Goal: Task Accomplishment & Management: Use online tool/utility

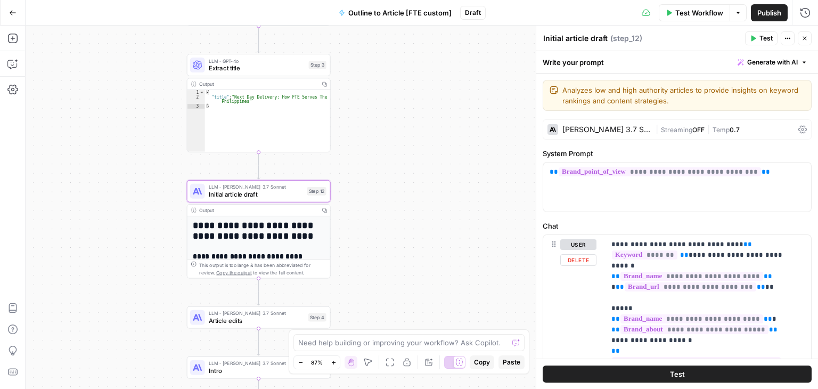
scroll to position [471, 0]
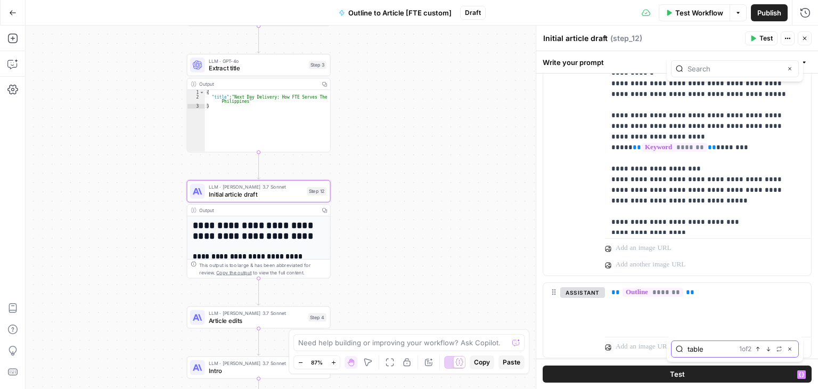
click at [768, 350] on icon "button" at bounding box center [769, 349] width 4 height 4
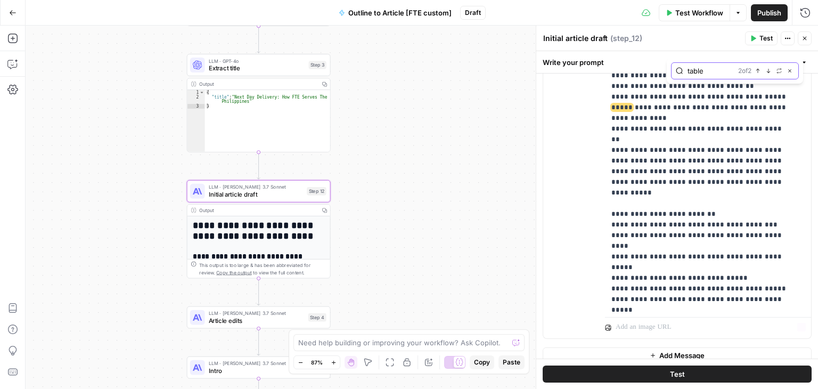
scroll to position [924, 0]
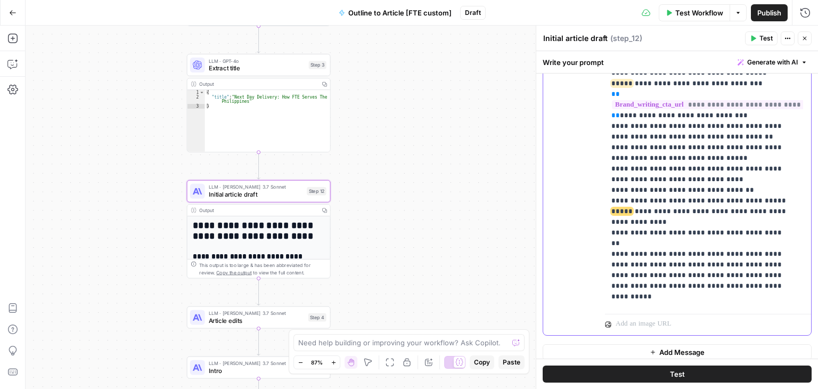
drag, startPoint x: 727, startPoint y: 206, endPoint x: 732, endPoint y: 166, distance: 40.2
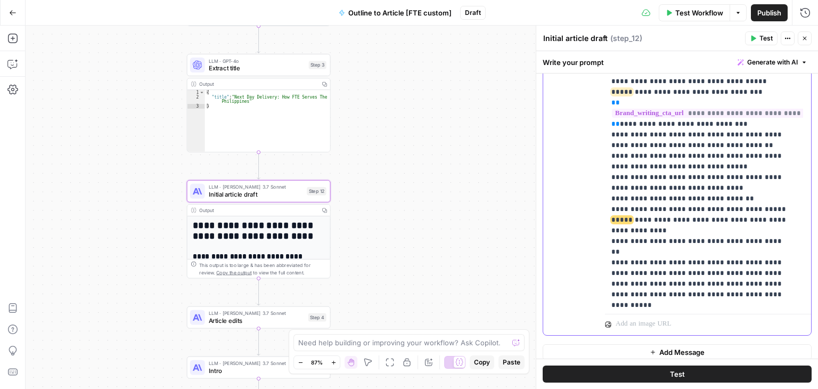
click at [632, 216] on span "*****" at bounding box center [621, 219] width 21 height 7
drag, startPoint x: 727, startPoint y: 186, endPoint x: 618, endPoint y: 182, distance: 109.8
click at [632, 216] on span "*****" at bounding box center [621, 219] width 21 height 7
drag, startPoint x: 730, startPoint y: 186, endPoint x: 719, endPoint y: 186, distance: 11.2
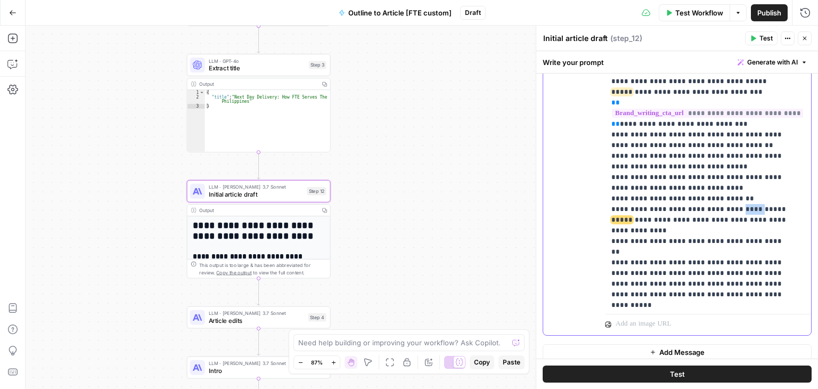
drag, startPoint x: 728, startPoint y: 188, endPoint x: 639, endPoint y: 183, distance: 89.6
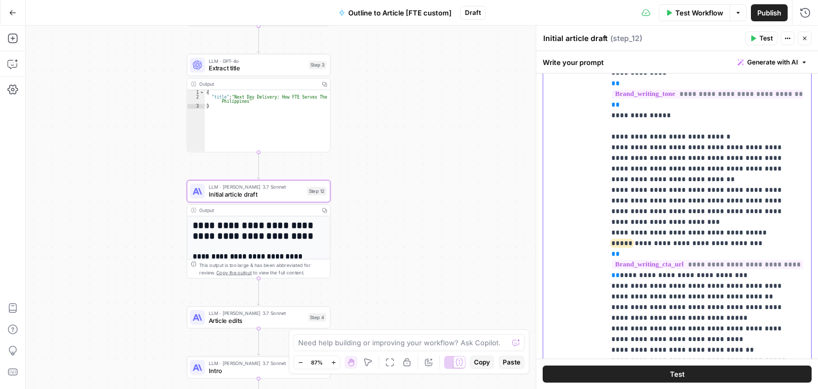
click at [676, 147] on p "**********" at bounding box center [699, 99] width 177 height 937
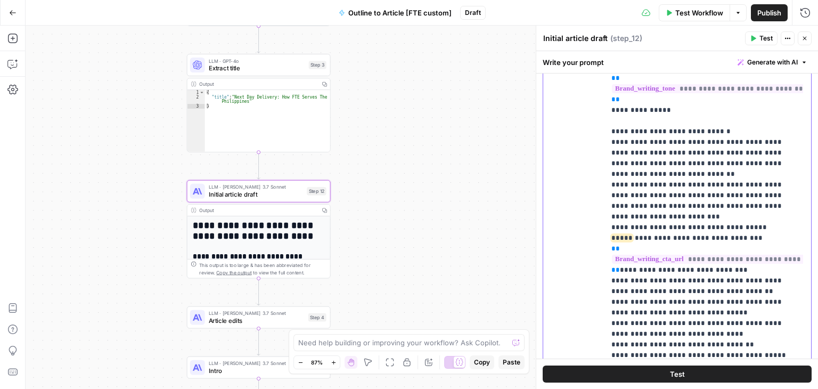
drag, startPoint x: 689, startPoint y: 176, endPoint x: 695, endPoint y: 197, distance: 22.0
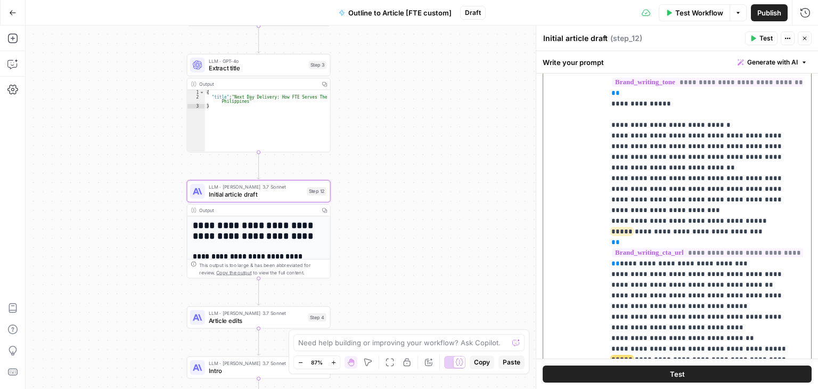
click at [650, 202] on p "**********" at bounding box center [699, 87] width 177 height 937
click at [707, 196] on p "**********" at bounding box center [699, 87] width 177 height 937
click at [746, 193] on p "**********" at bounding box center [699, 87] width 177 height 937
click at [744, 193] on p "**********" at bounding box center [699, 87] width 177 height 937
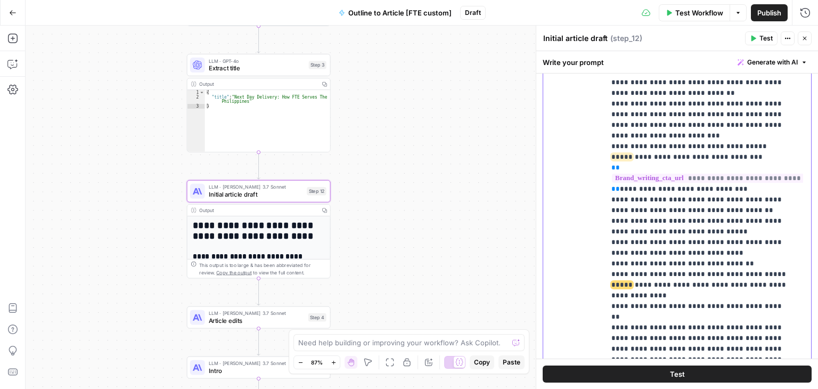
drag, startPoint x: 681, startPoint y: 171, endPoint x: 689, endPoint y: 237, distance: 66.0
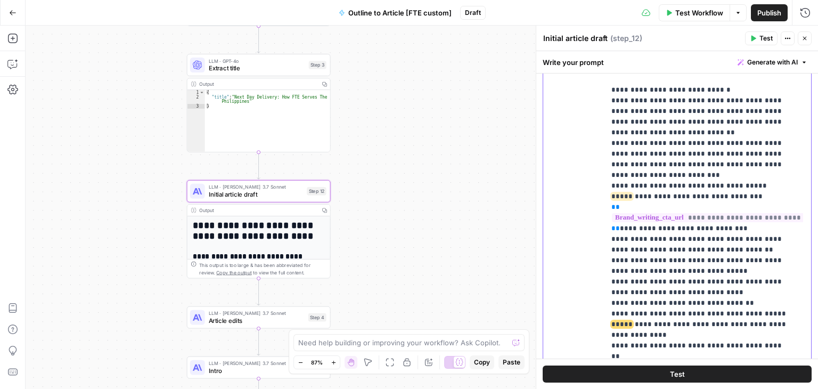
drag, startPoint x: 693, startPoint y: 256, endPoint x: 695, endPoint y: 220, distance: 35.7
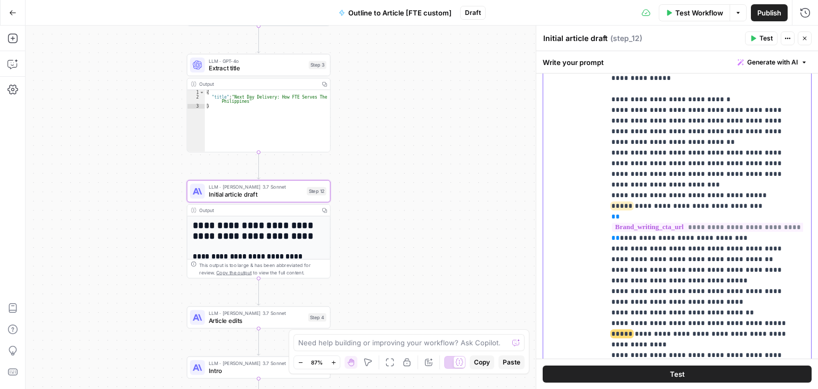
click at [704, 180] on p "**********" at bounding box center [699, 62] width 177 height 937
click at [732, 287] on p "**********" at bounding box center [699, 62] width 177 height 937
click at [726, 322] on p "**********" at bounding box center [699, 62] width 177 height 937
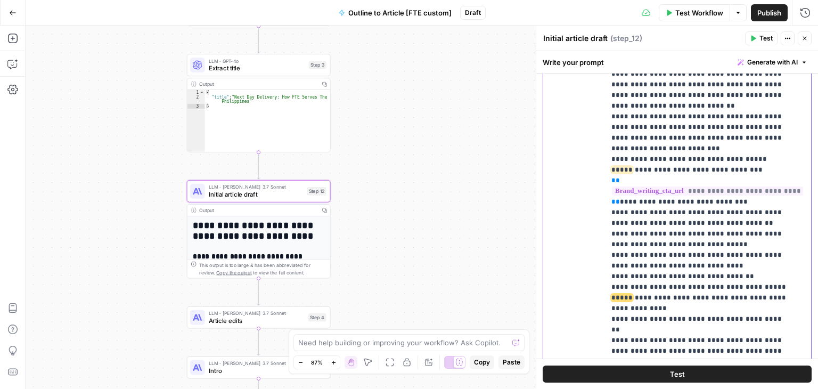
drag, startPoint x: 742, startPoint y: 268, endPoint x: 747, endPoint y: 308, distance: 40.3
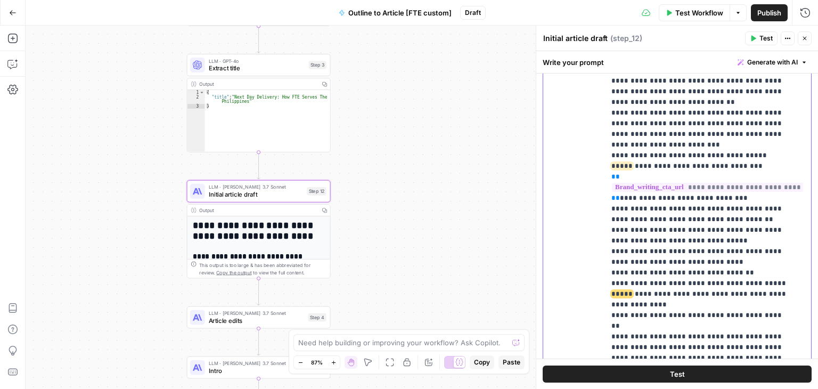
click at [738, 258] on p "**********" at bounding box center [699, 22] width 177 height 937
drag, startPoint x: 727, startPoint y: 260, endPoint x: 758, endPoint y: 259, distance: 30.9
click at [758, 259] on p "**********" at bounding box center [699, 22] width 177 height 937
click at [719, 260] on p "**********" at bounding box center [699, 22] width 177 height 937
click at [693, 219] on p "**********" at bounding box center [699, 22] width 177 height 937
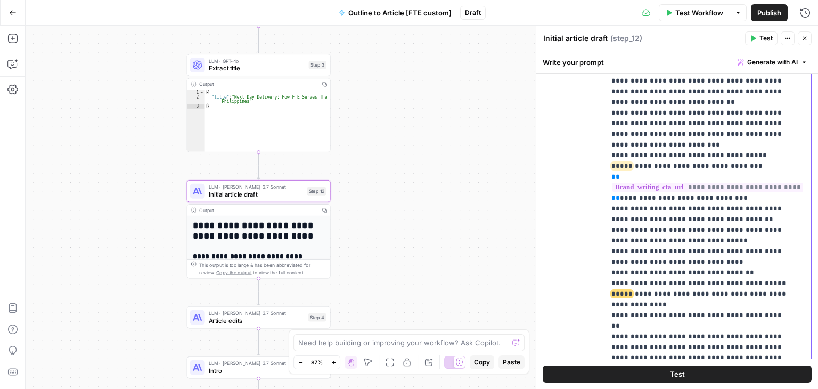
drag, startPoint x: 730, startPoint y: 267, endPoint x: 713, endPoint y: 271, distance: 18.0
click at [730, 267] on p "**********" at bounding box center [699, 22] width 177 height 937
drag, startPoint x: 618, startPoint y: 260, endPoint x: 768, endPoint y: 256, distance: 150.7
click at [768, 256] on p "**********" at bounding box center [699, 22] width 177 height 937
click at [682, 258] on p "**********" at bounding box center [699, 22] width 177 height 937
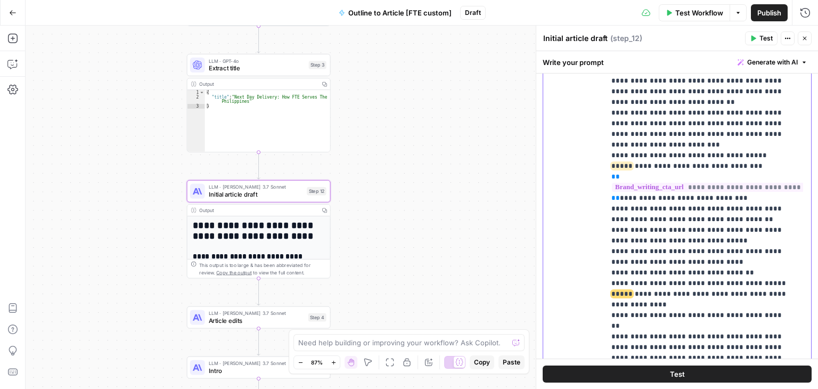
click at [728, 261] on p "**********" at bounding box center [699, 22] width 177 height 937
click at [632, 290] on span "*****" at bounding box center [621, 293] width 21 height 7
drag, startPoint x: 743, startPoint y: 260, endPoint x: 750, endPoint y: 261, distance: 7.1
click at [750, 261] on p "**********" at bounding box center [699, 22] width 177 height 937
click at [632, 290] on span "*****" at bounding box center [621, 293] width 21 height 7
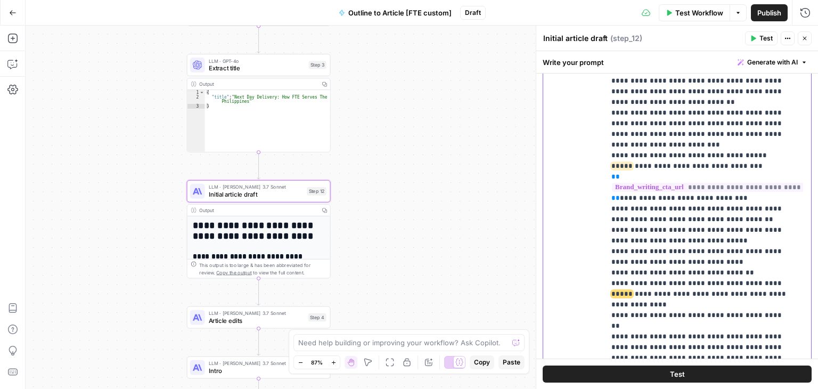
drag, startPoint x: 743, startPoint y: 259, endPoint x: 748, endPoint y: 260, distance: 5.4
click at [748, 260] on p "**********" at bounding box center [699, 22] width 177 height 937
click at [632, 290] on span "*****" at bounding box center [621, 293] width 21 height 7
drag, startPoint x: 764, startPoint y: 261, endPoint x: 745, endPoint y: 257, distance: 19.6
click at [745, 257] on p "**********" at bounding box center [699, 22] width 177 height 937
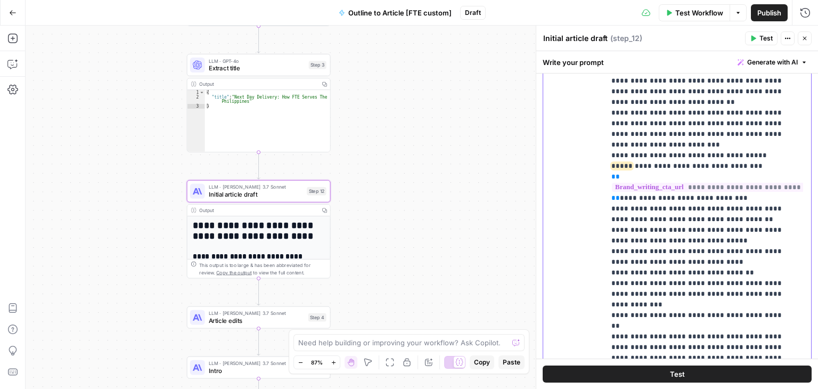
click at [745, 270] on p "**********" at bounding box center [699, 22] width 177 height 937
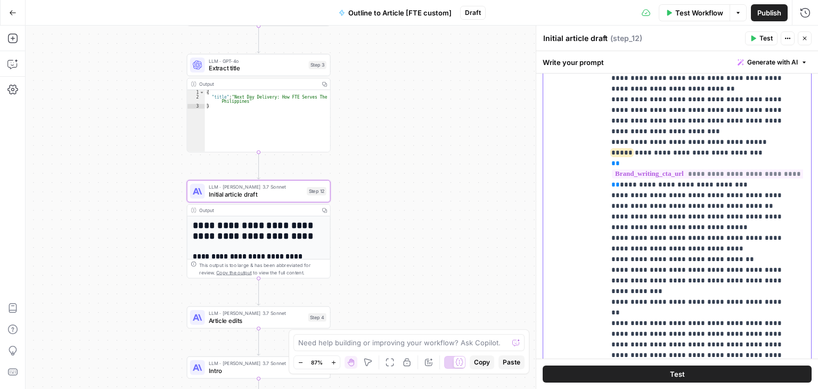
drag, startPoint x: 755, startPoint y: 273, endPoint x: 760, endPoint y: 298, distance: 25.0
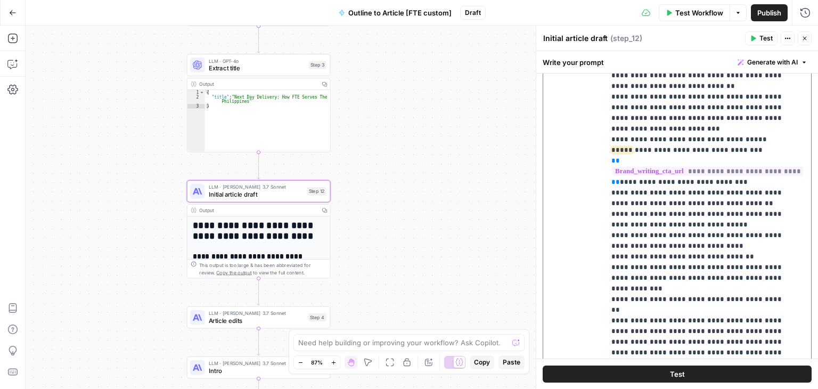
click at [754, 294] on p "**********" at bounding box center [699, 6] width 177 height 937
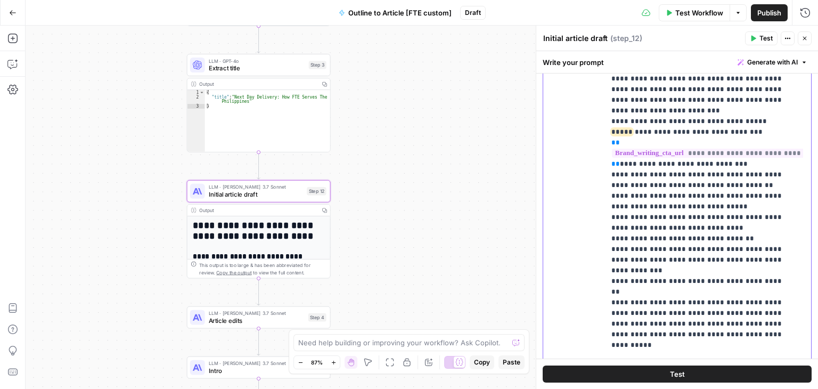
drag, startPoint x: 705, startPoint y: 273, endPoint x: 708, endPoint y: 290, distance: 16.7
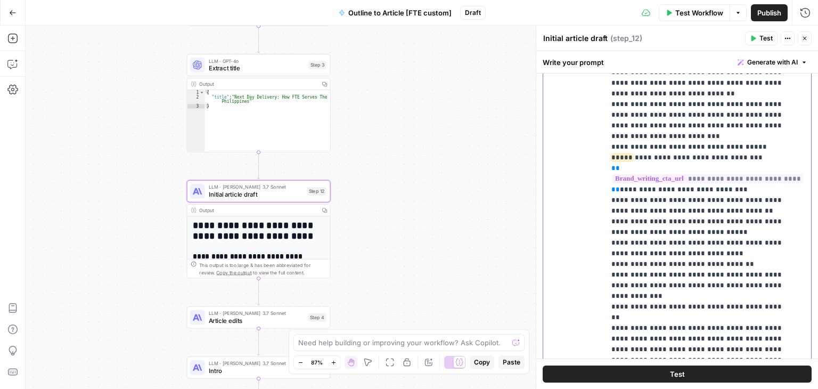
scroll to position [478, 0]
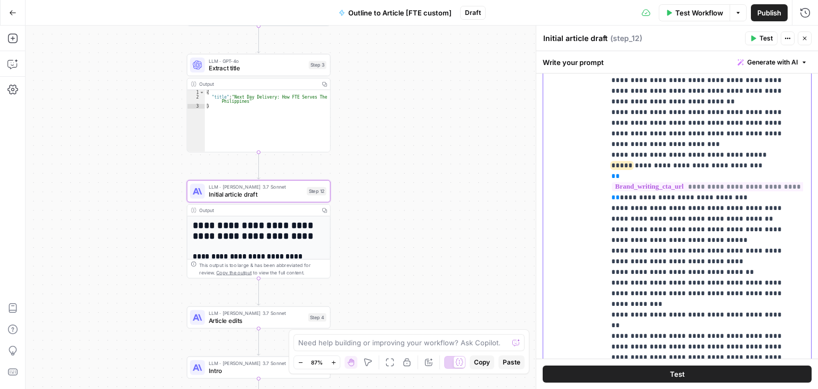
drag, startPoint x: 703, startPoint y: 216, endPoint x: 707, endPoint y: 185, distance: 31.2
click at [693, 188] on p "**********" at bounding box center [699, 21] width 177 height 937
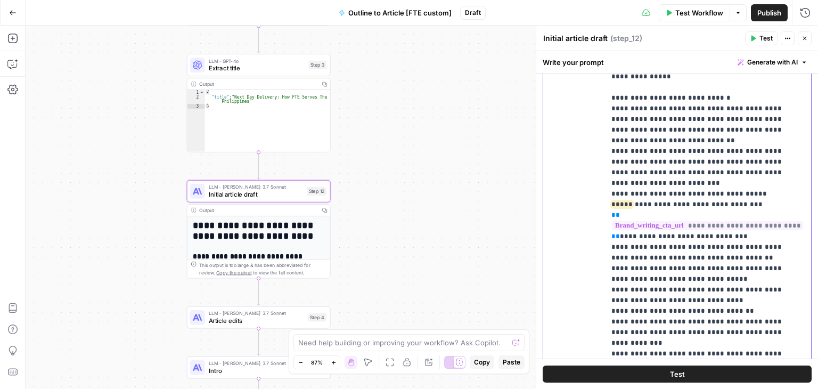
scroll to position [428, 0]
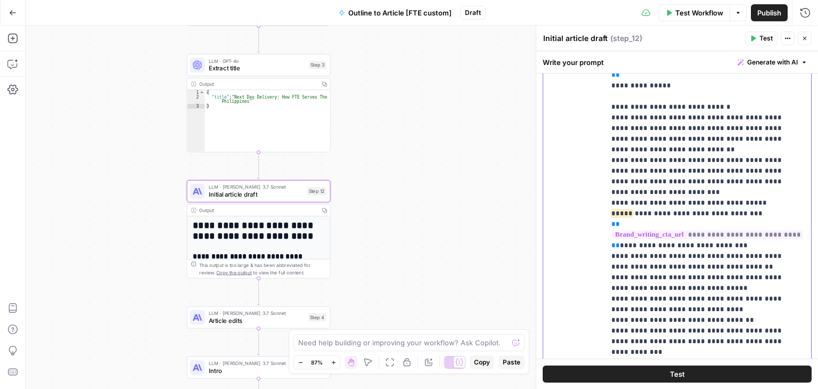
drag, startPoint x: 694, startPoint y: 221, endPoint x: 696, endPoint y: 191, distance: 30.4
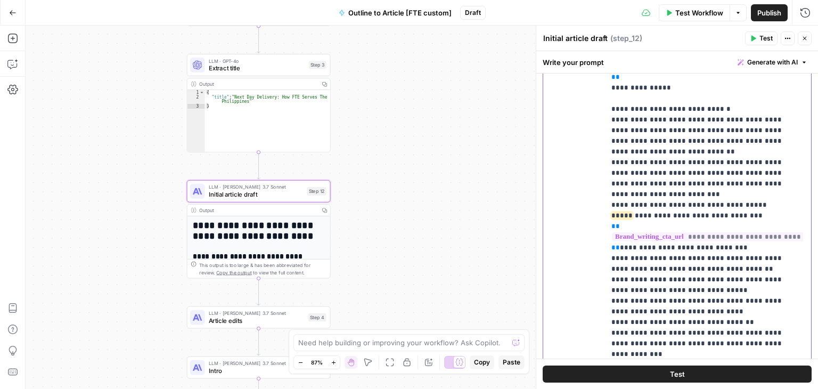
drag, startPoint x: 639, startPoint y: 182, endPoint x: 648, endPoint y: 182, distance: 9.1
click at [648, 182] on p "**********" at bounding box center [699, 71] width 177 height 937
click at [656, 185] on p "**********" at bounding box center [699, 71] width 177 height 937
drag, startPoint x: 639, startPoint y: 180, endPoint x: 766, endPoint y: 177, distance: 126.2
click at [766, 177] on p "**********" at bounding box center [699, 71] width 177 height 937
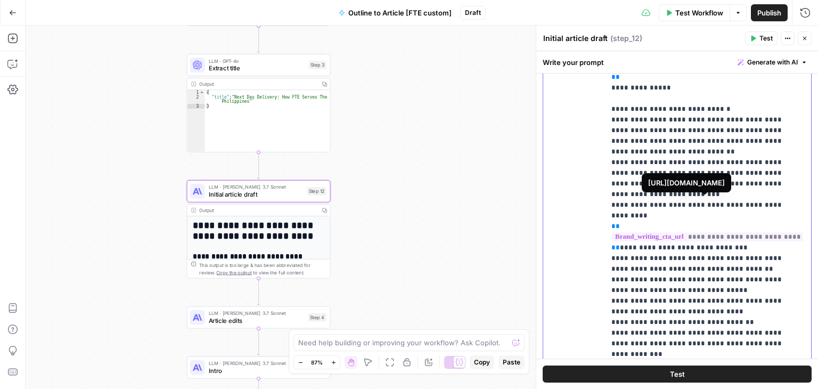
click at [669, 213] on p "**********" at bounding box center [699, 66] width 177 height 926
click at [684, 182] on p "**********" at bounding box center [699, 66] width 177 height 926
click at [668, 227] on p "**********" at bounding box center [699, 71] width 177 height 937
click at [662, 242] on p "**********" at bounding box center [699, 71] width 177 height 937
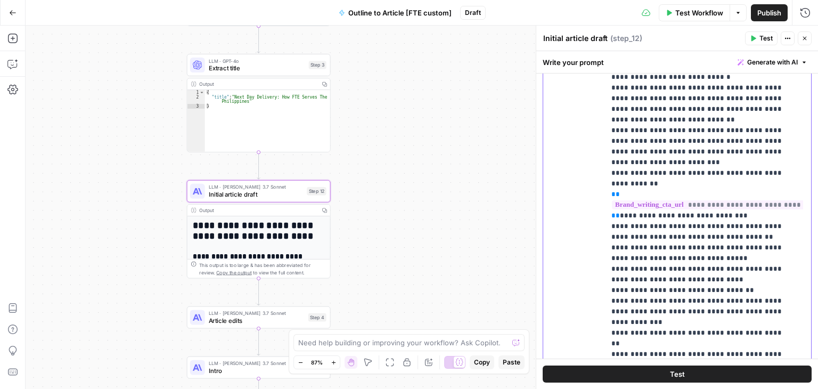
scroll to position [471, 0]
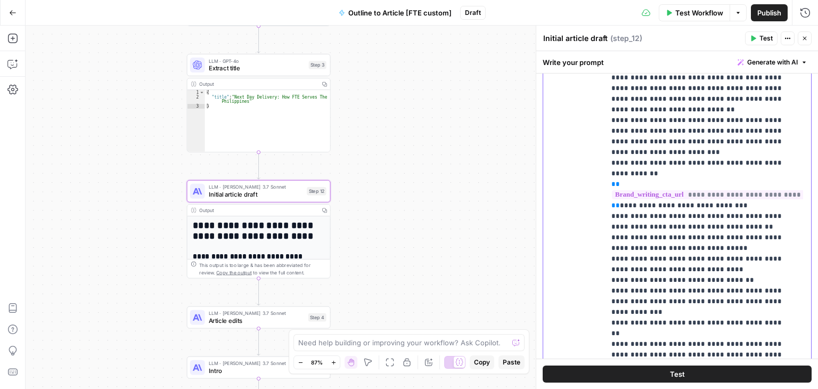
drag, startPoint x: 637, startPoint y: 248, endPoint x: 638, endPoint y: 278, distance: 30.4
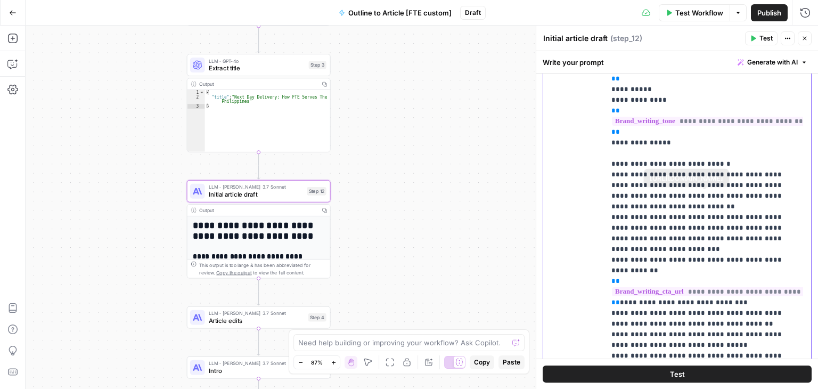
drag, startPoint x: 702, startPoint y: 243, endPoint x: 711, endPoint y: 186, distance: 57.7
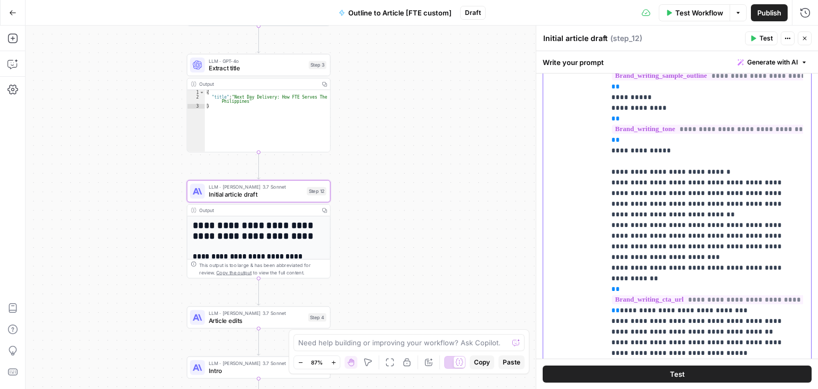
scroll to position [366, 0]
click at [720, 180] on p "**********" at bounding box center [699, 133] width 177 height 937
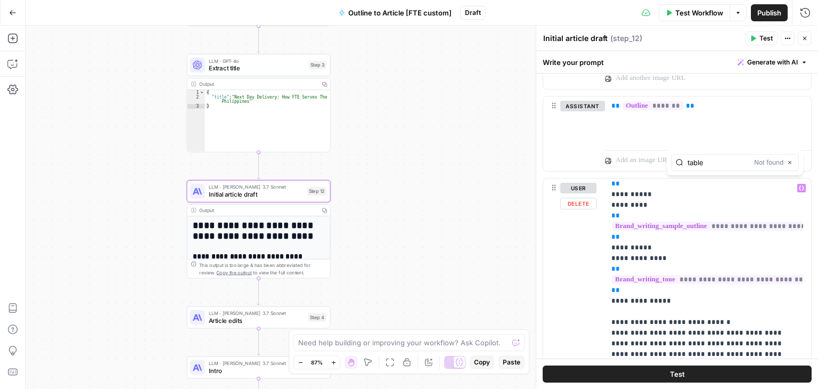
click at [752, 166] on div "table Not found Close" at bounding box center [735, 162] width 128 height 17
drag, startPoint x: 422, startPoint y: 280, endPoint x: 315, endPoint y: 258, distance: 109.2
click at [416, 227] on div "Workflow Set Inputs Inputs Workflow Workflow Step 1 Output Copy 1 2 3 4 5 { "__…" at bounding box center [422, 207] width 792 height 363
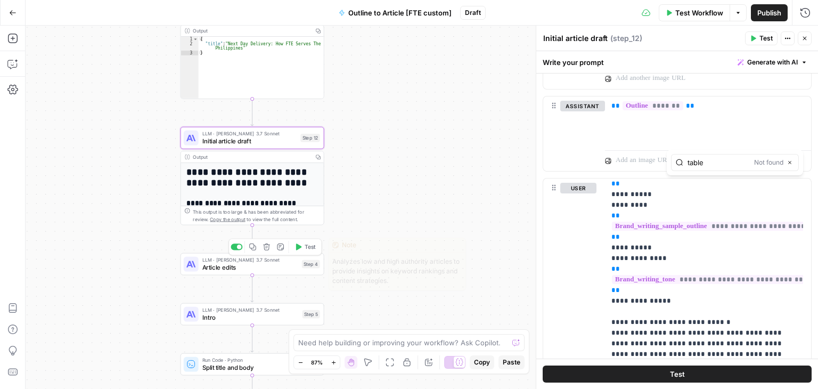
click at [291, 269] on span "Article edits" at bounding box center [250, 266] width 96 height 9
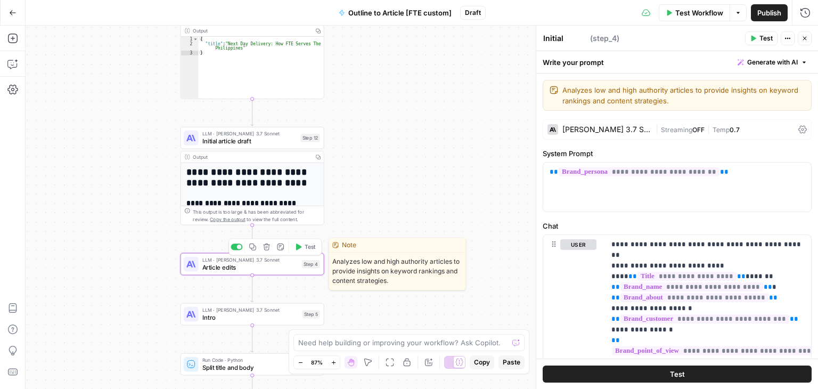
type textarea "Article edits"
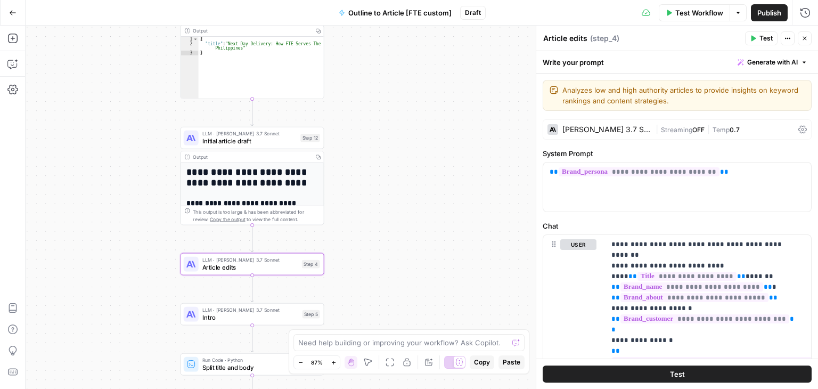
click at [261, 142] on span "Initial article draft" at bounding box center [249, 140] width 95 height 9
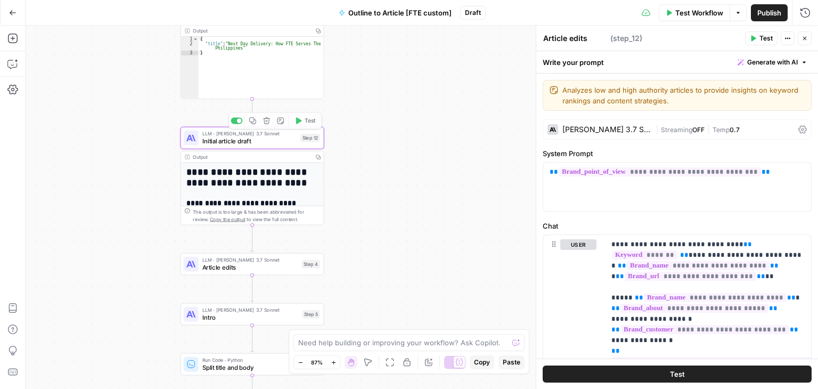
type textarea "Initial article draft"
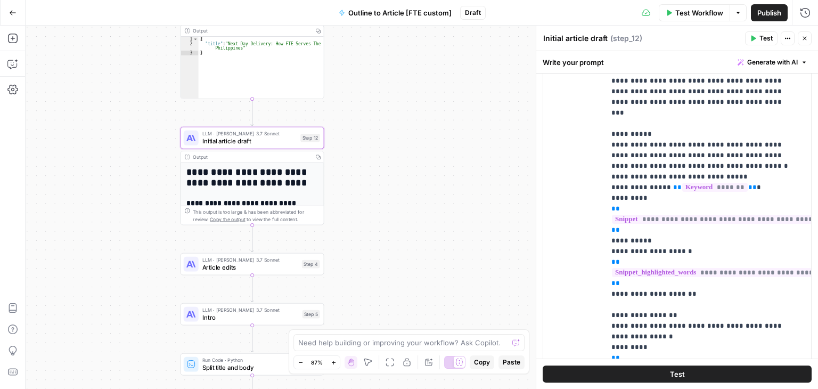
scroll to position [931, 0]
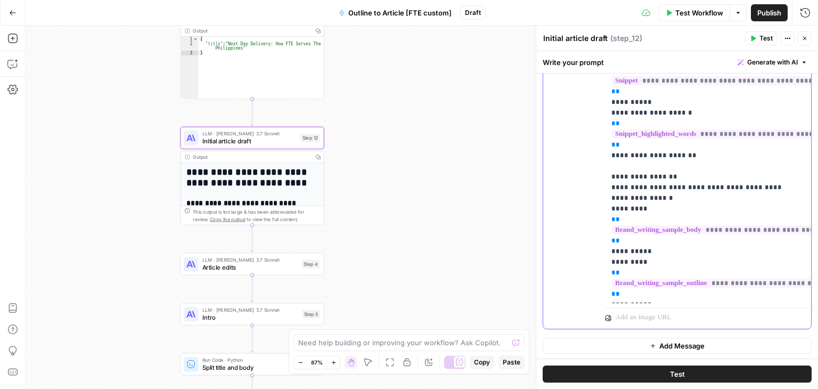
click at [710, 233] on p "**********" at bounding box center [699, 341] width 177 height 937
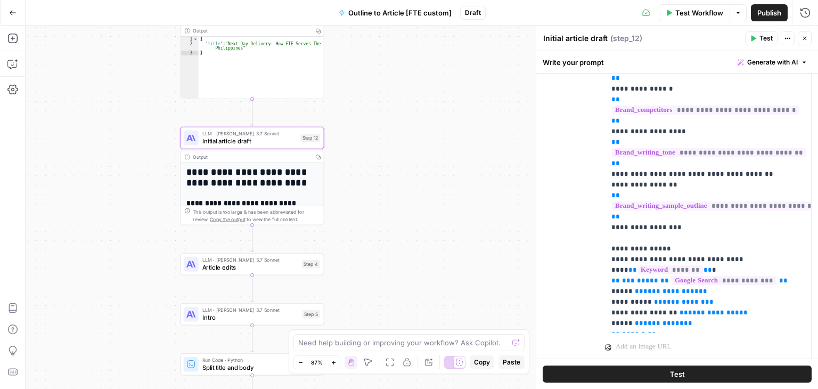
scroll to position [305, 0]
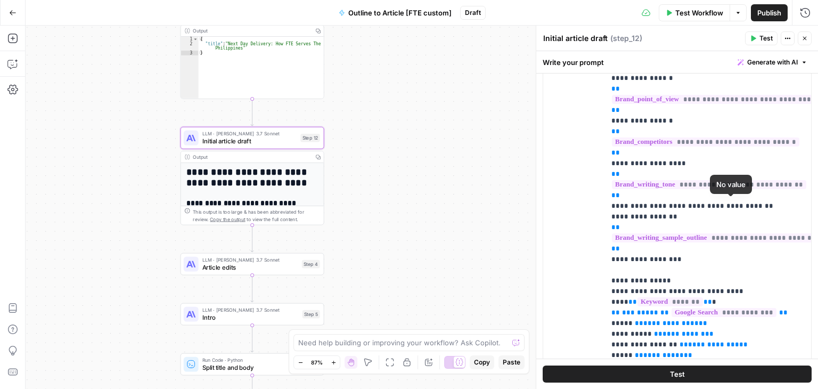
type input "table"
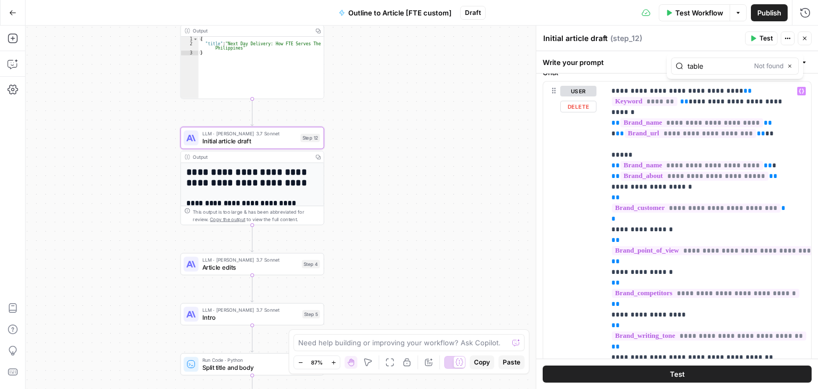
scroll to position [0, 0]
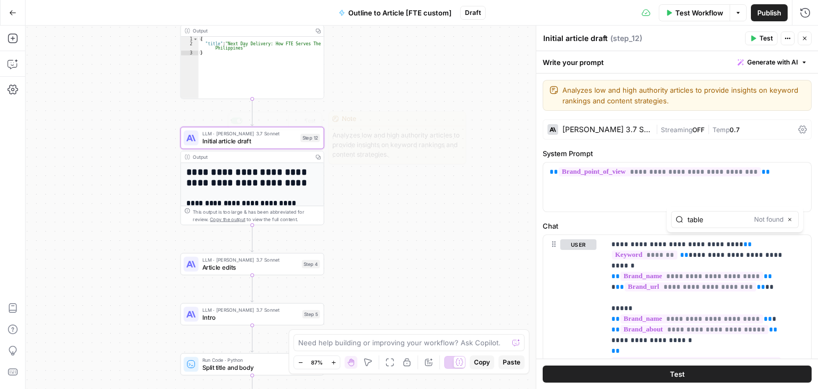
type input "table"
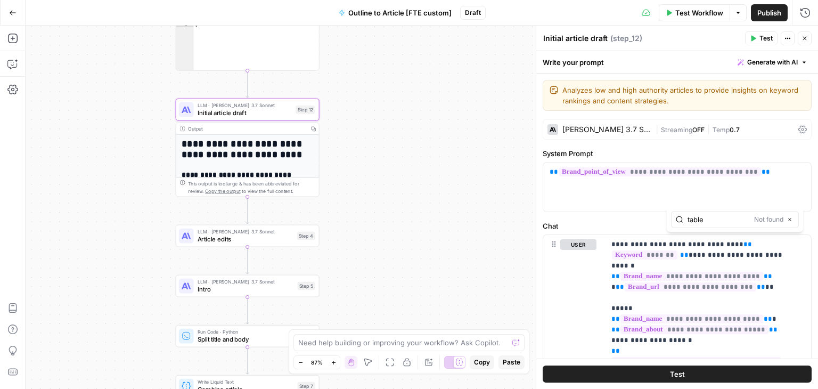
drag, startPoint x: 386, startPoint y: 264, endPoint x: 381, endPoint y: 236, distance: 27.6
click at [381, 236] on div "Workflow Set Inputs Inputs Workflow Workflow Step 1 Output Copy 1 2 3 4 5 { "__…" at bounding box center [422, 207] width 792 height 363
click at [268, 229] on span "LLM · [PERSON_NAME] 3.7 Sonnet" at bounding box center [246, 231] width 96 height 7
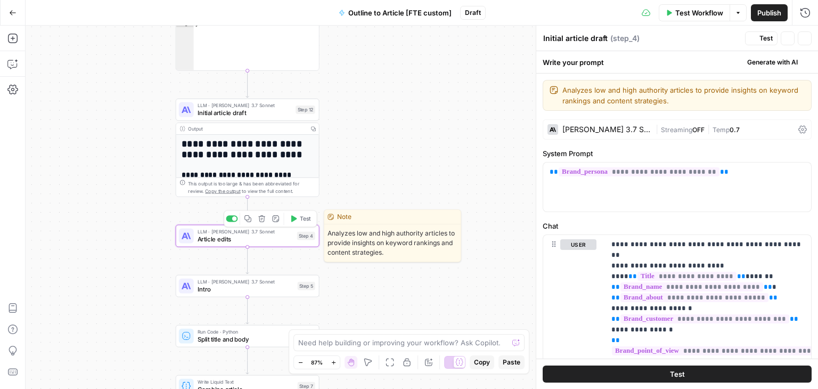
type textarea "Article edits"
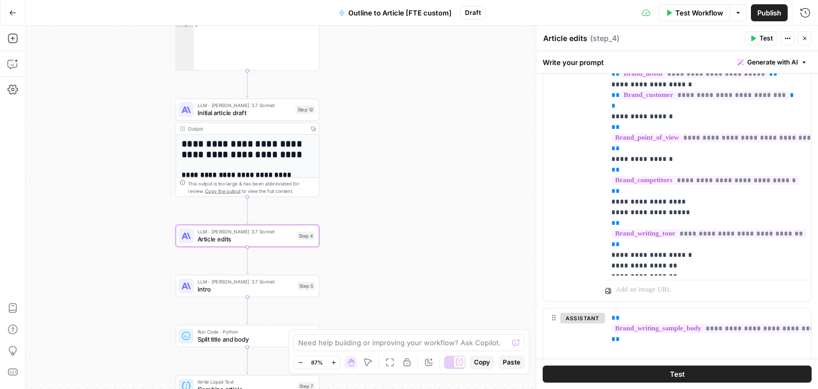
scroll to position [226, 0]
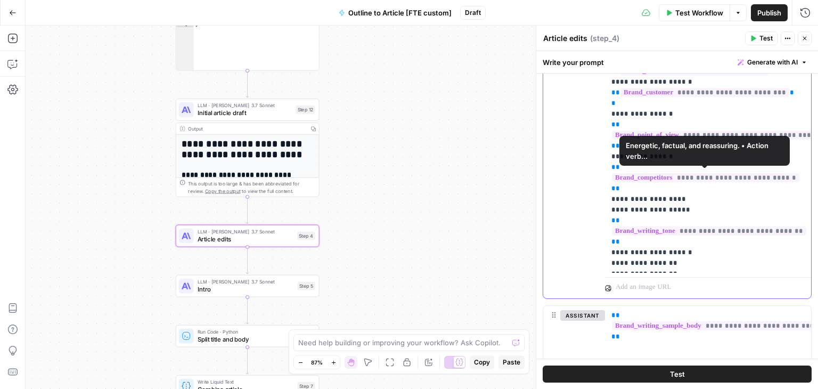
click at [700, 201] on p "**********" at bounding box center [703, 141] width 185 height 256
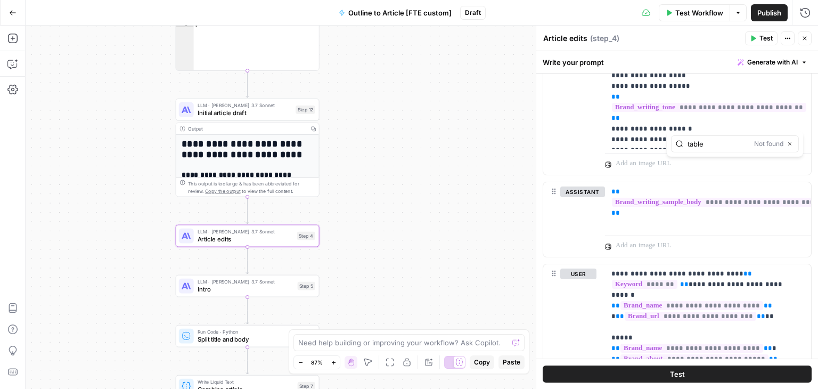
scroll to position [512, 0]
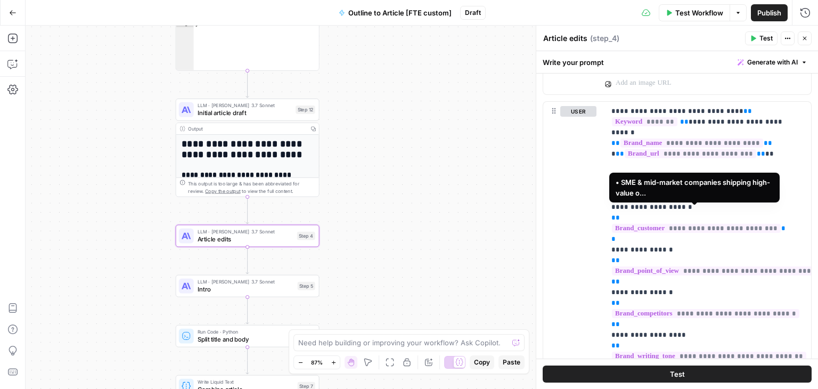
type input "table"
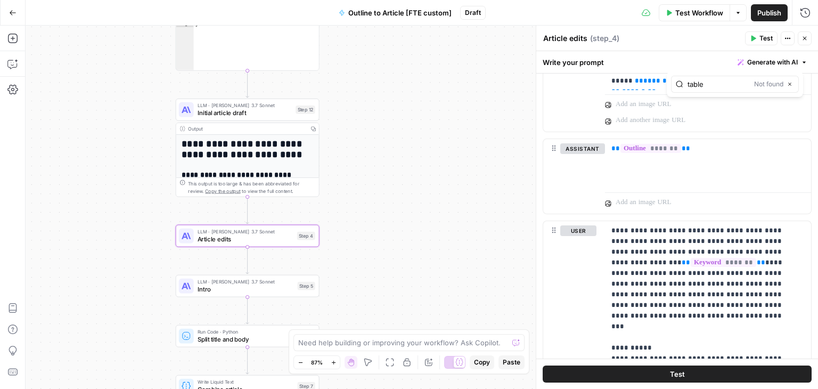
scroll to position [1093, 0]
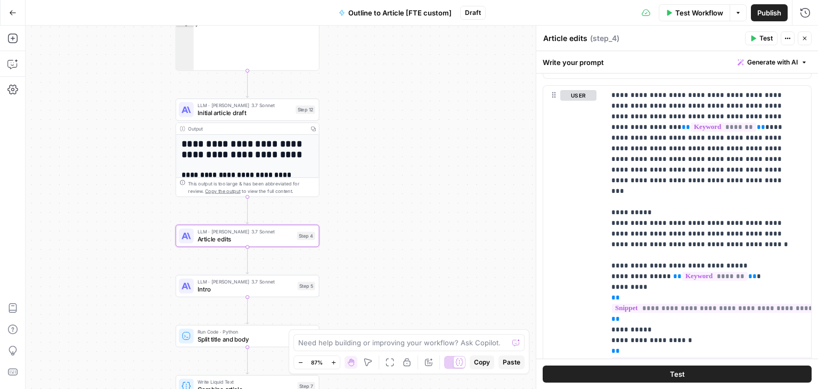
type input "table"
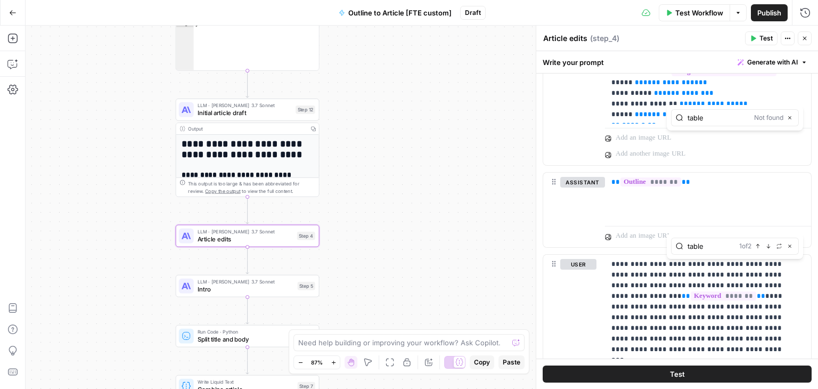
scroll to position [977, 0]
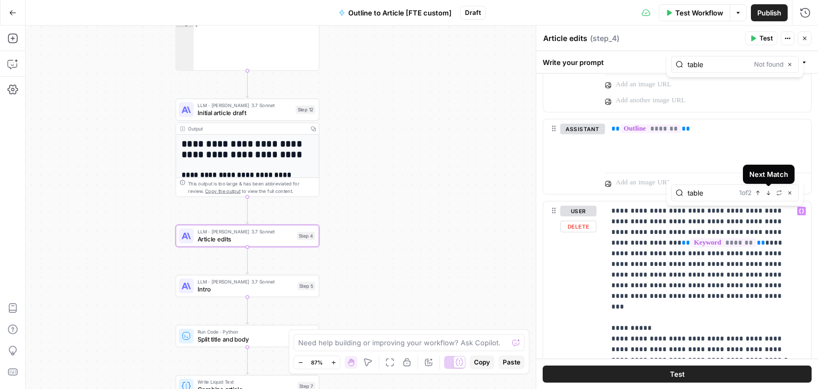
type input "table"
click at [764, 194] on button "Next Match" at bounding box center [768, 192] width 9 height 9
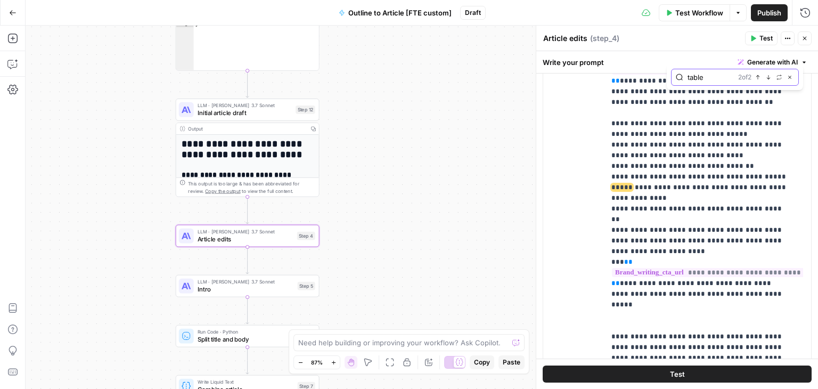
scroll to position [1226, 0]
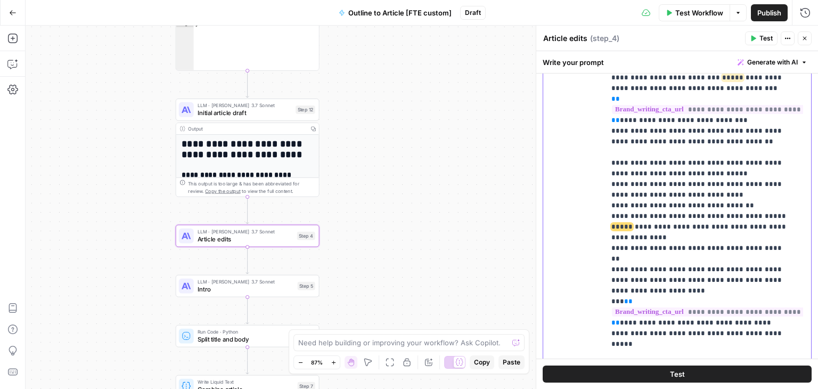
drag, startPoint x: 730, startPoint y: 215, endPoint x: 721, endPoint y: 168, distance: 48.2
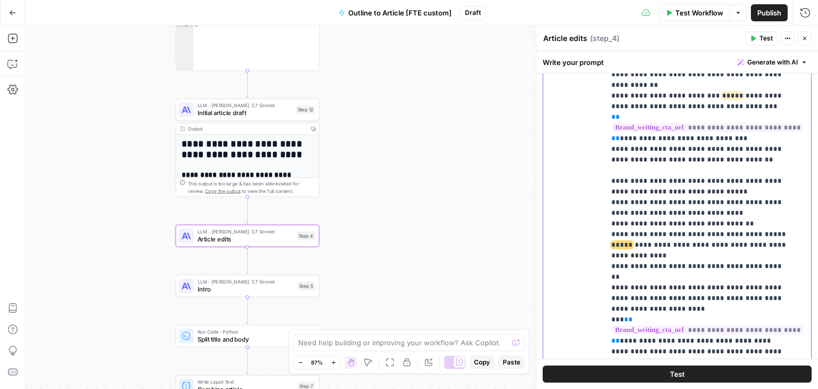
click at [669, 224] on p "**********" at bounding box center [699, 43] width 177 height 948
click at [662, 213] on p "**********" at bounding box center [699, 43] width 177 height 948
click at [747, 210] on p "**********" at bounding box center [699, 43] width 177 height 948
drag, startPoint x: 750, startPoint y: 206, endPoint x: 766, endPoint y: 207, distance: 16.0
click at [766, 207] on p "**********" at bounding box center [699, 43] width 177 height 948
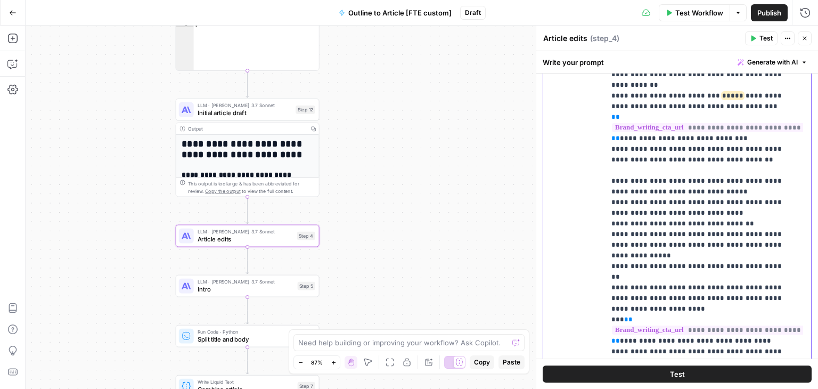
click at [692, 211] on p "**********" at bounding box center [699, 43] width 177 height 948
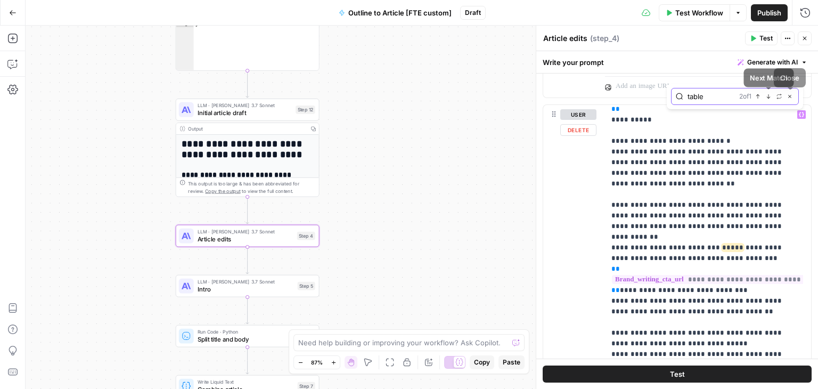
click at [769, 94] on icon "button" at bounding box center [768, 96] width 5 height 5
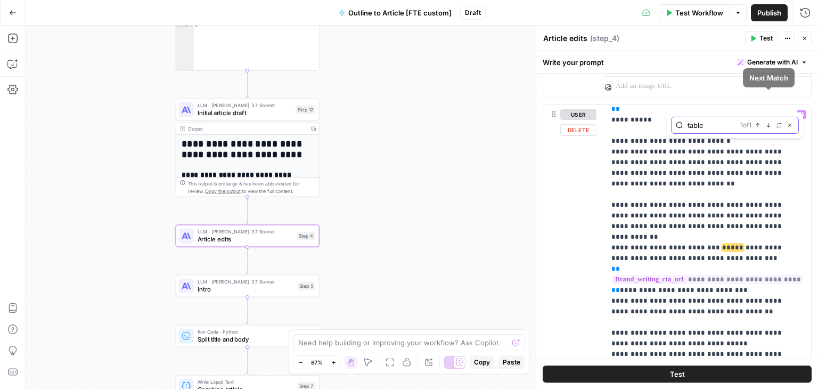
scroll to position [1133, 0]
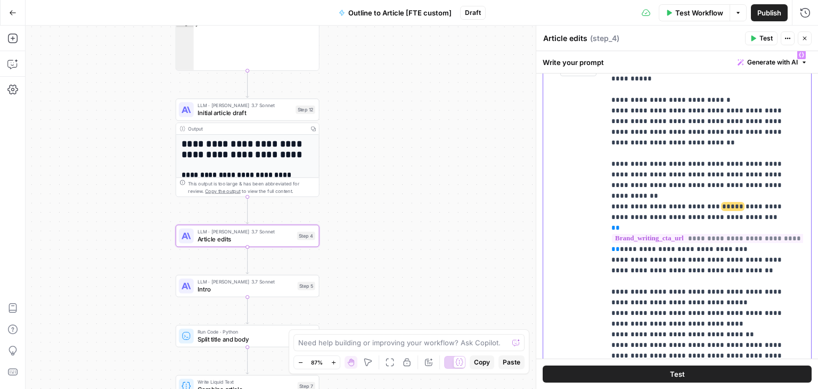
drag, startPoint x: 747, startPoint y: 218, endPoint x: 743, endPoint y: 177, distance: 41.2
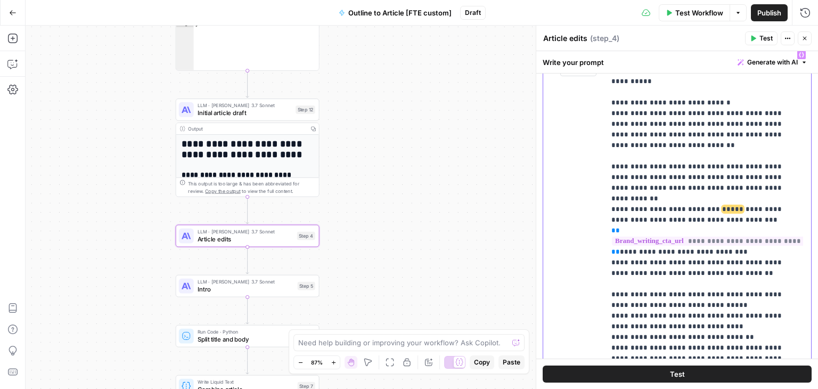
drag, startPoint x: 638, startPoint y: 182, endPoint x: 622, endPoint y: 193, distance: 19.2
click at [622, 193] on p "**********" at bounding box center [699, 156] width 177 height 948
click at [712, 131] on p "**********" at bounding box center [699, 150] width 177 height 937
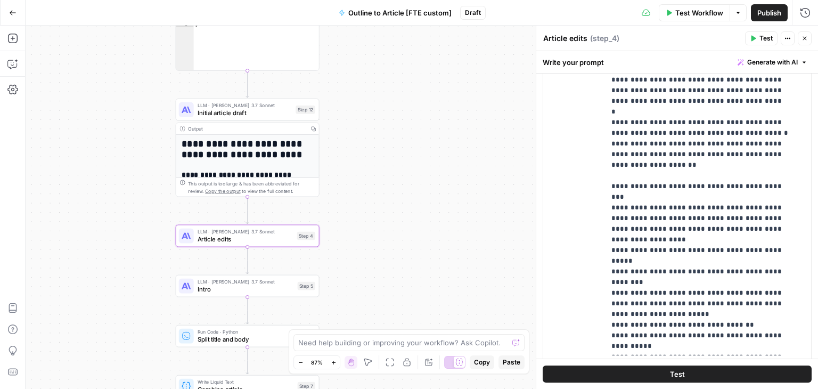
scroll to position [1864, 0]
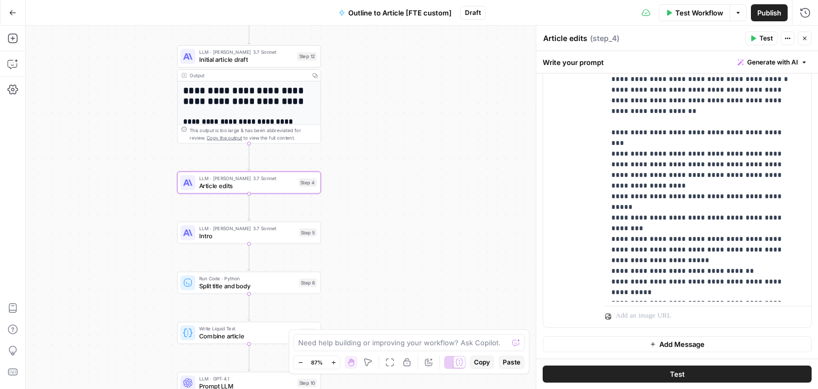
drag, startPoint x: 399, startPoint y: 269, endPoint x: 403, endPoint y: 167, distance: 102.3
click at [402, 167] on div "Workflow Set Inputs Inputs Workflow Workflow Step 1 Output Copy 1 2 3 4 5 { "__…" at bounding box center [422, 207] width 792 height 363
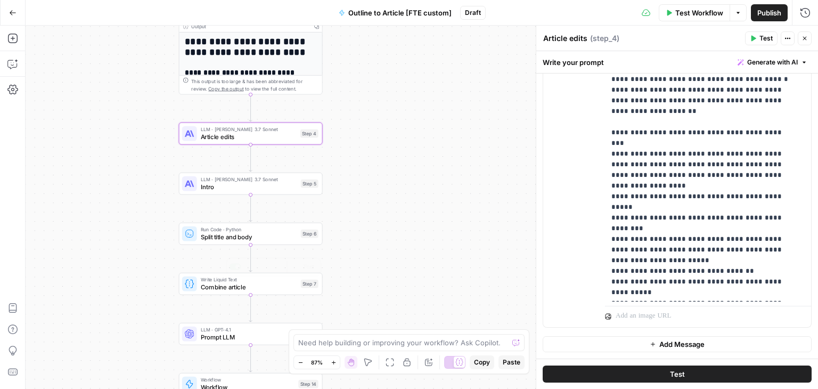
drag, startPoint x: 424, startPoint y: 292, endPoint x: 433, endPoint y: 233, distance: 59.8
click at [433, 233] on div "Workflow Set Inputs Inputs Workflow Workflow Step 1 Output Copy 1 2 3 4 5 { "__…" at bounding box center [422, 207] width 792 height 363
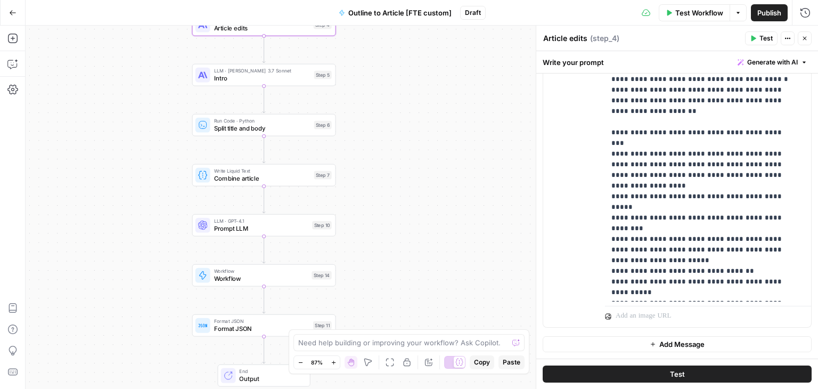
drag, startPoint x: 395, startPoint y: 297, endPoint x: 399, endPoint y: 247, distance: 49.7
click at [399, 247] on div "Workflow Set Inputs Inputs Workflow Workflow Step 1 Output Copy 1 2 3 4 5 { "__…" at bounding box center [422, 207] width 792 height 363
click at [309, 226] on div "LLM · GPT-4.1 Prompt LLM Step 10 Copy step Delete step Add Note Test" at bounding box center [263, 225] width 136 height 16
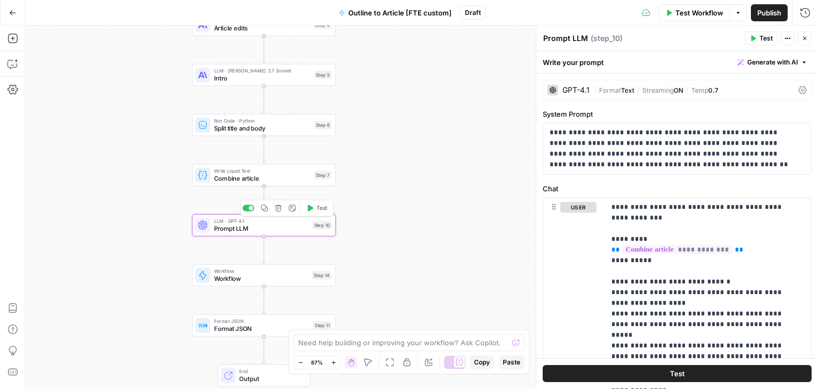
drag, startPoint x: 134, startPoint y: 221, endPoint x: 177, endPoint y: 180, distance: 59.1
click at [105, 196] on div "Workflow Set Inputs Inputs Workflow Workflow Step 1 Output Copy 1 2 3 4 5 { "__…" at bounding box center [422, 207] width 792 height 363
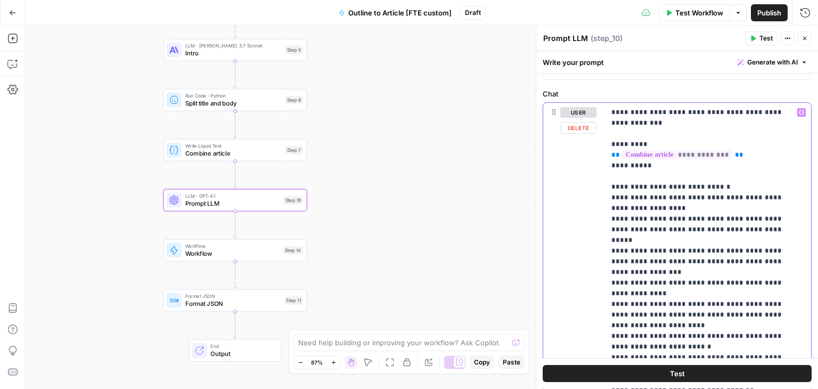
scroll to position [54, 0]
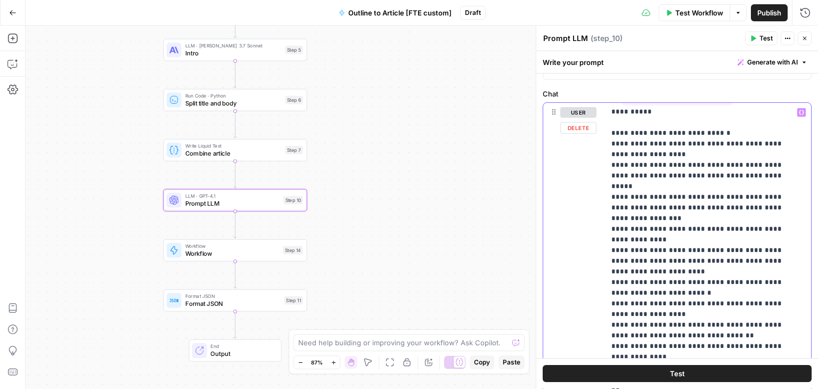
drag, startPoint x: 726, startPoint y: 185, endPoint x: 709, endPoint y: 373, distance: 188.7
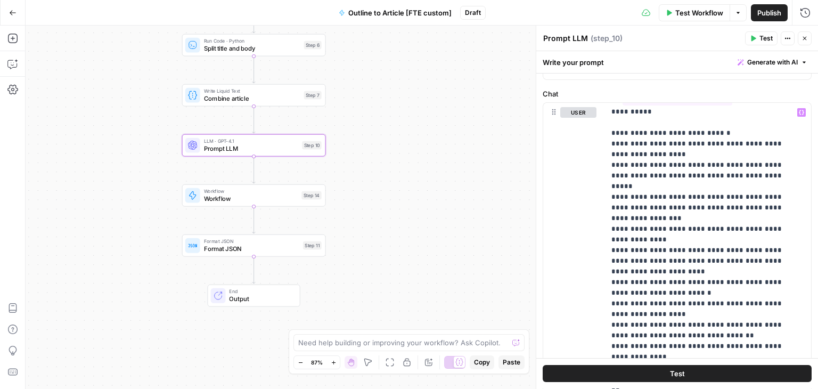
drag, startPoint x: 393, startPoint y: 252, endPoint x: 416, endPoint y: 196, distance: 60.1
click at [409, 200] on div "Workflow Set Inputs Inputs Workflow Workflow Step 1 Output Copy 1 2 3 4 5 { "__…" at bounding box center [422, 207] width 792 height 363
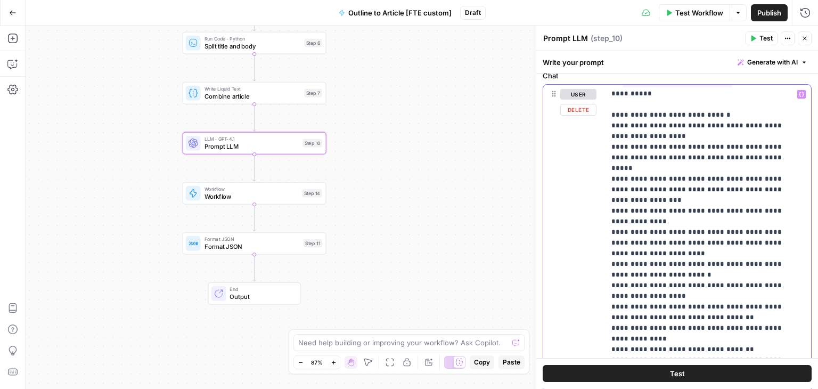
scroll to position [174, 0]
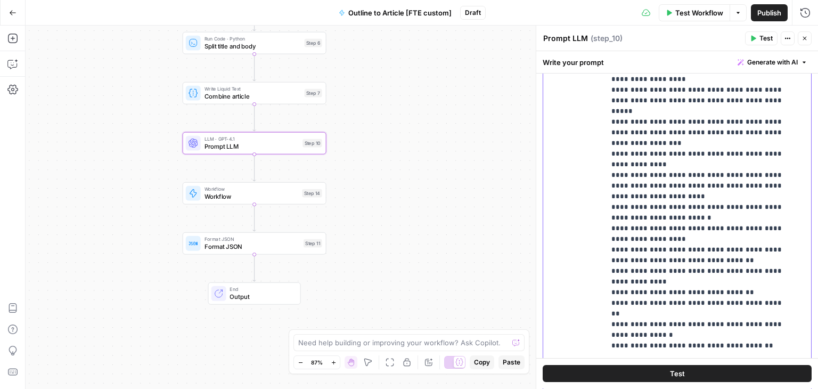
drag, startPoint x: 712, startPoint y: 249, endPoint x: 705, endPoint y: 315, distance: 66.9
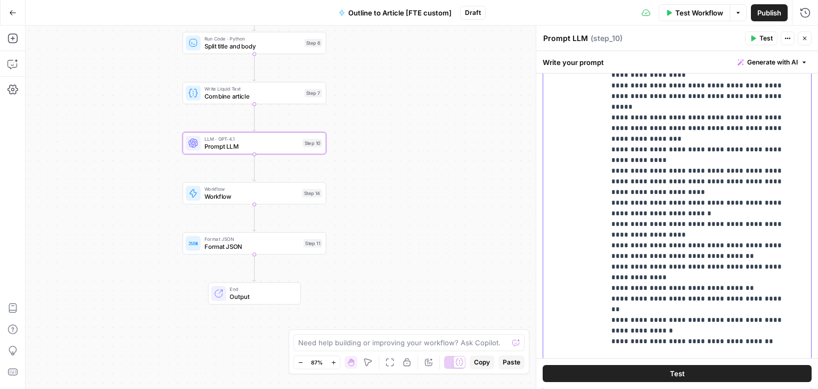
drag, startPoint x: 662, startPoint y: 170, endPoint x: 686, endPoint y: 173, distance: 23.6
click at [686, 173] on p "**********" at bounding box center [699, 213] width 177 height 479
click at [664, 168] on p "**********" at bounding box center [699, 213] width 177 height 479
click at [670, 226] on p "**********" at bounding box center [699, 213] width 177 height 479
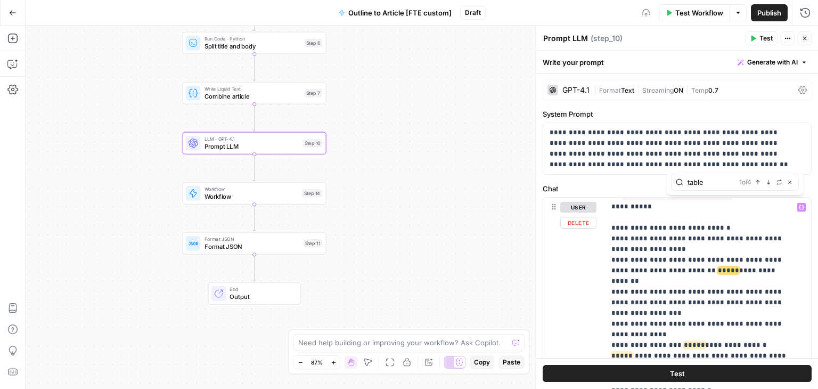
type input "table"
click at [664, 269] on p "**********" at bounding box center [699, 387] width 177 height 479
drag, startPoint x: 671, startPoint y: 269, endPoint x: 686, endPoint y: 269, distance: 14.9
click at [686, 269] on p "**********" at bounding box center [699, 387] width 177 height 479
click at [705, 284] on p "**********" at bounding box center [699, 387] width 177 height 479
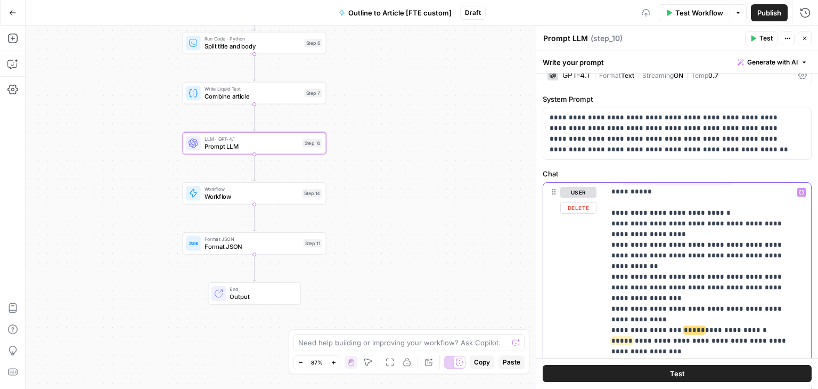
scroll to position [26, 0]
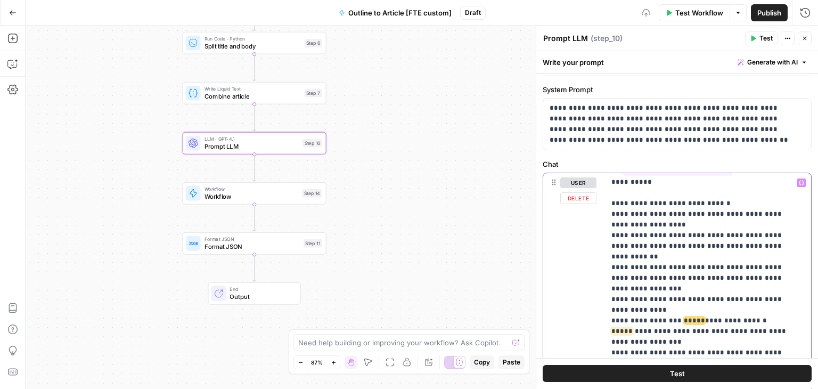
drag, startPoint x: 705, startPoint y: 309, endPoint x: 702, endPoint y: 341, distance: 32.6
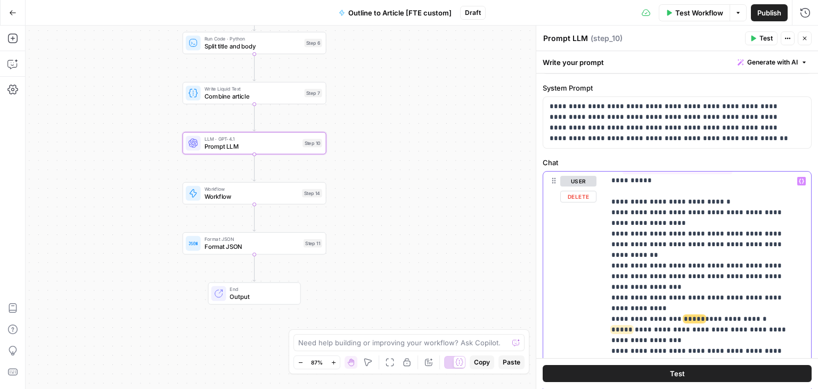
click at [632, 326] on span "*****" at bounding box center [621, 329] width 21 height 7
click at [720, 296] on p "**********" at bounding box center [699, 361] width 177 height 479
drag, startPoint x: 700, startPoint y: 307, endPoint x: 678, endPoint y: 307, distance: 21.8
click at [678, 307] on p "**********" at bounding box center [699, 361] width 177 height 479
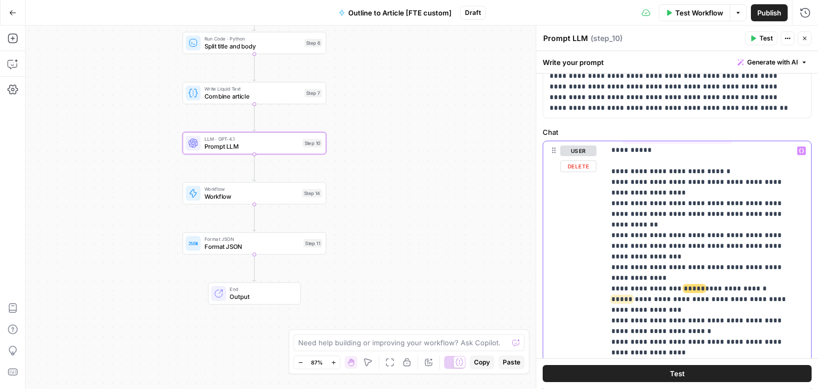
drag, startPoint x: 740, startPoint y: 276, endPoint x: 740, endPoint y: 294, distance: 17.6
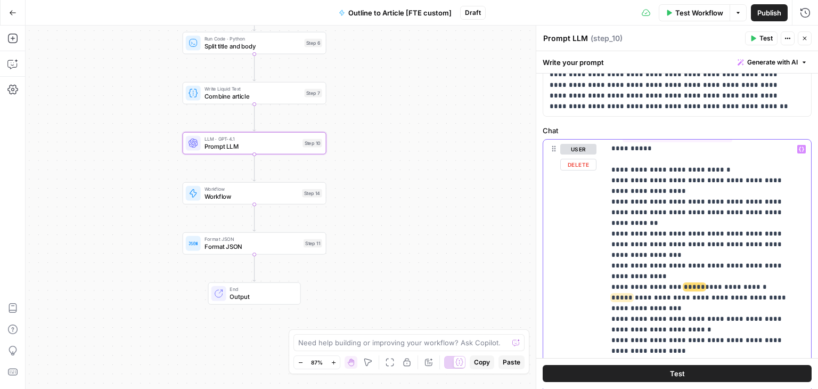
click at [727, 281] on p "**********" at bounding box center [699, 329] width 177 height 479
drag, startPoint x: 699, startPoint y: 275, endPoint x: 679, endPoint y: 272, distance: 19.9
click at [679, 272] on p "**********" at bounding box center [699, 329] width 177 height 479
drag, startPoint x: 677, startPoint y: 295, endPoint x: 637, endPoint y: 290, distance: 40.7
click at [637, 290] on p "**********" at bounding box center [699, 329] width 177 height 479
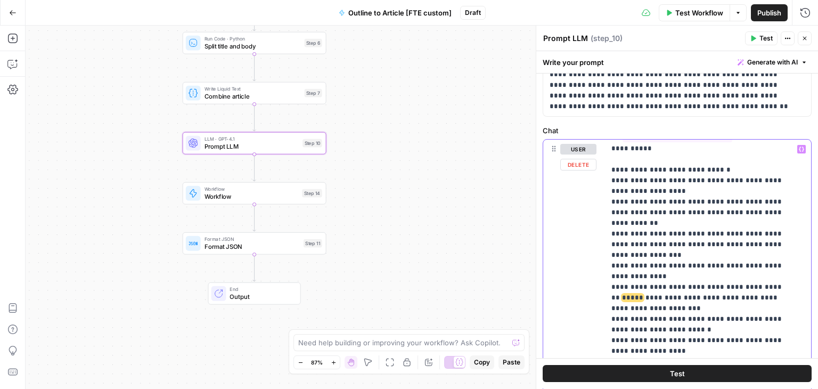
click at [632, 286] on p "**********" at bounding box center [699, 329] width 177 height 479
drag, startPoint x: 630, startPoint y: 285, endPoint x: 609, endPoint y: 284, distance: 21.3
click at [609, 284] on div "**********" at bounding box center [704, 356] width 198 height 434
drag, startPoint x: 658, startPoint y: 296, endPoint x: 662, endPoint y: 289, distance: 8.6
click at [662, 289] on p "**********" at bounding box center [699, 329] width 177 height 479
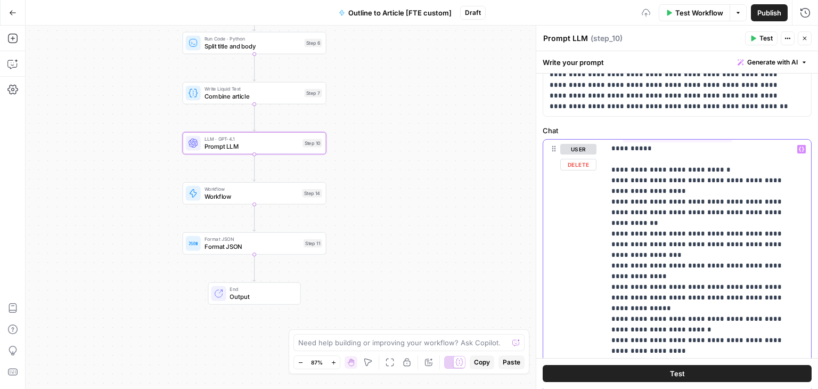
scroll to position [43, 0]
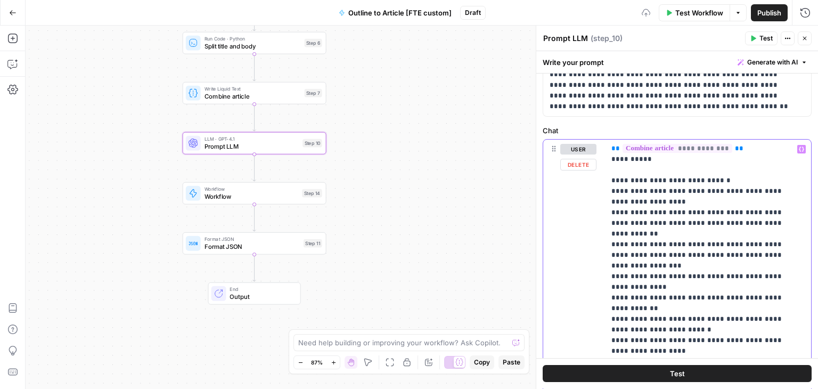
click at [632, 296] on p "**********" at bounding box center [699, 335] width 177 height 469
click at [684, 258] on p "**********" at bounding box center [699, 335] width 177 height 469
click at [768, 122] on icon "button" at bounding box center [769, 124] width 4 height 4
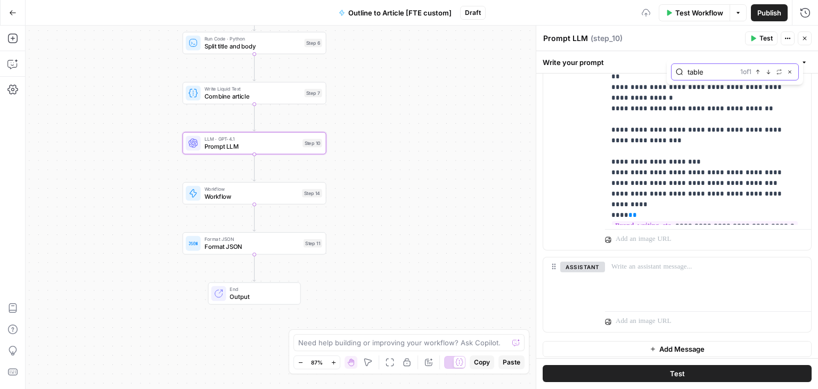
scroll to position [410, 0]
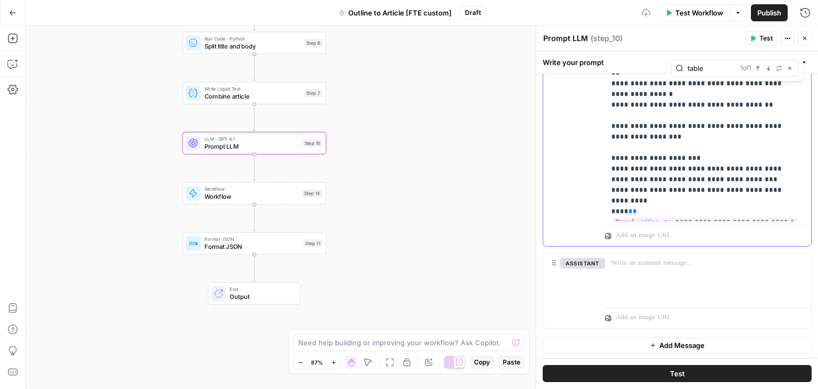
drag, startPoint x: 706, startPoint y: 213, endPoint x: 705, endPoint y: 205, distance: 8.5
drag, startPoint x: 728, startPoint y: 207, endPoint x: 728, endPoint y: 222, distance: 14.9
drag, startPoint x: 728, startPoint y: 210, endPoint x: 677, endPoint y: 200, distance: 52.1
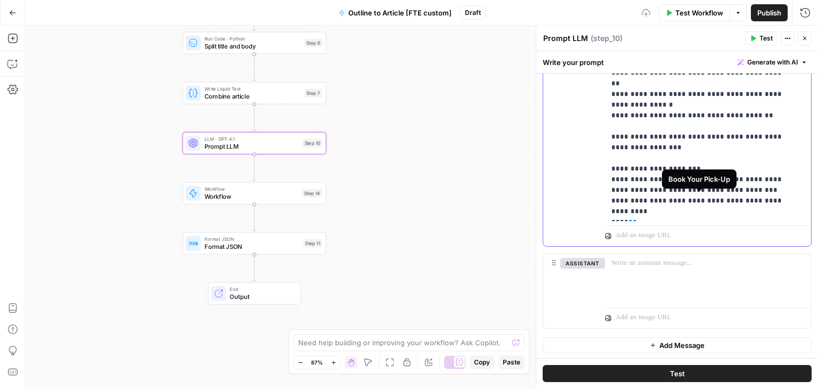
drag, startPoint x: 727, startPoint y: 150, endPoint x: 720, endPoint y: 239, distance: 89.7
drag, startPoint x: 372, startPoint y: 99, endPoint x: 400, endPoint y: 213, distance: 117.5
click at [400, 213] on div "Workflow Set Inputs Inputs Workflow Workflow Step 1 Output Copy 1 2 3 4 5 { "__…" at bounding box center [422, 207] width 792 height 363
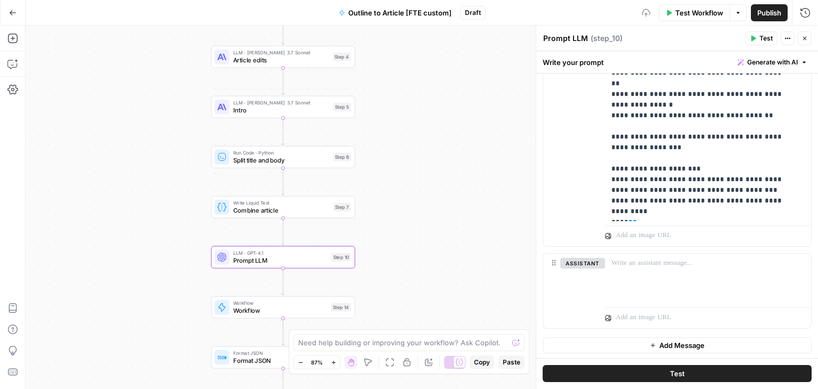
drag, startPoint x: 421, startPoint y: 121, endPoint x: 408, endPoint y: 247, distance: 126.3
click at [408, 247] on div "Workflow Set Inputs Inputs Workflow Workflow Step 1 Output Copy 1 2 3 4 5 { "__…" at bounding box center [422, 207] width 792 height 363
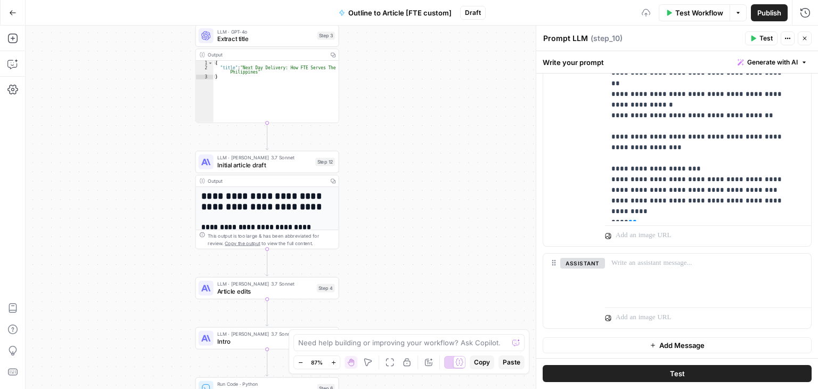
drag, startPoint x: 428, startPoint y: 130, endPoint x: 424, endPoint y: 235, distance: 104.9
click at [424, 235] on div "Workflow Set Inputs Inputs Workflow Workflow Step 1 Output Copy 1 2 3 4 5 { "__…" at bounding box center [422, 207] width 792 height 363
click at [802, 36] on icon "button" at bounding box center [804, 38] width 6 height 6
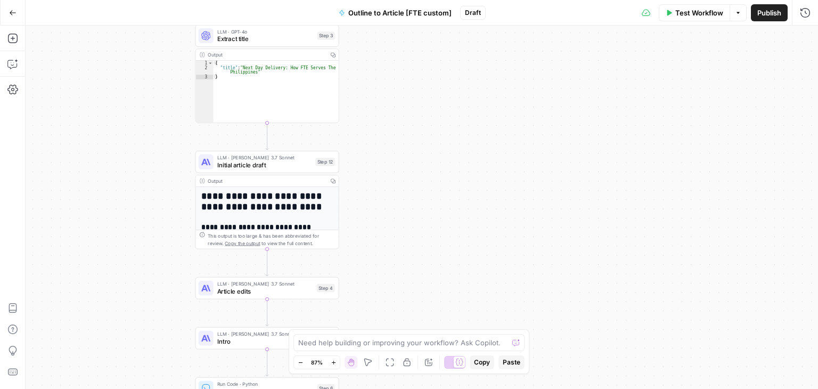
drag, startPoint x: 524, startPoint y: 111, endPoint x: 547, endPoint y: 215, distance: 106.7
click at [547, 215] on div "Workflow Set Inputs Inputs Workflow Workflow Step 1 Output Copy 1 2 3 4 5 { "__…" at bounding box center [422, 207] width 792 height 363
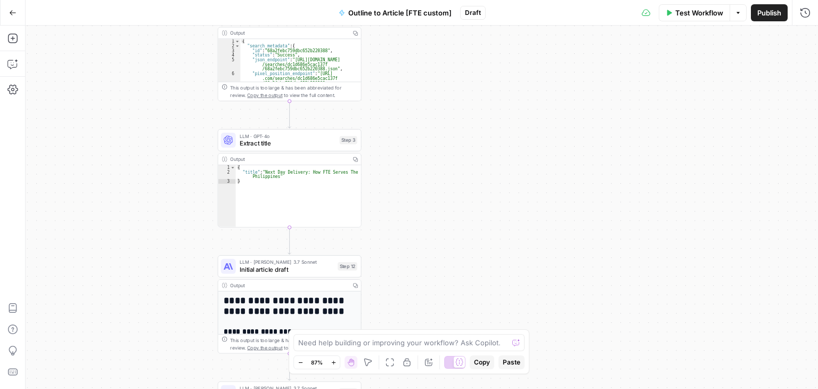
drag, startPoint x: 544, startPoint y: 170, endPoint x: 623, endPoint y: 152, distance: 81.9
click at [547, 201] on div "Workflow Set Inputs Inputs Workflow Workflow Step 1 Output Copy 1 2 3 4 5 { "__…" at bounding box center [422, 207] width 792 height 363
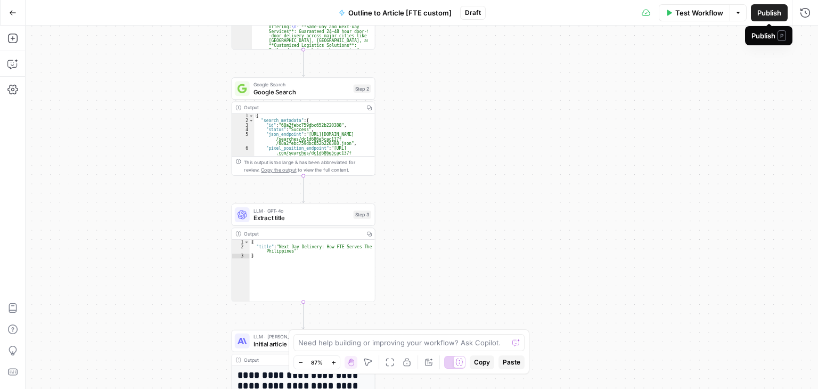
click at [760, 13] on span "Publish" at bounding box center [769, 12] width 24 height 11
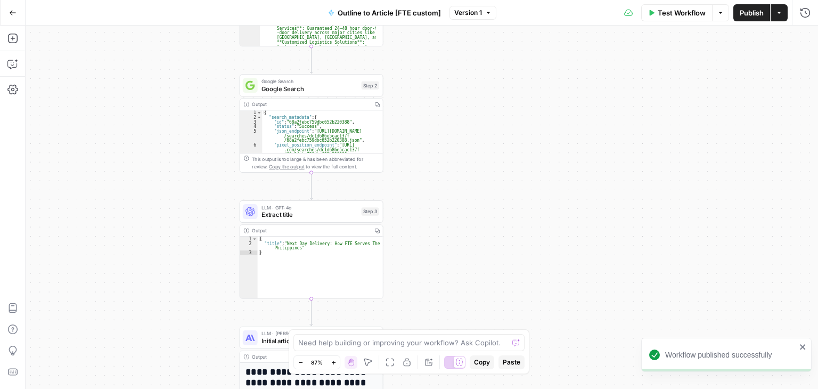
drag, startPoint x: 495, startPoint y: 118, endPoint x: 503, endPoint y: 113, distance: 9.1
click at [503, 113] on div "Workflow Set Inputs Inputs Workflow Workflow Step 1 Output Copy 1 2 3 4 5 { "__…" at bounding box center [422, 207] width 792 height 363
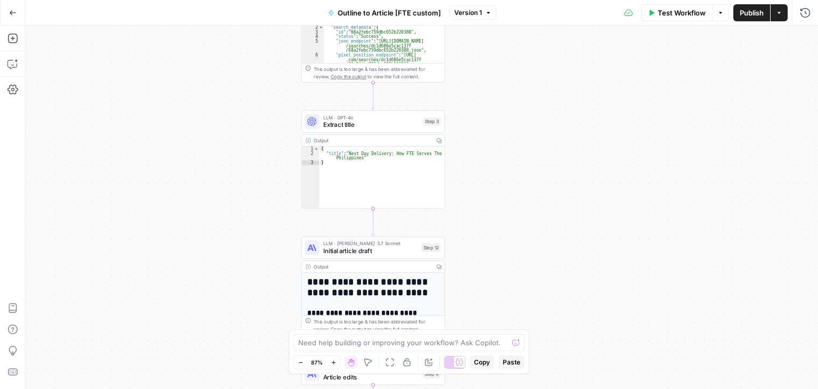
drag, startPoint x: 158, startPoint y: 228, endPoint x: 220, endPoint y: 135, distance: 112.5
click at [220, 135] on div "Workflow Set Inputs Inputs Workflow Workflow Step 1 Output Copy 1 2 3 4 5 { "__…" at bounding box center [422, 207] width 792 height 363
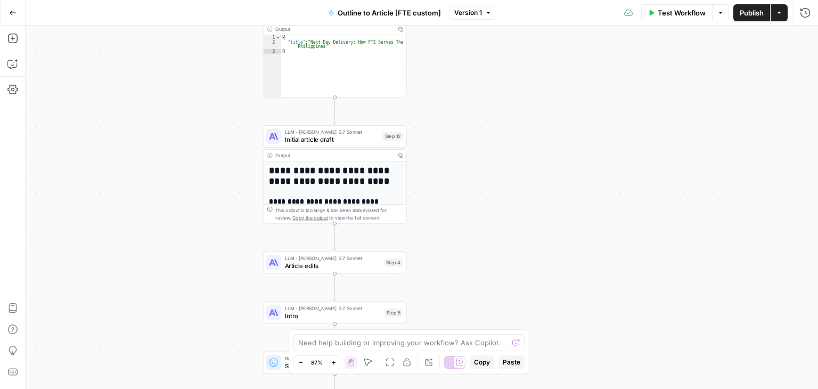
drag, startPoint x: 248, startPoint y: 293, endPoint x: 209, endPoint y: 179, distance: 120.4
click at [209, 179] on div "Workflow Set Inputs Inputs Workflow Workflow Step 1 Output Copy 1 2 3 4 5 { "__…" at bounding box center [422, 207] width 792 height 363
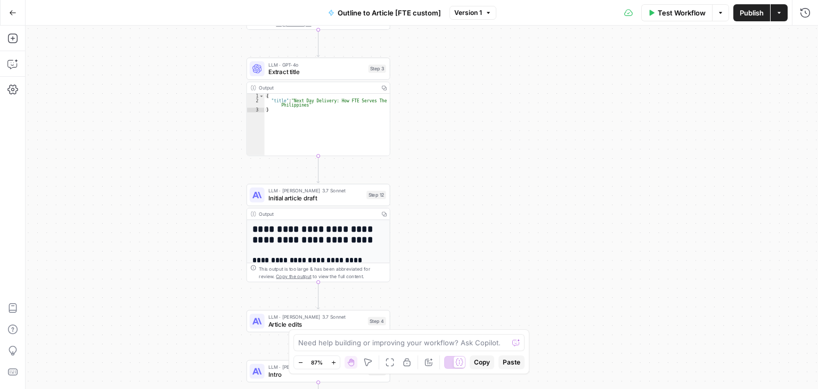
drag, startPoint x: 170, startPoint y: 121, endPoint x: 136, endPoint y: 121, distance: 34.1
click at [153, 155] on div "Workflow Set Inputs Inputs Workflow Workflow Step 1 Output Copy 1 2 3 4 5 { "__…" at bounding box center [422, 207] width 792 height 363
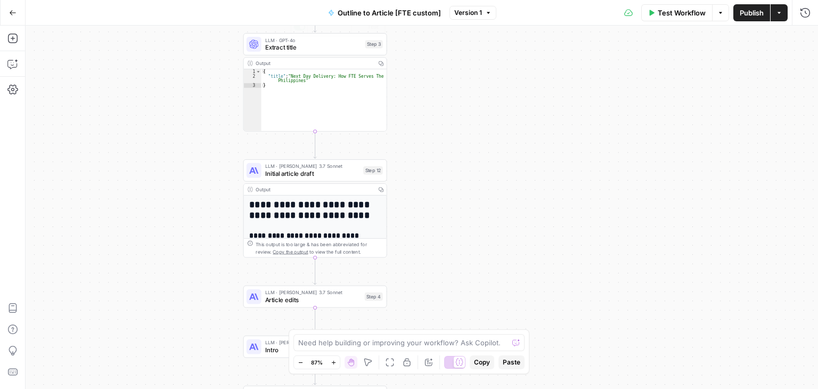
drag, startPoint x: 473, startPoint y: 291, endPoint x: 541, endPoint y: 202, distance: 111.3
click at [540, 203] on div "Workflow Set Inputs Inputs Workflow Workflow Step 1 Output Copy 1 2 3 4 5 { "__…" at bounding box center [422, 207] width 792 height 363
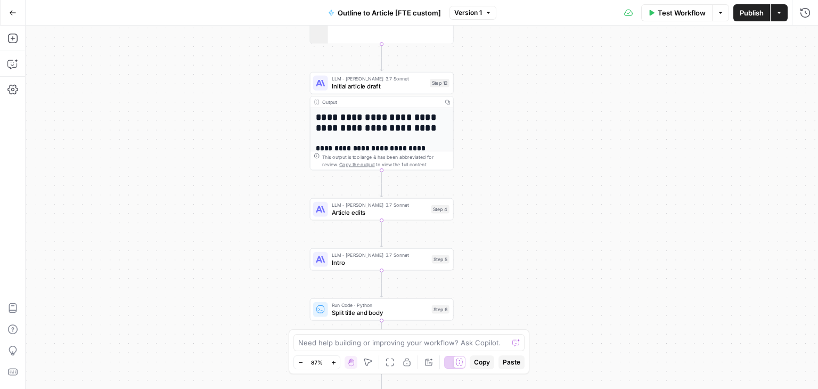
drag, startPoint x: 480, startPoint y: 133, endPoint x: 473, endPoint y: 155, distance: 23.9
click at [475, 100] on div "Workflow Set Inputs Inputs Workflow Workflow Step 1 Output Copy 1 2 3 4 5 { "__…" at bounding box center [422, 207] width 792 height 363
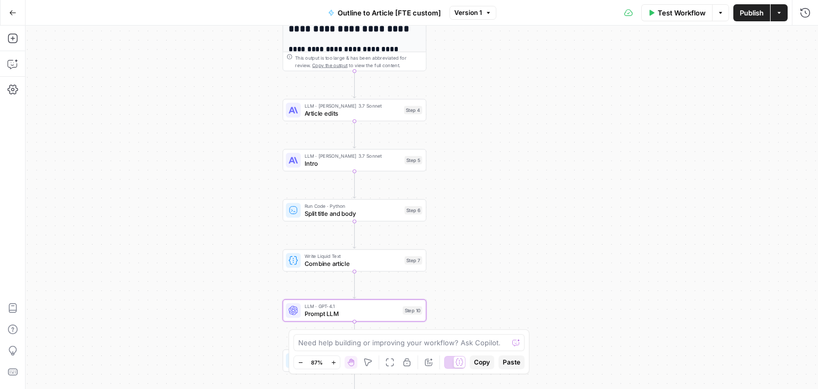
drag, startPoint x: 486, startPoint y: 229, endPoint x: 458, endPoint y: 162, distance: 72.4
click at [460, 167] on div "Workflow Set Inputs Inputs Workflow Workflow Step 1 Output Copy 1 2 3 4 5 { "__…" at bounding box center [422, 207] width 792 height 363
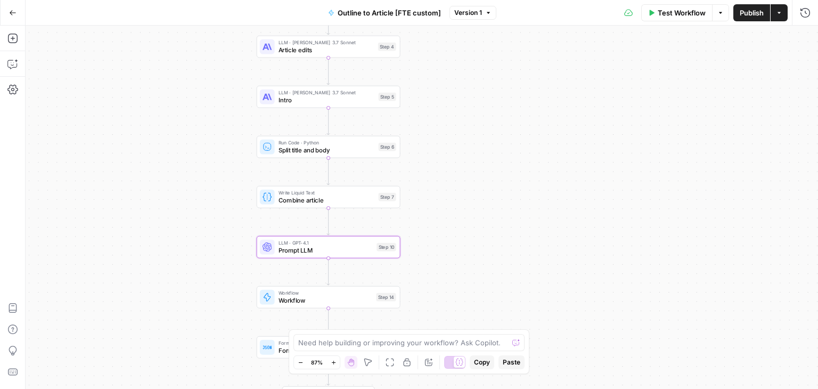
drag, startPoint x: 489, startPoint y: 154, endPoint x: 472, endPoint y: 193, distance: 42.4
click at [490, 151] on div "Workflow Set Inputs Inputs Workflow Workflow Step 1 Output Copy 1 2 3 4 5 { "__…" at bounding box center [422, 207] width 792 height 363
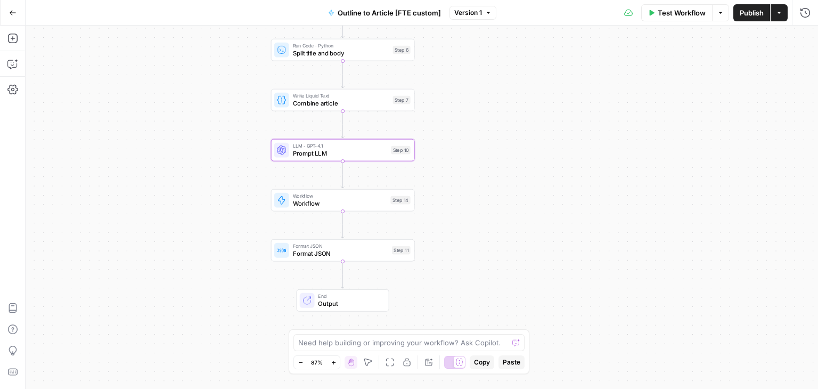
drag, startPoint x: 469, startPoint y: 269, endPoint x: 459, endPoint y: 258, distance: 15.1
click at [465, 262] on div "Workflow Set Inputs Inputs Workflow Workflow Step 1 Output Copy 1 2 3 4 5 { "__…" at bounding box center [422, 207] width 792 height 363
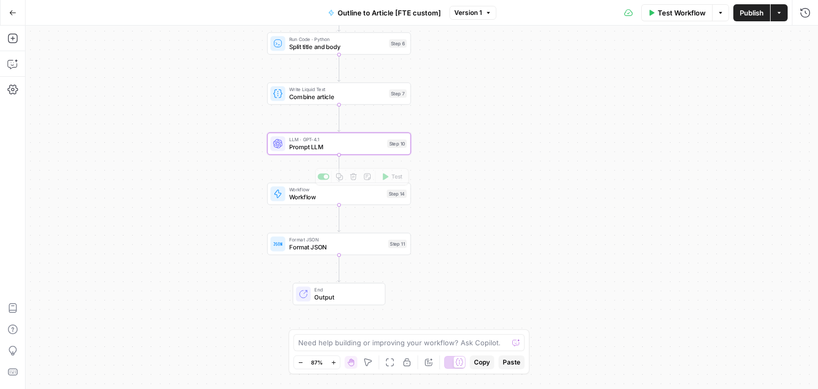
click at [318, 143] on span "Prompt LLM" at bounding box center [336, 146] width 95 height 9
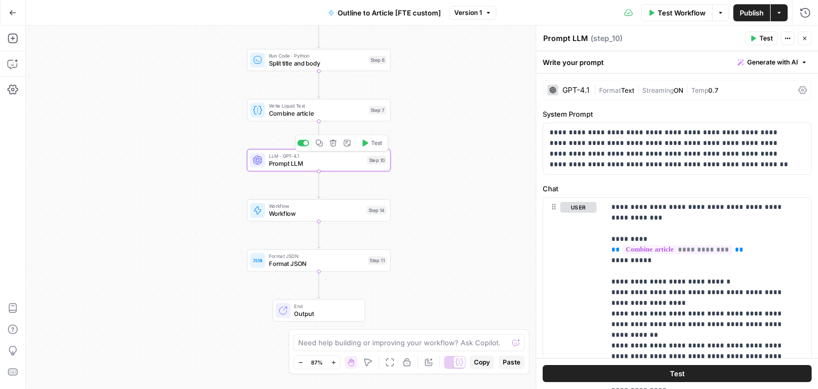
drag, startPoint x: 217, startPoint y: 145, endPoint x: 171, endPoint y: 175, distance: 54.8
click at [171, 175] on div "Workflow Set Inputs Inputs Workflow Workflow Step 1 Output Copy 1 2 3 4 5 { "__…" at bounding box center [422, 207] width 792 height 363
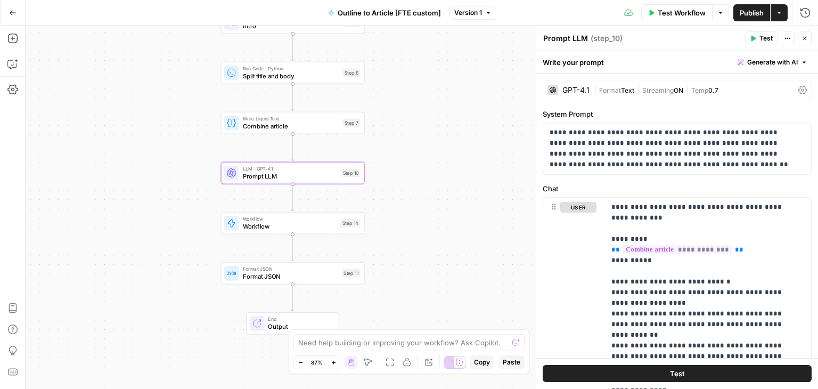
drag, startPoint x: 438, startPoint y: 142, endPoint x: 511, endPoint y: 211, distance: 100.6
click at [447, 183] on div "Workflow Set Inputs Inputs Workflow Workflow Step 1 Output Copy 1 2 3 4 5 { "__…" at bounding box center [422, 207] width 792 height 363
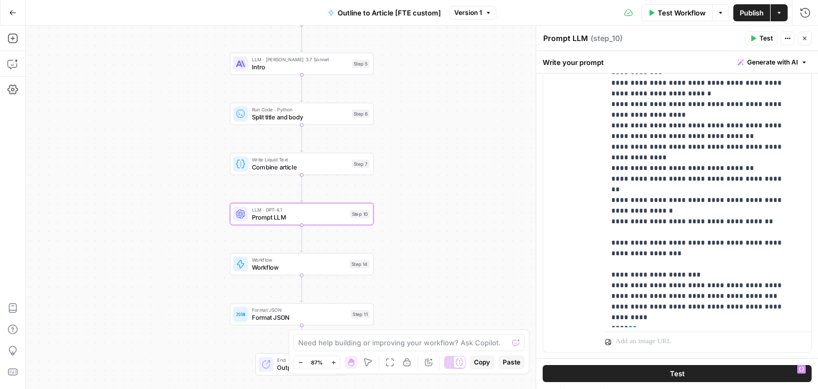
scroll to position [304, 0]
click at [677, 243] on p "**********" at bounding box center [699, 94] width 177 height 458
click at [679, 265] on p "**********" at bounding box center [699, 94] width 177 height 458
click at [705, 234] on p "**********" at bounding box center [699, 94] width 177 height 458
drag, startPoint x: 751, startPoint y: 200, endPoint x: 618, endPoint y: 200, distance: 133.1
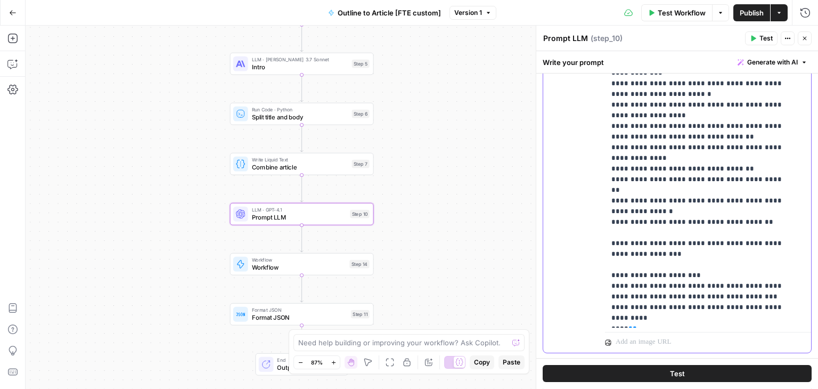
click at [618, 200] on p "**********" at bounding box center [699, 94] width 177 height 458
click at [675, 215] on p "**********" at bounding box center [699, 94] width 177 height 458
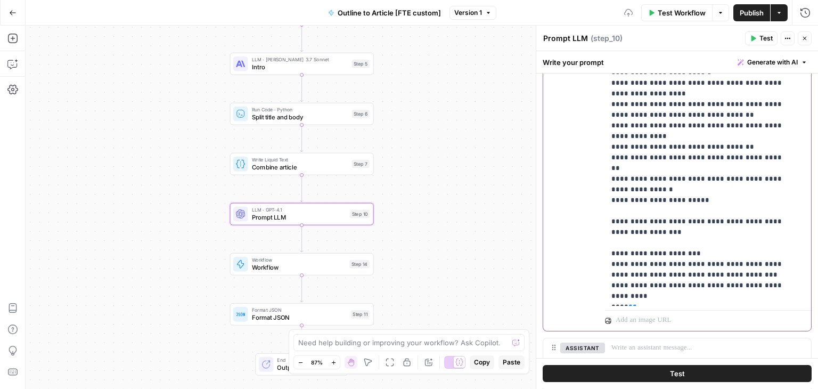
scroll to position [347, 0]
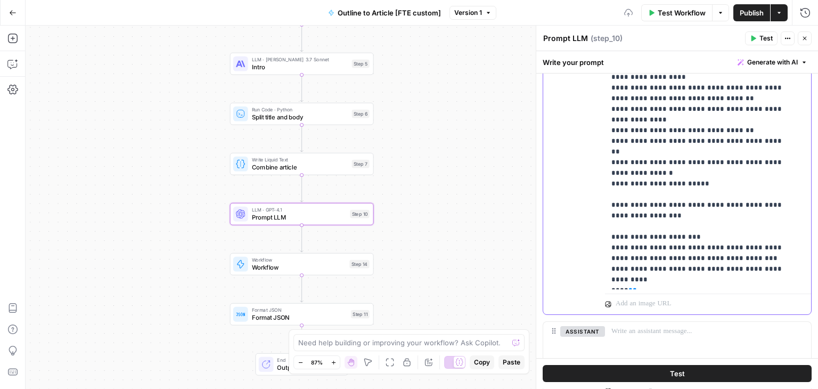
drag, startPoint x: 713, startPoint y: 265, endPoint x: 712, endPoint y: 281, distance: 16.1
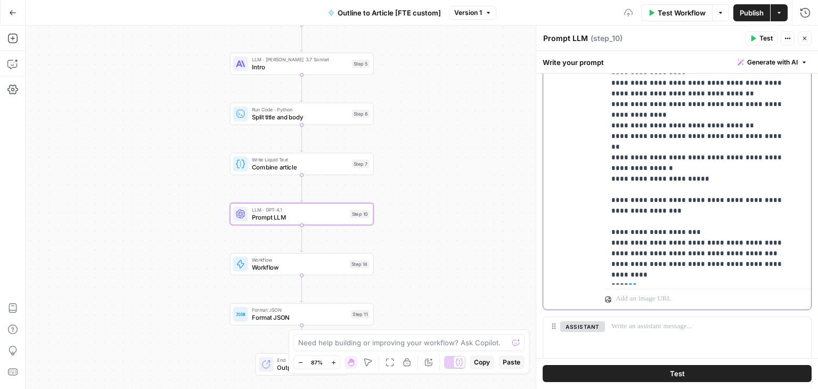
drag, startPoint x: 712, startPoint y: 155, endPoint x: 594, endPoint y: 157, distance: 118.2
click at [594, 157] on div "**********" at bounding box center [677, 79] width 268 height 459
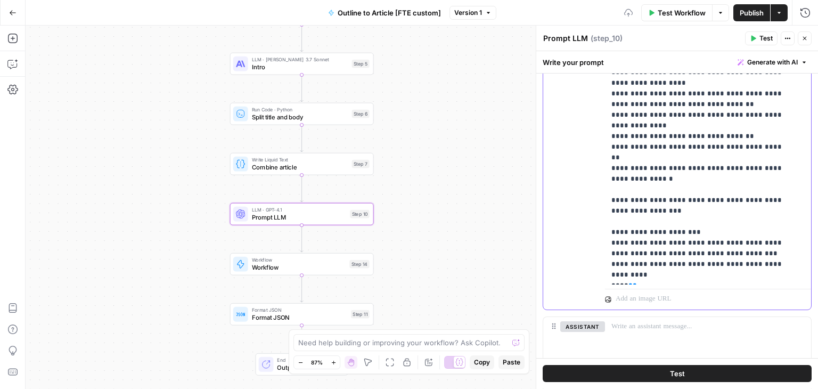
click at [754, 280] on div "**********" at bounding box center [704, 67] width 198 height 434
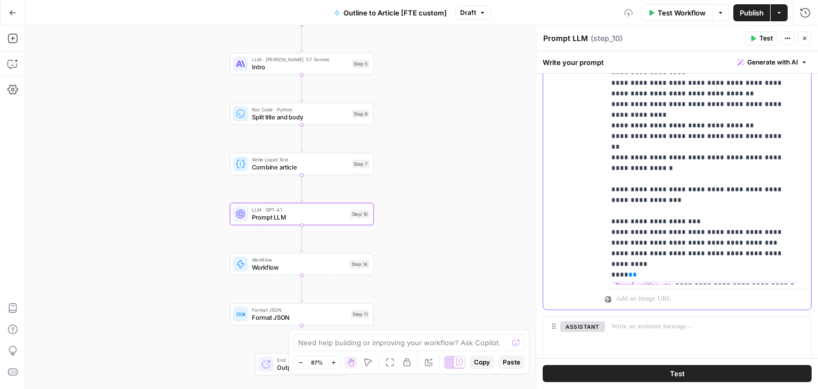
click at [610, 273] on div "**********" at bounding box center [704, 67] width 198 height 434
click at [710, 189] on p "**********" at bounding box center [699, 51] width 177 height 458
click at [746, 12] on span "Publish" at bounding box center [752, 12] width 24 height 11
click at [806, 40] on icon "button" at bounding box center [804, 38] width 6 height 6
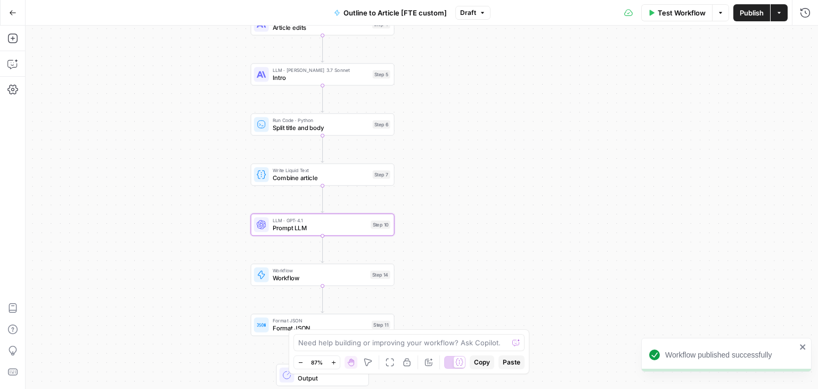
click at [483, 107] on div "Workflow Set Inputs Inputs Workflow Workflow Step 1 Output Copy 1 2 3 4 5 { "__…" at bounding box center [422, 207] width 792 height 363
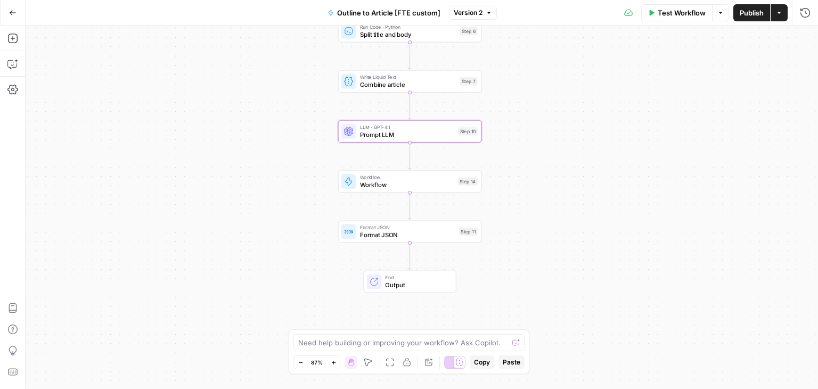
drag, startPoint x: 175, startPoint y: 154, endPoint x: 245, endPoint y: 113, distance: 81.1
click at [245, 113] on div "Workflow Set Inputs Inputs Workflow Workflow Step 1 Output Copy 1 2 3 4 5 { "__…" at bounding box center [422, 207] width 792 height 363
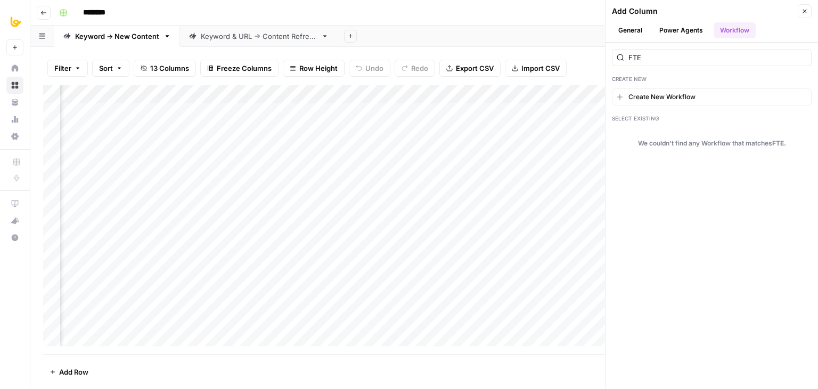
scroll to position [0, 538]
click at [799, 11] on button "Close" at bounding box center [805, 11] width 14 height 14
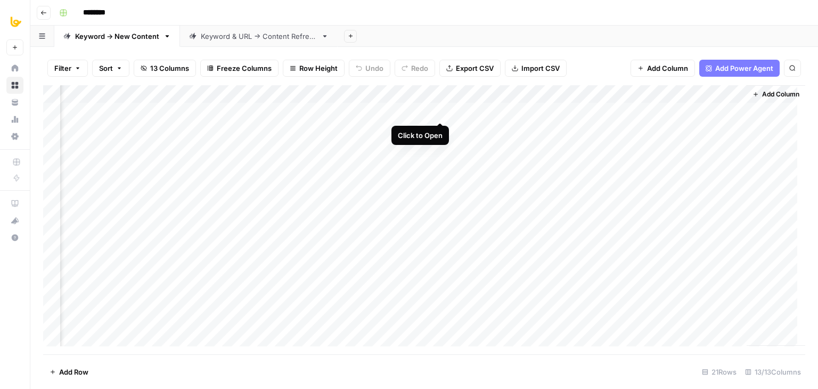
click at [436, 112] on div "Add Column" at bounding box center [424, 219] width 762 height 269
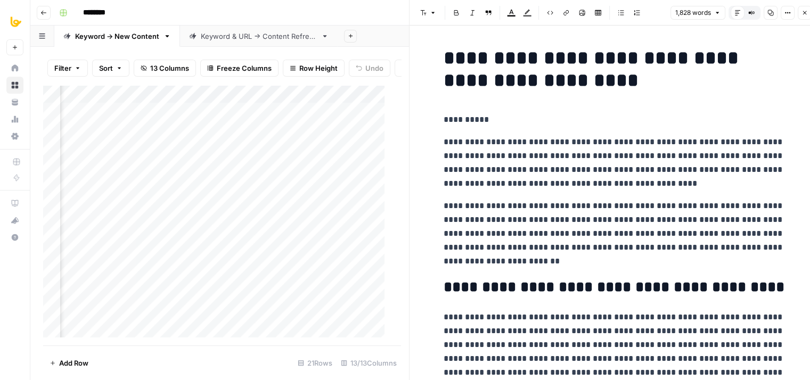
click at [751, 13] on icon "button" at bounding box center [751, 13] width 0 height 4
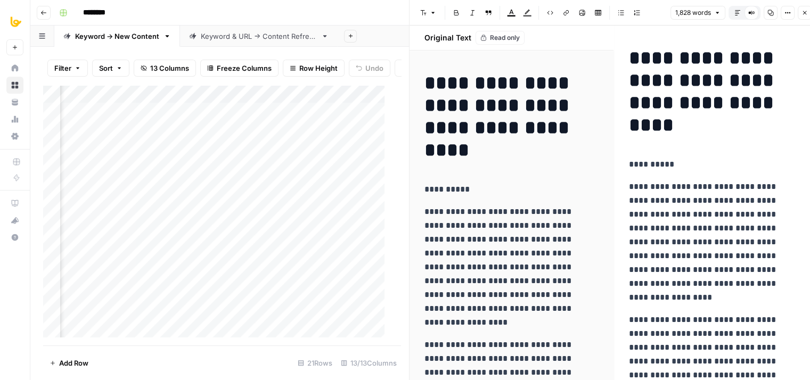
click at [738, 11] on icon "button" at bounding box center [737, 13] width 6 height 6
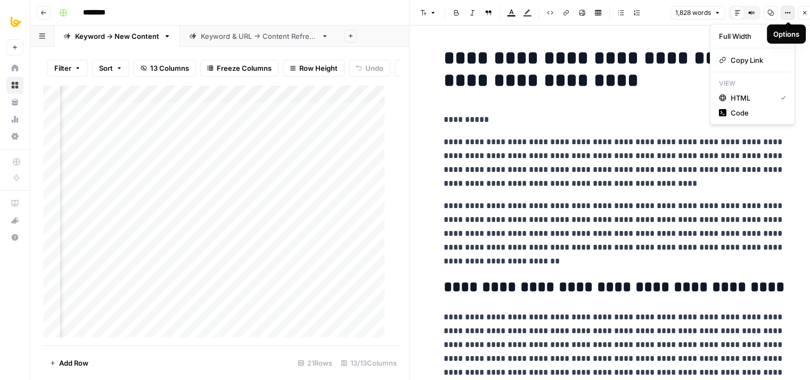
click at [784, 12] on button "Options" at bounding box center [788, 13] width 14 height 14
click at [742, 112] on span "Code" at bounding box center [755, 113] width 51 height 11
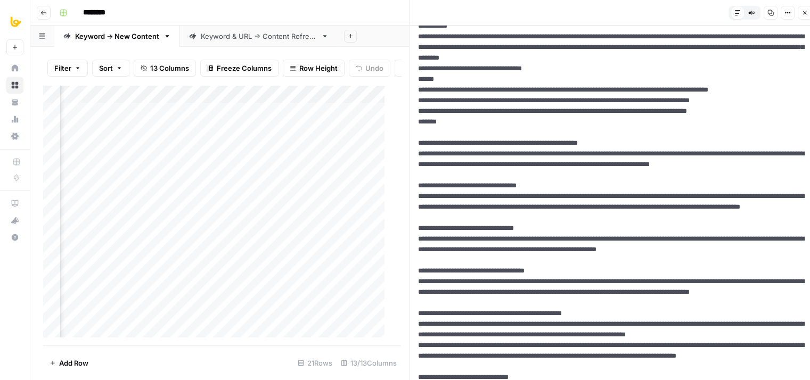
drag, startPoint x: 569, startPoint y: 125, endPoint x: 575, endPoint y: 224, distance: 99.2
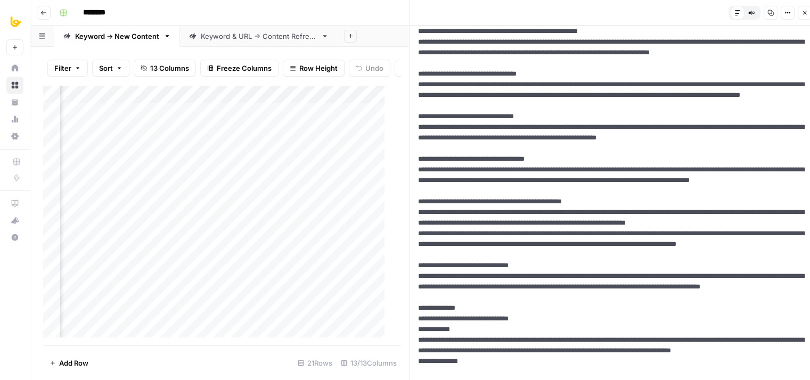
drag, startPoint x: 598, startPoint y: 109, endPoint x: 587, endPoint y: 172, distance: 64.3
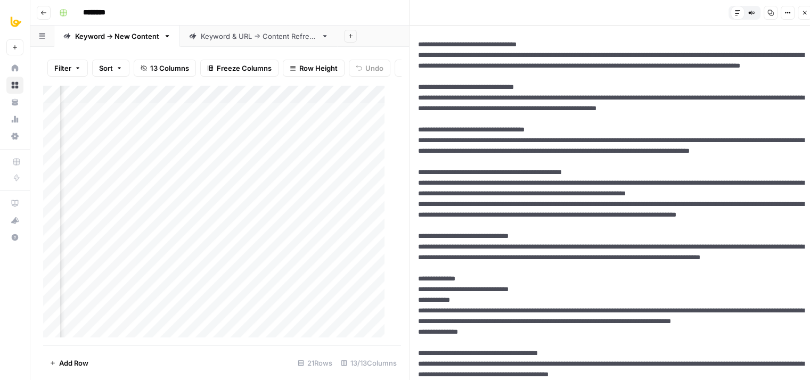
scroll to position [462, 0]
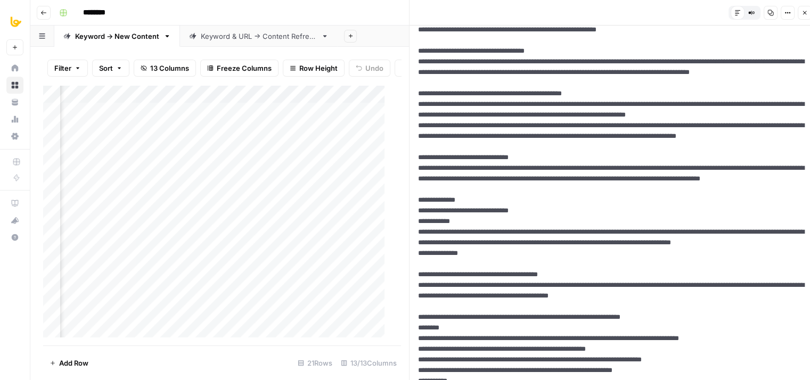
drag, startPoint x: 556, startPoint y: 154, endPoint x: 546, endPoint y: 232, distance: 78.9
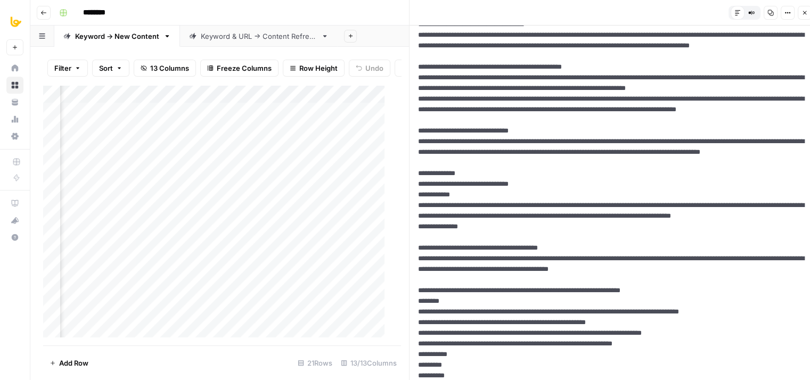
drag, startPoint x: 552, startPoint y: 164, endPoint x: 551, endPoint y: 211, distance: 46.9
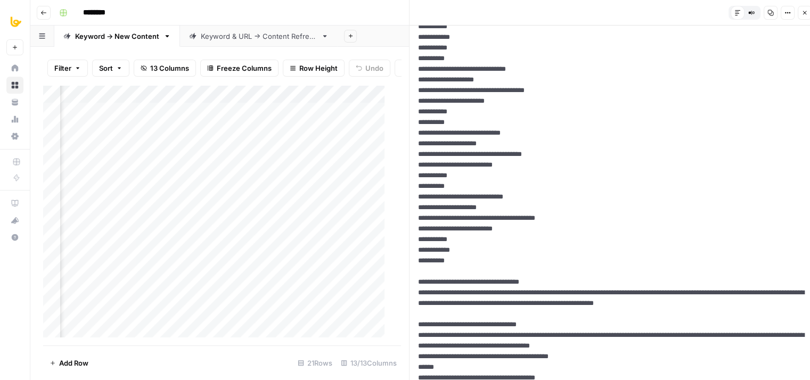
scroll to position [1163, 0]
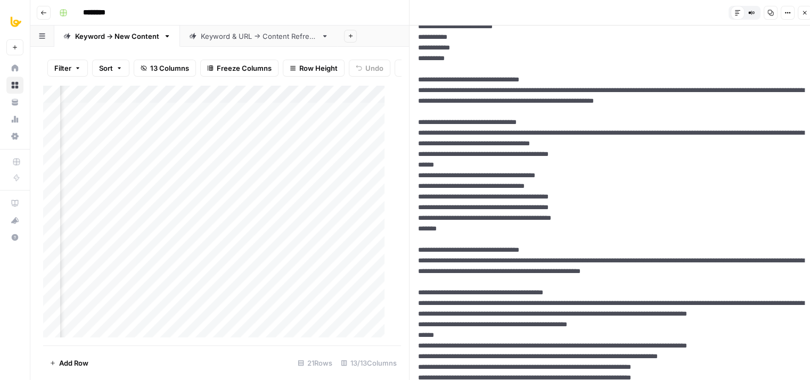
click at [749, 13] on icon "button" at bounding box center [751, 13] width 6 height 6
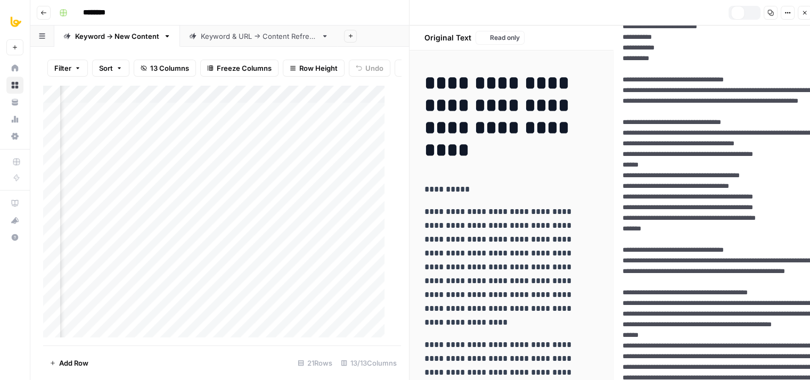
scroll to position [1184, 0]
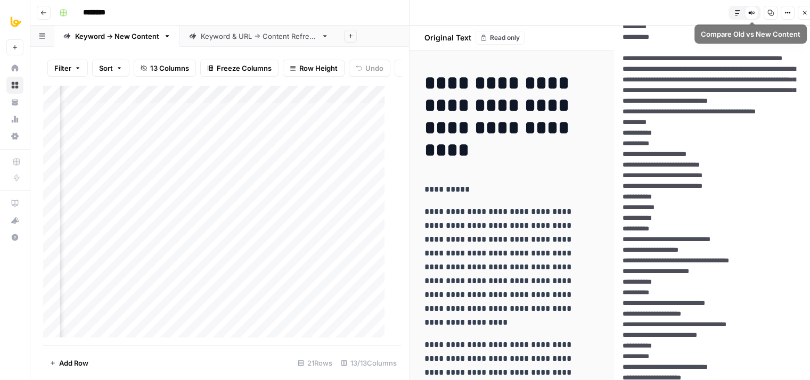
click at [737, 11] on icon "button" at bounding box center [737, 13] width 6 height 6
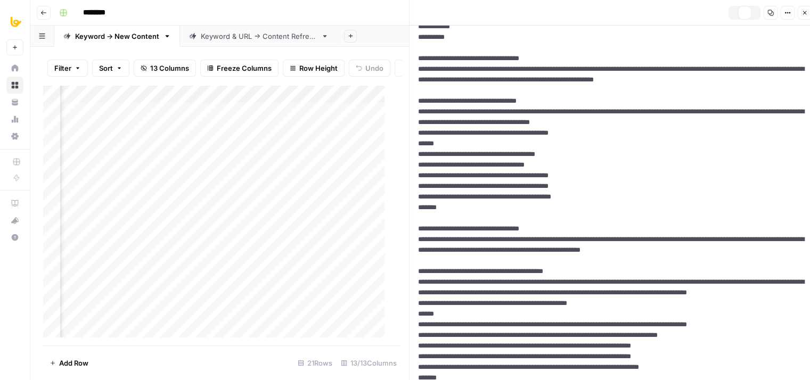
click at [786, 14] on icon "button" at bounding box center [787, 13] width 6 height 6
click at [743, 79] on span "HTML" at bounding box center [755, 83] width 51 height 11
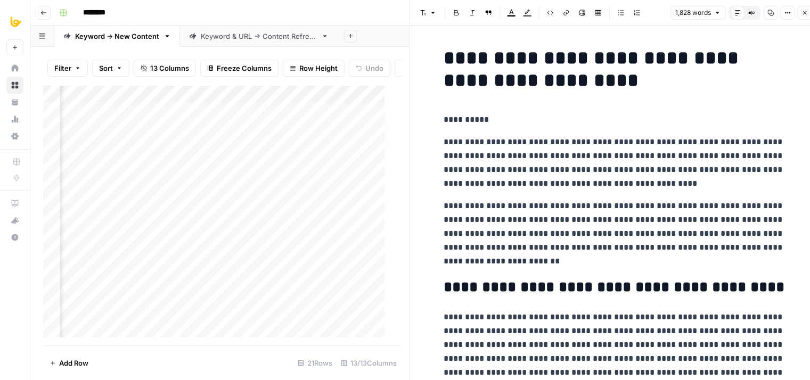
click at [609, 124] on p "**********" at bounding box center [613, 120] width 341 height 14
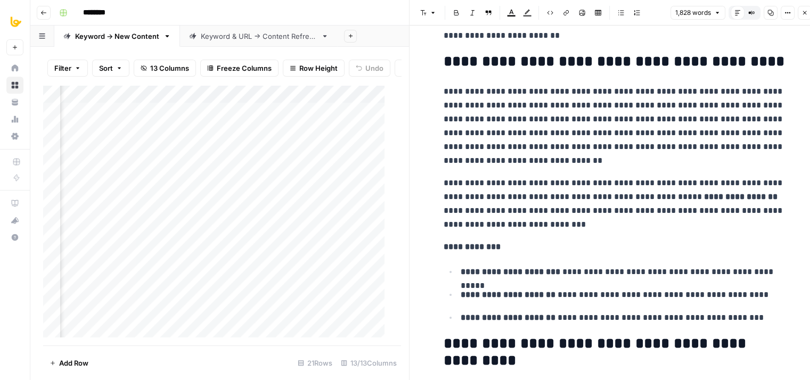
drag, startPoint x: 627, startPoint y: 101, endPoint x: 620, endPoint y: 233, distance: 132.2
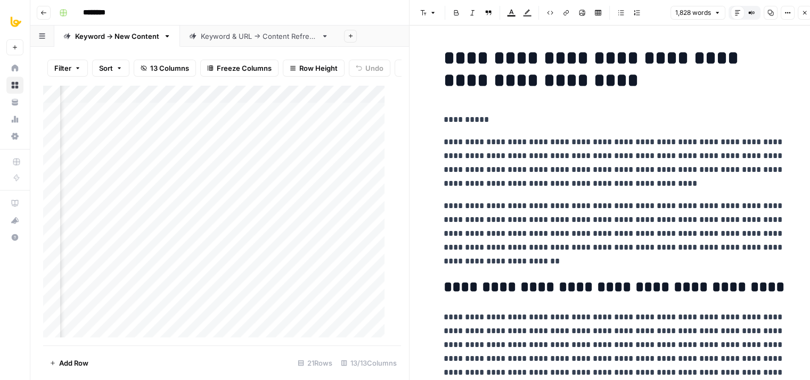
drag, startPoint x: 603, startPoint y: 104, endPoint x: 602, endPoint y: 75, distance: 29.3
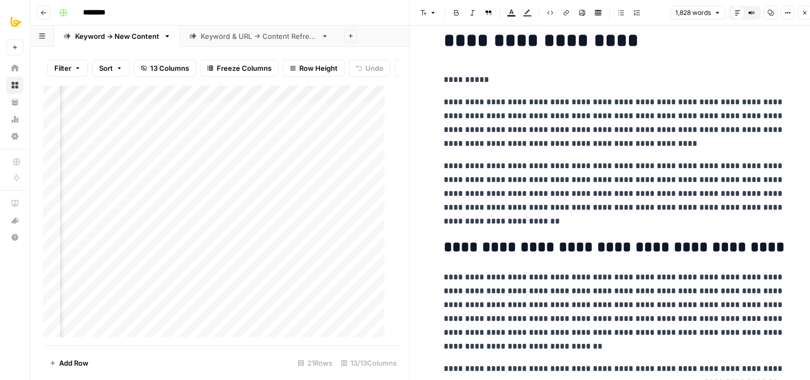
drag, startPoint x: 570, startPoint y: 143, endPoint x: 571, endPoint y: 246, distance: 102.8
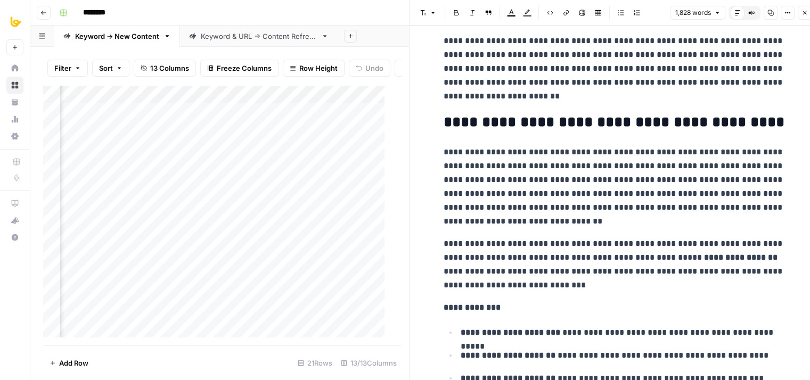
drag, startPoint x: 588, startPoint y: 150, endPoint x: 575, endPoint y: 145, distance: 13.5
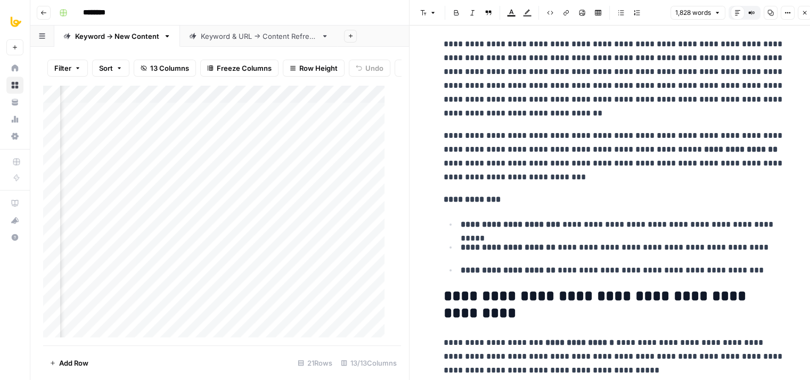
drag, startPoint x: 572, startPoint y: 228, endPoint x: 572, endPoint y: 245, distance: 17.0
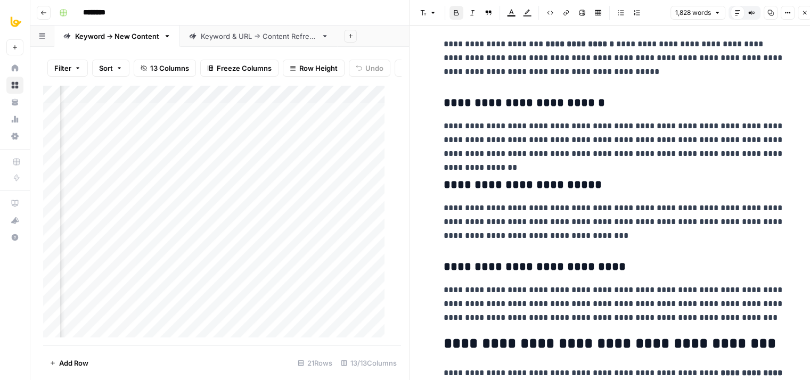
drag, startPoint x: 581, startPoint y: 243, endPoint x: 580, endPoint y: 264, distance: 20.3
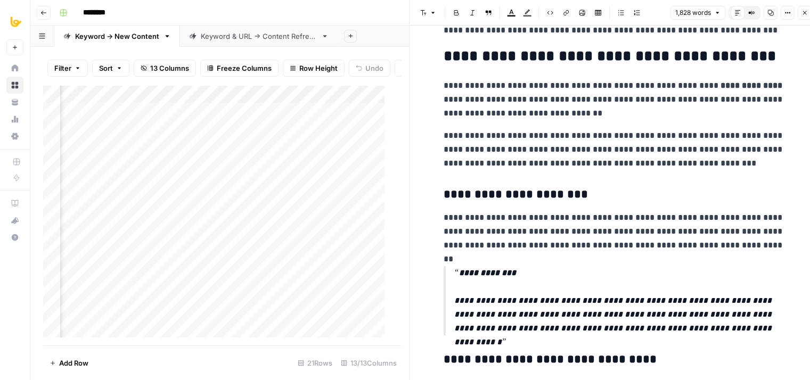
drag, startPoint x: 577, startPoint y: 149, endPoint x: 579, endPoint y: 293, distance: 143.8
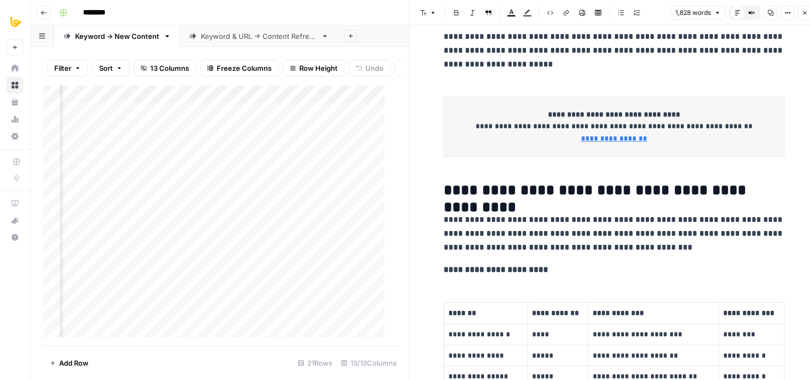
drag, startPoint x: 588, startPoint y: 192, endPoint x: 593, endPoint y: 266, distance: 74.2
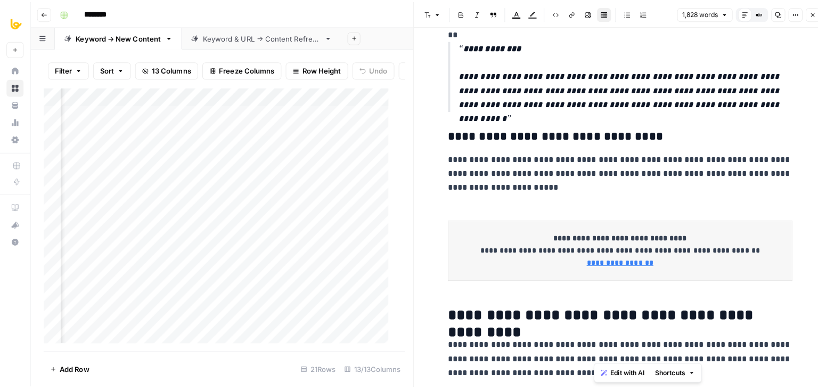
scroll to position [1052, 0]
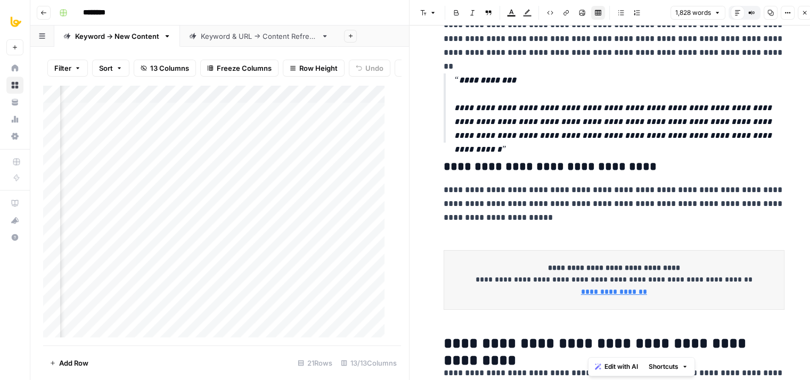
click at [602, 269] on strong "**********" at bounding box center [614, 267] width 132 height 7
click at [667, 282] on p "**********" at bounding box center [613, 280] width 317 height 36
click at [669, 283] on p "**********" at bounding box center [613, 280] width 317 height 36
click at [668, 297] on td "**********" at bounding box center [613, 279] width 340 height 59
click at [614, 202] on p "**********" at bounding box center [613, 204] width 341 height 42
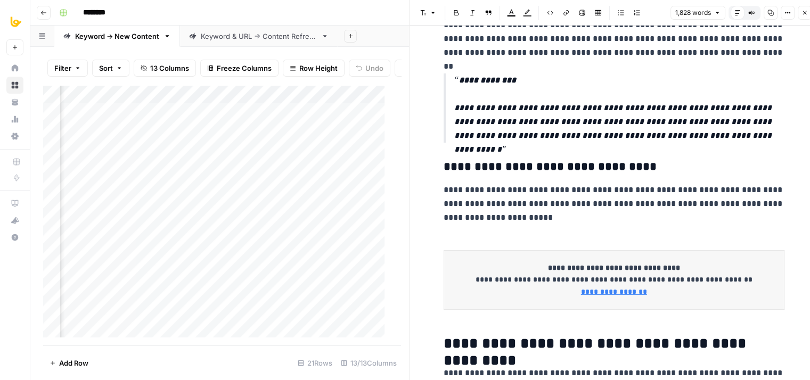
click at [768, 10] on icon "button" at bounding box center [770, 13] width 6 height 6
click at [688, 89] on p "**********" at bounding box center [619, 107] width 330 height 69
click at [800, 16] on button "Close" at bounding box center [805, 13] width 14 height 14
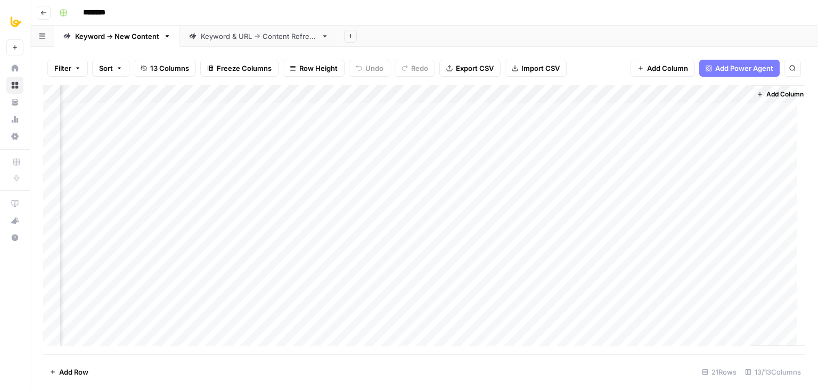
scroll to position [0, 538]
click at [717, 90] on div "Add Column" at bounding box center [424, 219] width 762 height 269
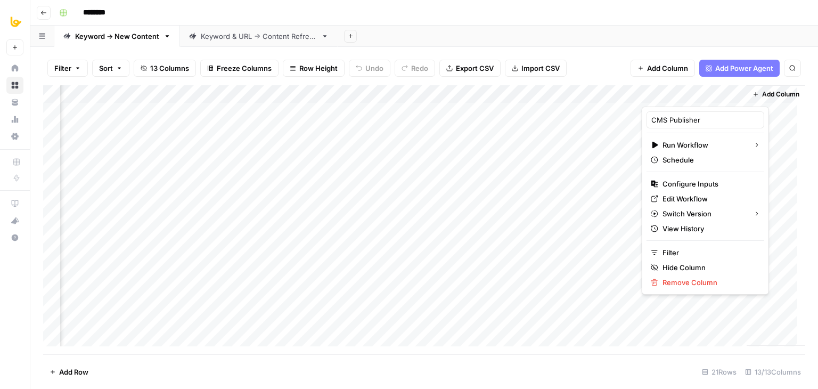
click at [610, 44] on div "Add Sheet" at bounding box center [578, 36] width 480 height 21
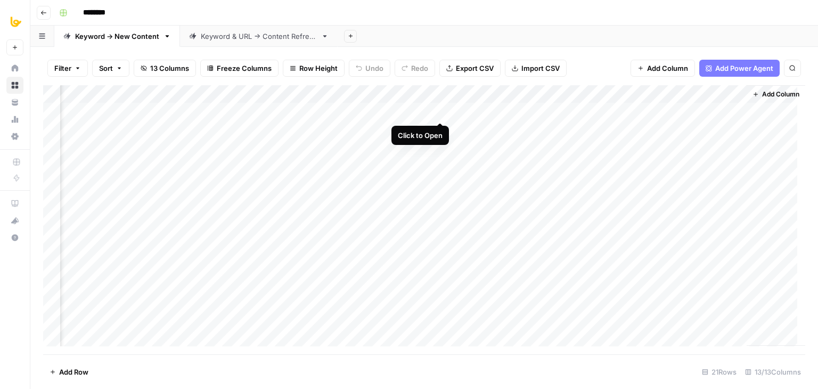
click at [438, 111] on div "Add Column" at bounding box center [424, 219] width 762 height 269
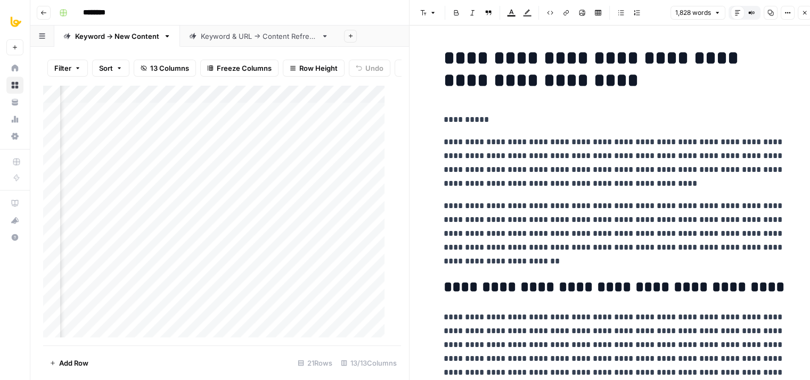
click at [803, 15] on icon "button" at bounding box center [804, 13] width 6 height 6
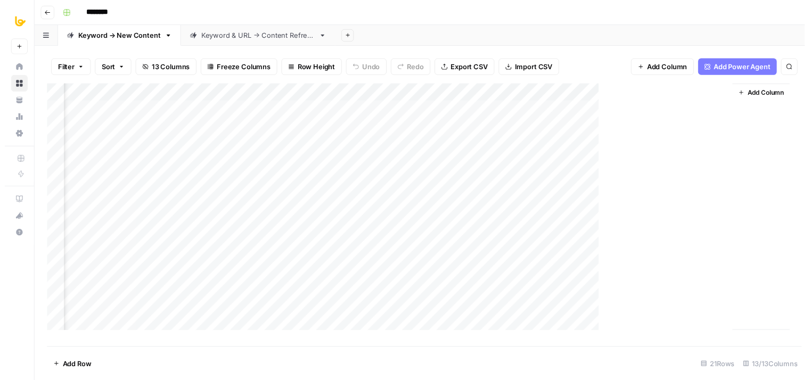
scroll to position [0, 525]
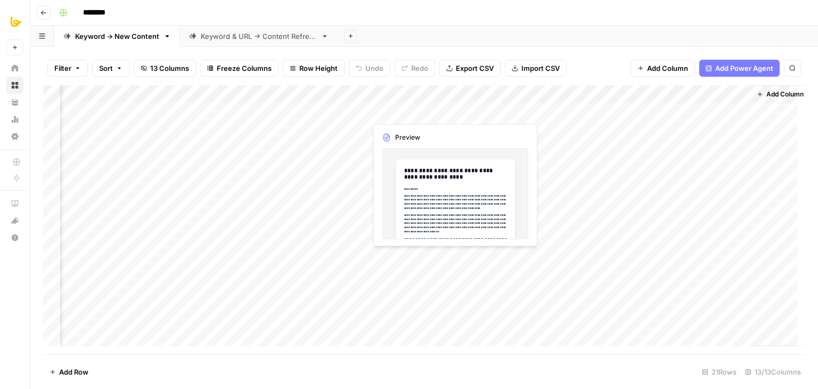
click at [449, 113] on div "Add Column" at bounding box center [424, 219] width 762 height 269
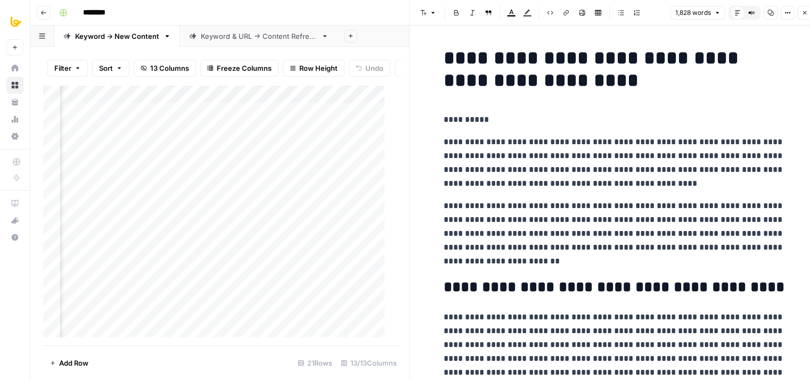
click at [805, 10] on icon "button" at bounding box center [804, 13] width 6 height 6
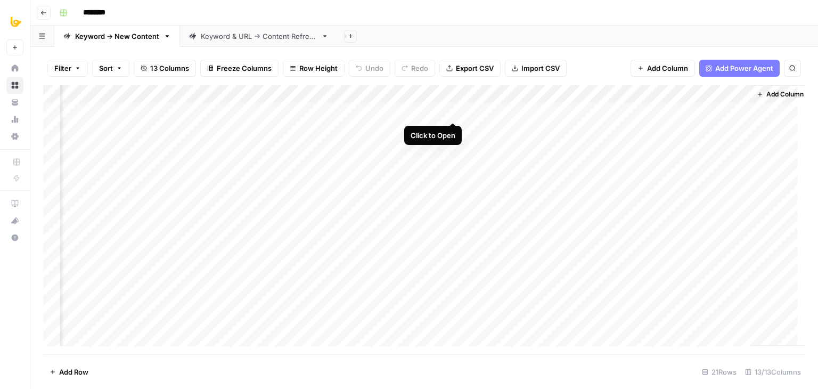
click at [455, 113] on div "Add Column" at bounding box center [424, 219] width 762 height 269
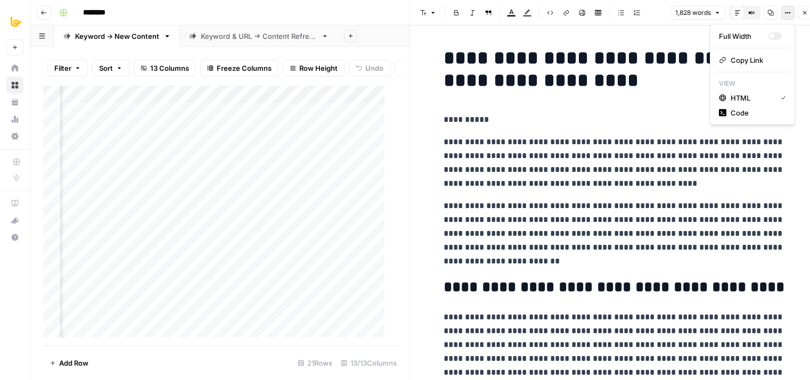
click at [786, 11] on icon "button" at bounding box center [787, 13] width 6 height 6
click at [746, 112] on span "Code" at bounding box center [755, 113] width 51 height 11
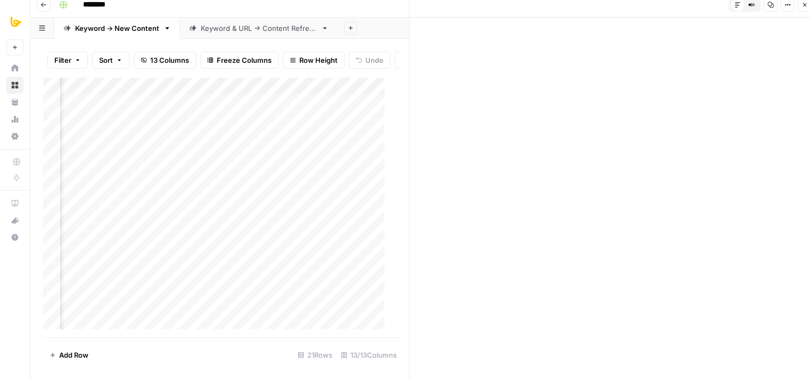
scroll to position [9, 0]
drag, startPoint x: 415, startPoint y: 34, endPoint x: 649, endPoint y: 367, distance: 407.4
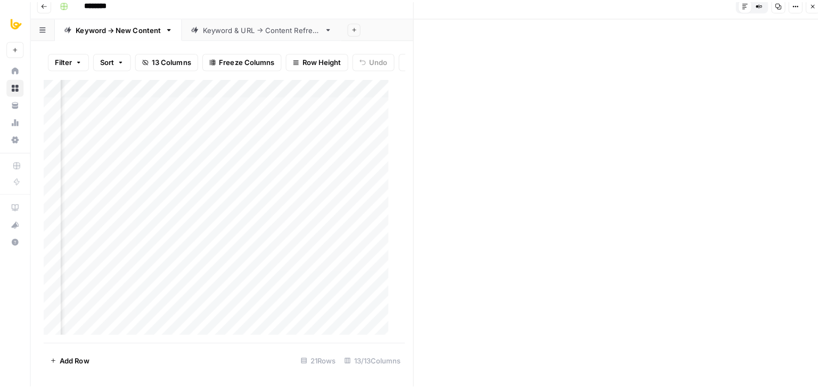
scroll to position [0, 0]
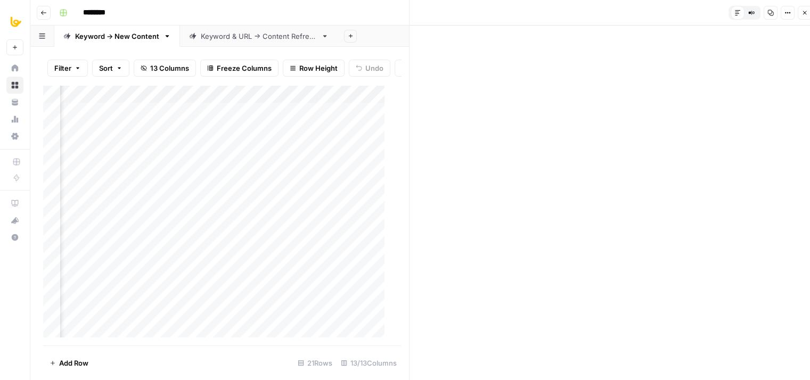
click at [801, 17] on button "Close" at bounding box center [805, 13] width 14 height 14
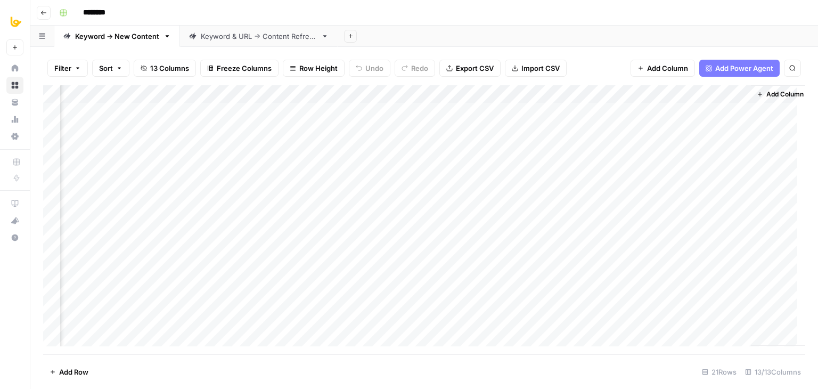
scroll to position [0, 538]
click at [765, 92] on span "Add Column" at bounding box center [780, 94] width 37 height 10
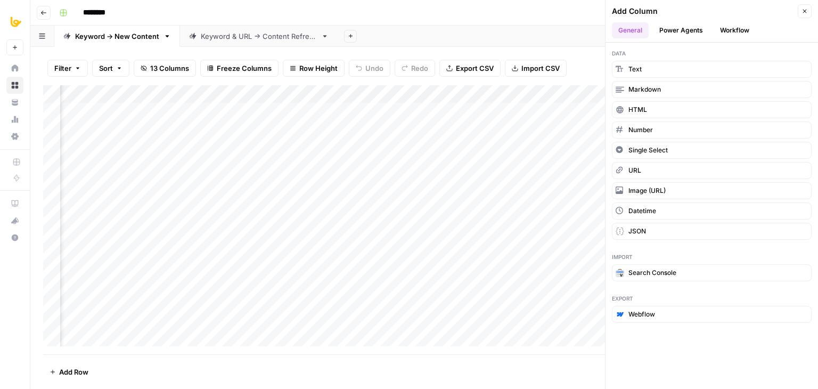
click at [726, 27] on button "Workflow" at bounding box center [734, 30] width 42 height 16
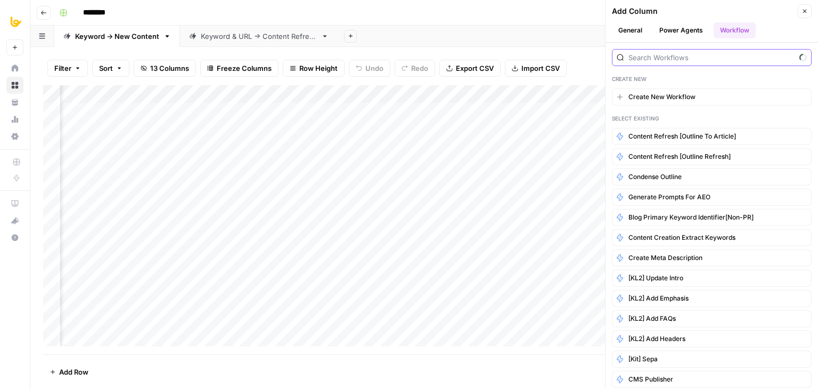
click at [692, 54] on input "search" at bounding box center [711, 57] width 167 height 11
type input "T"
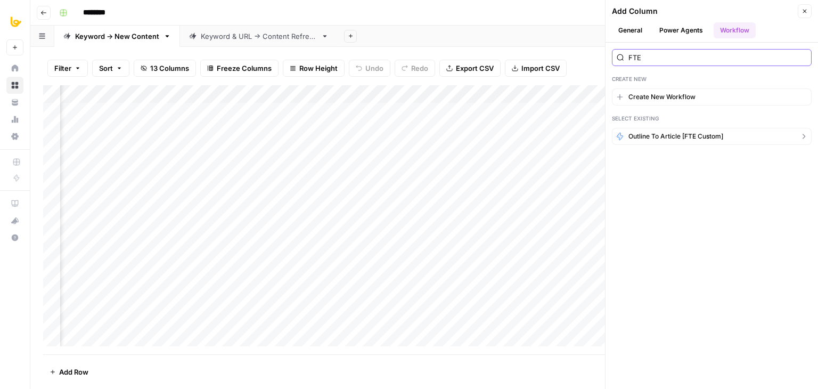
type input "FTE"
click at [673, 133] on span "Outline to Article [FTE custom]" at bounding box center [675, 137] width 95 height 10
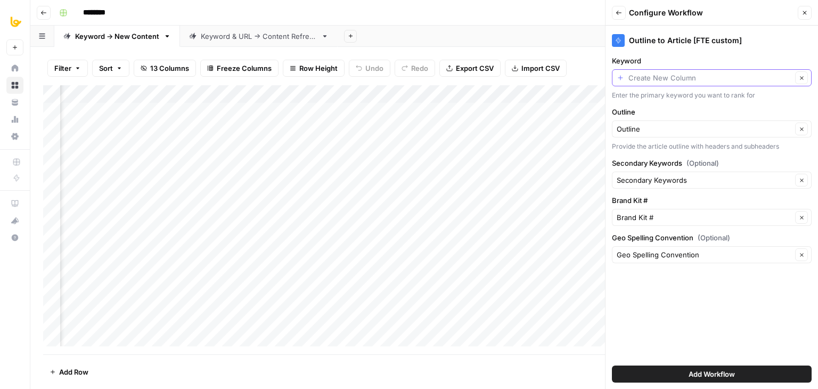
click at [667, 78] on input "Keyword" at bounding box center [709, 77] width 163 height 11
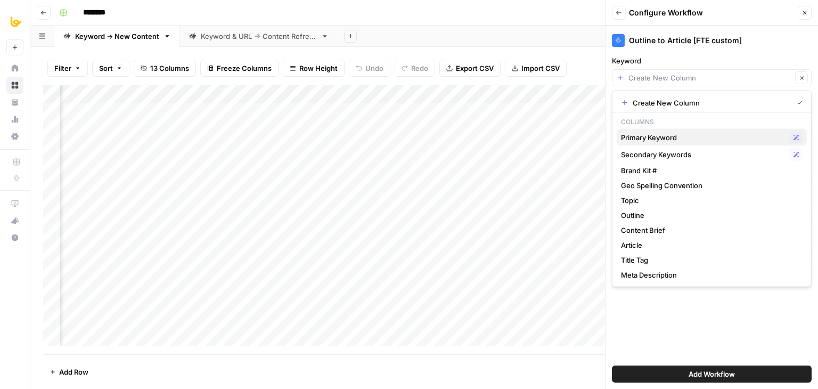
click at [664, 139] on span "Primary Keyword" at bounding box center [703, 137] width 165 height 11
type input "Primary Keyword"
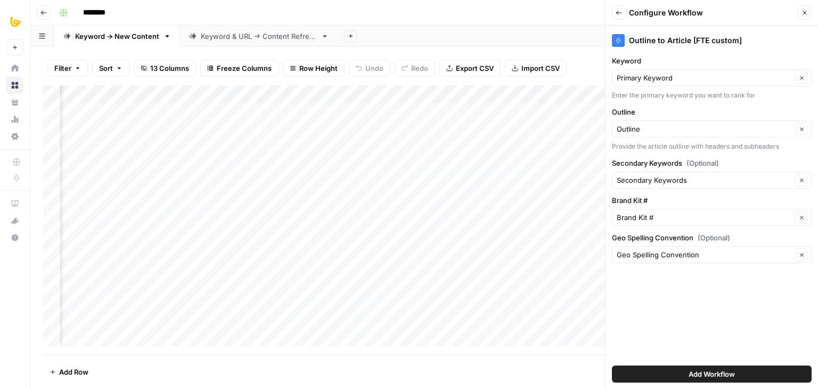
click at [712, 376] on span "Add Workflow" at bounding box center [711, 373] width 46 height 11
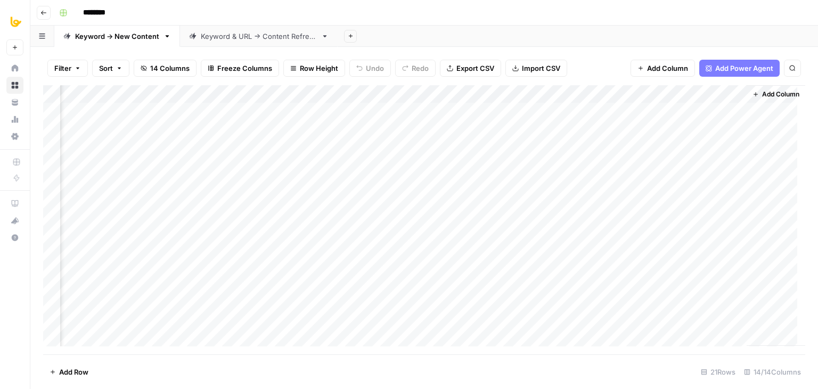
scroll to position [0, 634]
click at [688, 109] on div "Add Column" at bounding box center [424, 219] width 762 height 269
click at [714, 111] on div "Add Column" at bounding box center [424, 219] width 762 height 269
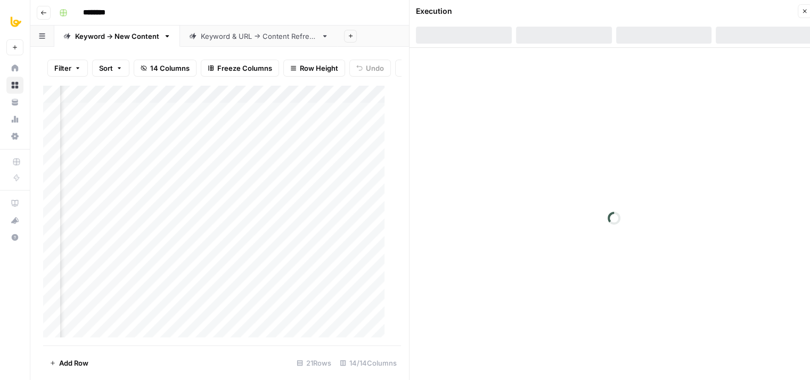
click at [798, 11] on button "Close" at bounding box center [805, 11] width 14 height 14
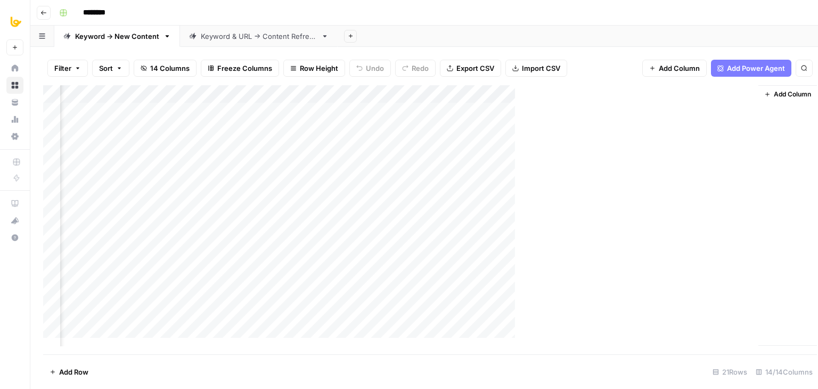
scroll to position [0, 621]
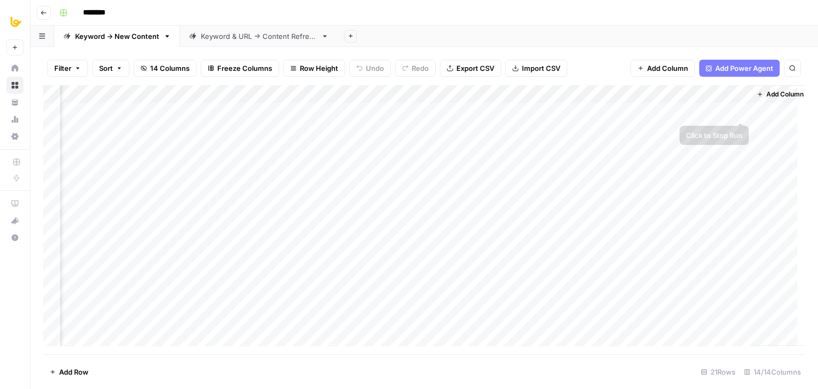
click at [738, 116] on div "Add Column" at bounding box center [424, 219] width 762 height 269
click at [739, 113] on div "Add Column" at bounding box center [424, 219] width 762 height 269
click at [739, 109] on div "Add Column" at bounding box center [424, 219] width 762 height 269
click at [741, 108] on div "Add Column" at bounding box center [424, 219] width 762 height 269
click at [724, 111] on div "Add Column" at bounding box center [424, 219] width 762 height 269
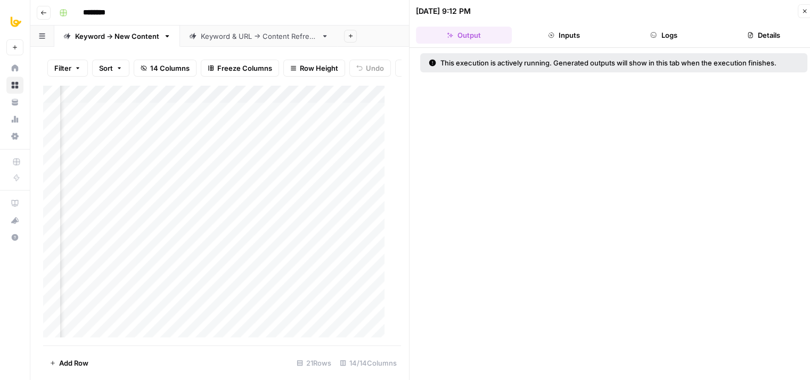
click at [660, 37] on button "Logs" at bounding box center [664, 35] width 96 height 17
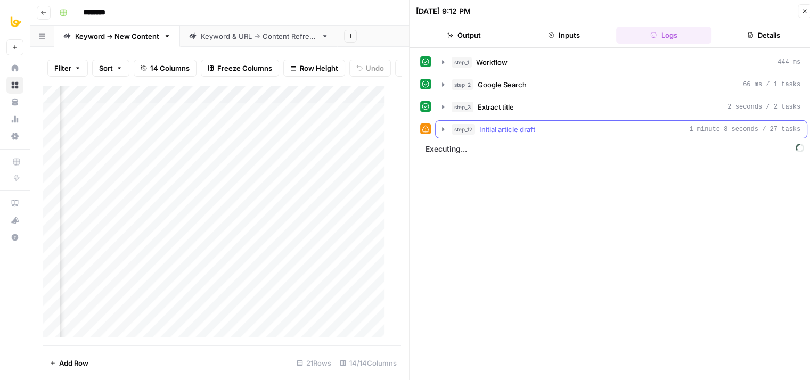
click at [525, 121] on button "step_12 Initial article draft 1 minute 8 seconds / 27 tasks" at bounding box center [621, 129] width 371 height 17
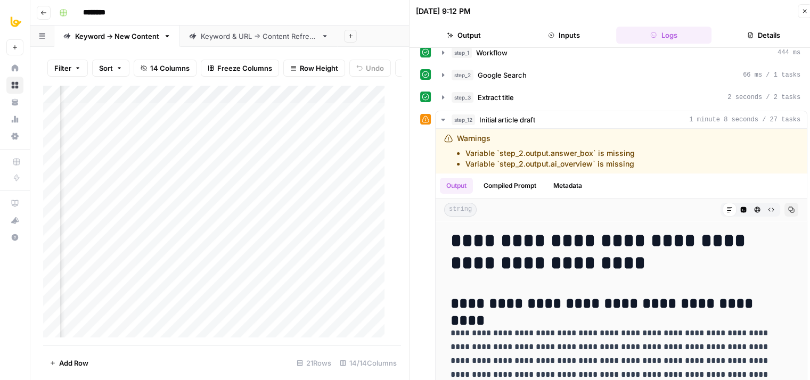
scroll to position [84, 0]
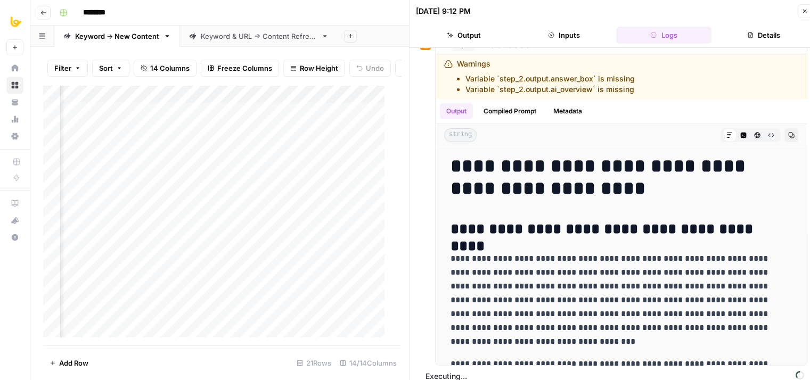
drag, startPoint x: 428, startPoint y: 184, endPoint x: 431, endPoint y: 257, distance: 73.0
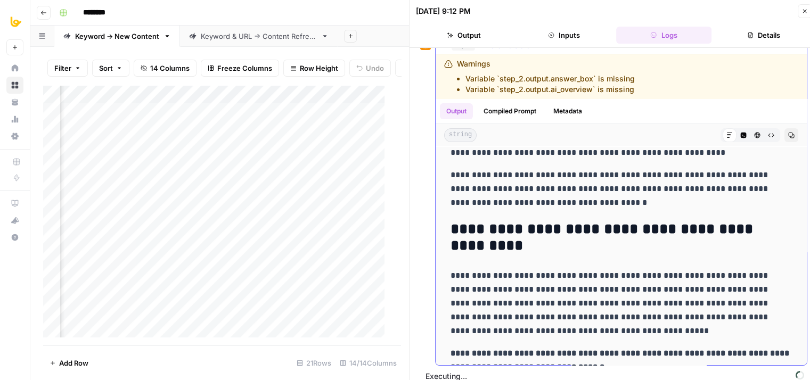
drag, startPoint x: 527, startPoint y: 209, endPoint x: 520, endPoint y: 303, distance: 95.1
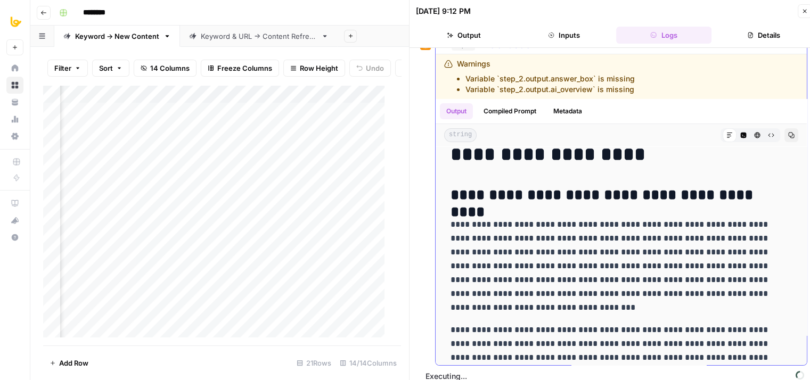
drag, startPoint x: 536, startPoint y: 248, endPoint x: 536, endPoint y: 125, distance: 123.0
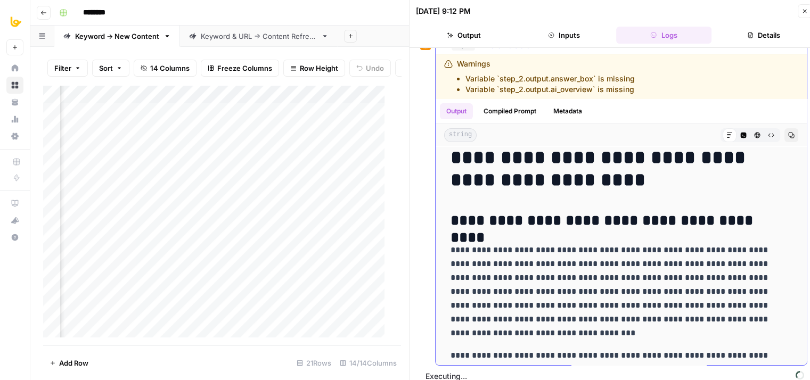
scroll to position [0, 0]
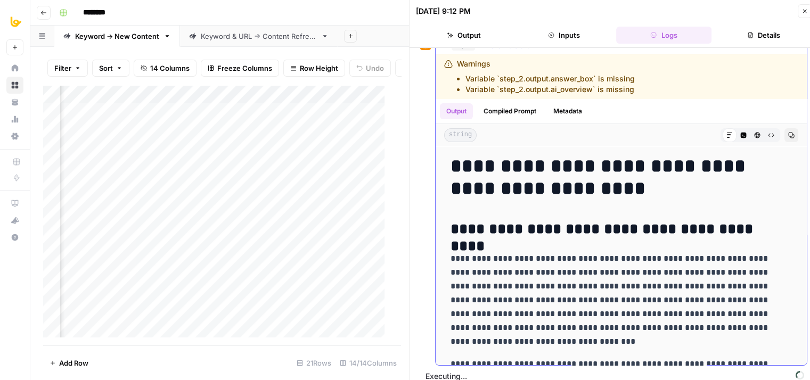
drag, startPoint x: 495, startPoint y: 203, endPoint x: 489, endPoint y: 141, distance: 62.0
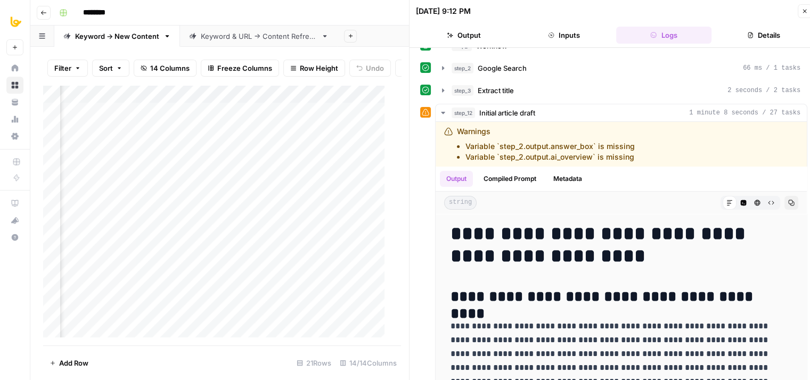
drag, startPoint x: 423, startPoint y: 157, endPoint x: 422, endPoint y: 103, distance: 53.8
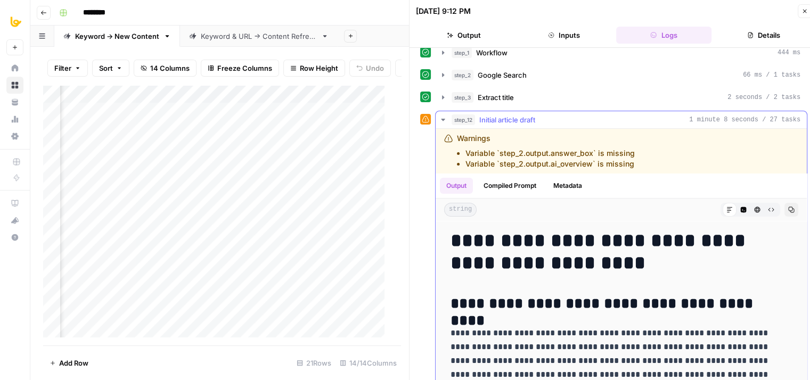
click at [487, 124] on span "Initial article draft" at bounding box center [507, 119] width 56 height 11
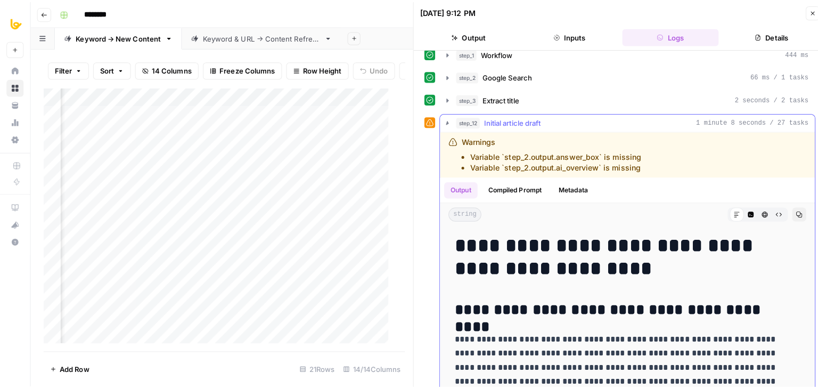
scroll to position [0, 0]
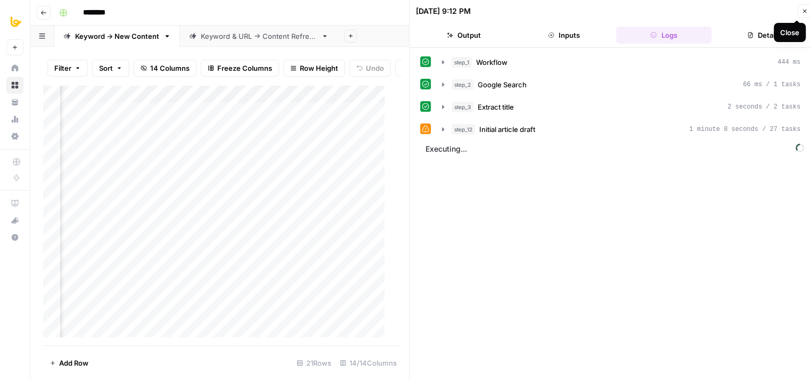
click at [802, 9] on icon "button" at bounding box center [804, 11] width 6 height 6
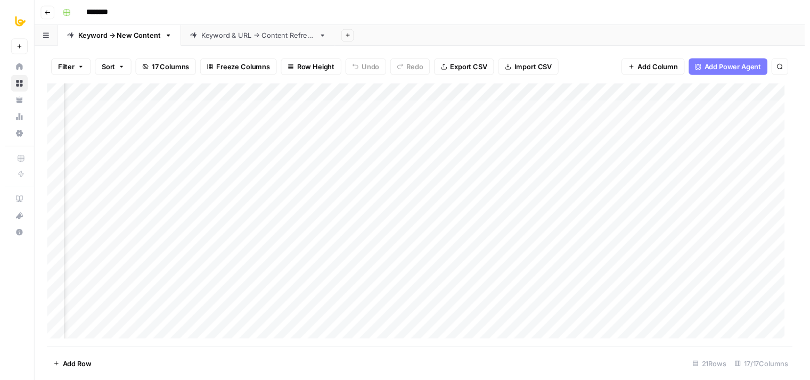
scroll to position [0, 922]
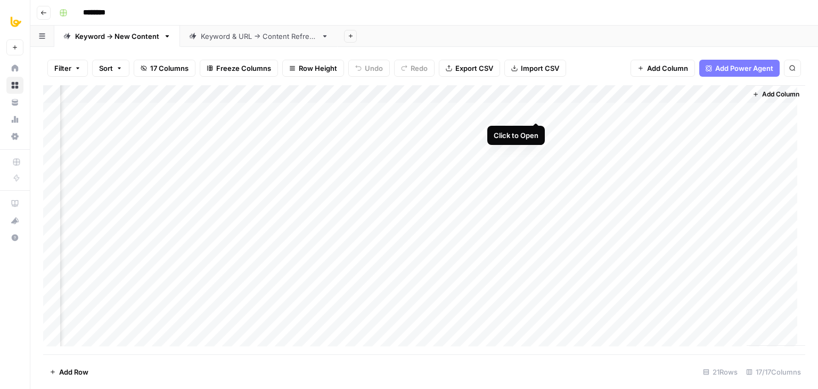
click at [535, 111] on div "Add Column" at bounding box center [424, 219] width 762 height 269
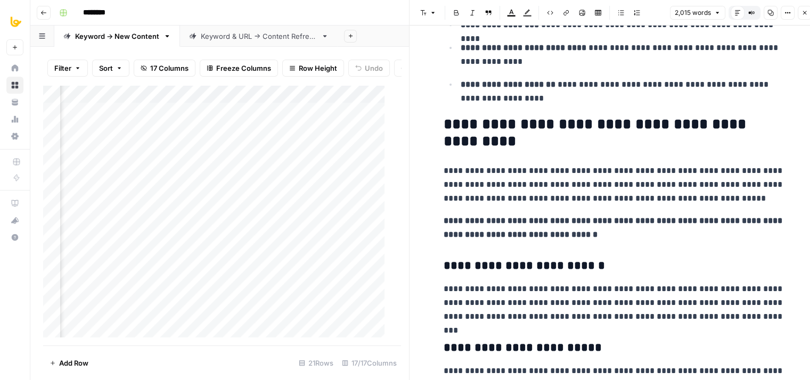
drag, startPoint x: 601, startPoint y: 96, endPoint x: 587, endPoint y: 284, distance: 188.4
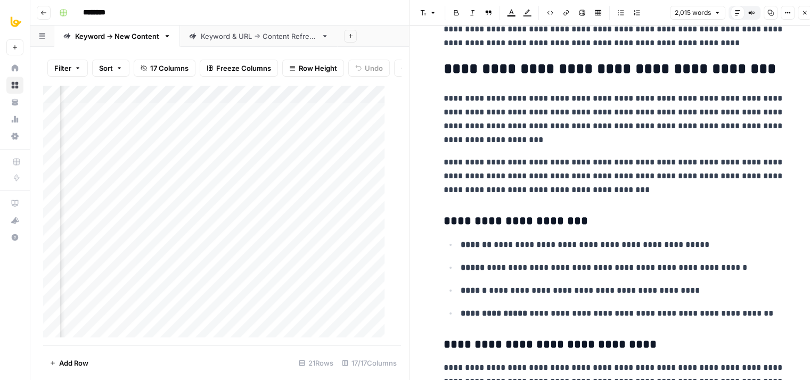
drag, startPoint x: 586, startPoint y: 170, endPoint x: 587, endPoint y: 314, distance: 143.2
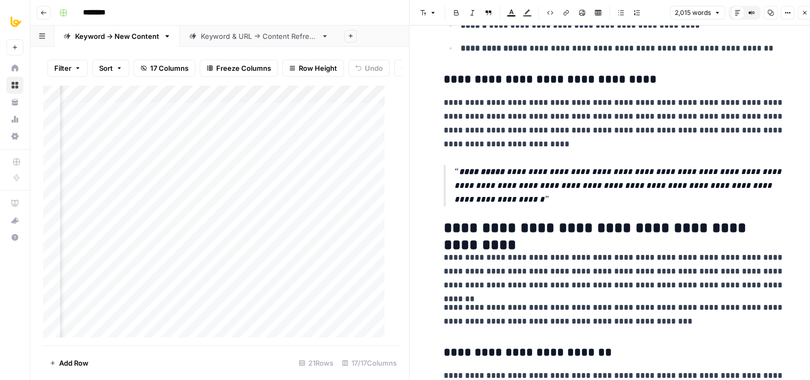
drag, startPoint x: 568, startPoint y: 166, endPoint x: 570, endPoint y: 282, distance: 116.1
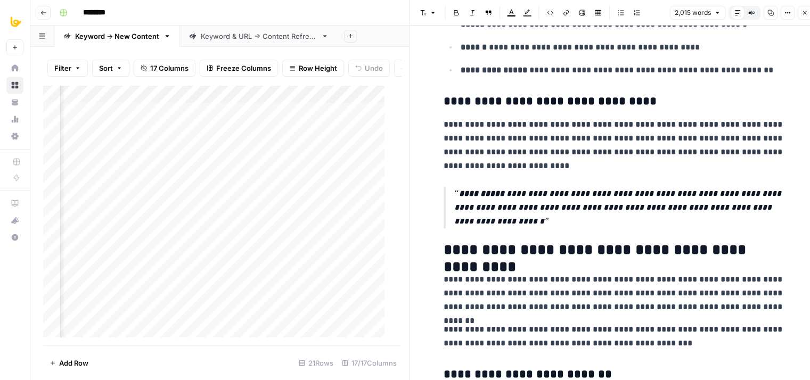
scroll to position [1110, 0]
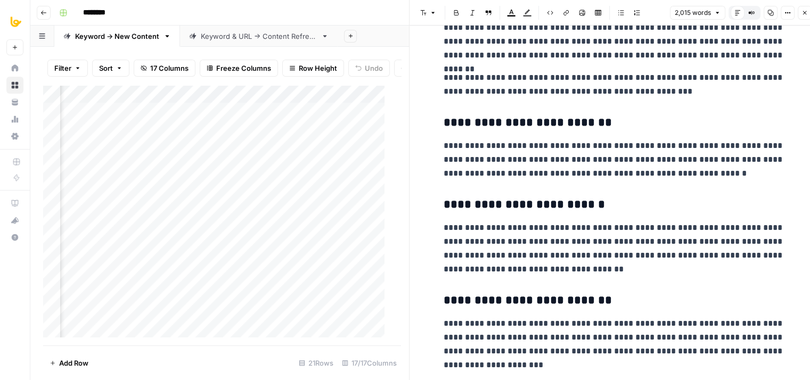
drag, startPoint x: 580, startPoint y: 149, endPoint x: 575, endPoint y: 244, distance: 96.0
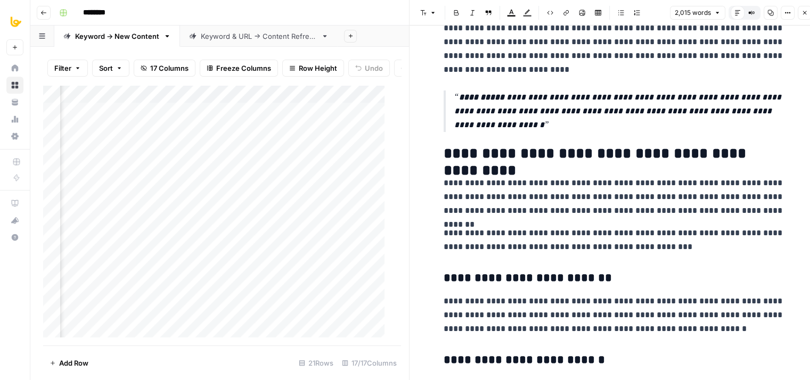
scroll to position [1072, 0]
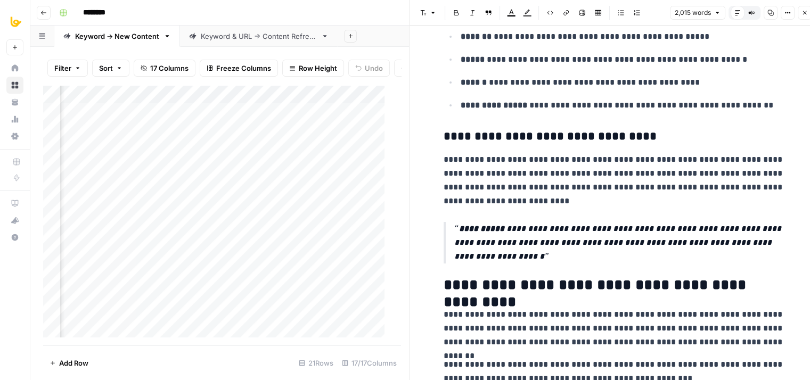
drag, startPoint x: 593, startPoint y: 241, endPoint x: 586, endPoint y: 154, distance: 87.6
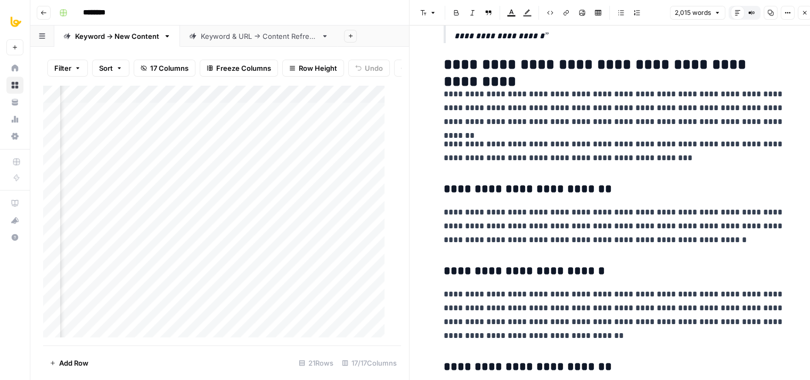
drag, startPoint x: 594, startPoint y: 152, endPoint x: 596, endPoint y: 239, distance: 86.3
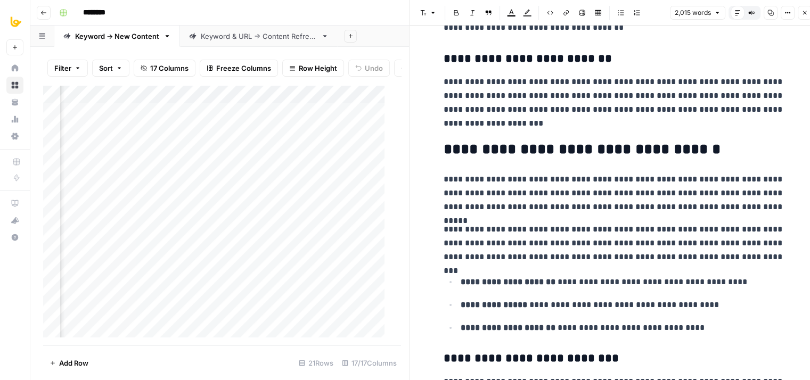
drag, startPoint x: 569, startPoint y: 174, endPoint x: 565, endPoint y: 291, distance: 117.2
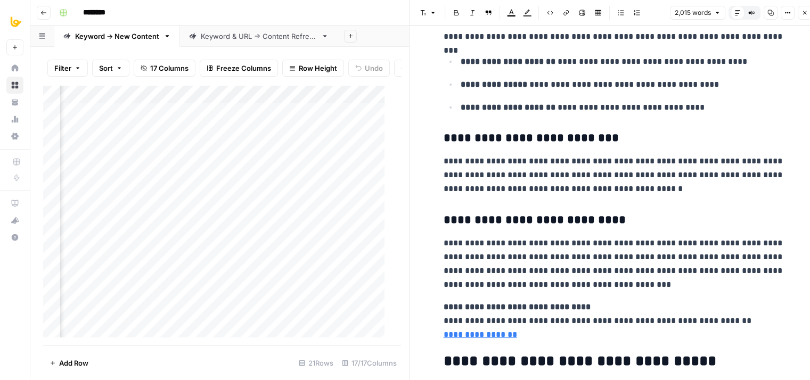
drag, startPoint x: 549, startPoint y: 206, endPoint x: 550, endPoint y: 299, distance: 92.6
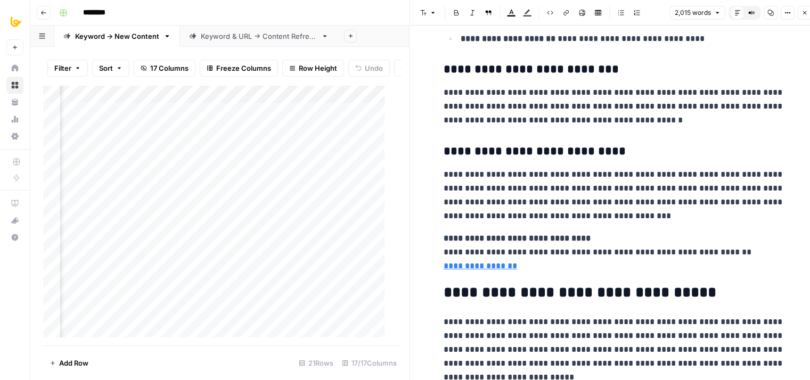
scroll to position [1944, 0]
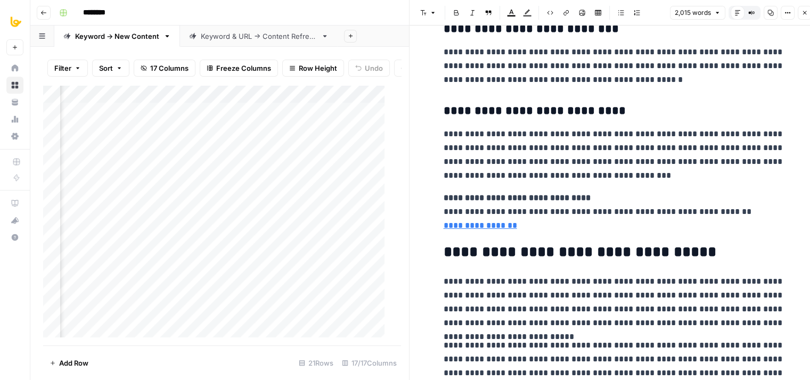
drag, startPoint x: 547, startPoint y: 182, endPoint x: 549, endPoint y: 249, distance: 67.1
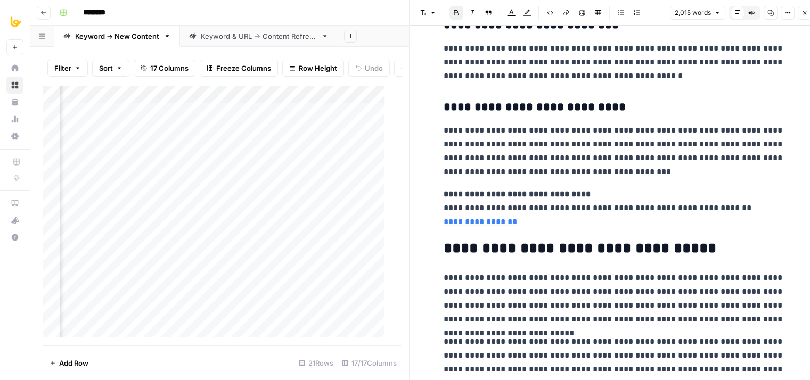
click at [518, 192] on strong "**********" at bounding box center [516, 194] width 147 height 8
click at [605, 192] on p "**********" at bounding box center [613, 208] width 341 height 42
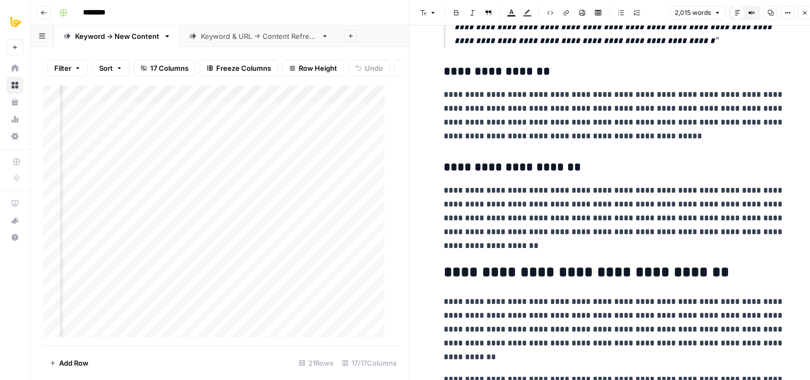
drag, startPoint x: 564, startPoint y: 220, endPoint x: 561, endPoint y: 339, distance: 118.2
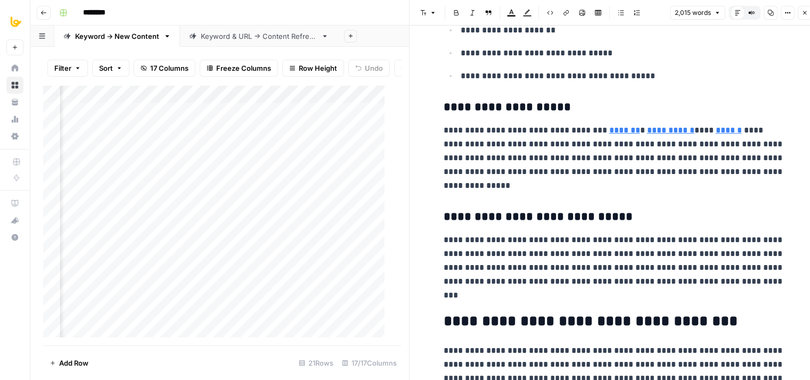
drag, startPoint x: 535, startPoint y: 227, endPoint x: 529, endPoint y: 355, distance: 127.4
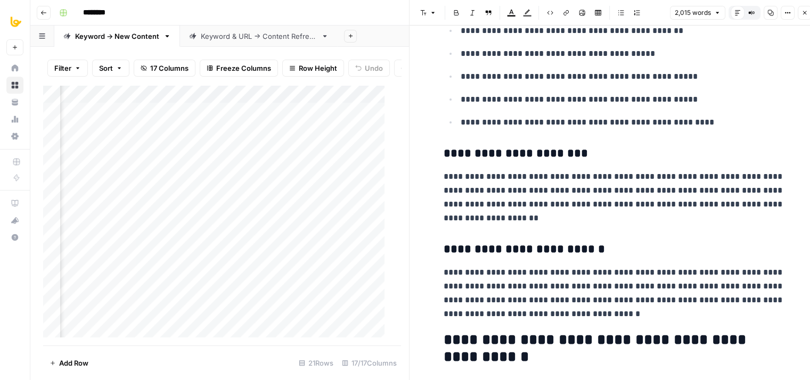
drag, startPoint x: 530, startPoint y: 213, endPoint x: 539, endPoint y: 301, distance: 88.3
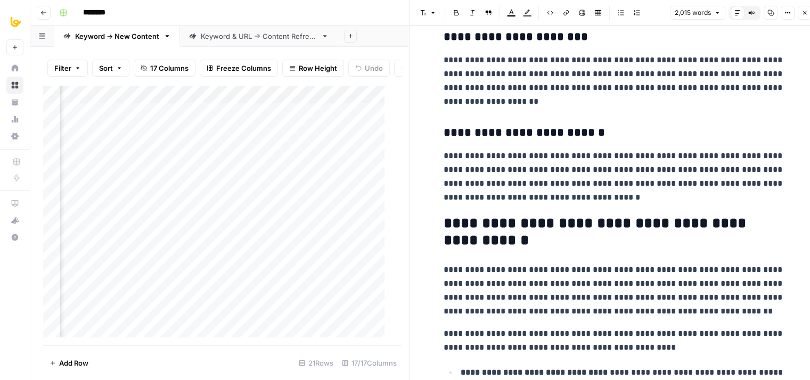
drag, startPoint x: 533, startPoint y: 224, endPoint x: 535, endPoint y: 313, distance: 88.4
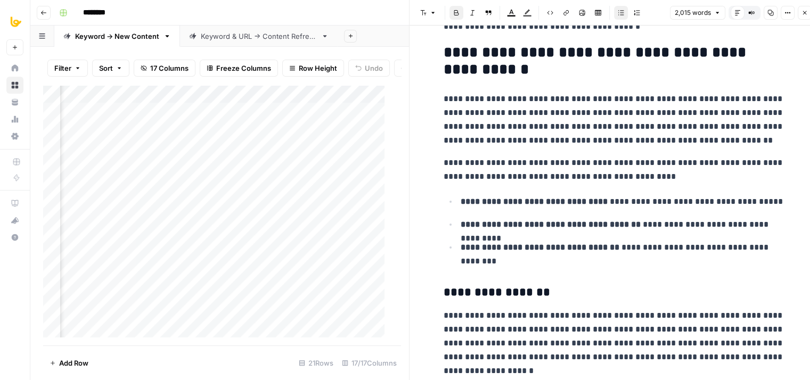
drag, startPoint x: 539, startPoint y: 306, endPoint x: 542, endPoint y: 373, distance: 66.6
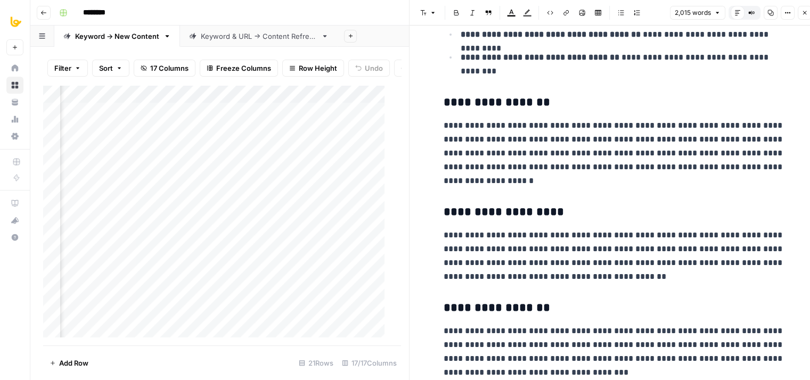
drag, startPoint x: 531, startPoint y: 299, endPoint x: 532, endPoint y: 356, distance: 56.4
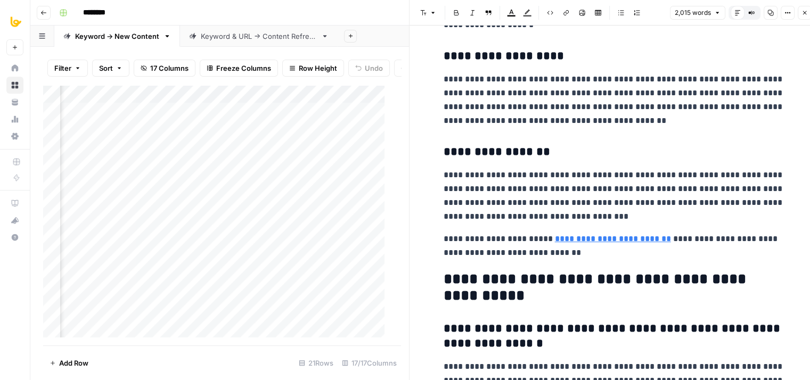
drag, startPoint x: 526, startPoint y: 258, endPoint x: 522, endPoint y: 338, distance: 80.5
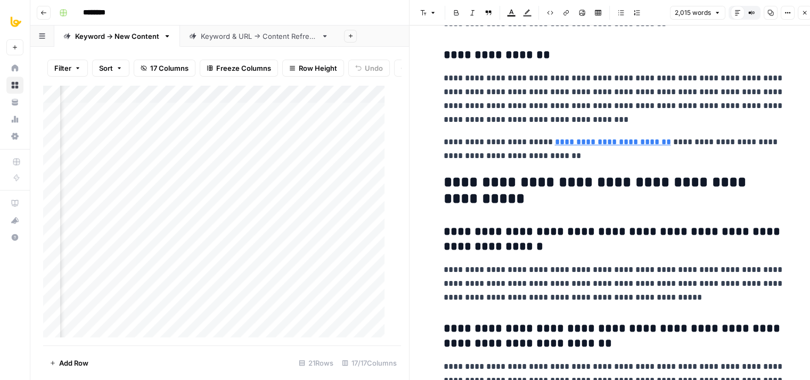
drag, startPoint x: 511, startPoint y: 276, endPoint x: 510, endPoint y: 290, distance: 14.4
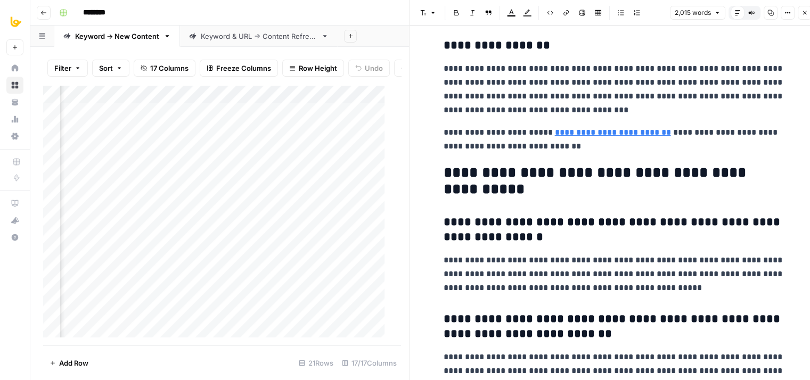
click at [560, 178] on h2 "**********" at bounding box center [613, 182] width 341 height 34
click at [586, 191] on h2 "**********" at bounding box center [613, 182] width 341 height 34
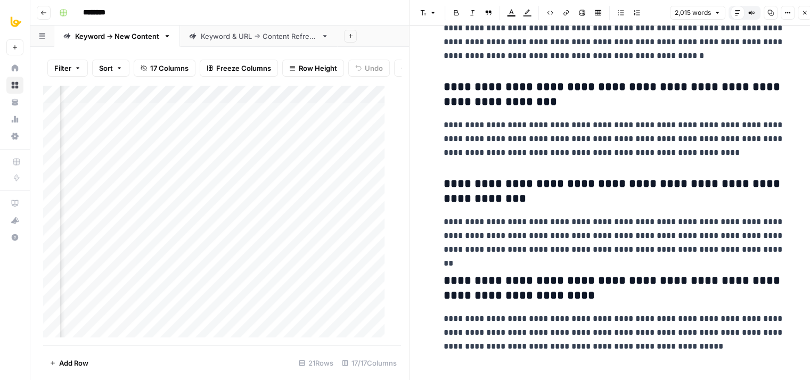
drag, startPoint x: 605, startPoint y: 268, endPoint x: 605, endPoint y: 302, distance: 34.1
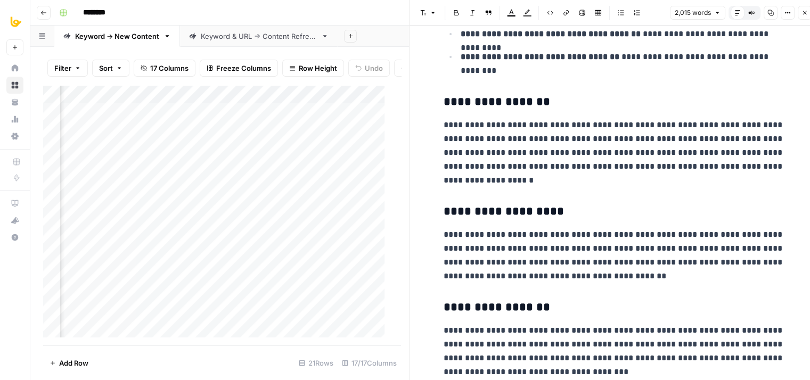
drag, startPoint x: 573, startPoint y: 315, endPoint x: 569, endPoint y: 182, distance: 132.6
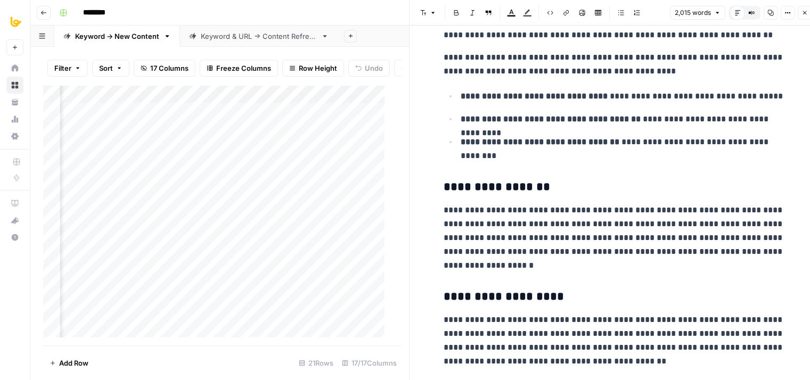
scroll to position [3475, 0]
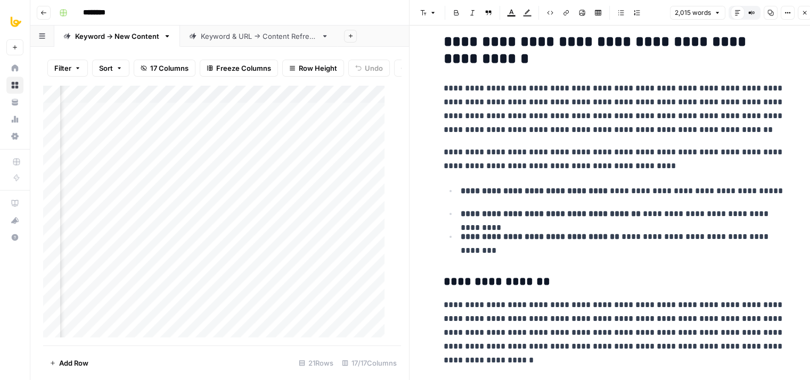
drag, startPoint x: 550, startPoint y: 231, endPoint x: 551, endPoint y: 185, distance: 46.3
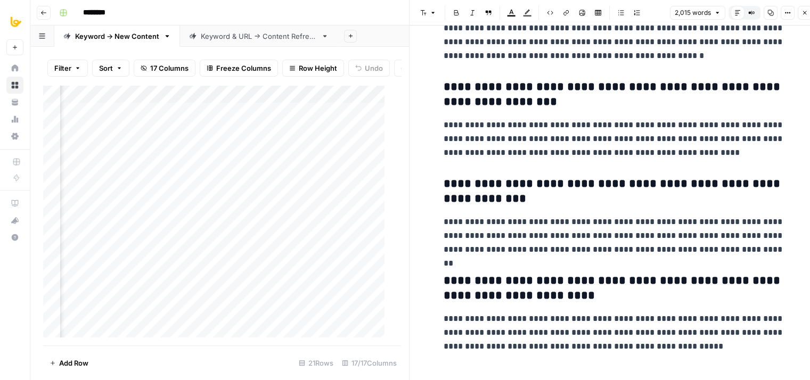
drag, startPoint x: 560, startPoint y: 185, endPoint x: 569, endPoint y: 368, distance: 183.4
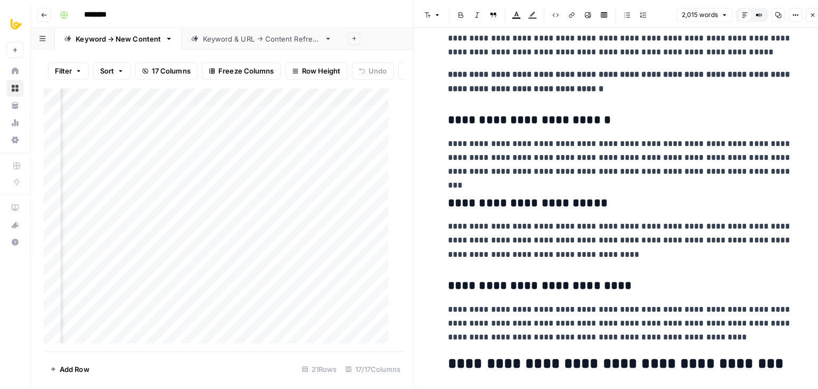
scroll to position [0, 0]
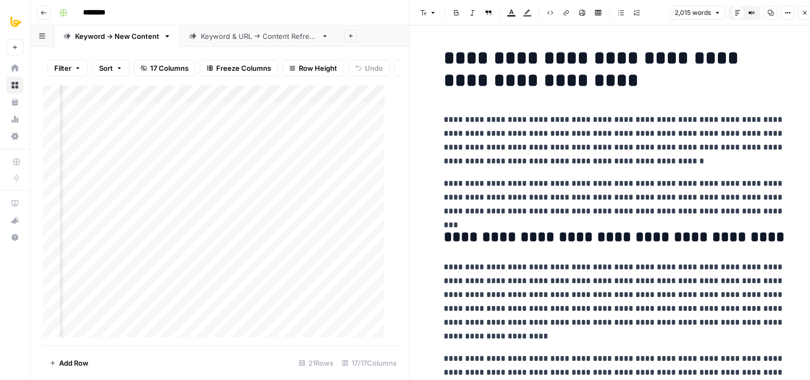
drag, startPoint x: 517, startPoint y: 288, endPoint x: 515, endPoint y: 94, distance: 194.3
click at [803, 13] on icon "button" at bounding box center [804, 13] width 6 height 6
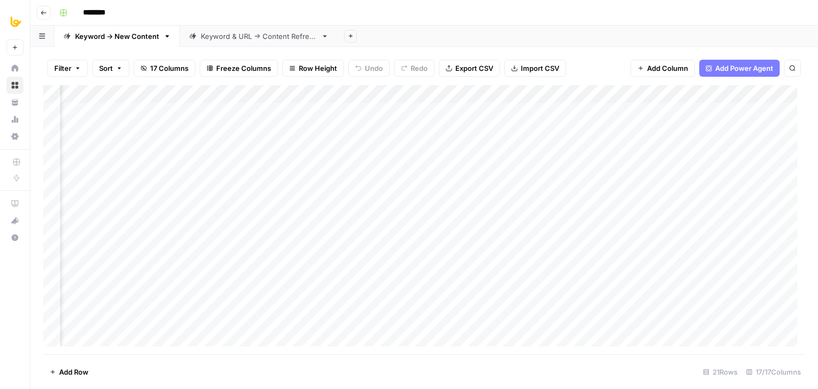
scroll to position [0, 555]
click at [312, 92] on div "Add Column" at bounding box center [424, 219] width 762 height 269
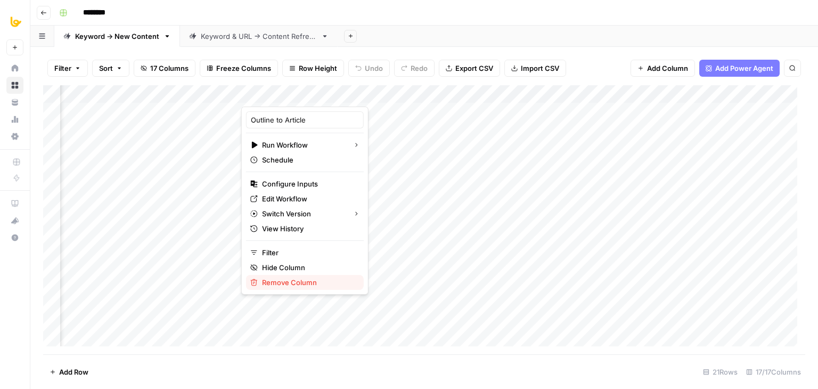
click at [286, 280] on span "Remove Column" at bounding box center [308, 282] width 93 height 11
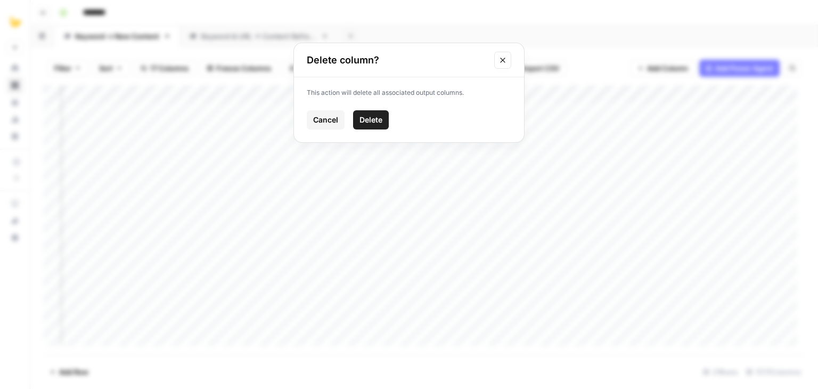
click at [366, 119] on span "Delete" at bounding box center [370, 119] width 23 height 11
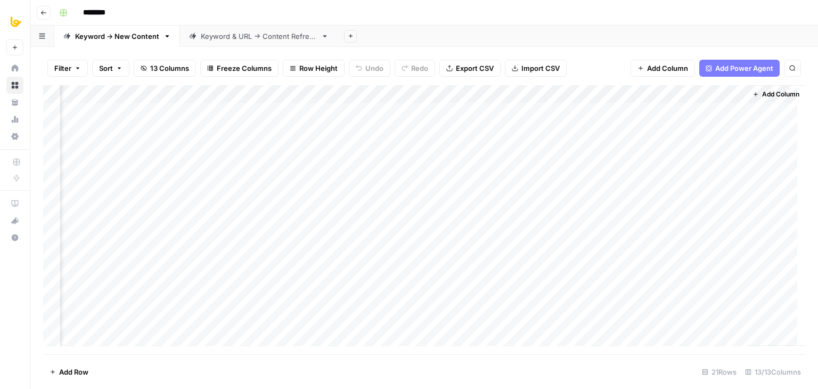
scroll to position [0, 538]
drag, startPoint x: 478, startPoint y: 90, endPoint x: 366, endPoint y: 97, distance: 111.5
click at [366, 97] on div "Add Column" at bounding box center [424, 219] width 762 height 269
drag, startPoint x: 474, startPoint y: 91, endPoint x: 307, endPoint y: 96, distance: 167.8
click at [307, 96] on div "Add Column" at bounding box center [424, 219] width 762 height 269
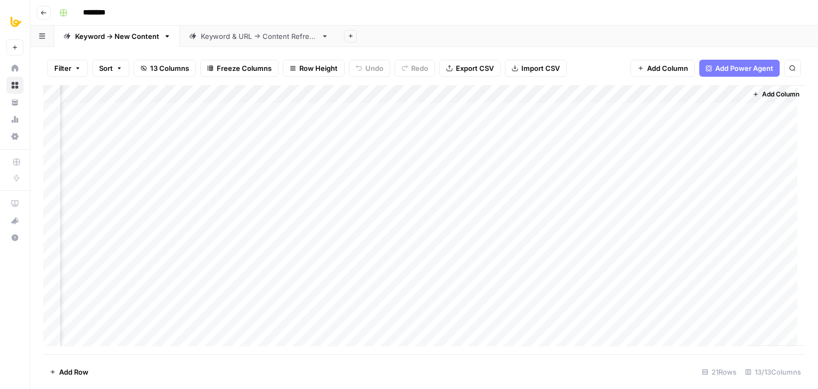
drag, startPoint x: 590, startPoint y: 91, endPoint x: 392, endPoint y: 93, distance: 197.5
click at [392, 93] on div "Add Column" at bounding box center [424, 219] width 762 height 269
drag, startPoint x: 667, startPoint y: 95, endPoint x: 506, endPoint y: 100, distance: 160.3
click at [506, 100] on div "Add Column" at bounding box center [424, 219] width 762 height 269
drag, startPoint x: 681, startPoint y: 93, endPoint x: 411, endPoint y: 98, distance: 270.0
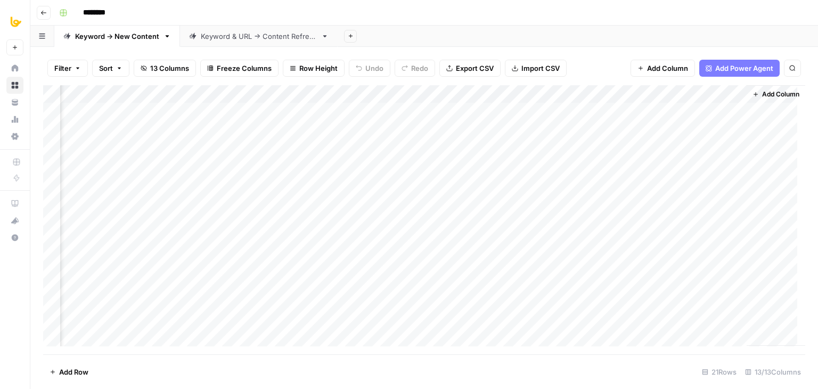
click at [411, 98] on div "Add Column" at bounding box center [424, 219] width 762 height 269
click at [394, 95] on div "Add Column" at bounding box center [424, 219] width 762 height 269
drag, startPoint x: 397, startPoint y: 122, endPoint x: 384, endPoint y: 119, distance: 13.2
click at [384, 119] on input "Article (1)" at bounding box center [418, 119] width 108 height 11
type input "Article"
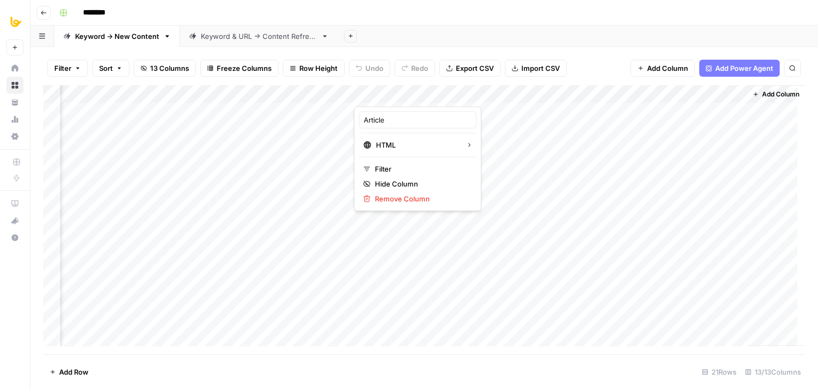
click at [492, 92] on div "Add Column" at bounding box center [424, 219] width 762 height 269
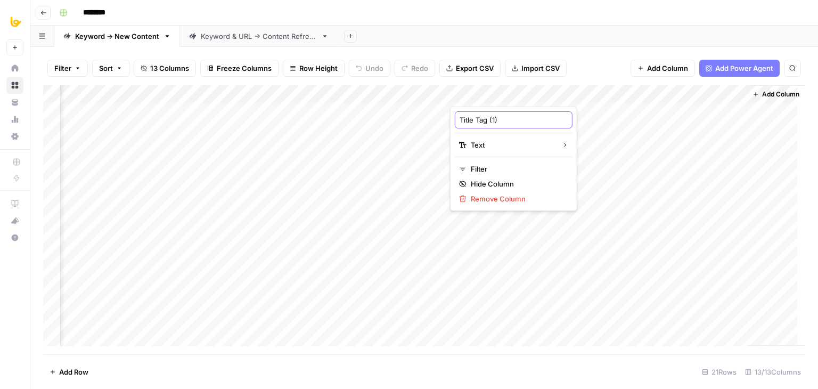
click at [486, 117] on input "Title Tag (1)" at bounding box center [513, 119] width 108 height 11
type input "Title Tag"
click at [591, 94] on div "Add Column" at bounding box center [424, 219] width 762 height 269
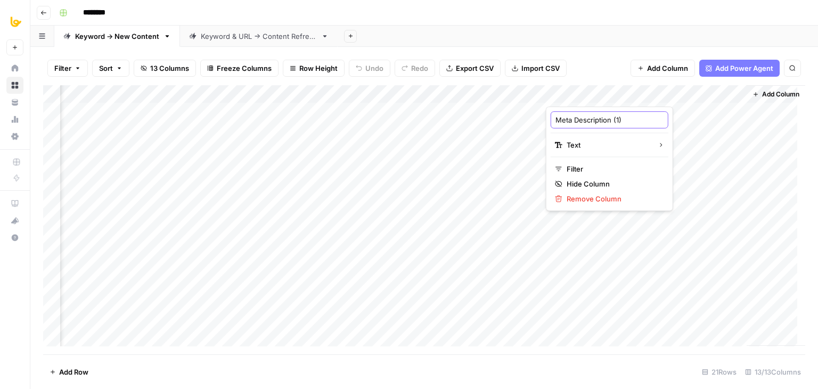
click at [610, 119] on input "Meta Description (1)" at bounding box center [609, 119] width 108 height 11
type input "Meta Description"
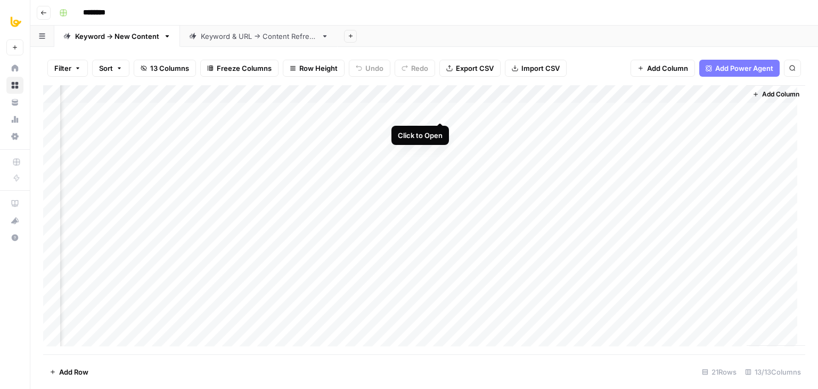
click at [439, 110] on div "Add Column" at bounding box center [424, 219] width 762 height 269
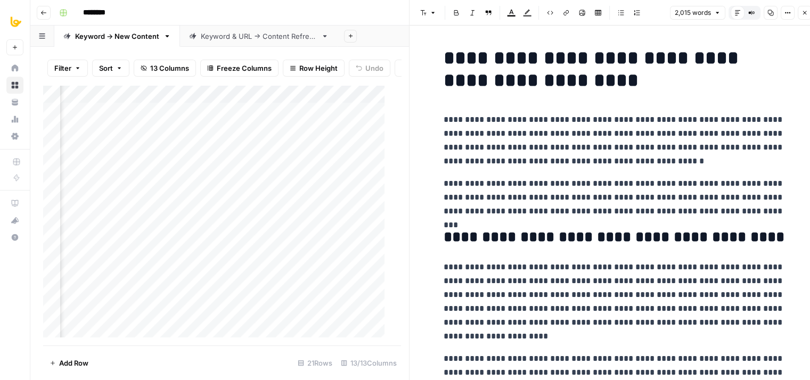
click at [805, 12] on icon "button" at bounding box center [804, 13] width 6 height 6
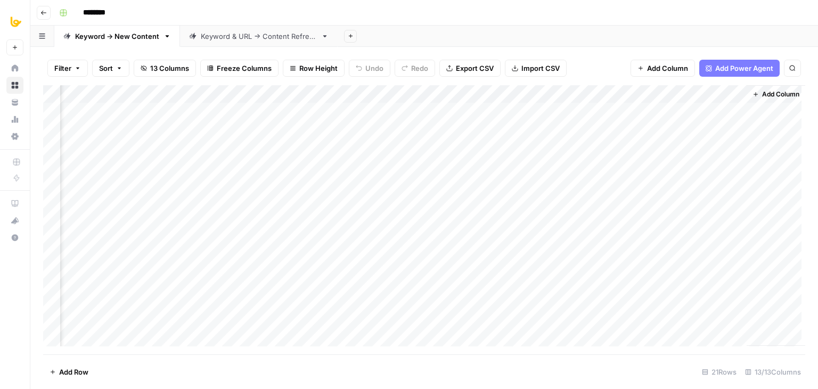
scroll to position [0, 525]
click at [413, 90] on div "Add Column" at bounding box center [424, 219] width 762 height 269
drag, startPoint x: 425, startPoint y: 116, endPoint x: 396, endPoint y: 120, distance: 29.6
click at [396, 120] on input "Article (1)" at bounding box center [430, 119] width 108 height 11
type input "Article"
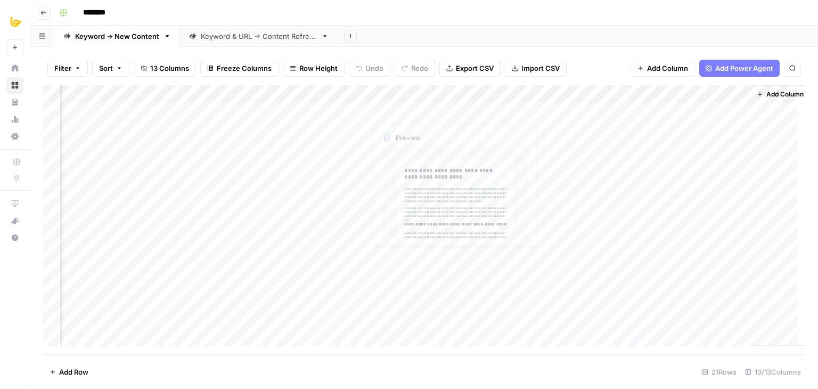
click at [497, 88] on div "Add Column" at bounding box center [424, 219] width 762 height 269
drag, startPoint x: 507, startPoint y: 118, endPoint x: 500, endPoint y: 120, distance: 6.7
click at [500, 120] on input "Title Tag (1)" at bounding box center [526, 119] width 108 height 11
type input "Title Tag"
click at [590, 91] on div "Add Column" at bounding box center [424, 219] width 762 height 269
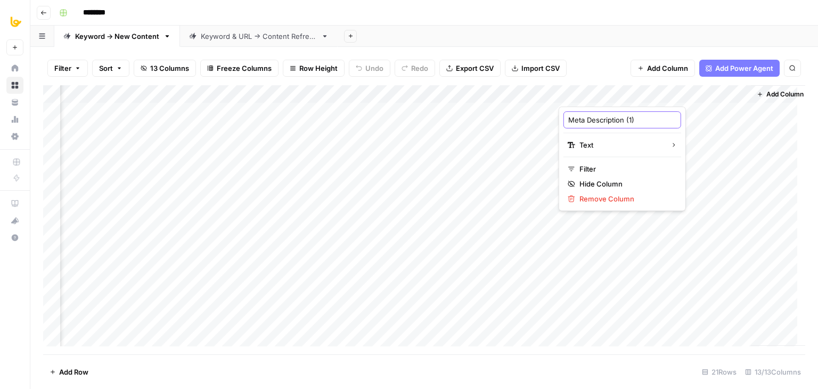
drag, startPoint x: 634, startPoint y: 116, endPoint x: 624, endPoint y: 118, distance: 10.3
click at [624, 118] on input "Meta Description (1)" at bounding box center [622, 119] width 108 height 11
type input "Meta Description"
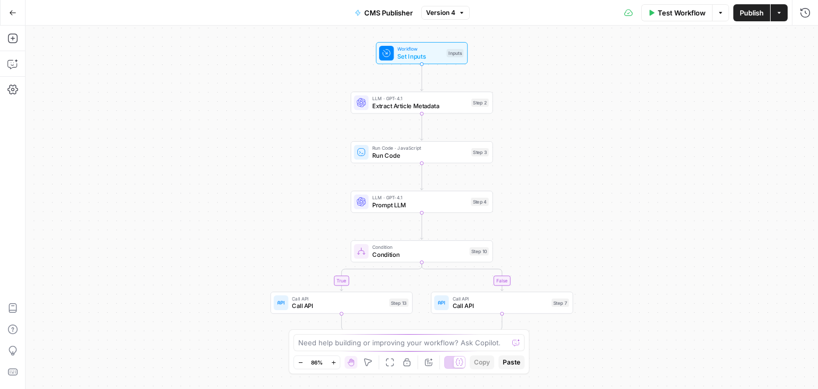
drag, startPoint x: 562, startPoint y: 64, endPoint x: 513, endPoint y: 146, distance: 95.5
click at [513, 146] on div "true false Workflow Set Inputs Inputs LLM · GPT-4.1 Extract Article Metadata St…" at bounding box center [422, 207] width 792 height 363
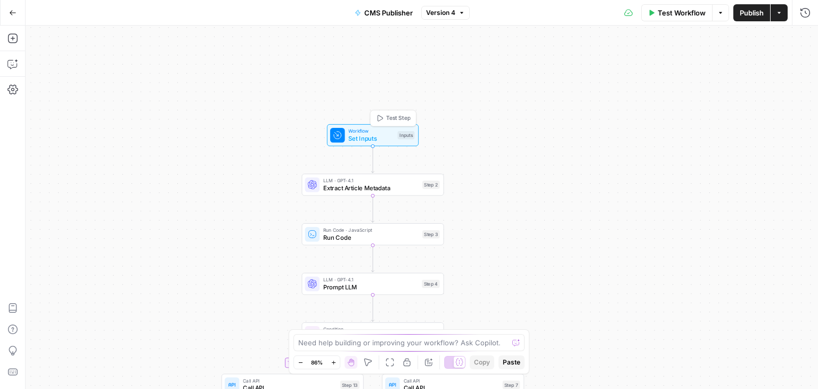
click at [359, 141] on span "Set Inputs" at bounding box center [370, 138] width 45 height 9
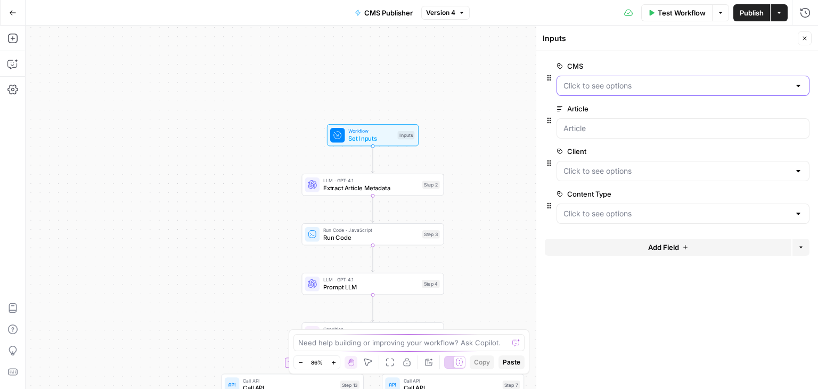
click at [643, 88] on input "CMS" at bounding box center [676, 85] width 226 height 11
click at [683, 323] on form "CMS edit field Delete group Article edit field Delete group Client edit field D…" at bounding box center [677, 220] width 282 height 338
click at [652, 81] on input "CMS" at bounding box center [676, 85] width 226 height 11
click at [633, 303] on form "CMS edit field Delete group Article edit field Delete group Client edit field D…" at bounding box center [677, 220] width 282 height 338
drag, startPoint x: 504, startPoint y: 248, endPoint x: 469, endPoint y: 98, distance: 153.7
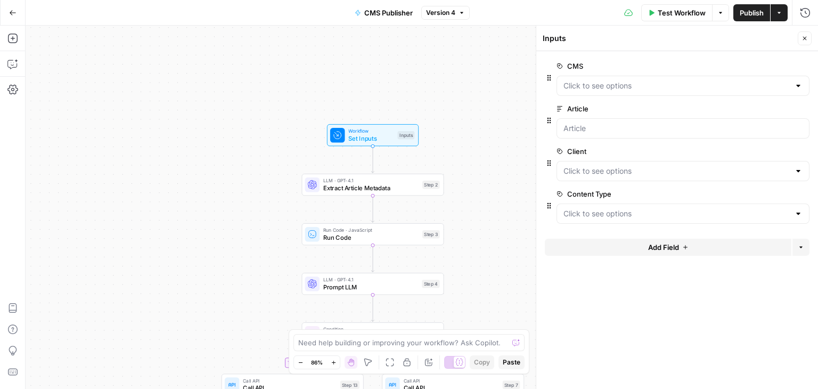
click at [469, 98] on div "true false Workflow Set Inputs Inputs LLM · GPT-4.1 Extract Article Metadata St…" at bounding box center [422, 207] width 792 height 363
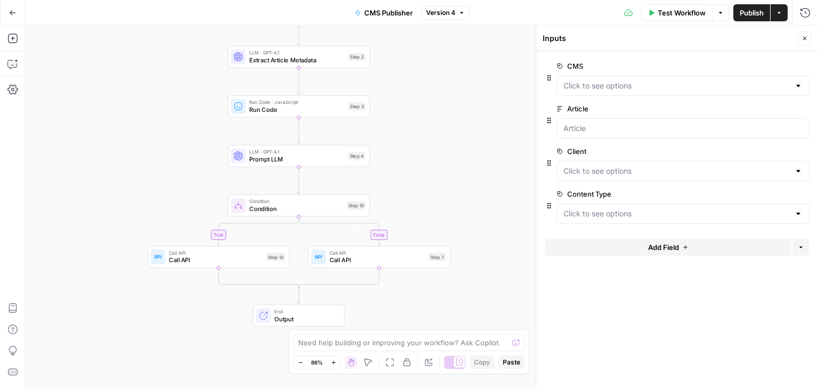
drag, startPoint x: 473, startPoint y: 201, endPoint x: 433, endPoint y: 252, distance: 64.4
click at [432, 252] on div "true false Workflow Set Inputs Inputs LLM · GPT-4.1 Extract Article Metadata St…" at bounding box center [422, 207] width 792 height 363
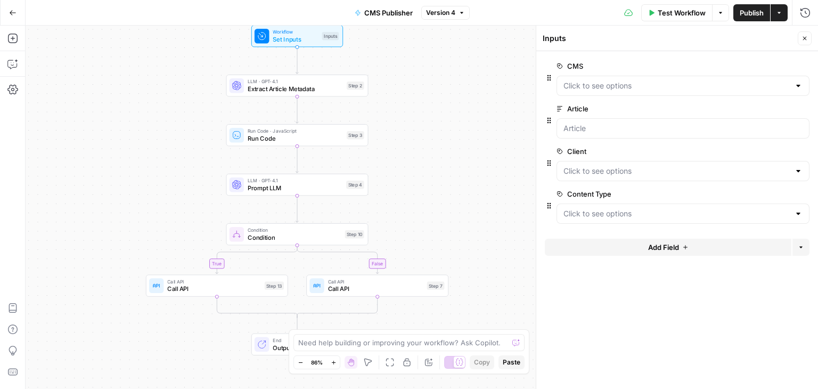
drag, startPoint x: 448, startPoint y: 120, endPoint x: 473, endPoint y: 141, distance: 32.9
click at [443, 167] on div "true false Workflow Set Inputs Inputs LLM · GPT-4.1 Extract Article Metadata St…" at bounding box center [422, 207] width 792 height 363
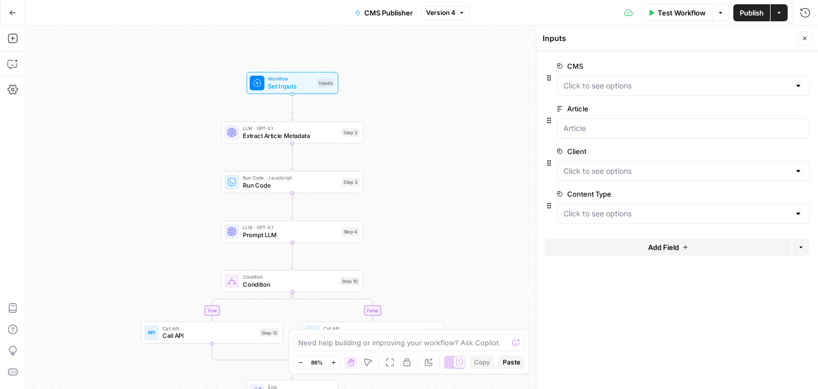
click at [807, 37] on icon "button" at bounding box center [804, 38] width 6 height 6
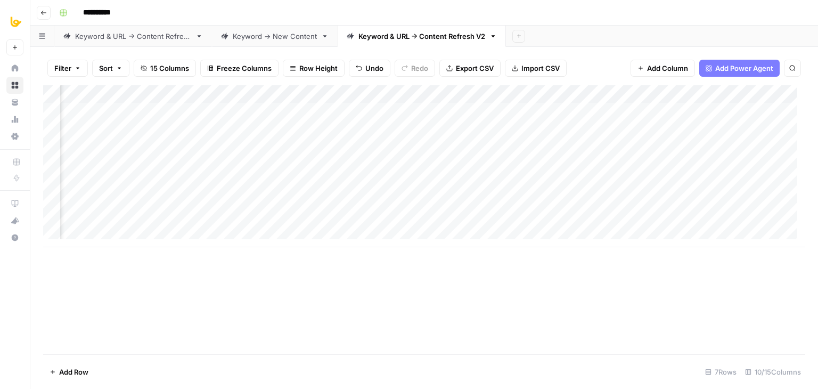
scroll to position [0, 104]
click at [378, 131] on div "Add Column" at bounding box center [424, 166] width 762 height 162
click at [416, 316] on div "Add Column" at bounding box center [424, 219] width 762 height 269
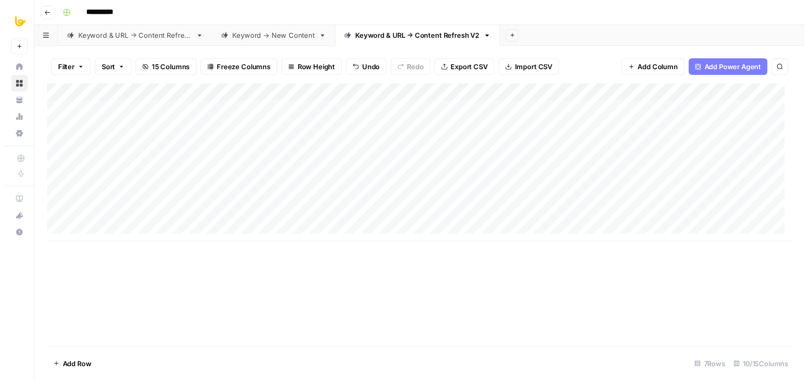
scroll to position [0, 0]
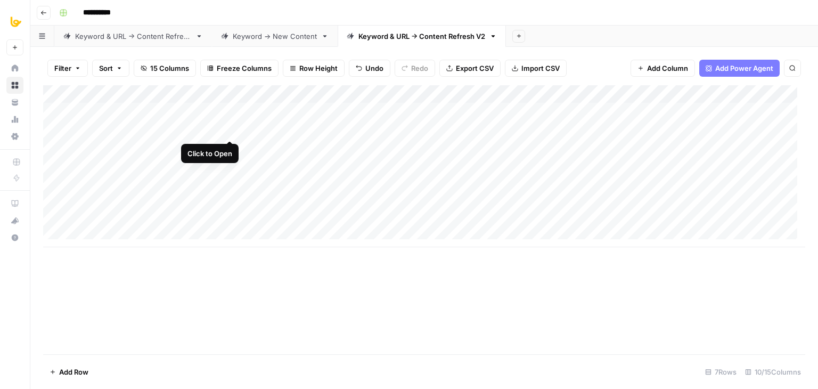
click at [231, 126] on div "Add Column" at bounding box center [424, 166] width 762 height 162
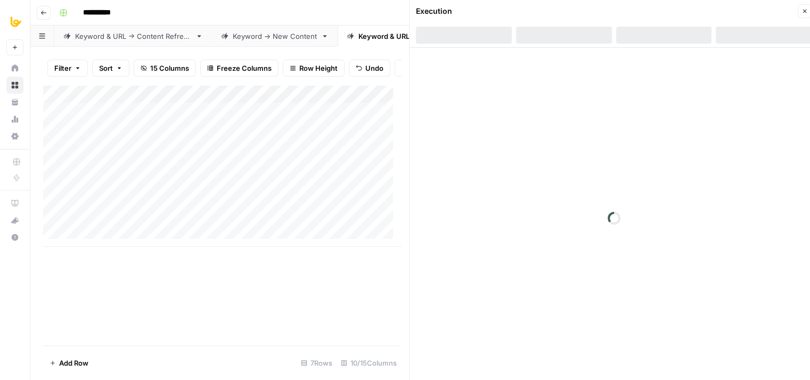
click at [798, 11] on button "Close" at bounding box center [805, 11] width 14 height 14
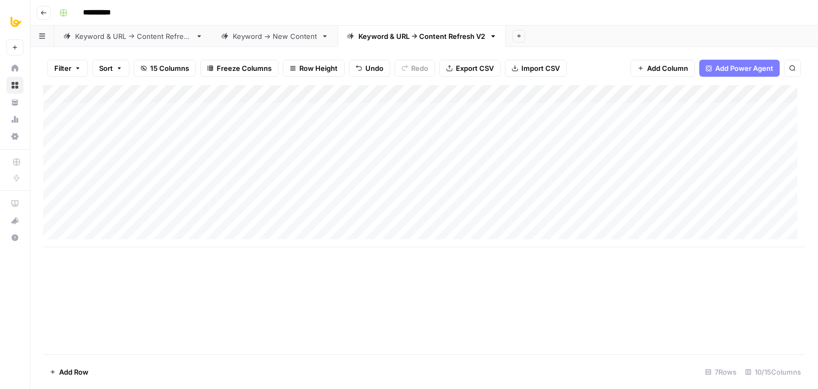
click at [335, 129] on div "Add Column" at bounding box center [424, 166] width 762 height 162
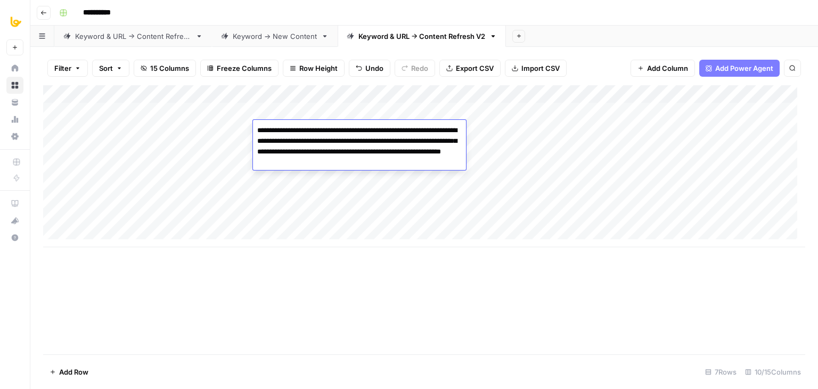
click at [347, 293] on div "Add Column" at bounding box center [424, 219] width 762 height 269
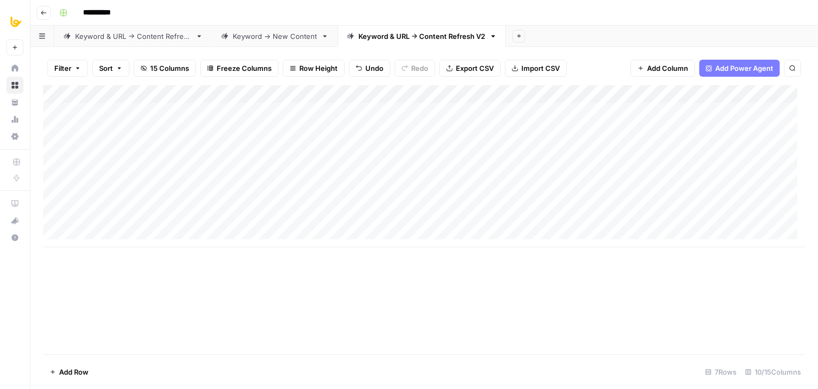
click at [228, 127] on div "Add Column" at bounding box center [424, 166] width 762 height 162
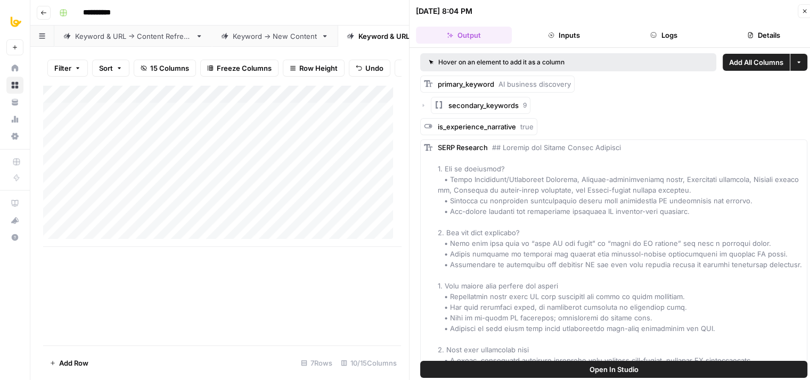
click at [669, 35] on button "Logs" at bounding box center [664, 35] width 96 height 17
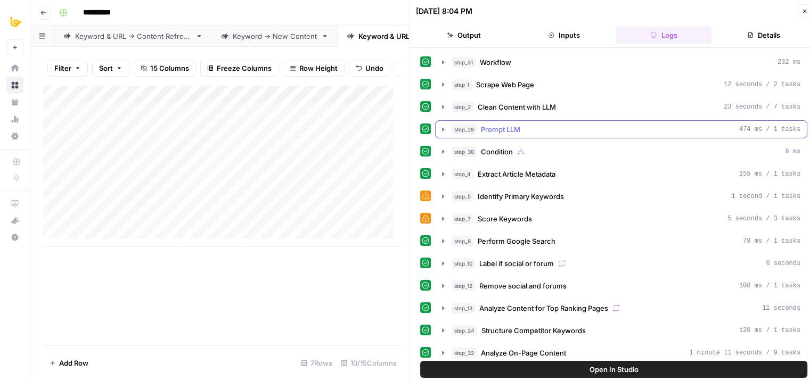
click at [514, 130] on span "Prompt LLM" at bounding box center [500, 129] width 39 height 11
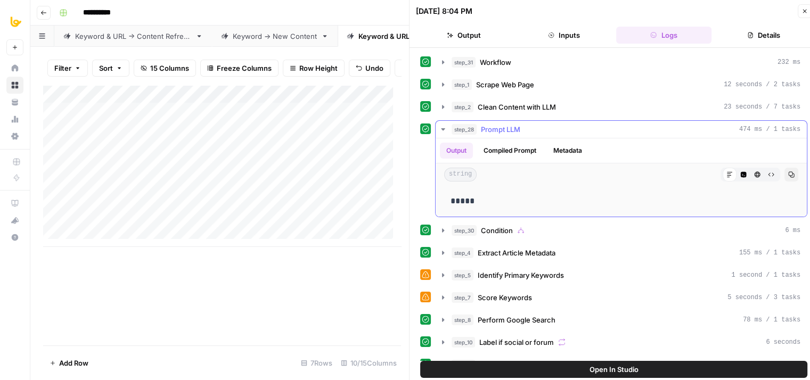
click at [514, 130] on span "Prompt LLM" at bounding box center [500, 129] width 39 height 11
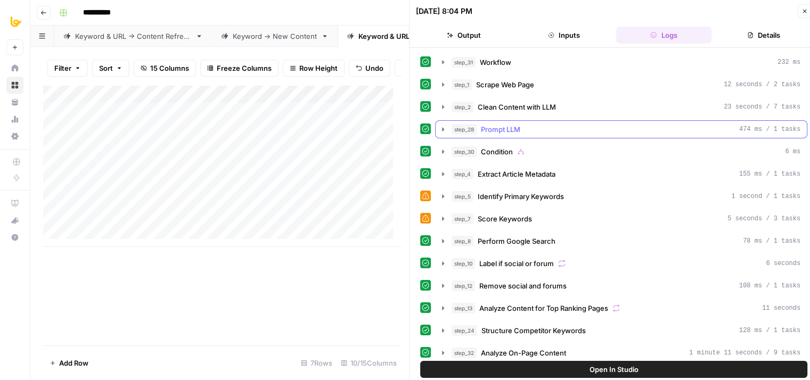
click at [505, 125] on span "Prompt LLM" at bounding box center [500, 129] width 39 height 11
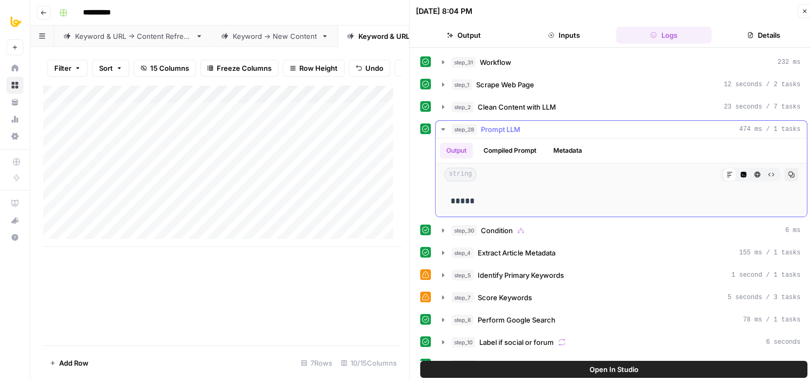
click at [505, 125] on span "Prompt LLM" at bounding box center [500, 129] width 39 height 11
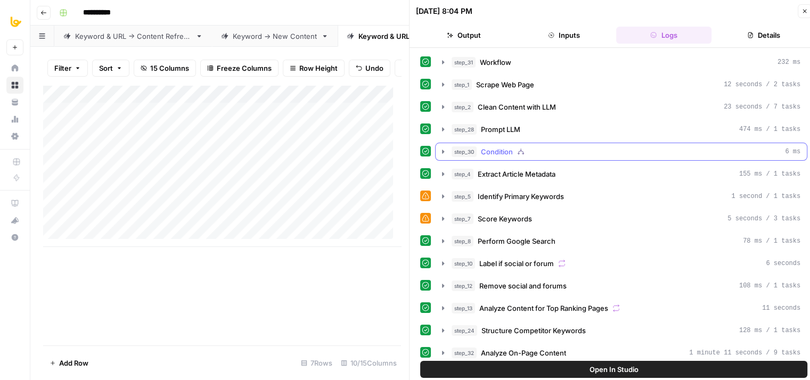
click at [507, 153] on span "Condition" at bounding box center [497, 151] width 32 height 11
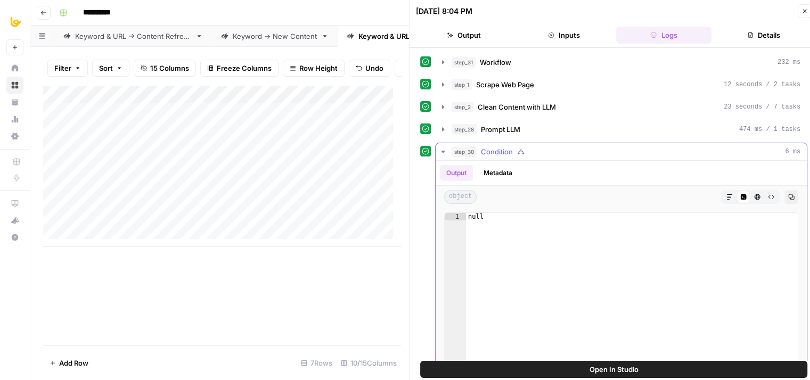
click at [507, 153] on span "Condition" at bounding box center [497, 151] width 32 height 11
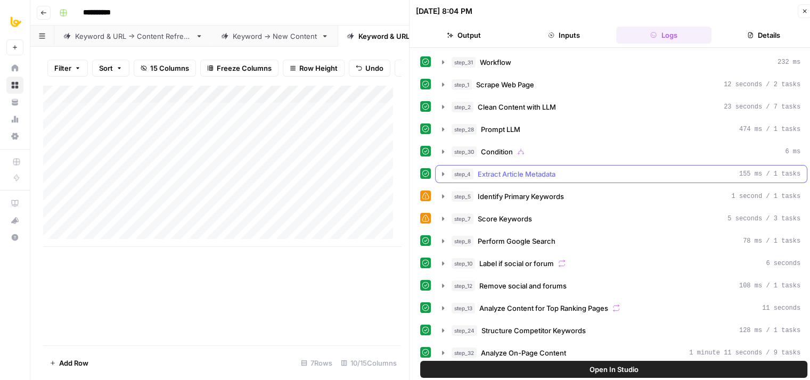
click at [507, 171] on span "Extract Article Metadata" at bounding box center [517, 174] width 78 height 11
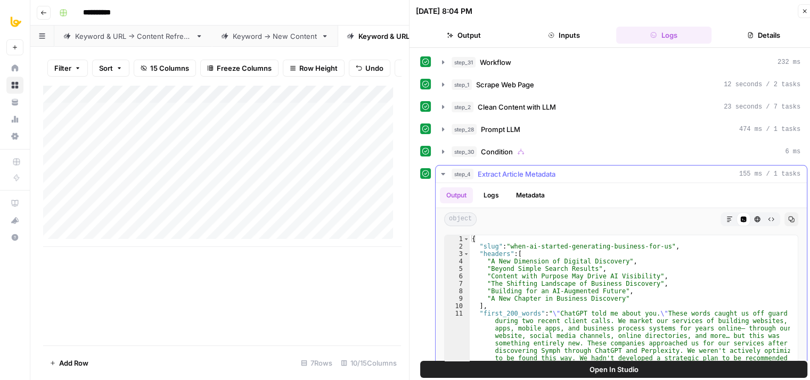
click at [508, 171] on span "Extract Article Metadata" at bounding box center [517, 174] width 78 height 11
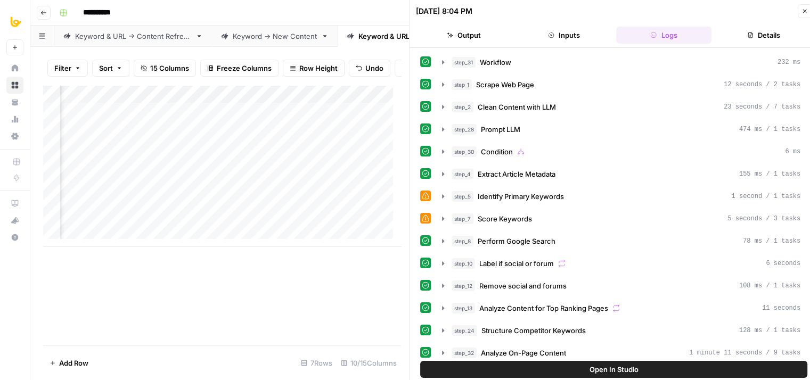
scroll to position [0, 199]
click at [525, 194] on span "Identify Primary Keywords" at bounding box center [521, 196] width 86 height 11
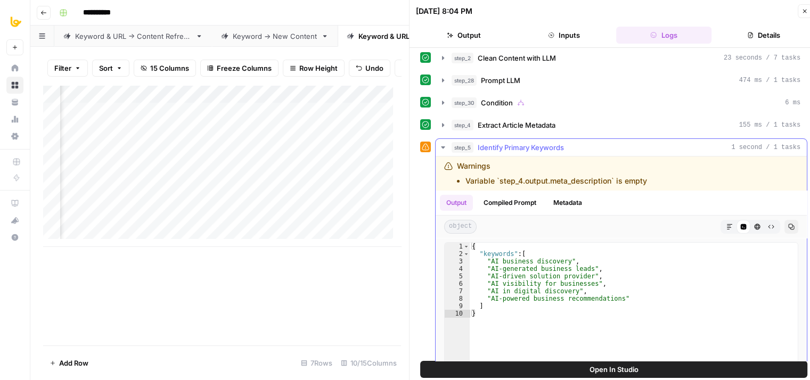
scroll to position [106, 0]
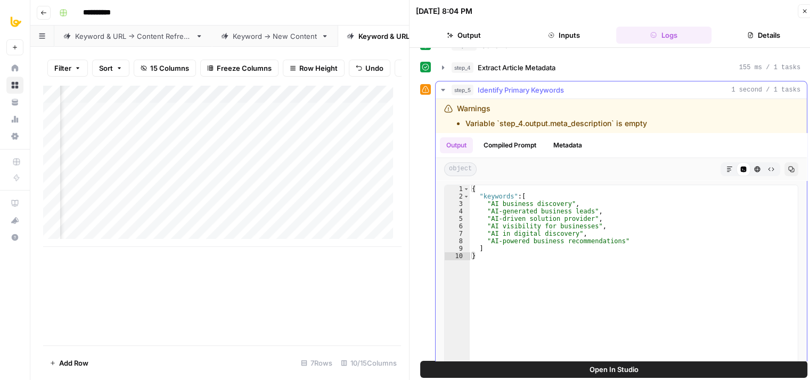
click at [494, 88] on span "Identify Primary Keywords" at bounding box center [521, 90] width 86 height 11
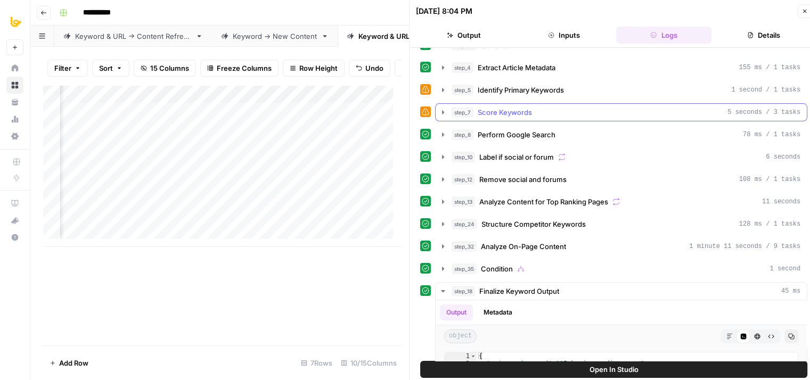
click at [484, 112] on span "Score Keywords" at bounding box center [505, 112] width 54 height 11
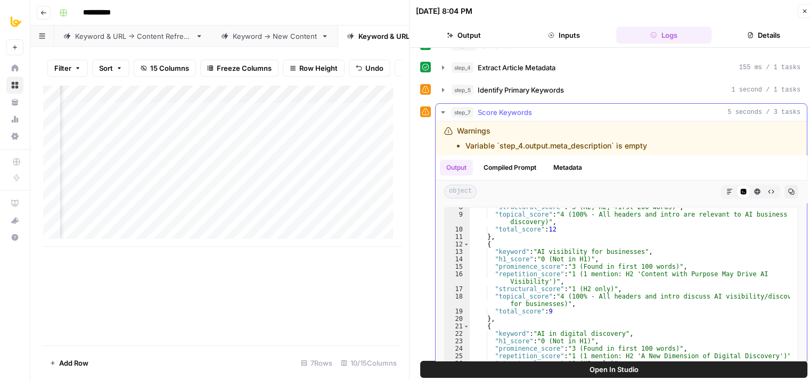
scroll to position [64, 0]
click at [517, 112] on span "Score Keywords" at bounding box center [505, 112] width 54 height 11
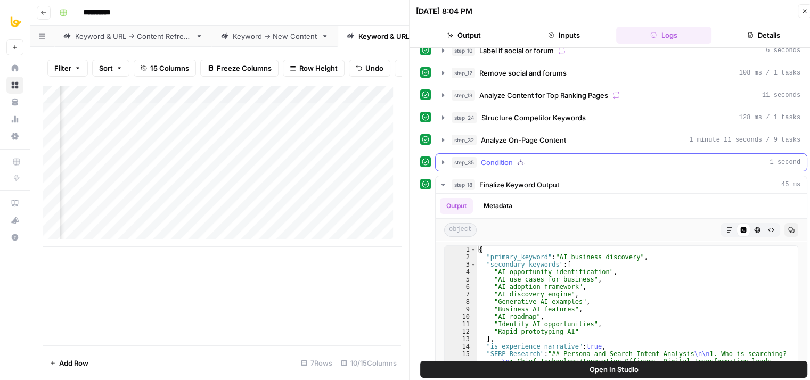
scroll to position [22, 0]
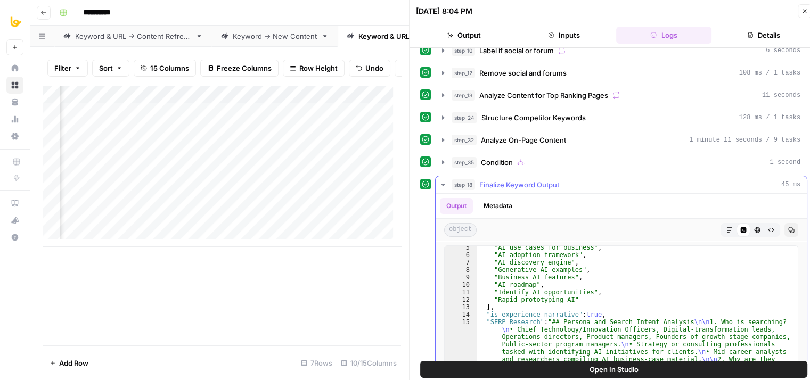
click at [506, 183] on span "Finalize Keyword Output" at bounding box center [519, 184] width 80 height 11
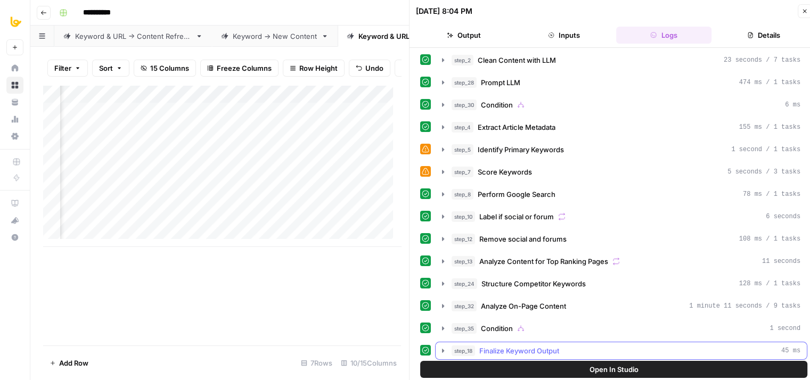
click at [560, 346] on div "step_18 Finalize Keyword Output 45 ms" at bounding box center [625, 351] width 349 height 11
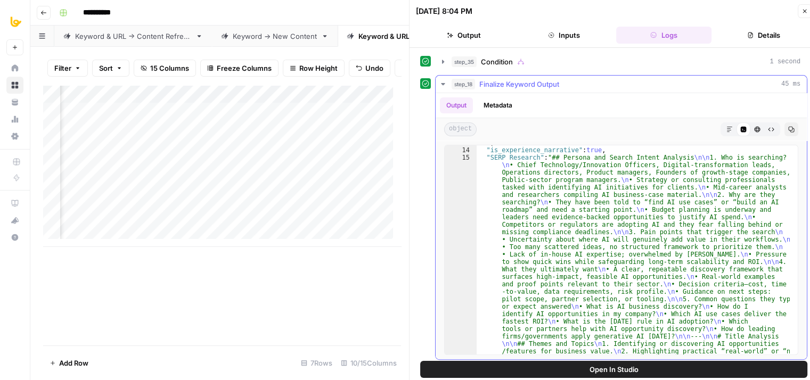
scroll to position [0, 0]
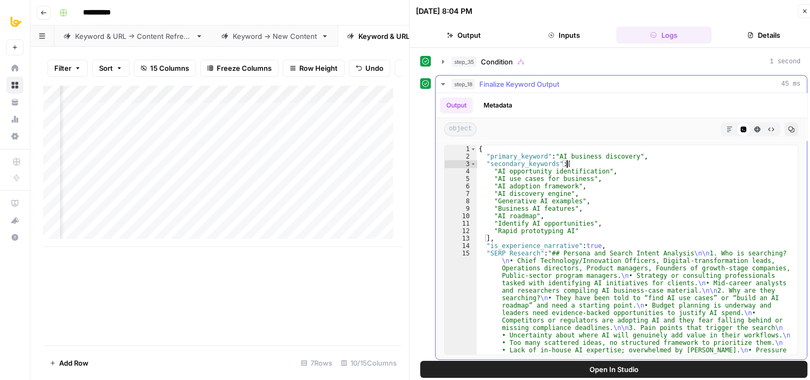
type textarea "**********"
click at [575, 79] on div "step_18 Finalize Keyword Output 45 ms" at bounding box center [625, 84] width 349 height 11
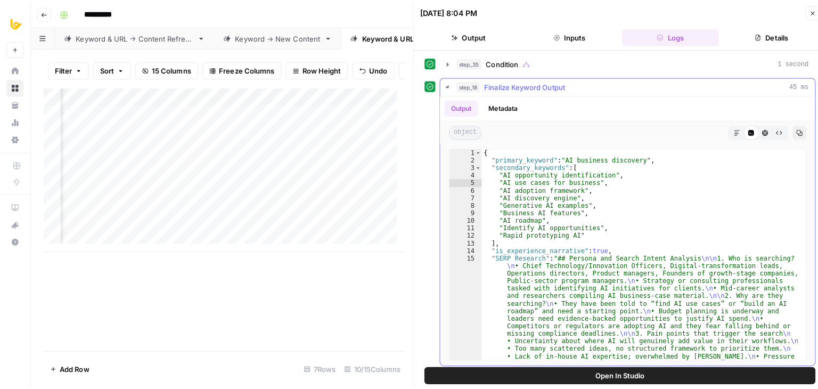
scroll to position [47, 0]
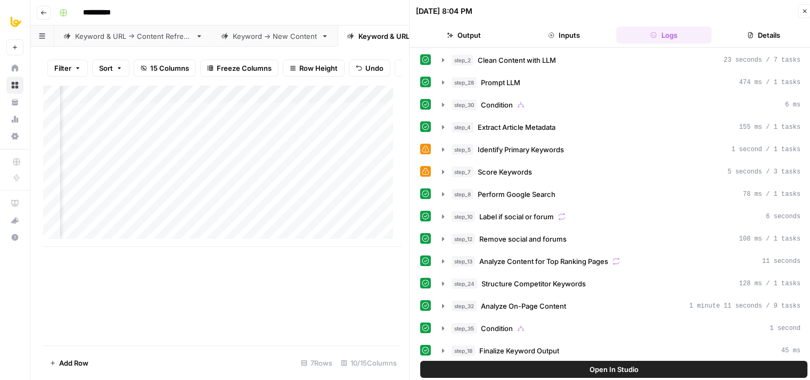
click at [806, 11] on icon "button" at bounding box center [804, 11] width 6 height 6
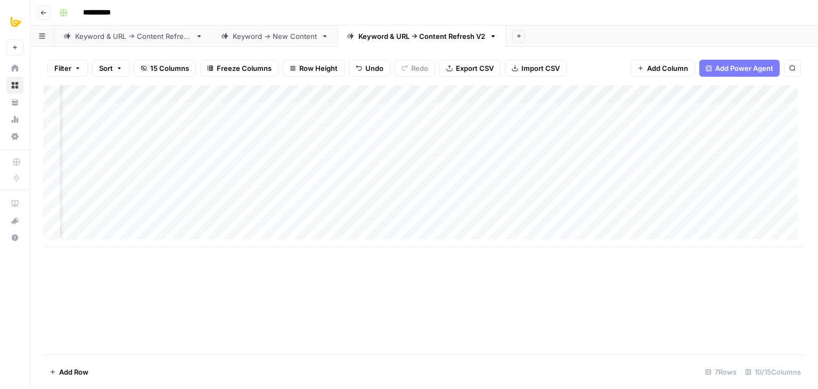
scroll to position [0, 55]
drag, startPoint x: 419, startPoint y: 90, endPoint x: 260, endPoint y: 90, distance: 158.7
click at [260, 90] on div "Add Column" at bounding box center [424, 166] width 762 height 162
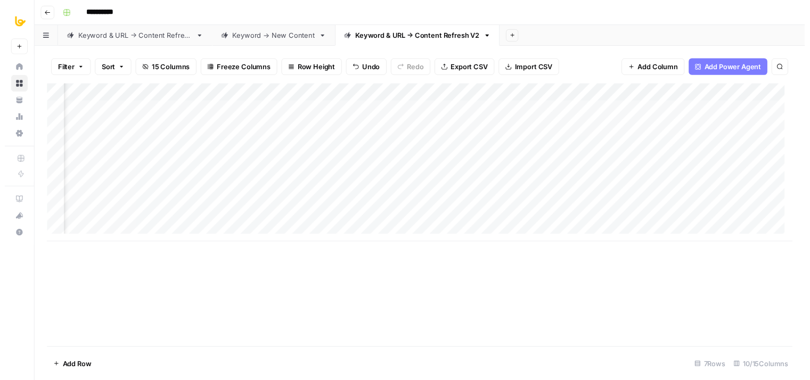
scroll to position [0, 96]
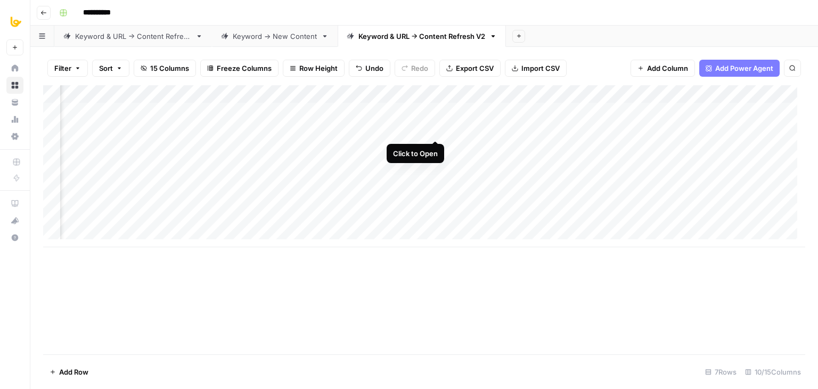
click at [434, 127] on div "Add Column" at bounding box center [424, 166] width 762 height 162
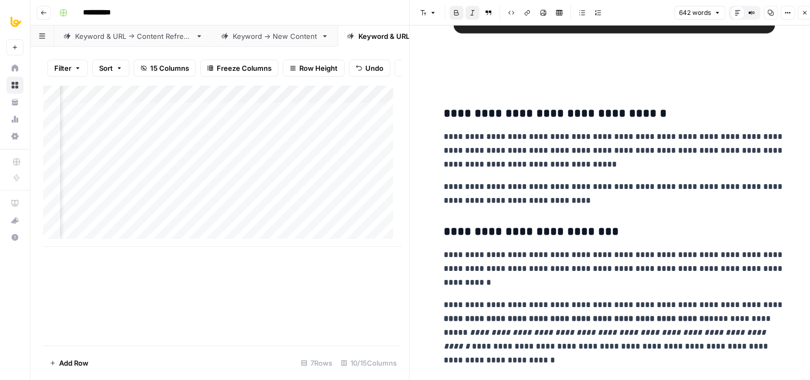
drag, startPoint x: 637, startPoint y: 104, endPoint x: 627, endPoint y: 178, distance: 74.8
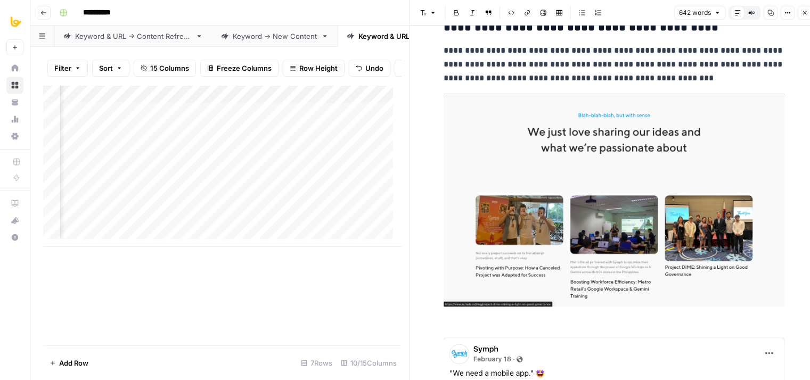
drag, startPoint x: 621, startPoint y: 198, endPoint x: 619, endPoint y: 281, distance: 83.6
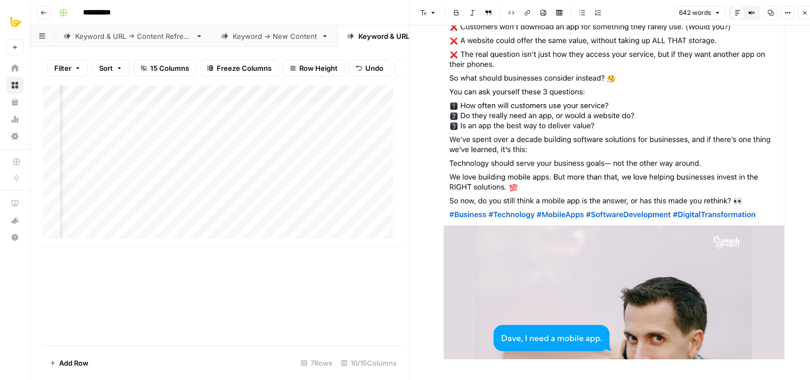
drag, startPoint x: 611, startPoint y: 182, endPoint x: 604, endPoint y: 305, distance: 123.7
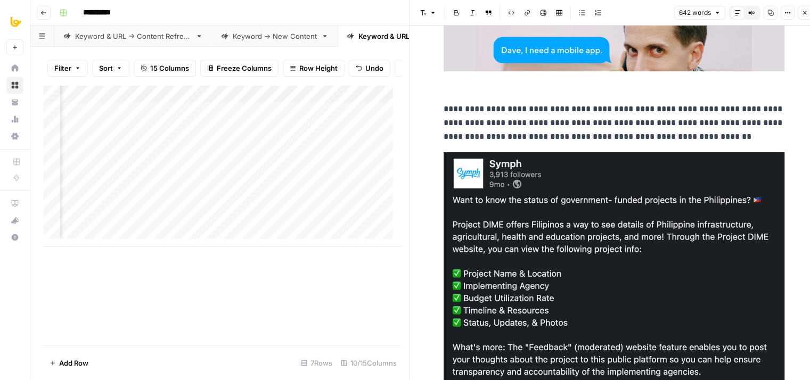
drag, startPoint x: 589, startPoint y: 202, endPoint x: 587, endPoint y: 220, distance: 18.2
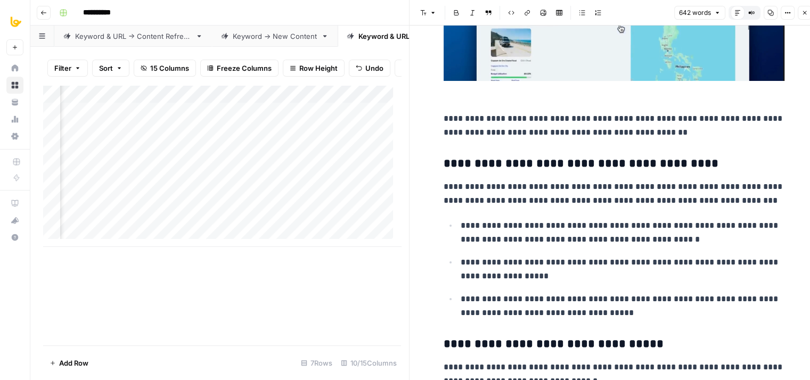
drag, startPoint x: 581, startPoint y: 139, endPoint x: 569, endPoint y: 282, distance: 142.7
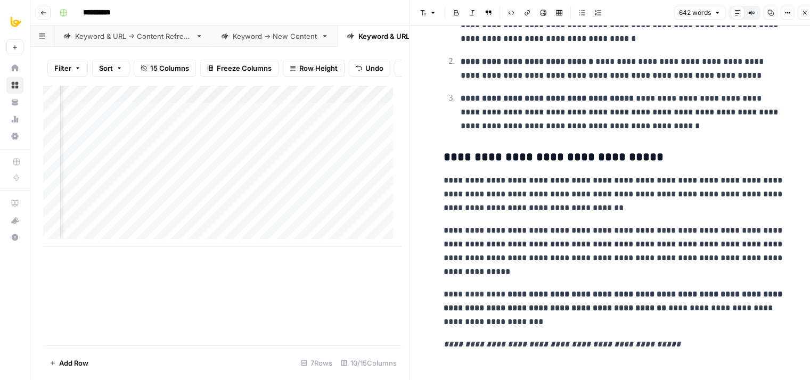
drag, startPoint x: 586, startPoint y: 134, endPoint x: 588, endPoint y: 316, distance: 182.1
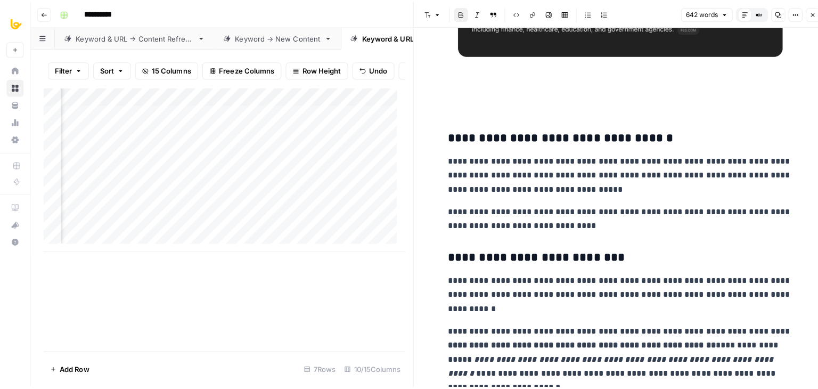
scroll to position [0, 0]
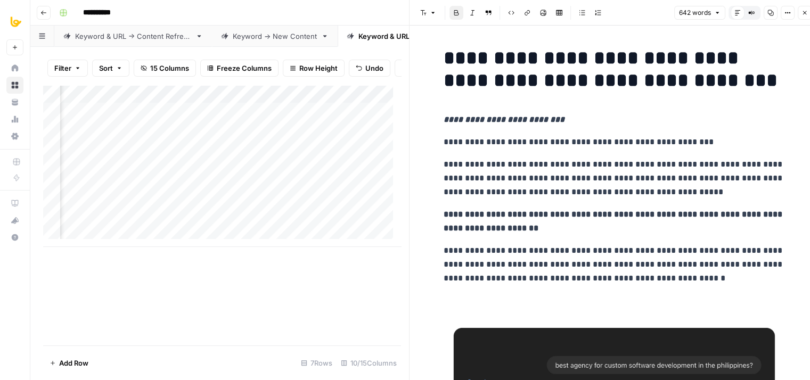
drag, startPoint x: 644, startPoint y: 299, endPoint x: 677, endPoint y: 84, distance: 217.6
click at [800, 17] on button "Close" at bounding box center [805, 13] width 14 height 14
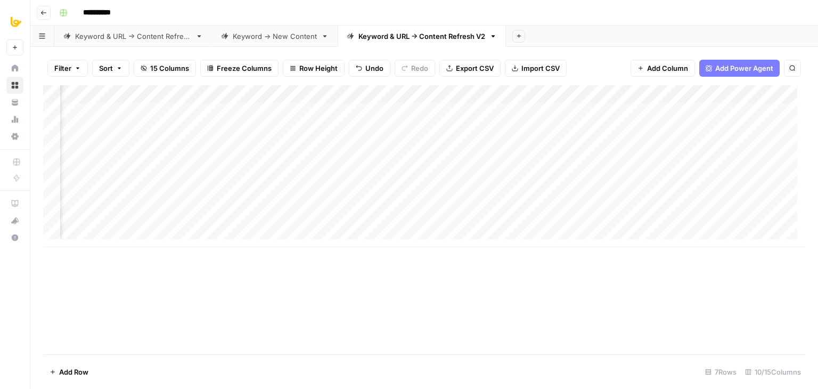
click at [496, 127] on div "Add Column" at bounding box center [424, 166] width 762 height 162
click at [521, 92] on div "Add Column" at bounding box center [424, 166] width 762 height 162
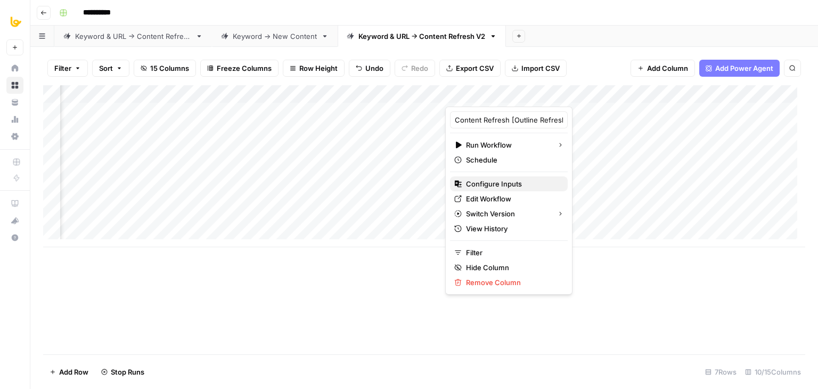
click at [488, 182] on span "Configure Inputs" at bounding box center [512, 183] width 93 height 11
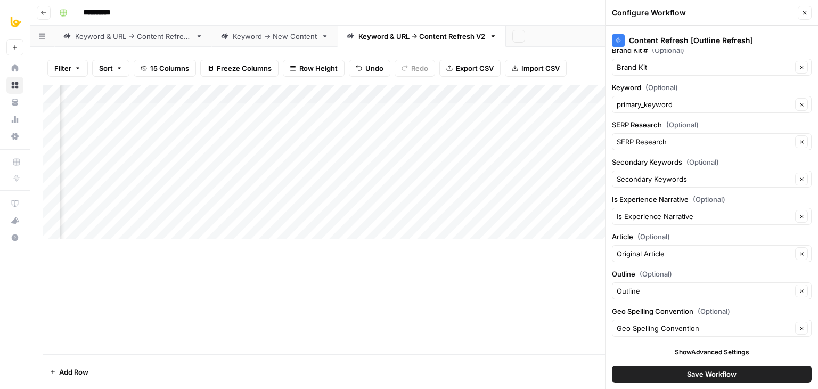
scroll to position [11, 0]
click at [688, 199] on label "Is Experience Narrative (Optional)" at bounding box center [712, 198] width 200 height 11
click at [688, 210] on input "Is Experience Narrative" at bounding box center [704, 215] width 175 height 11
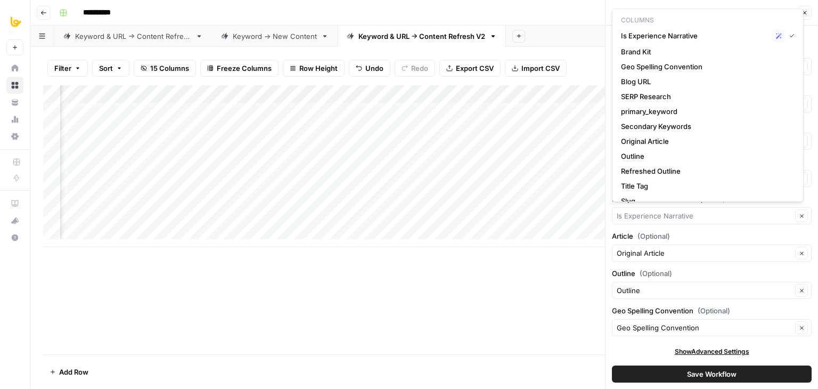
type input "Is Experience Narrative"
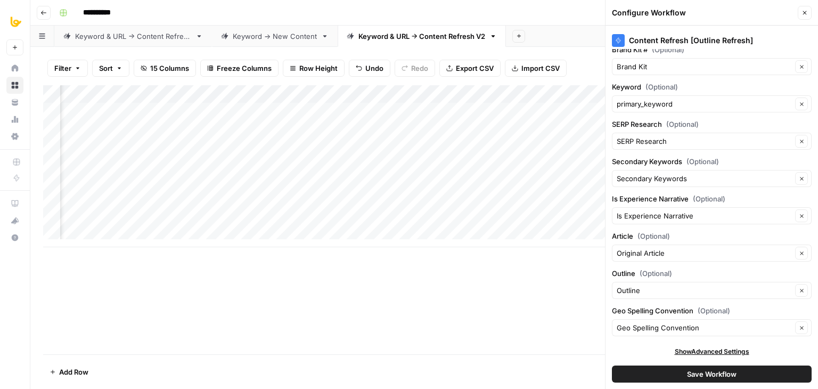
click at [628, 347] on div "Show Advanced Settings" at bounding box center [712, 352] width 200 height 10
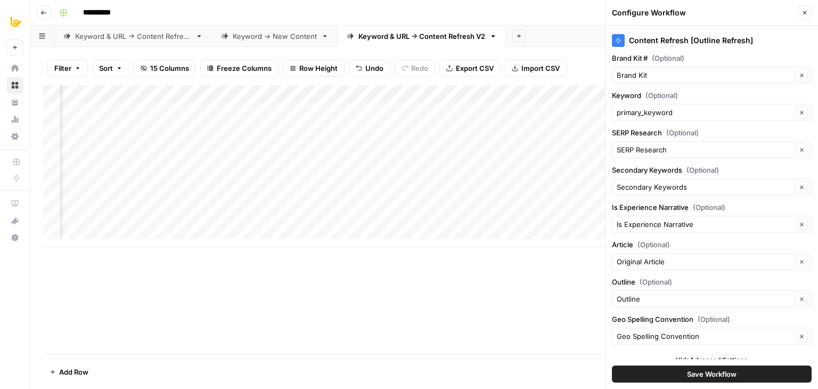
scroll to position [0, 0]
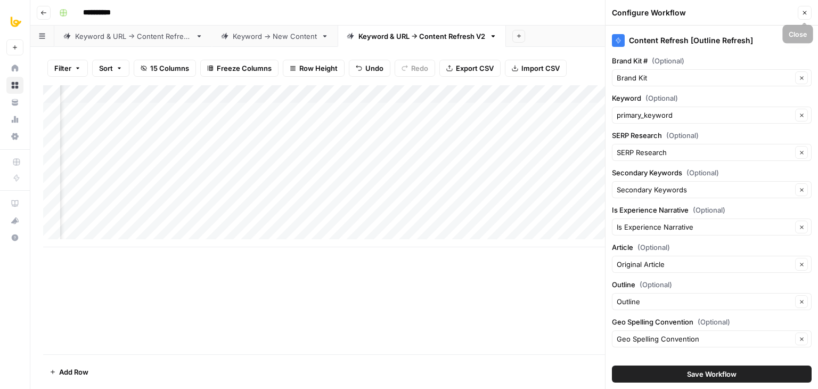
click at [807, 7] on button "Close" at bounding box center [805, 13] width 14 height 14
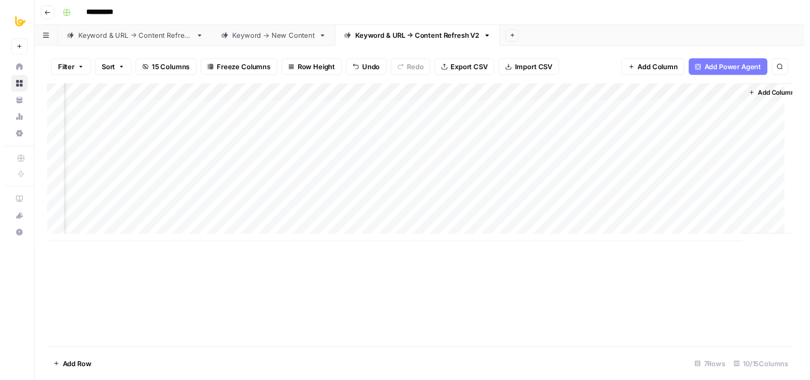
scroll to position [0, 283]
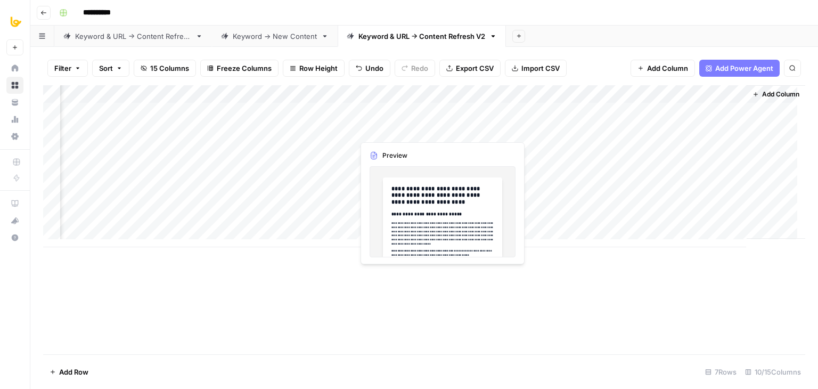
click at [438, 128] on div "Add Column" at bounding box center [424, 166] width 762 height 162
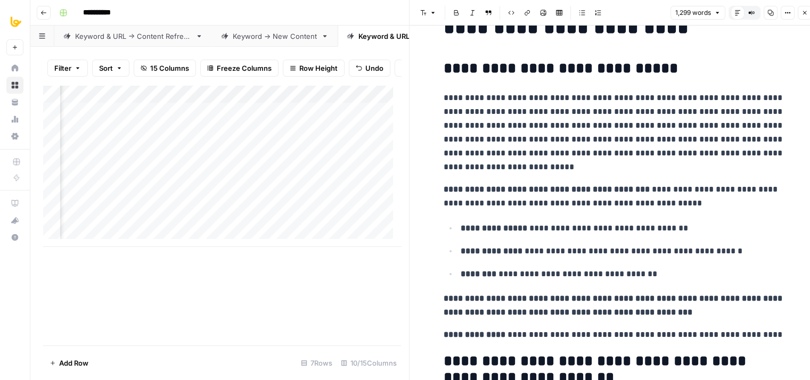
drag, startPoint x: 551, startPoint y: 123, endPoint x: 544, endPoint y: 167, distance: 44.2
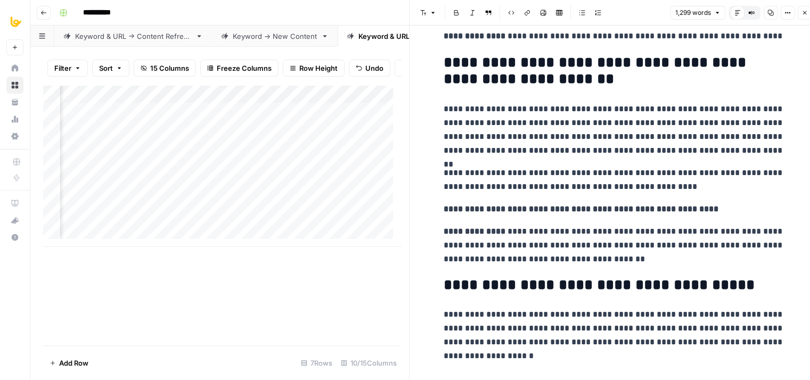
drag, startPoint x: 556, startPoint y: 129, endPoint x: 560, endPoint y: 241, distance: 111.9
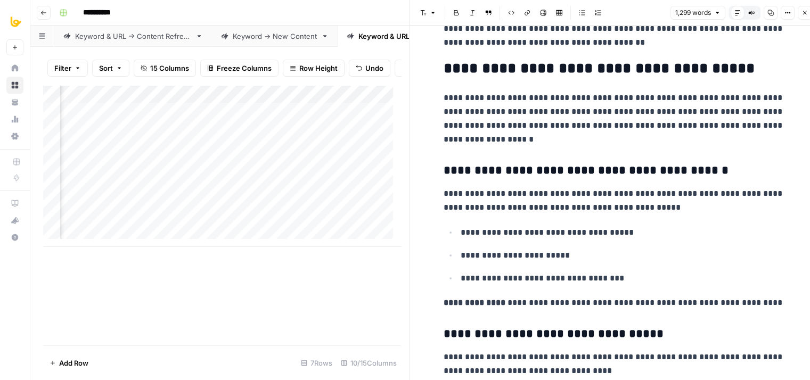
scroll to position [806, 0]
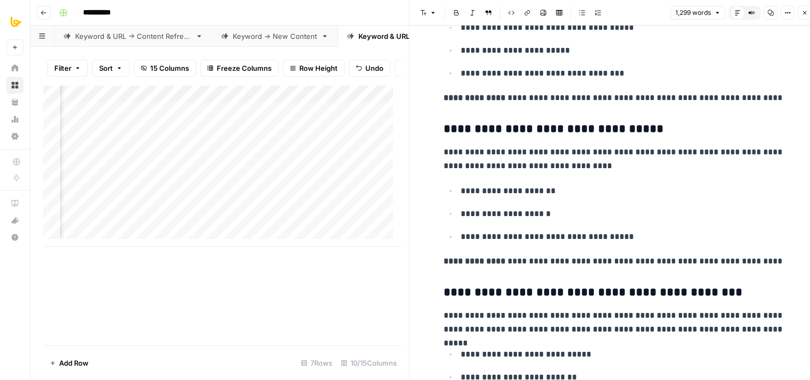
drag, startPoint x: 582, startPoint y: 137, endPoint x: 576, endPoint y: 247, distance: 110.4
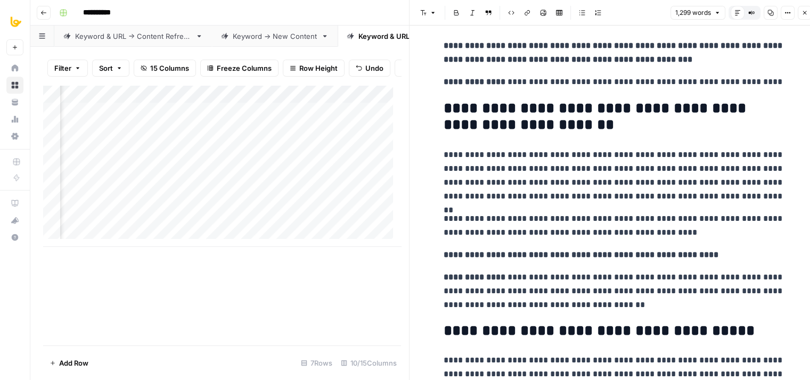
drag, startPoint x: 588, startPoint y: 159, endPoint x: 590, endPoint y: 135, distance: 24.0
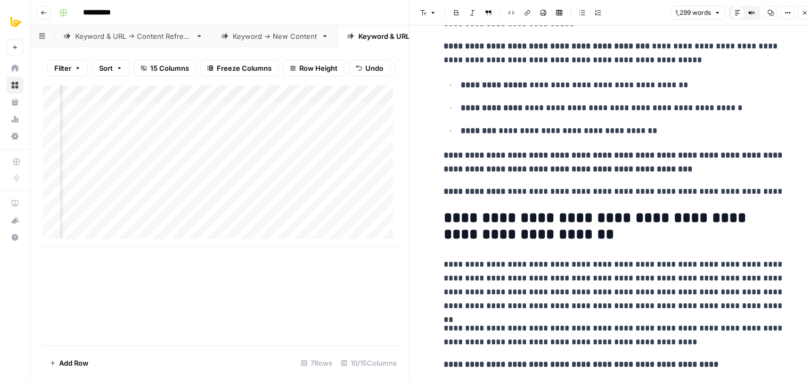
drag, startPoint x: 587, startPoint y: 201, endPoint x: 584, endPoint y: 146, distance: 54.9
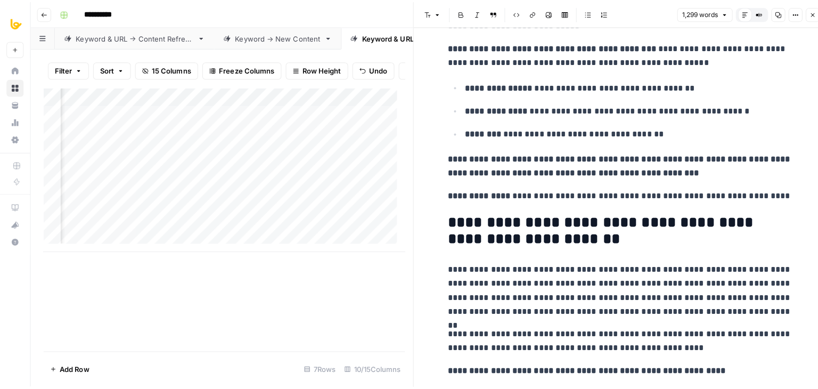
scroll to position [209, 0]
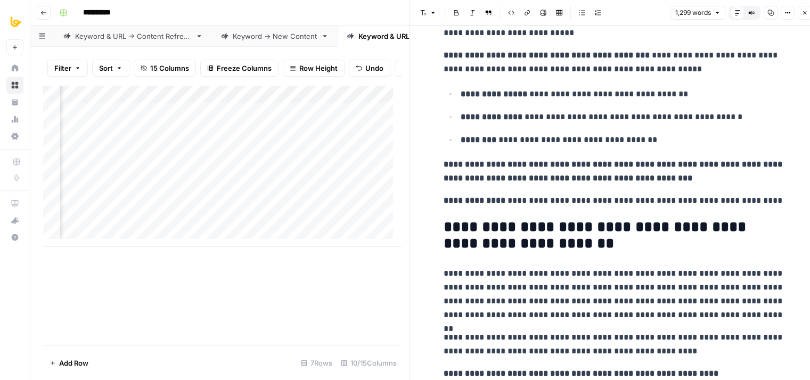
click at [804, 11] on icon "button" at bounding box center [804, 13] width 6 height 6
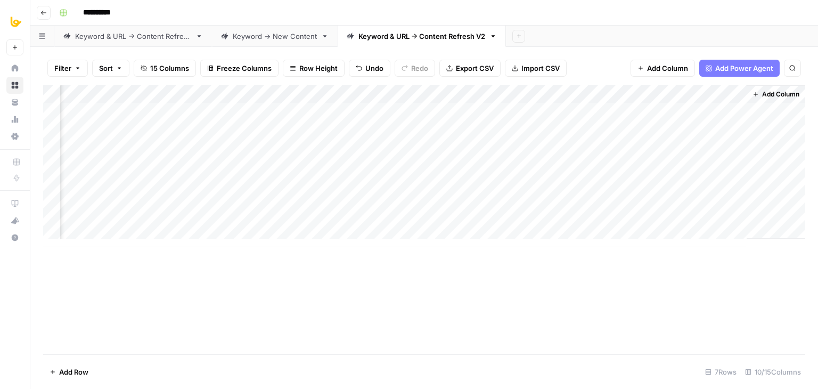
scroll to position [0, 270]
click at [515, 128] on div "Add Column" at bounding box center [424, 166] width 762 height 162
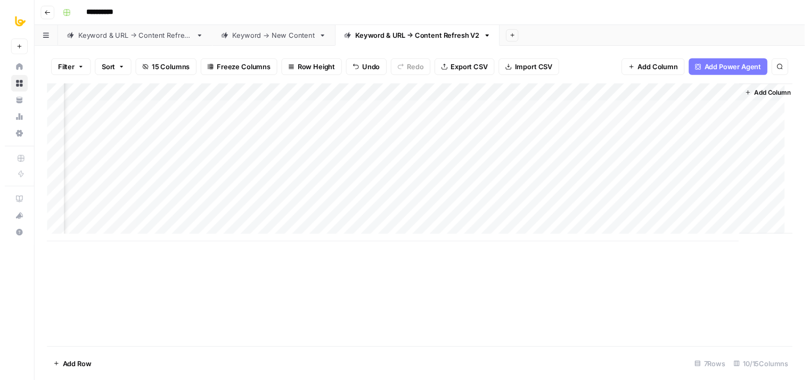
scroll to position [0, 283]
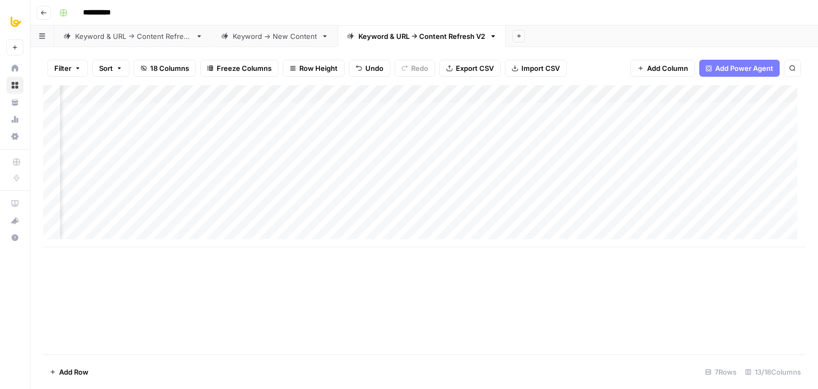
click at [630, 128] on div "Add Column" at bounding box center [424, 166] width 762 height 162
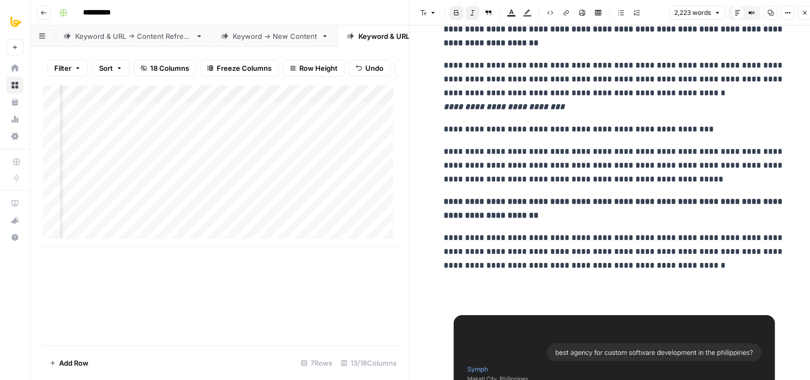
drag, startPoint x: 602, startPoint y: 116, endPoint x: 570, endPoint y: 222, distance: 111.0
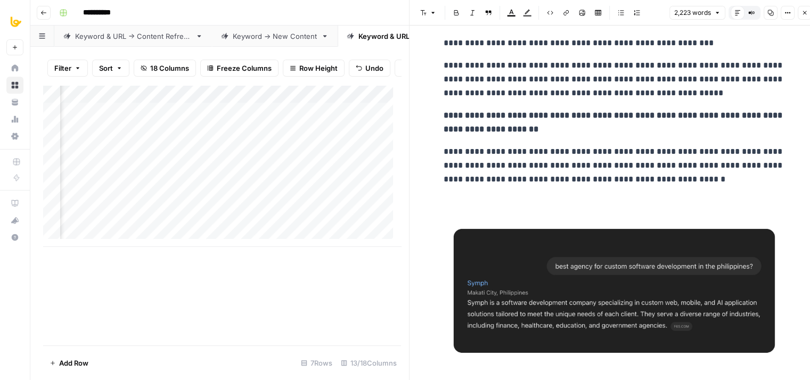
drag, startPoint x: 590, startPoint y: 137, endPoint x: 573, endPoint y: 210, distance: 75.3
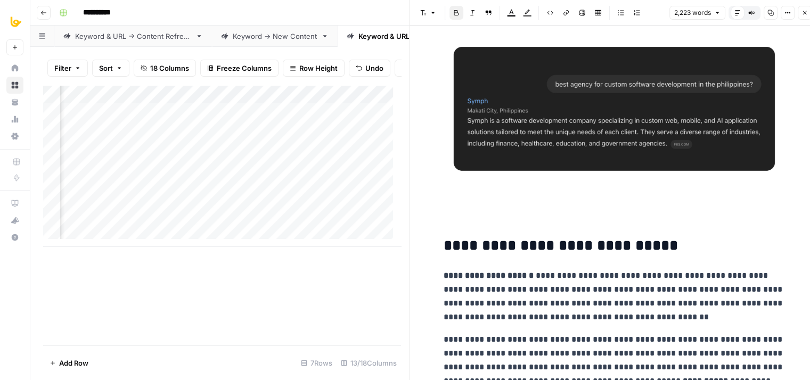
drag, startPoint x: 613, startPoint y: 96, endPoint x: 599, endPoint y: 194, distance: 99.4
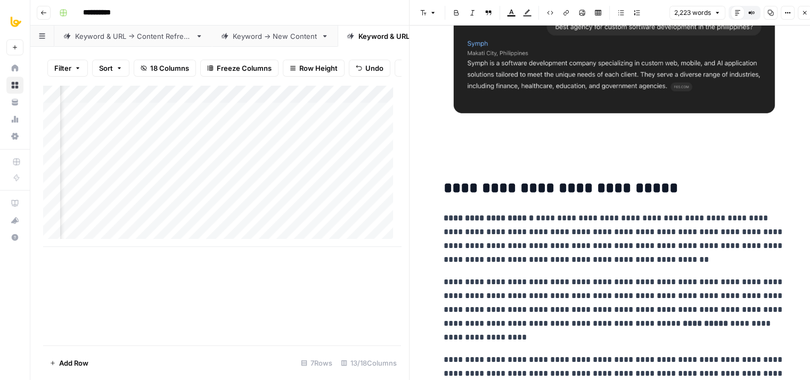
scroll to position [417, 0]
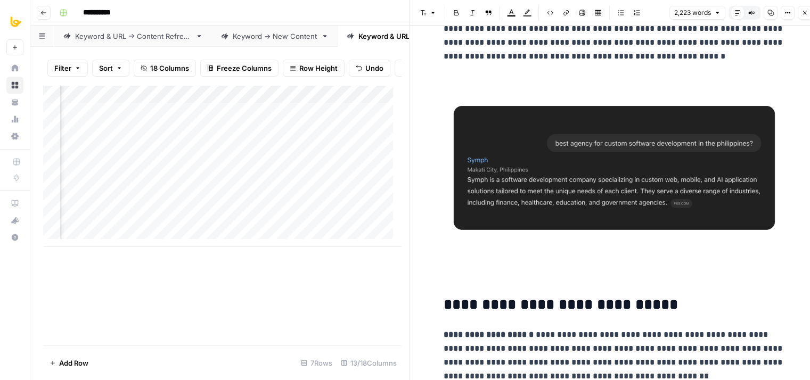
drag, startPoint x: 615, startPoint y: 237, endPoint x: 619, endPoint y: 151, distance: 85.8
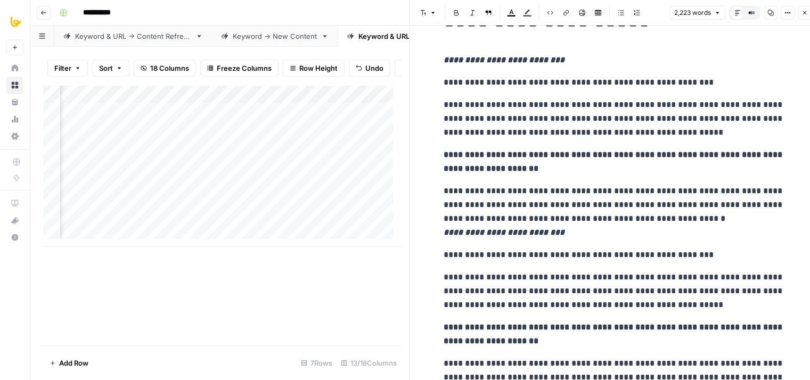
drag, startPoint x: 642, startPoint y: 309, endPoint x: 643, endPoint y: 254, distance: 54.8
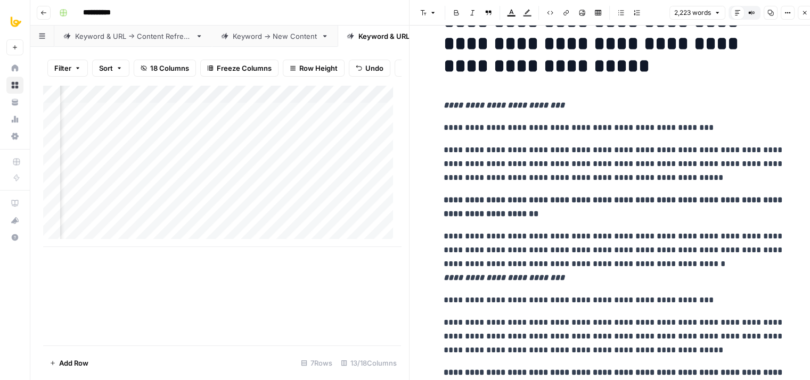
drag, startPoint x: 630, startPoint y: 264, endPoint x: 632, endPoint y: 208, distance: 55.4
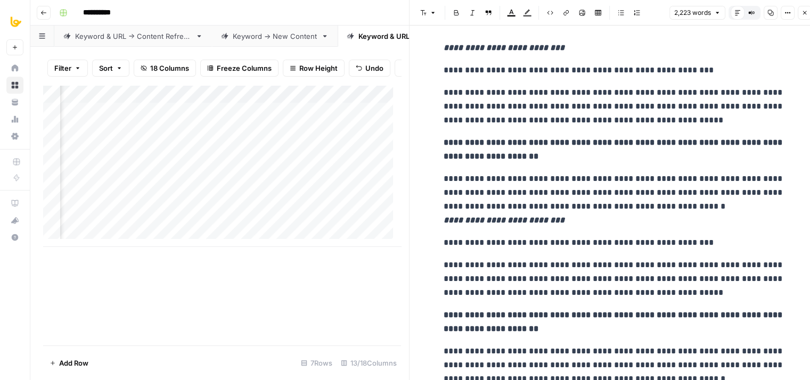
scroll to position [119, 0]
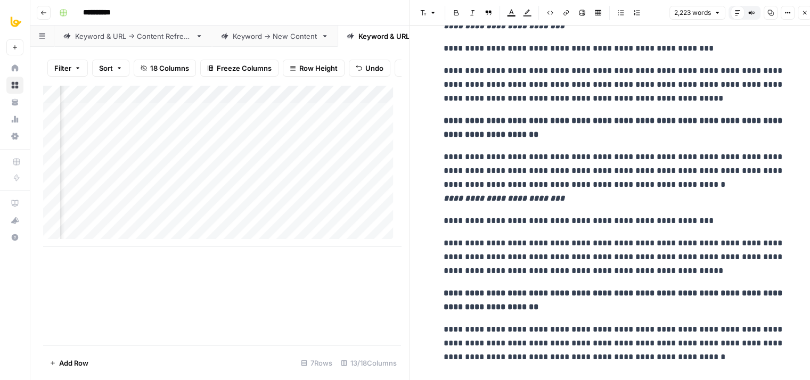
drag, startPoint x: 605, startPoint y: 182, endPoint x: 603, endPoint y: 231, distance: 49.5
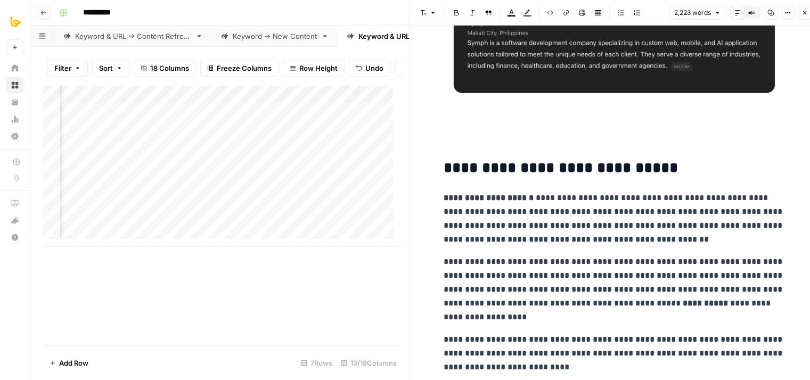
drag, startPoint x: 577, startPoint y: 169, endPoint x: 580, endPoint y: 298, distance: 129.4
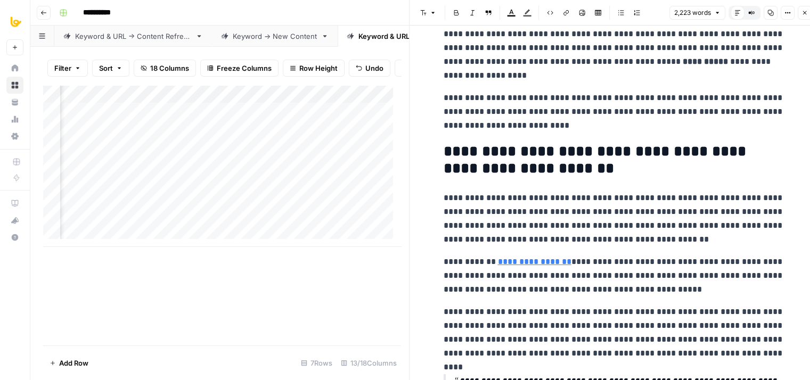
scroll to position [831, 0]
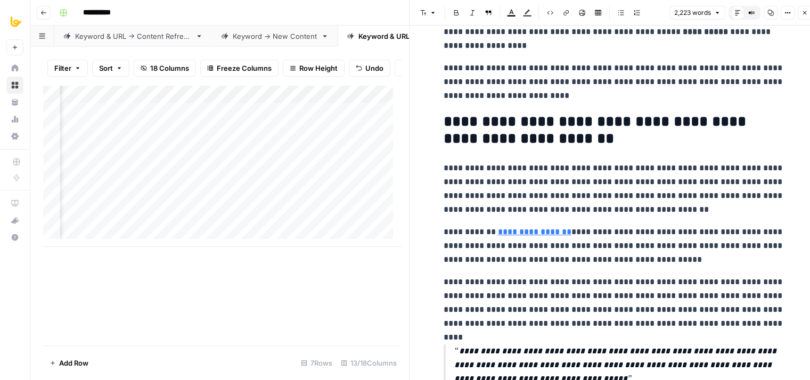
drag, startPoint x: 643, startPoint y: 175, endPoint x: 639, endPoint y: 231, distance: 56.0
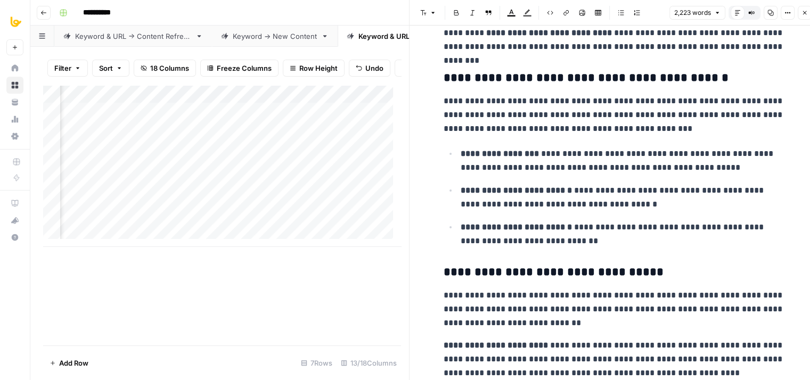
drag, startPoint x: 606, startPoint y: 135, endPoint x: 598, endPoint y: 228, distance: 93.5
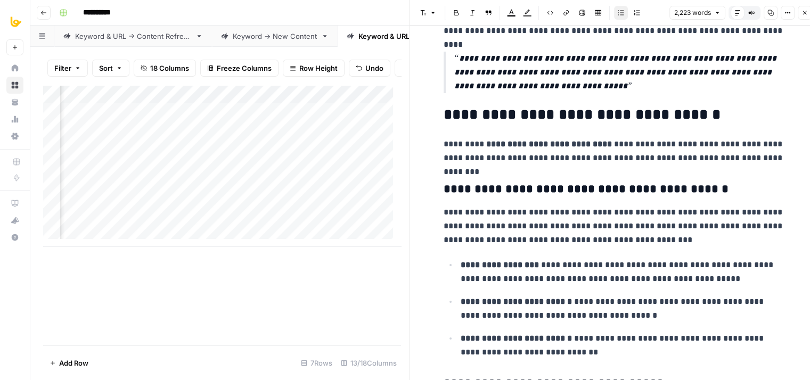
drag, startPoint x: 582, startPoint y: 194, endPoint x: 593, endPoint y: 127, distance: 67.8
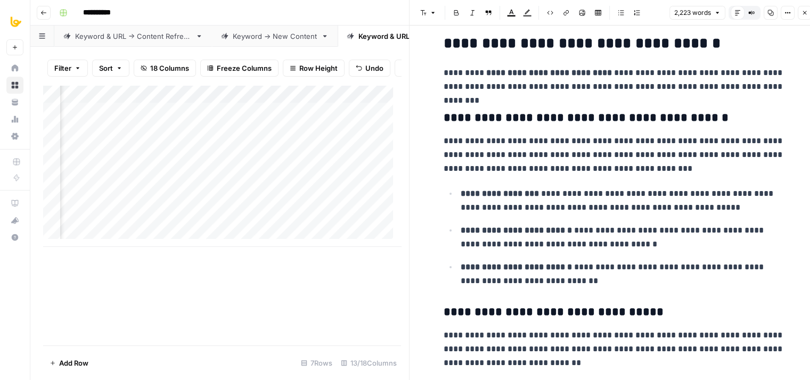
drag, startPoint x: 588, startPoint y: 179, endPoint x: 584, endPoint y: 262, distance: 83.2
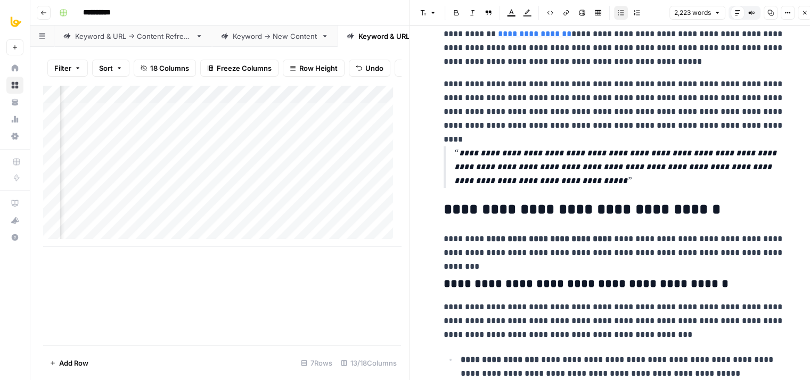
drag, startPoint x: 589, startPoint y: 225, endPoint x: 595, endPoint y: 141, distance: 84.4
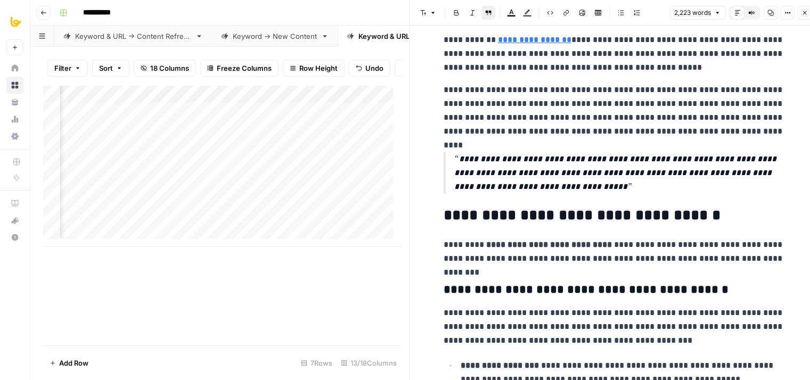
click at [455, 158] on p "**********" at bounding box center [619, 173] width 330 height 42
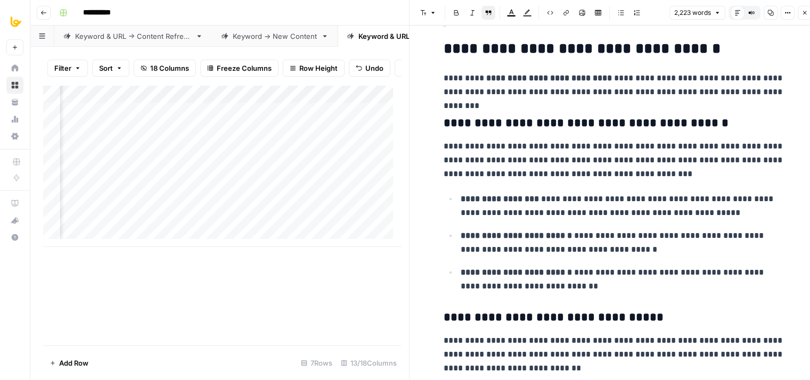
drag, startPoint x: 548, startPoint y: 230, endPoint x: 543, endPoint y: 249, distance: 19.4
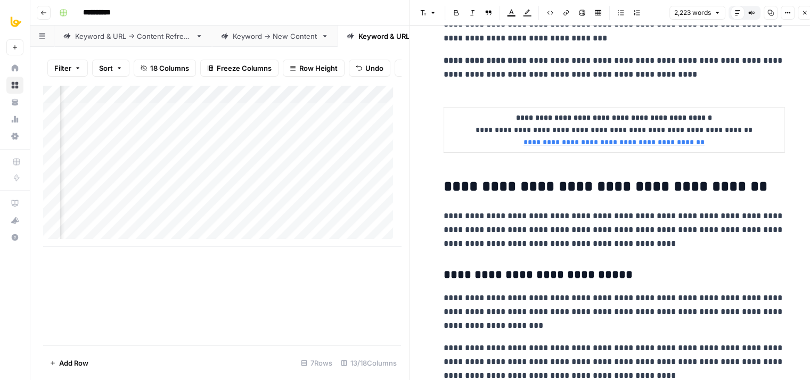
drag, startPoint x: 573, startPoint y: 168, endPoint x: 555, endPoint y: 269, distance: 102.7
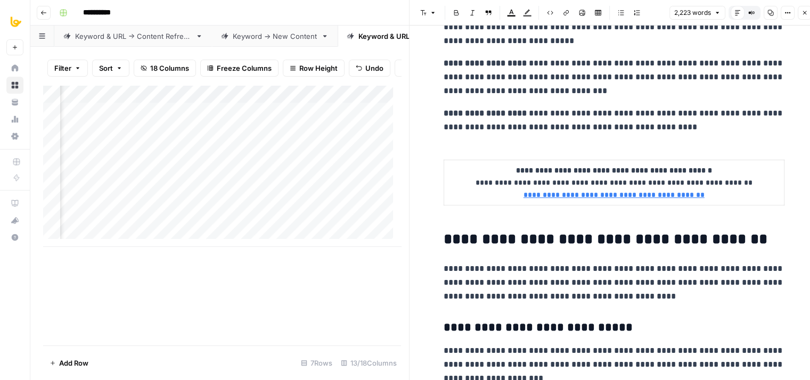
drag, startPoint x: 571, startPoint y: 234, endPoint x: 572, endPoint y: 187, distance: 47.4
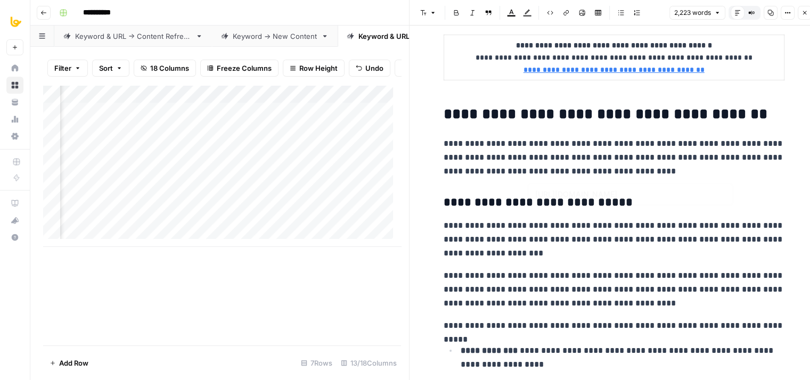
drag, startPoint x: 578, startPoint y: 143, endPoint x: 557, endPoint y: 239, distance: 98.7
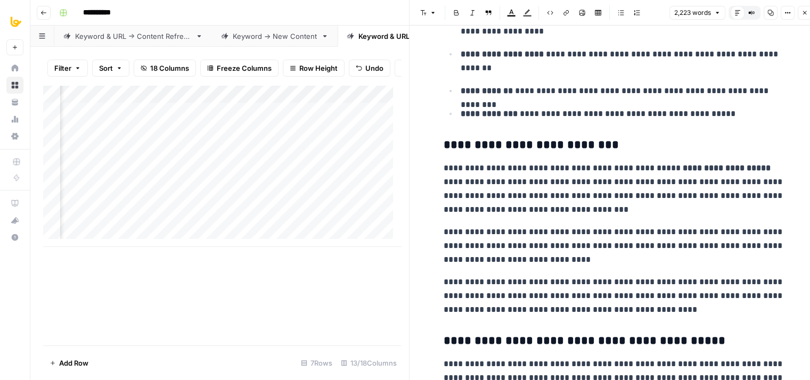
drag, startPoint x: 590, startPoint y: 157, endPoint x: 571, endPoint y: 278, distance: 122.9
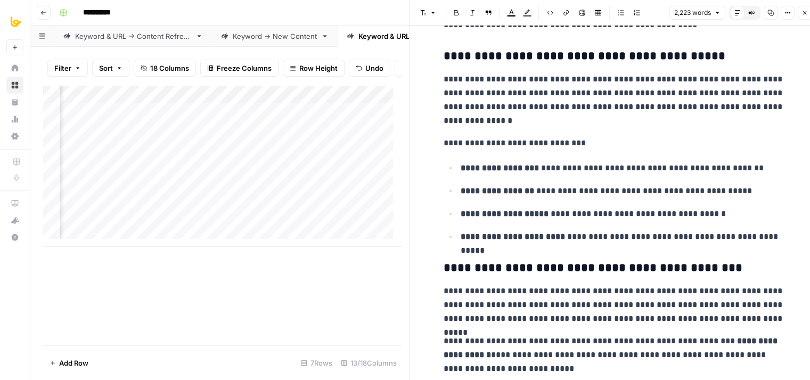
drag, startPoint x: 579, startPoint y: 176, endPoint x: 559, endPoint y: 285, distance: 110.5
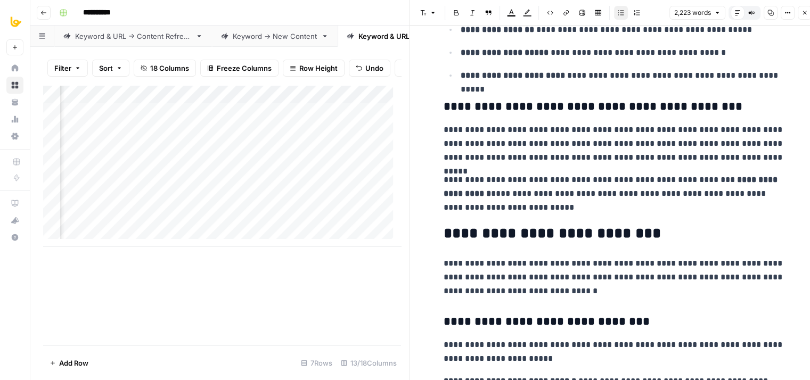
drag, startPoint x: 547, startPoint y: 230, endPoint x: 526, endPoint y: 305, distance: 77.5
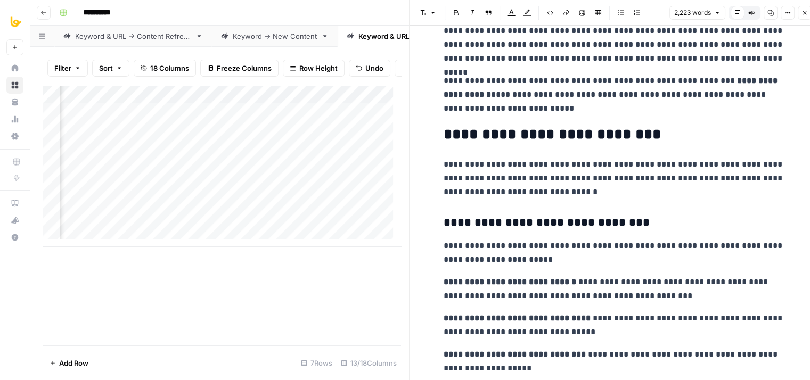
drag, startPoint x: 530, startPoint y: 280, endPoint x: 529, endPoint y: 287, distance: 7.5
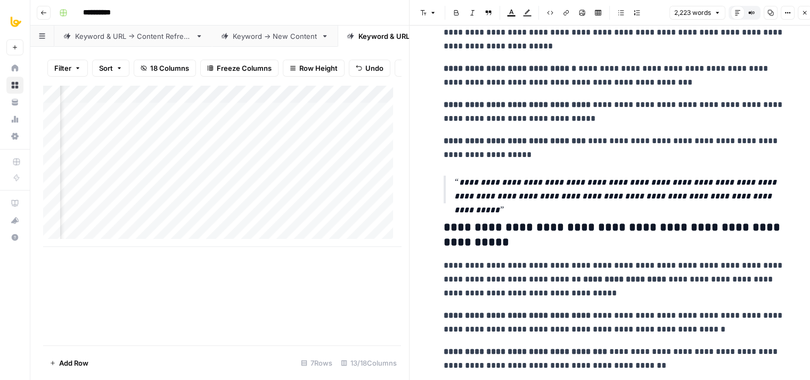
drag, startPoint x: 560, startPoint y: 191, endPoint x: 556, endPoint y: 292, distance: 101.8
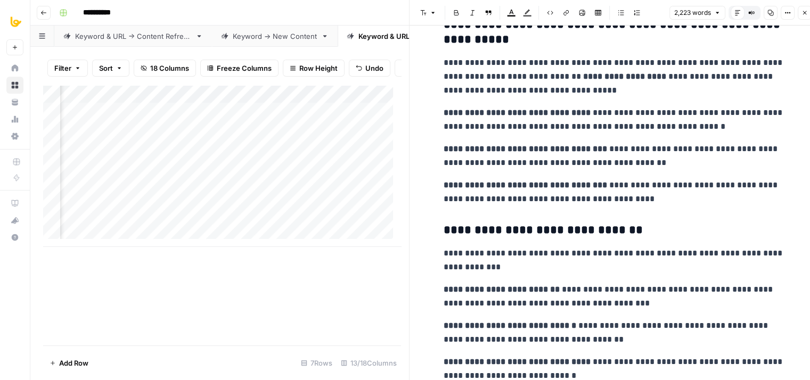
drag, startPoint x: 561, startPoint y: 291, endPoint x: 558, endPoint y: 305, distance: 14.1
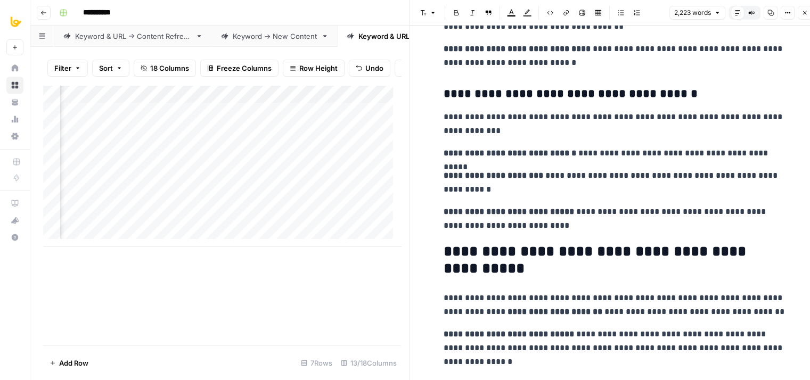
drag, startPoint x: 579, startPoint y: 201, endPoint x: 571, endPoint y: 308, distance: 106.8
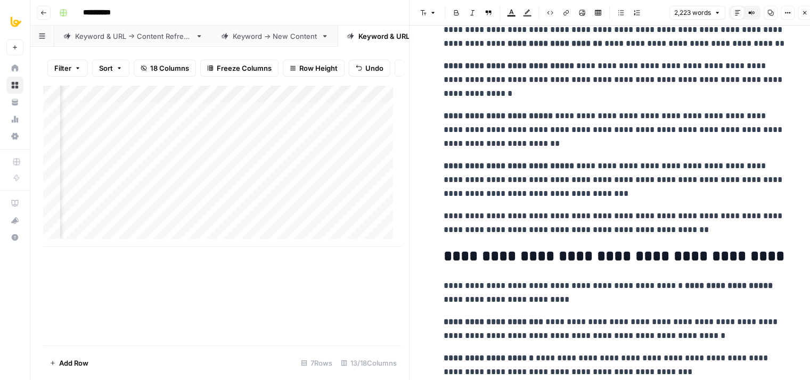
drag, startPoint x: 564, startPoint y: 207, endPoint x: 549, endPoint y: 303, distance: 96.9
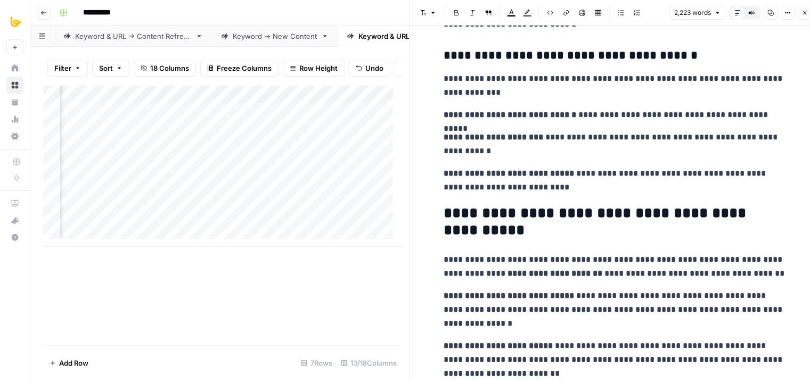
drag, startPoint x: 554, startPoint y: 266, endPoint x: 556, endPoint y: 176, distance: 90.0
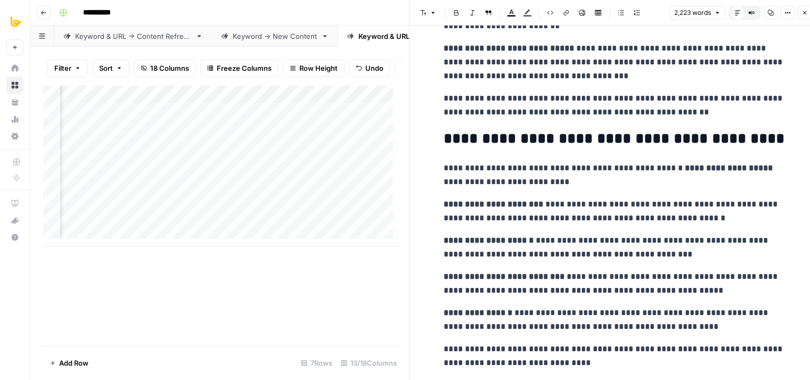
drag, startPoint x: 551, startPoint y: 260, endPoint x: 547, endPoint y: 286, distance: 26.9
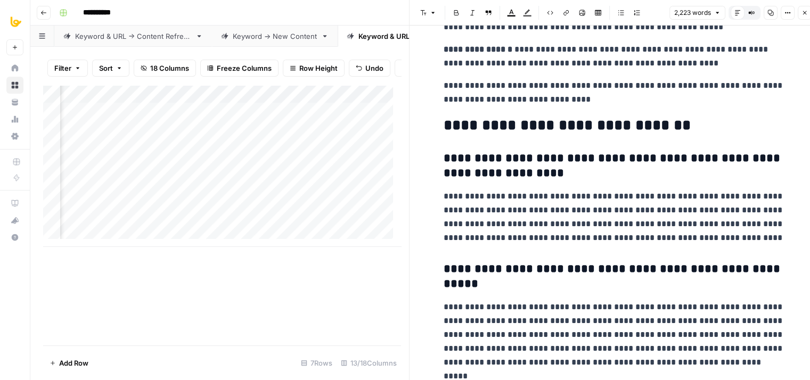
drag, startPoint x: 569, startPoint y: 204, endPoint x: 549, endPoint y: 314, distance: 112.0
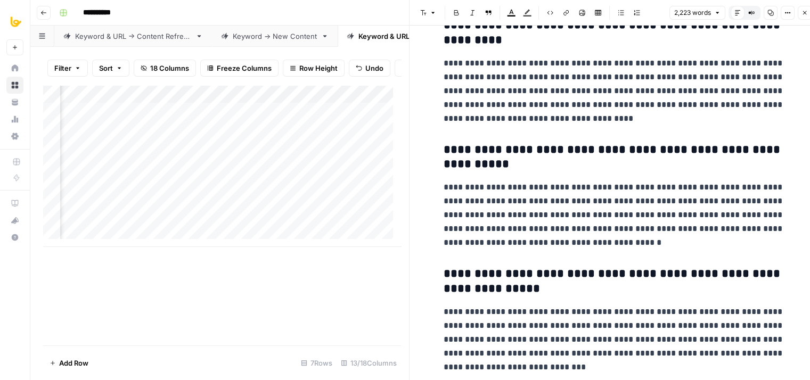
drag, startPoint x: 554, startPoint y: 254, endPoint x: 544, endPoint y: 305, distance: 51.0
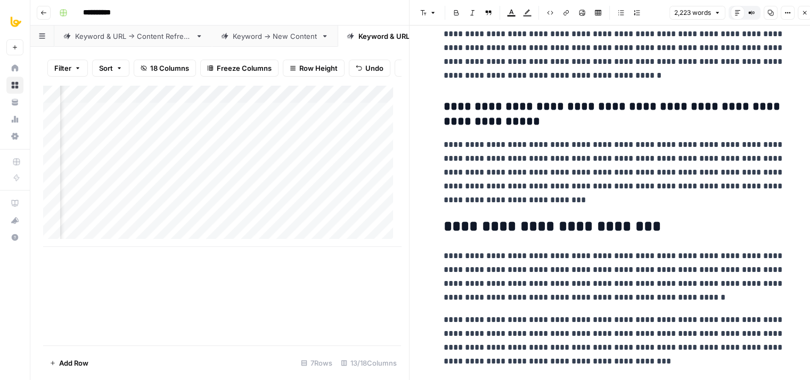
drag, startPoint x: 546, startPoint y: 210, endPoint x: 528, endPoint y: 302, distance: 94.4
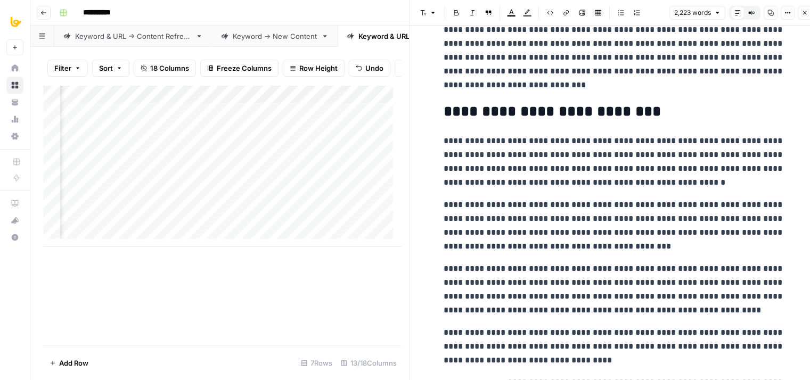
drag
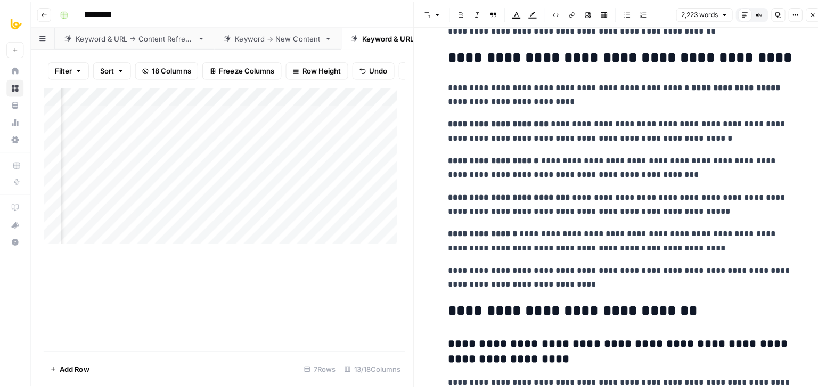
scroll to position [3872, 0]
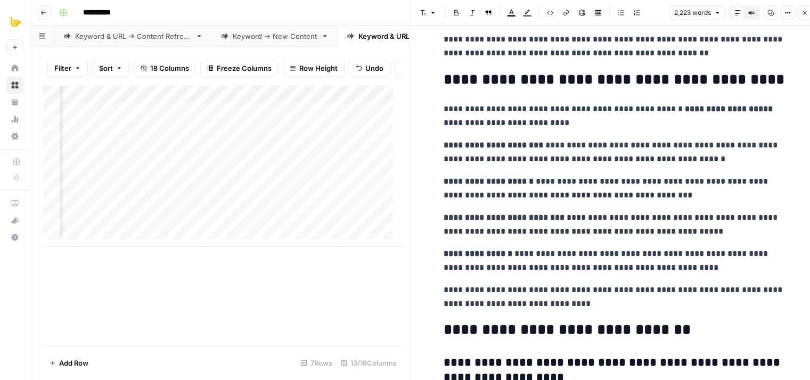
click at [803, 6] on button "Close" at bounding box center [805, 13] width 14 height 14
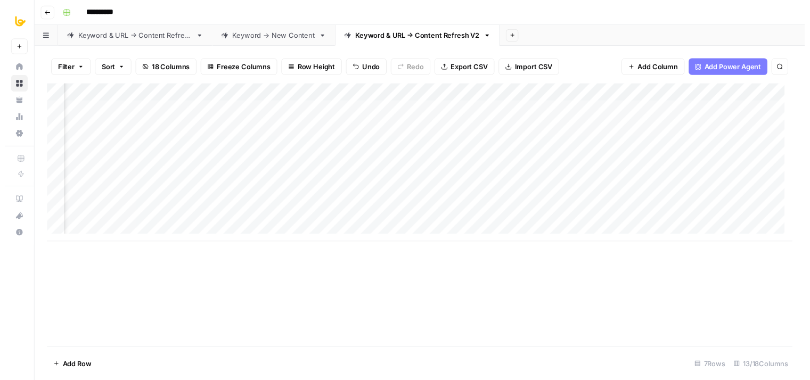
scroll to position [0, 336]
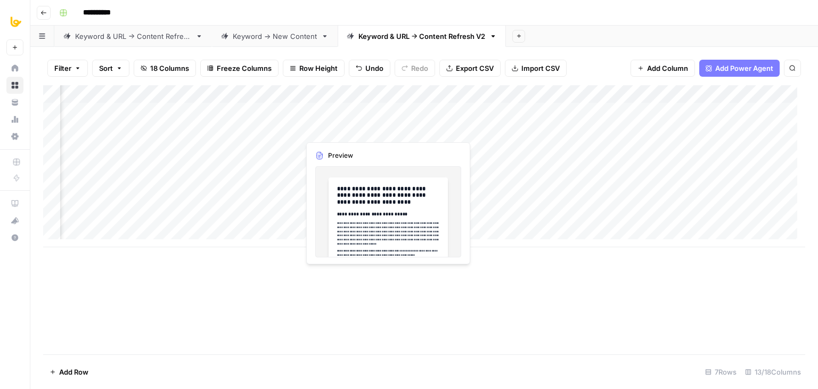
click at [382, 127] on div "Add Column" at bounding box center [424, 166] width 762 height 162
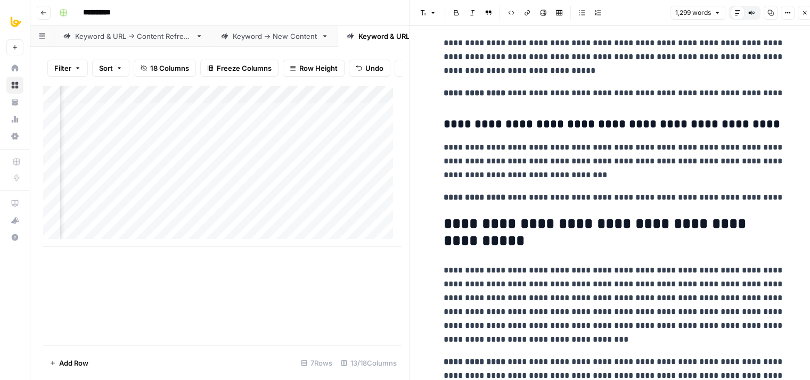
scroll to position [3468, 0]
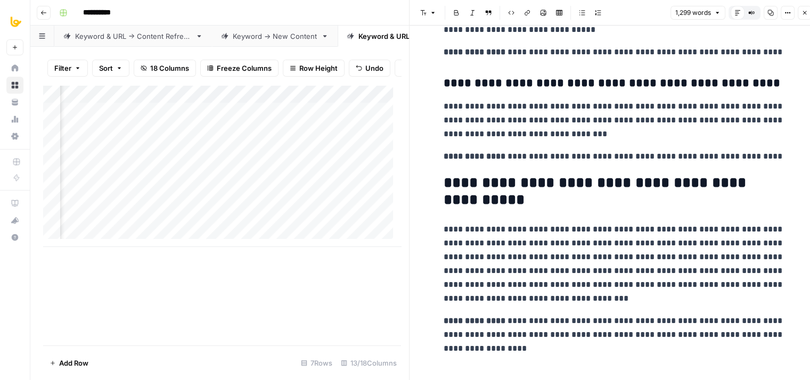
click at [803, 12] on icon "button" at bounding box center [804, 13] width 6 height 6
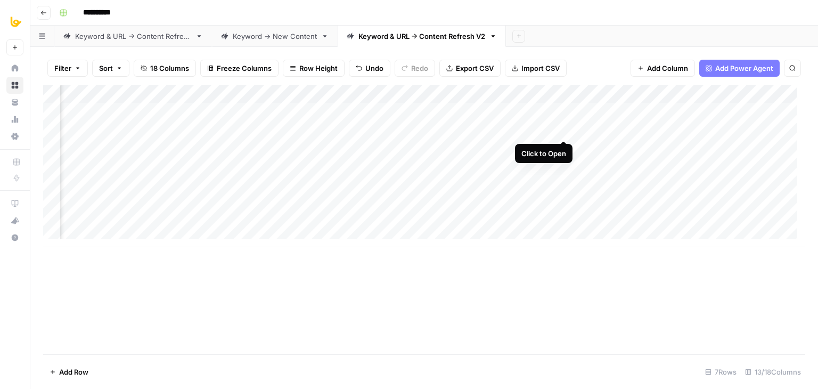
click at [562, 127] on div "Add Column" at bounding box center [424, 166] width 762 height 162
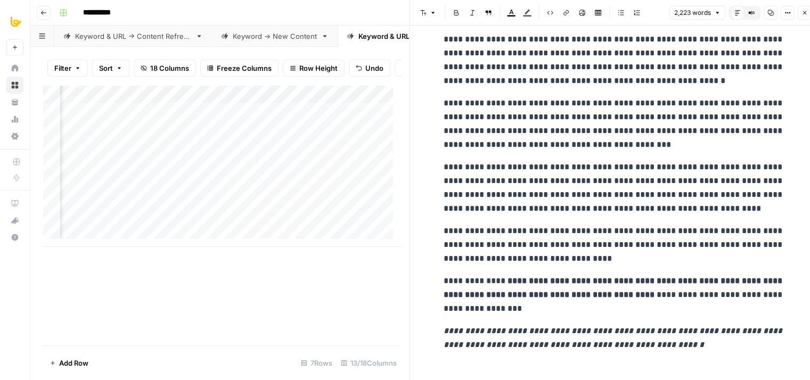
drag, startPoint x: 616, startPoint y: 69, endPoint x: 612, endPoint y: 355, distance: 286.5
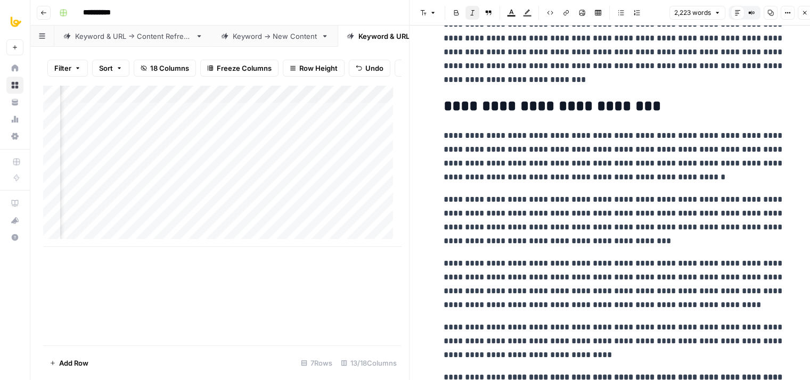
scroll to position [4676, 0]
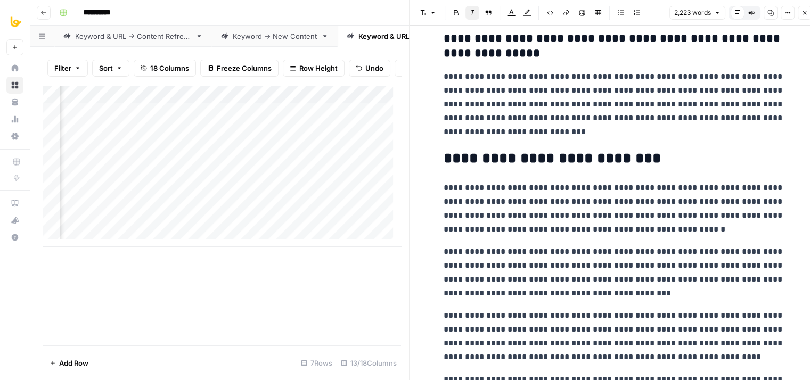
drag, startPoint x: 598, startPoint y: 325, endPoint x: 603, endPoint y: 254, distance: 71.5
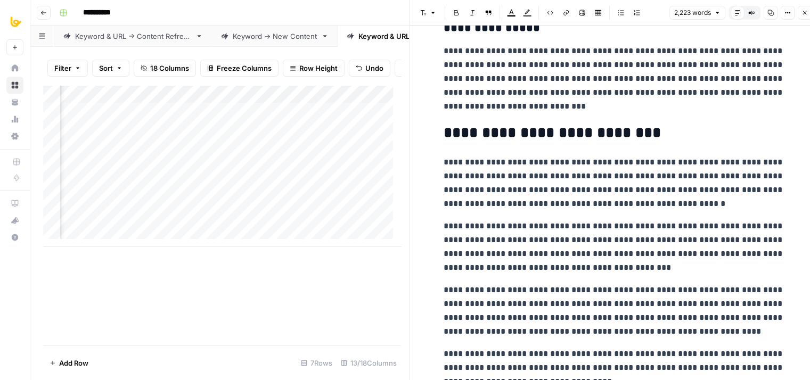
scroll to position [4828, 0]
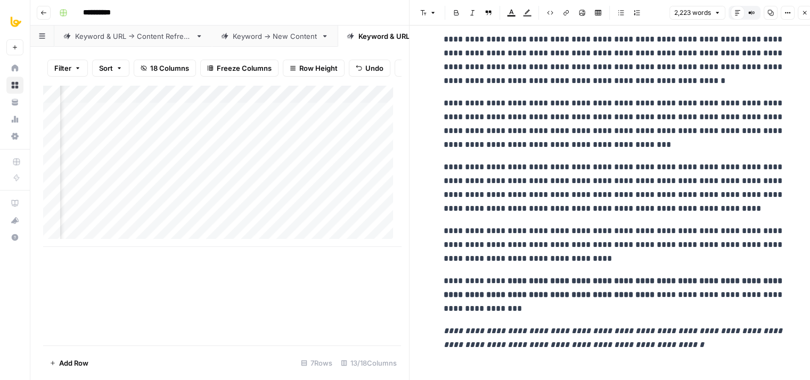
drag, startPoint x: 627, startPoint y: 218, endPoint x: 624, endPoint y: 308, distance: 90.5
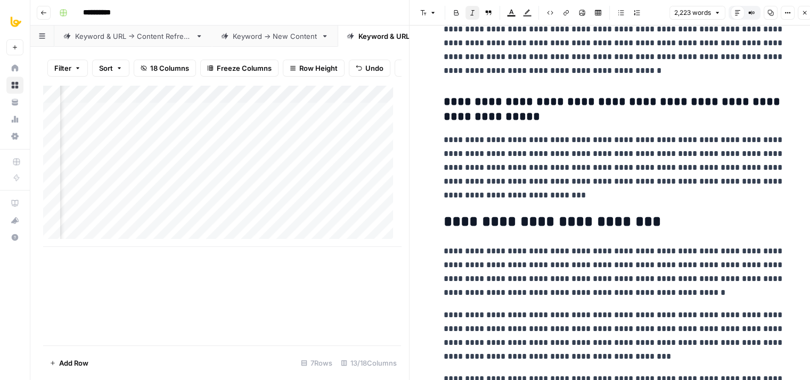
drag, startPoint x: 626, startPoint y: 332, endPoint x: 627, endPoint y: 247, distance: 85.2
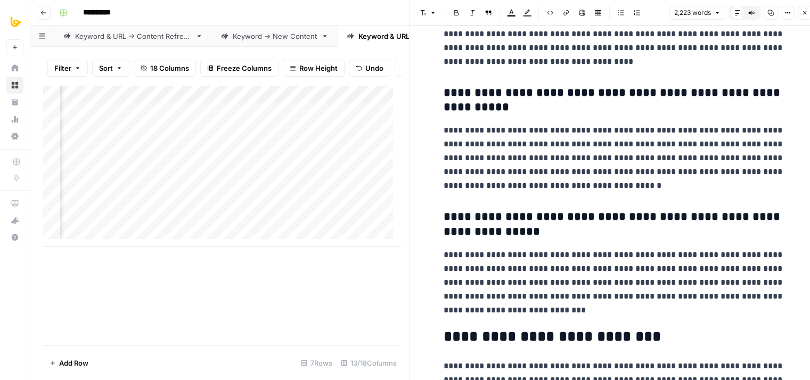
scroll to position [4451, 0]
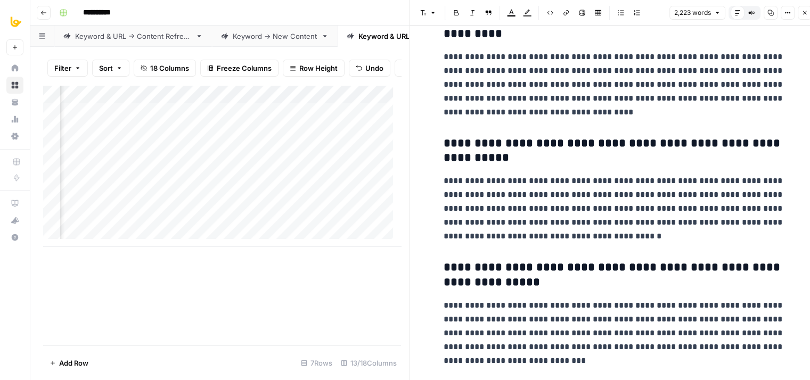
click at [766, 11] on button "Copy" at bounding box center [770, 13] width 14 height 14
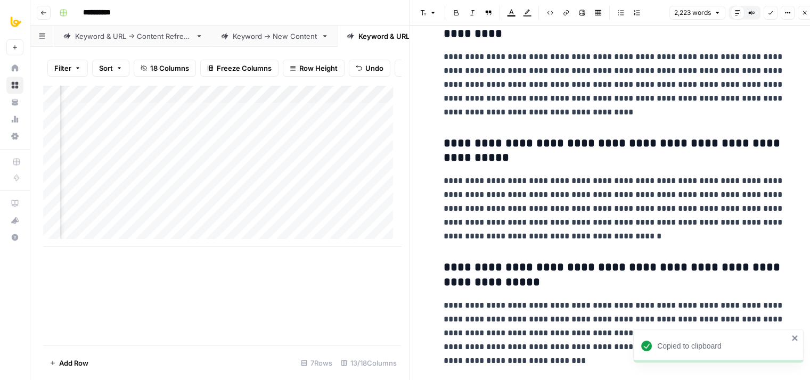
click at [679, 87] on p "**********" at bounding box center [613, 84] width 341 height 69
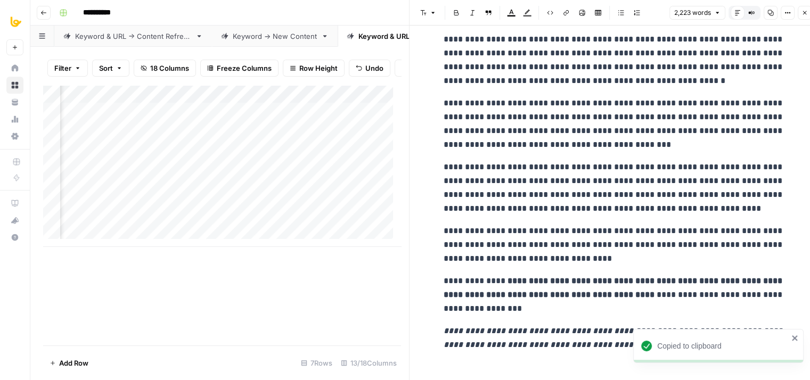
drag, startPoint x: 590, startPoint y: 185, endPoint x: 574, endPoint y: 319, distance: 134.5
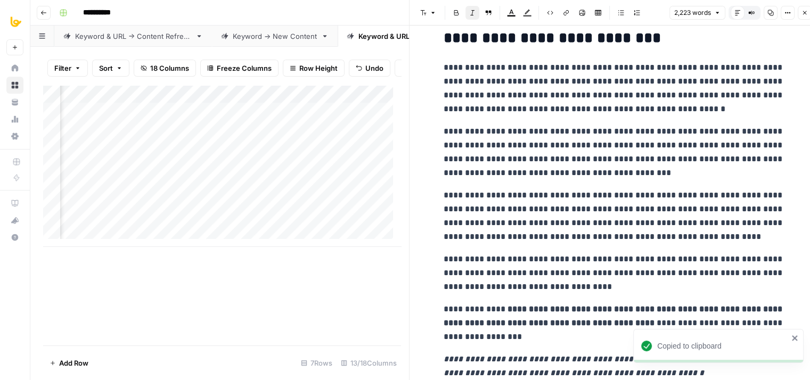
drag, startPoint x: 531, startPoint y: 312, endPoint x: 540, endPoint y: 277, distance: 35.8
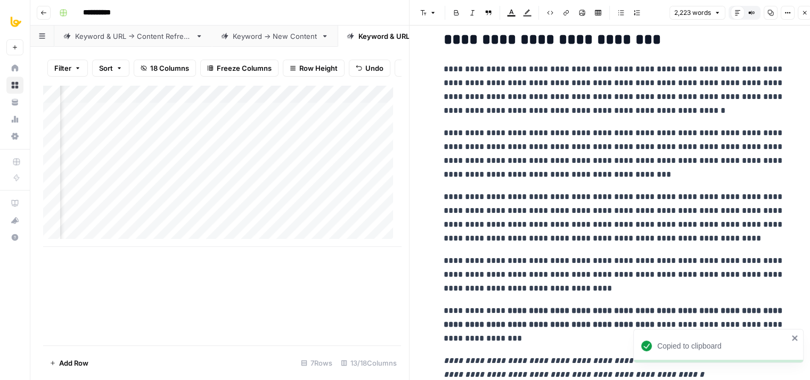
scroll to position [4828, 0]
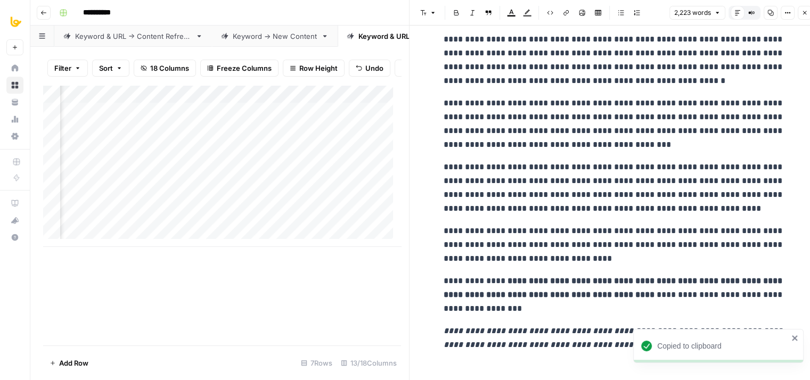
drag, startPoint x: 560, startPoint y: 234, endPoint x: 561, endPoint y: 308, distance: 74.5
click at [796, 337] on icon "close" at bounding box center [794, 338] width 7 height 9
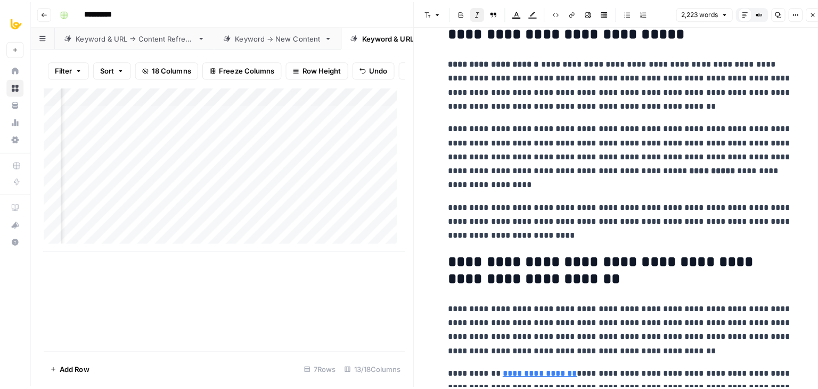
scroll to position [0, 0]
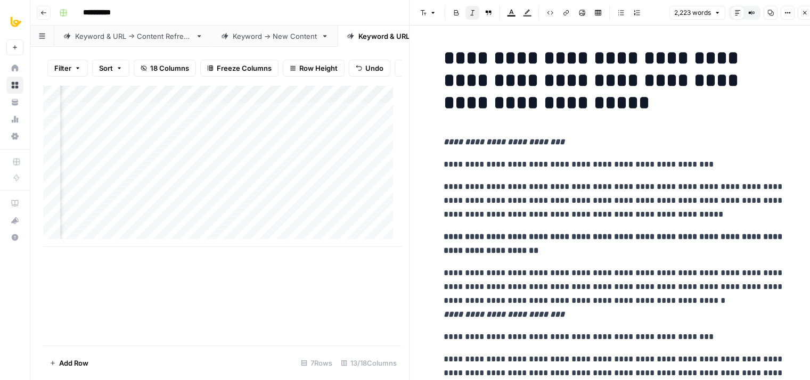
drag, startPoint x: 630, startPoint y: 330, endPoint x: 658, endPoint y: 67, distance: 263.9
click at [803, 10] on icon "button" at bounding box center [804, 13] width 6 height 6
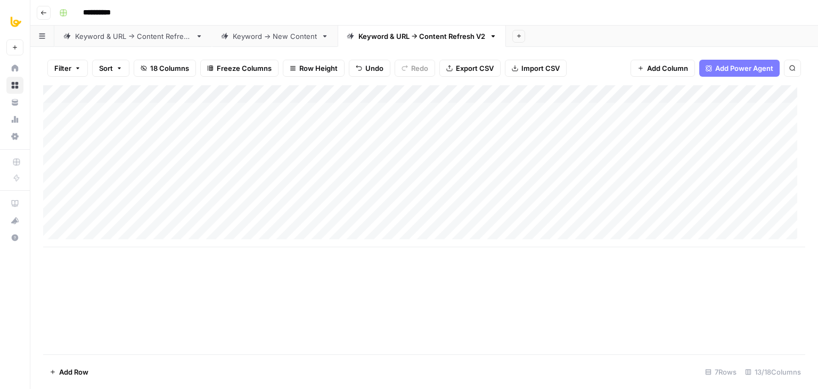
click at [119, 38] on div "Keyword & URL -> Content Refresh" at bounding box center [133, 36] width 116 height 11
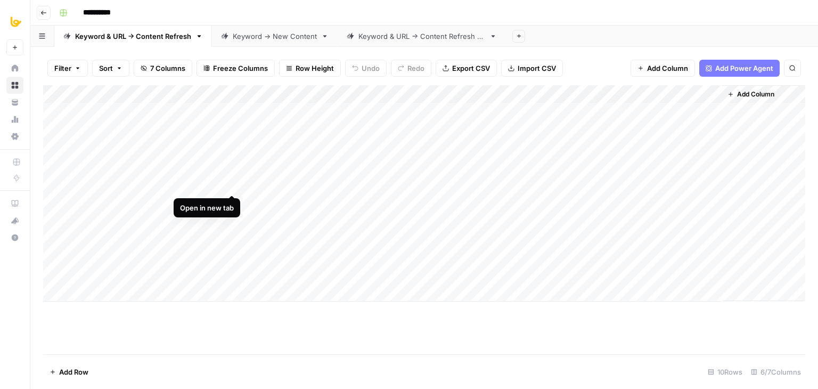
click at [230, 183] on div "Add Column" at bounding box center [424, 193] width 762 height 216
click at [415, 38] on div "Keyword & URL -> Content Refresh V2" at bounding box center [421, 36] width 127 height 11
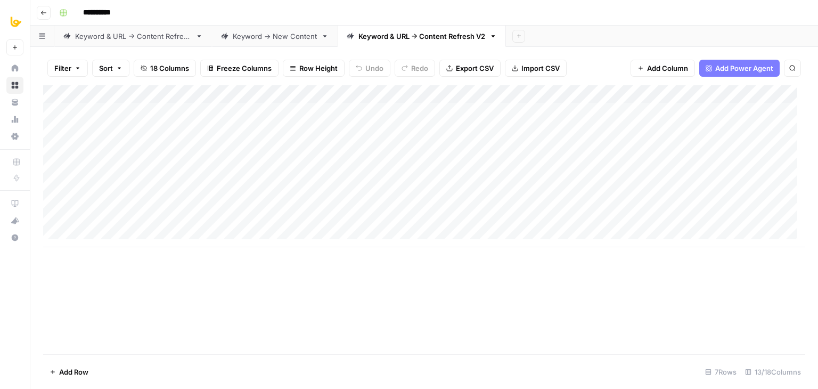
click at [130, 141] on div "Add Column" at bounding box center [424, 166] width 762 height 162
click at [134, 150] on div "Add Column" at bounding box center [424, 166] width 762 height 162
click at [134, 150] on input at bounding box center [149, 150] width 170 height 13
type input "**********"
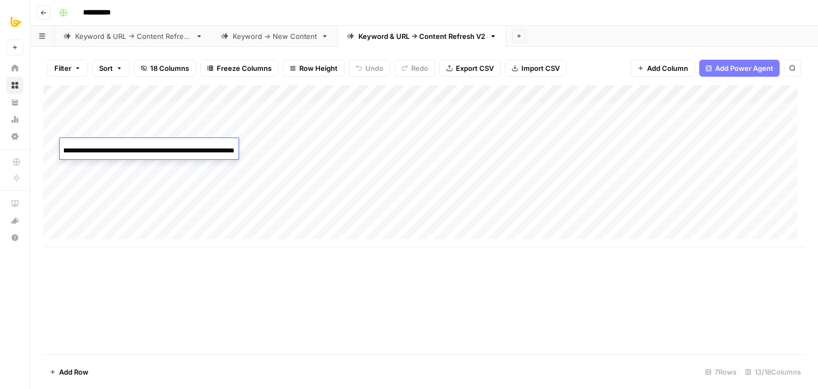
click at [219, 315] on div "Add Column" at bounding box center [424, 219] width 762 height 269
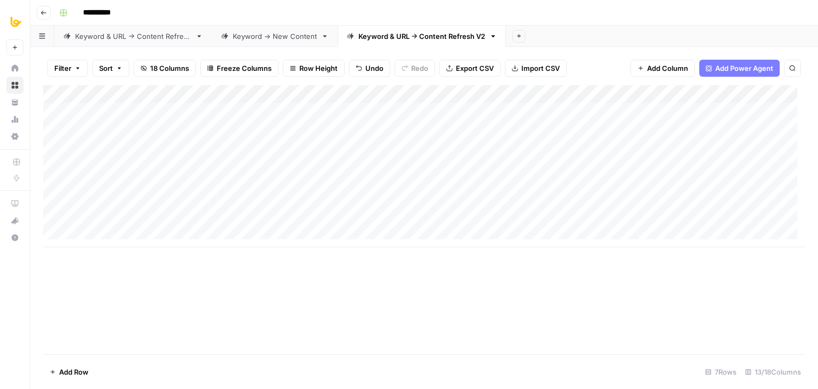
click at [209, 143] on div "Add Column" at bounding box center [424, 166] width 762 height 162
click at [175, 70] on span "18 Columns" at bounding box center [169, 68] width 39 height 11
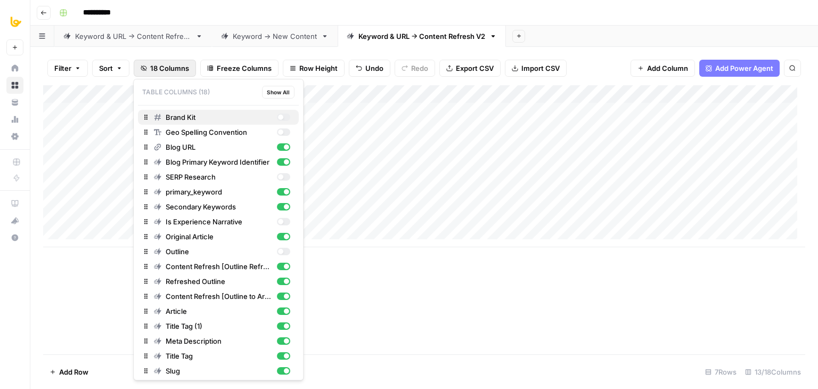
click at [278, 115] on div "button" at bounding box center [280, 116] width 5 height 5
click at [277, 115] on div "button" at bounding box center [283, 116] width 13 height 7
click at [278, 134] on div "button" at bounding box center [280, 131] width 5 height 5
click at [277, 134] on div "button" at bounding box center [283, 131] width 13 height 7
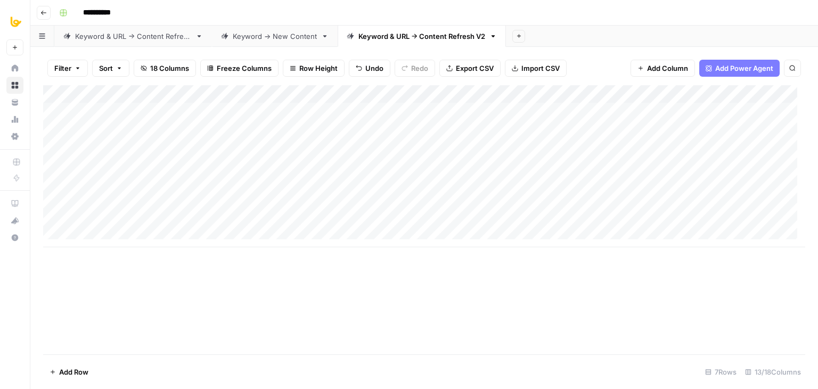
click at [386, 277] on div "Add Column" at bounding box center [424, 219] width 762 height 269
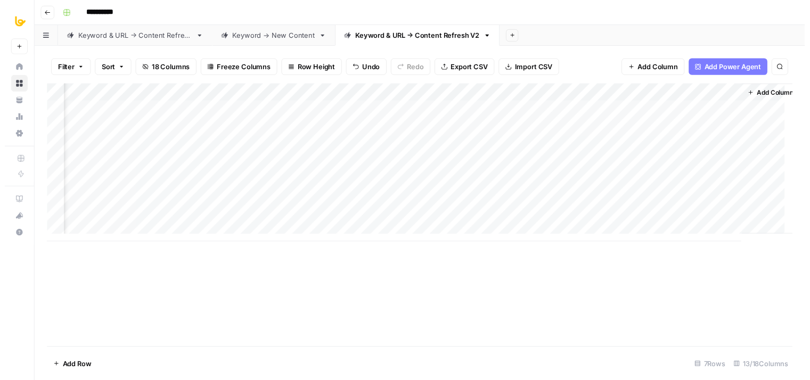
scroll to position [0, 570]
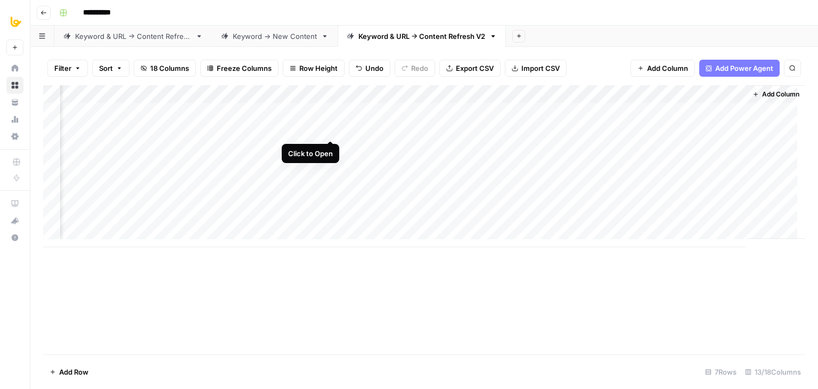
click at [330, 125] on div "Add Column" at bounding box center [424, 166] width 762 height 162
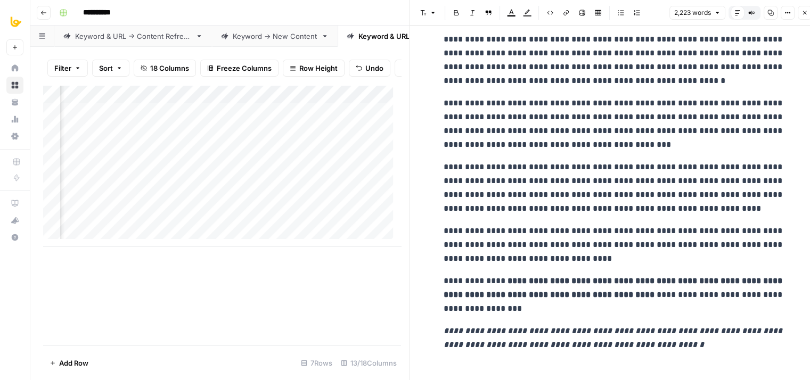
drag, startPoint x: 552, startPoint y: 219, endPoint x: 578, endPoint y: 413, distance: 196.1
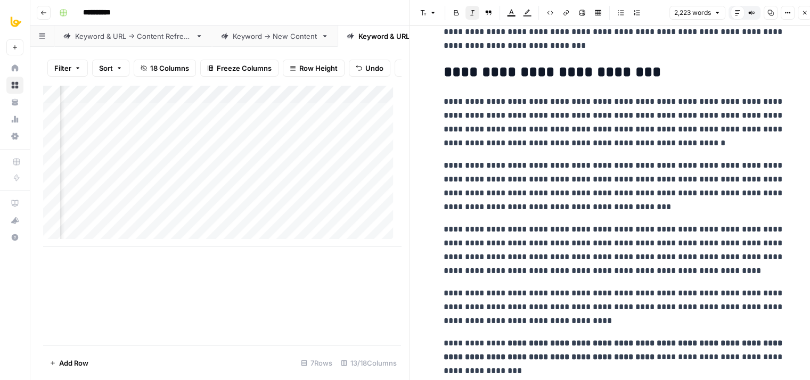
drag, startPoint x: 556, startPoint y: 341, endPoint x: 562, endPoint y: 286, distance: 55.7
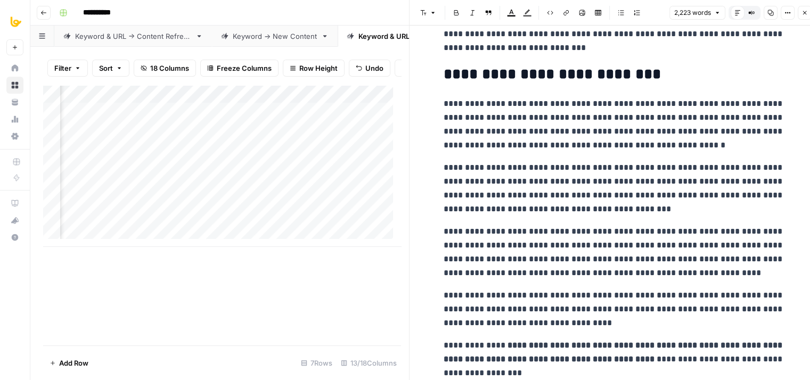
scroll to position [4828, 0]
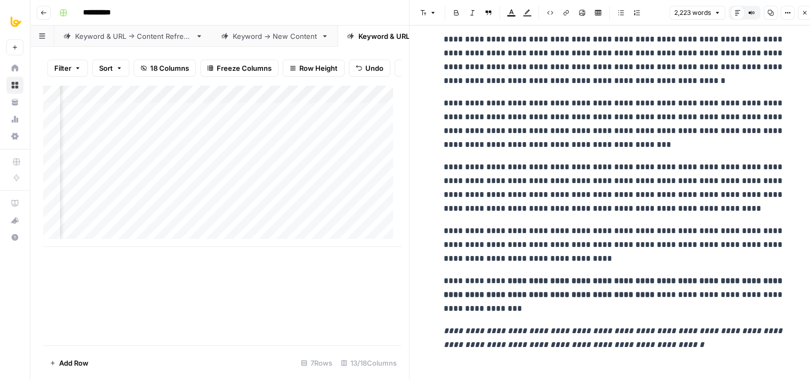
drag, startPoint x: 541, startPoint y: 150, endPoint x: 539, endPoint y: 222, distance: 71.9
click at [771, 7] on button "Copy" at bounding box center [770, 13] width 14 height 14
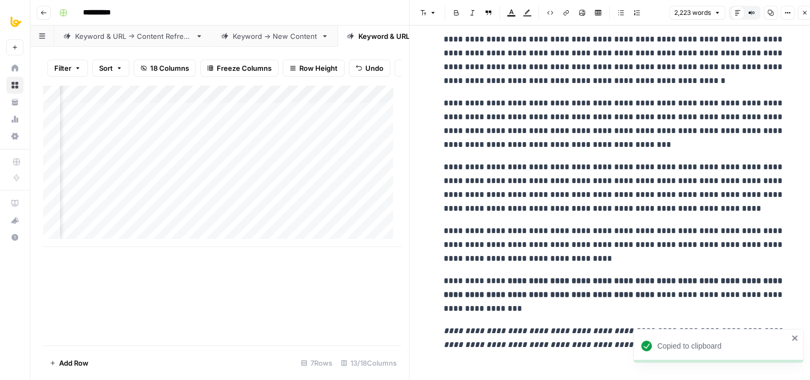
scroll to position [9, 0]
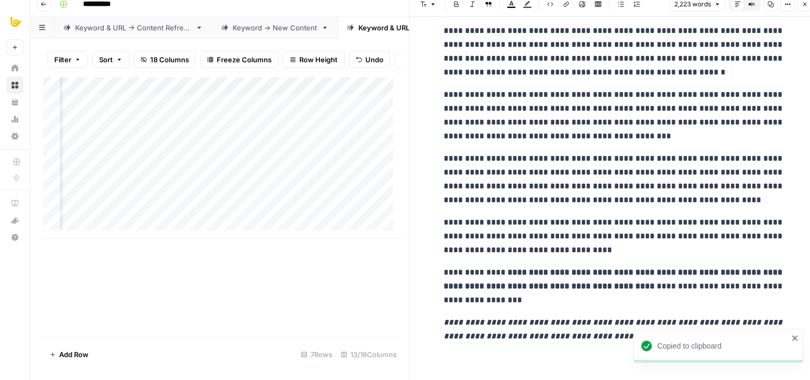
drag, startPoint x: 694, startPoint y: 157, endPoint x: 681, endPoint y: 289, distance: 132.1
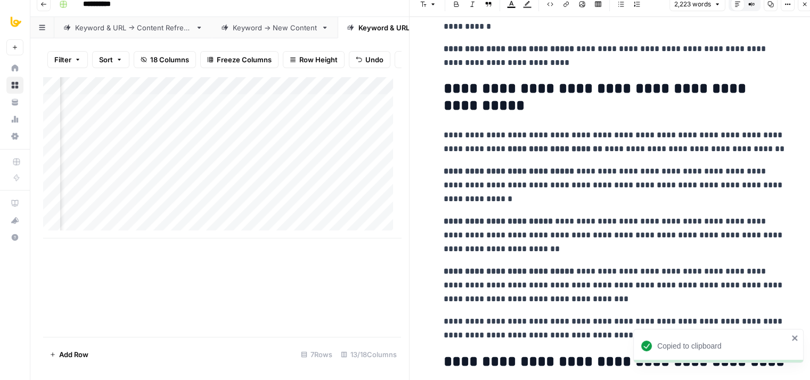
drag, startPoint x: 643, startPoint y: 299, endPoint x: 626, endPoint y: 105, distance: 195.1
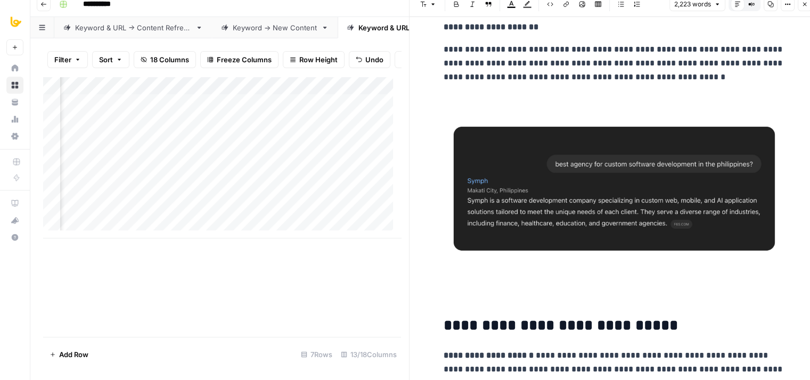
scroll to position [0, 0]
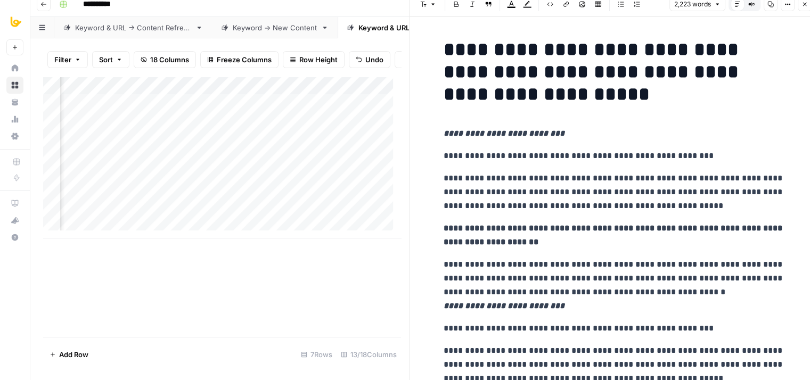
drag, startPoint x: 675, startPoint y: 206, endPoint x: 693, endPoint y: 28, distance: 178.2
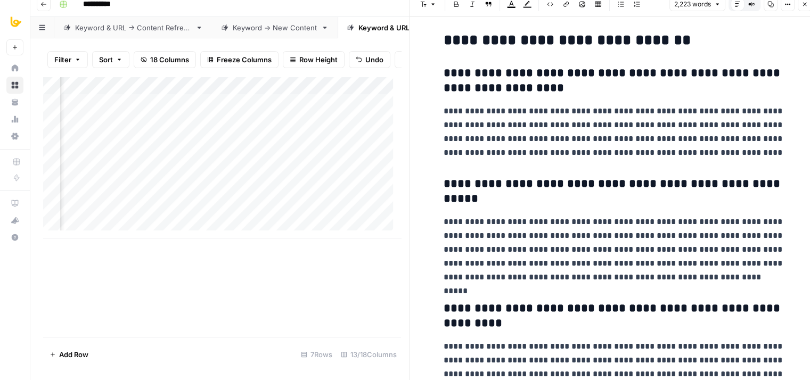
scroll to position [4828, 0]
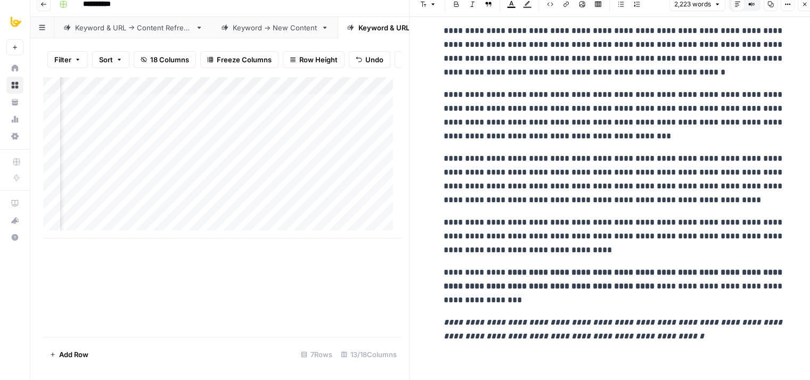
drag, startPoint x: 620, startPoint y: 101, endPoint x: 623, endPoint y: 390, distance: 289.6
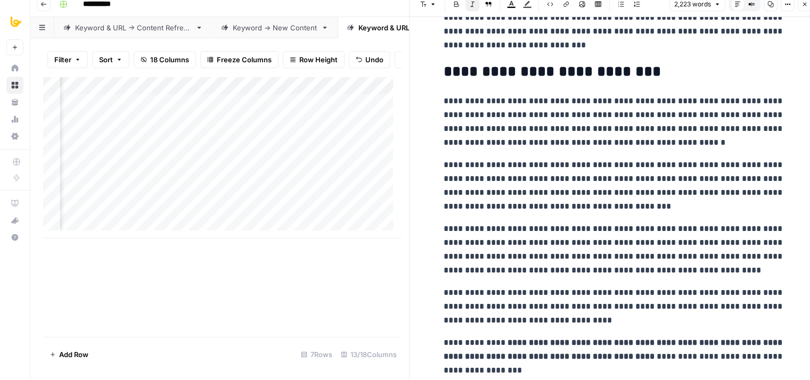
drag, startPoint x: 638, startPoint y: 309, endPoint x: 642, endPoint y: 201, distance: 108.7
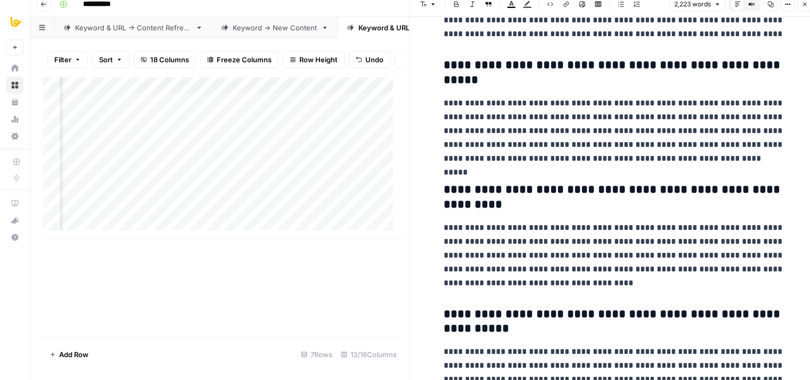
drag, startPoint x: 650, startPoint y: 283, endPoint x: 639, endPoint y: 165, distance: 119.2
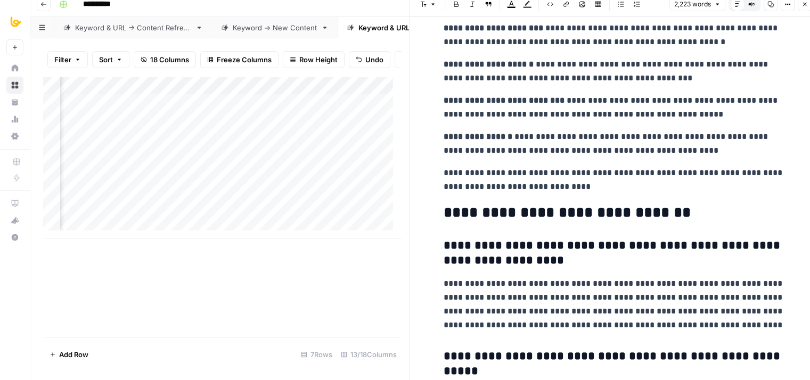
drag, startPoint x: 642, startPoint y: 260, endPoint x: 630, endPoint y: 154, distance: 107.2
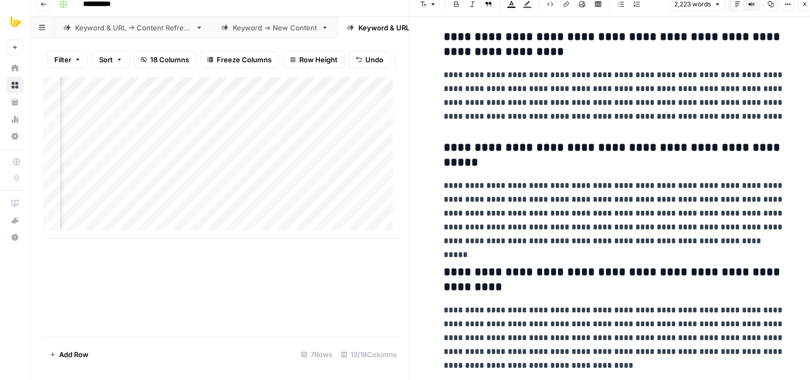
drag, startPoint x: 646, startPoint y: 143, endPoint x: 665, endPoint y: 280, distance: 138.1
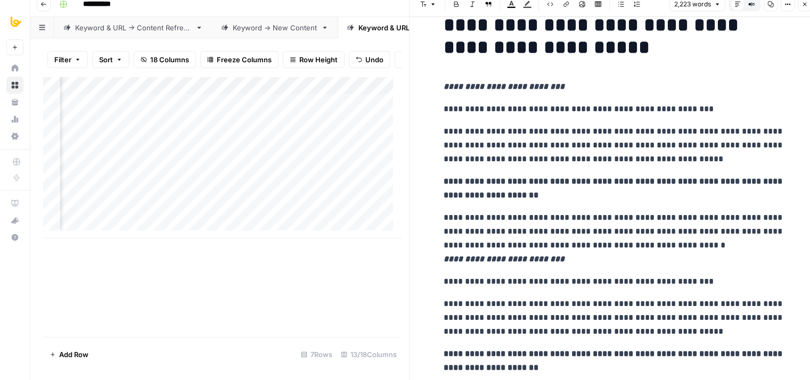
scroll to position [0, 0]
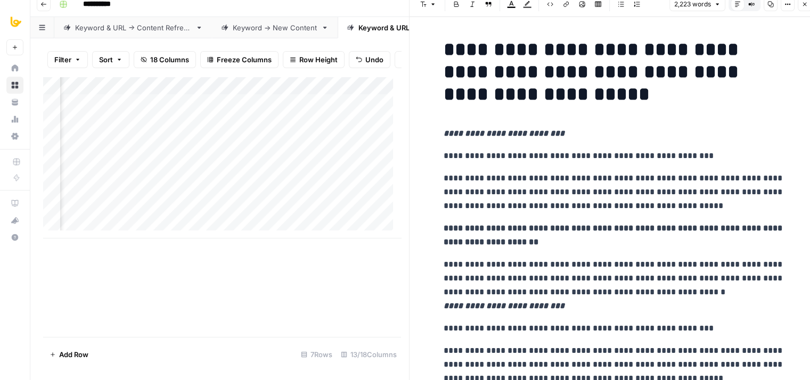
drag, startPoint x: 636, startPoint y: 275, endPoint x: 627, endPoint y: 81, distance: 194.0
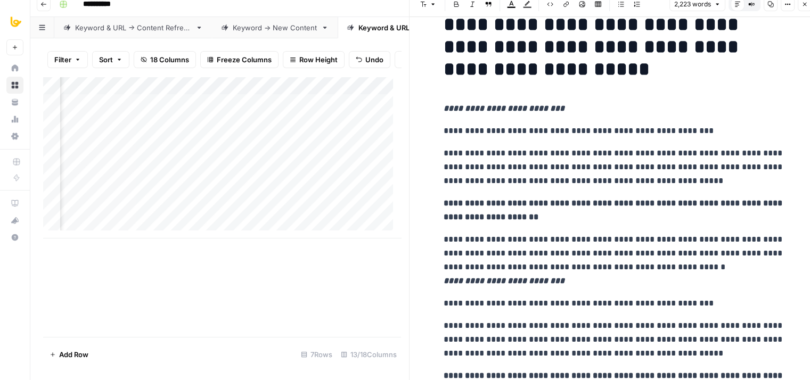
drag, startPoint x: 613, startPoint y: 170, endPoint x: 628, endPoint y: 237, distance: 68.7
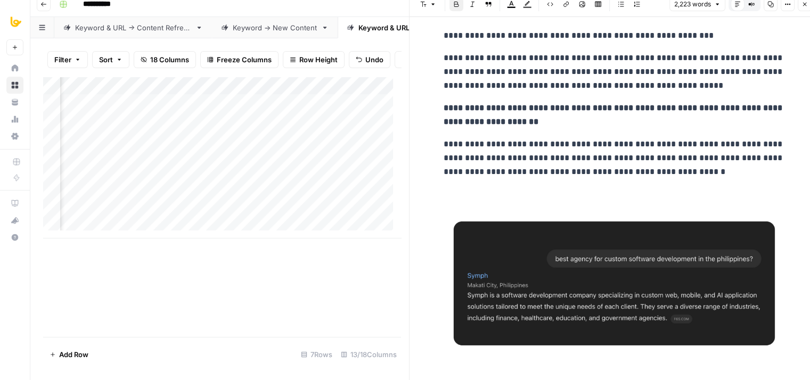
drag, startPoint x: 573, startPoint y: 183, endPoint x: 578, endPoint y: 318, distance: 135.3
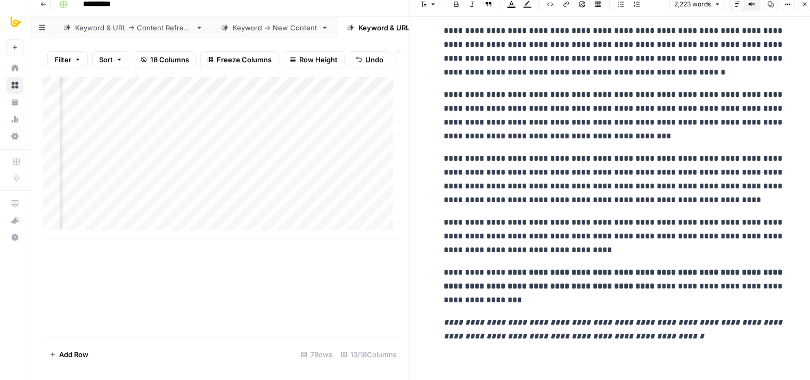
drag, startPoint x: 569, startPoint y: 137, endPoint x: 599, endPoint y: 413, distance: 277.5
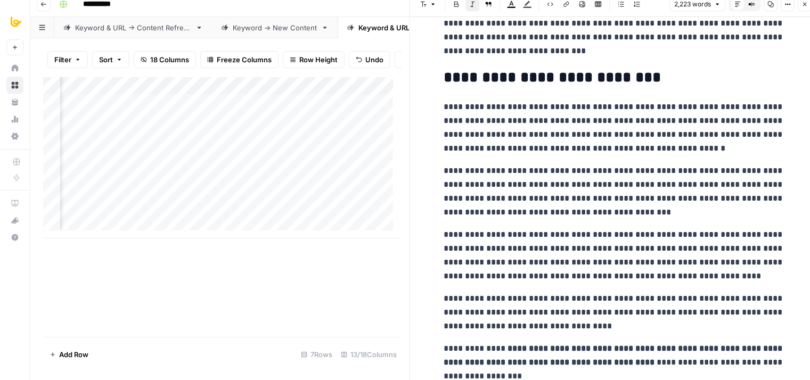
drag, startPoint x: 559, startPoint y: 332, endPoint x: 552, endPoint y: 258, distance: 74.9
drag, startPoint x: 607, startPoint y: 216, endPoint x: 607, endPoint y: 249, distance: 32.5
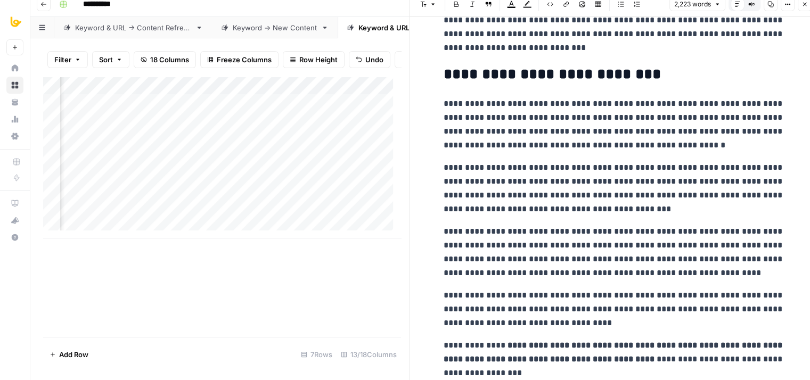
click at [704, 192] on p "**********" at bounding box center [613, 188] width 341 height 55
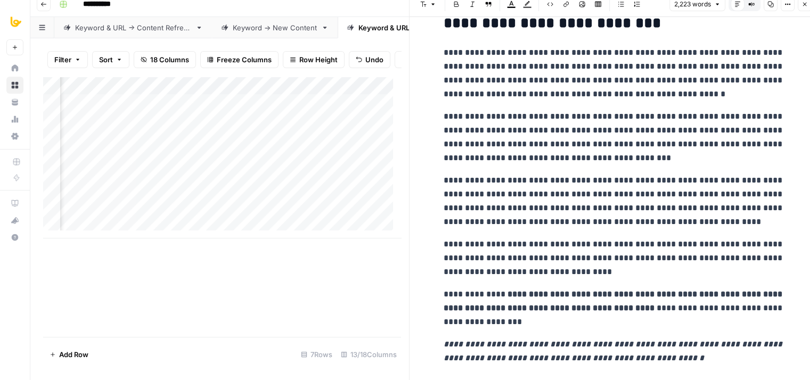
scroll to position [4828, 0]
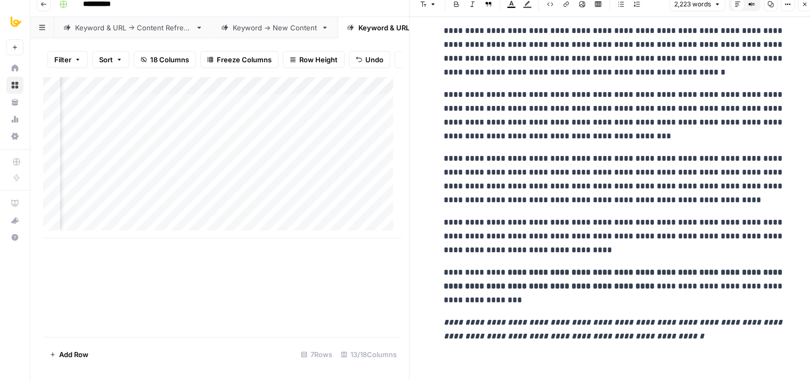
drag, startPoint x: 674, startPoint y: 245, endPoint x: 653, endPoint y: 316, distance: 73.8
click at [560, 241] on p "**********" at bounding box center [613, 237] width 341 height 42
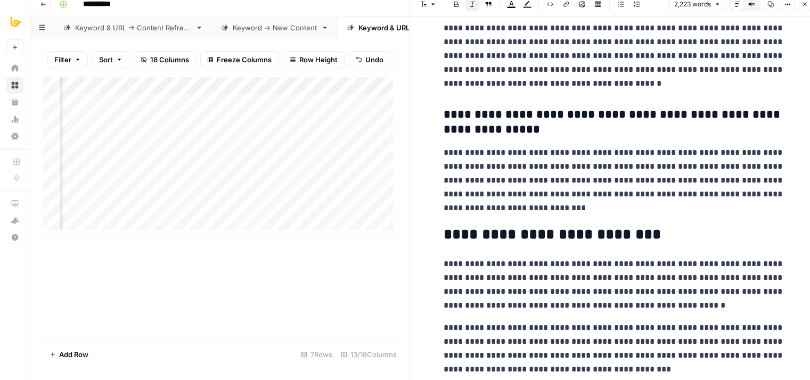
drag, startPoint x: 604, startPoint y: 314, endPoint x: 609, endPoint y: 225, distance: 89.0
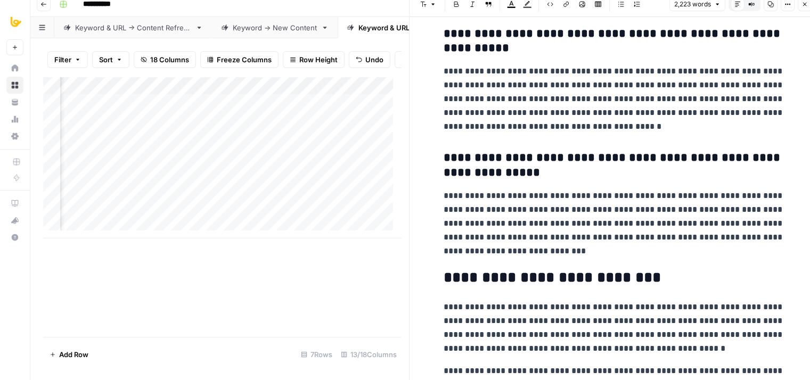
scroll to position [4409, 0]
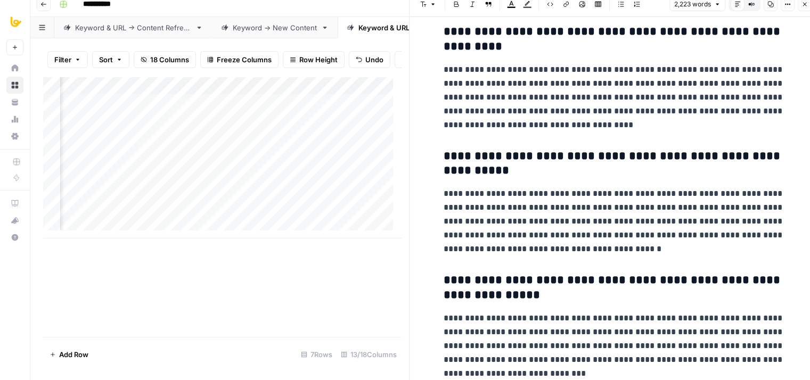
drag, startPoint x: 603, startPoint y: 207, endPoint x: 597, endPoint y: 168, distance: 39.3
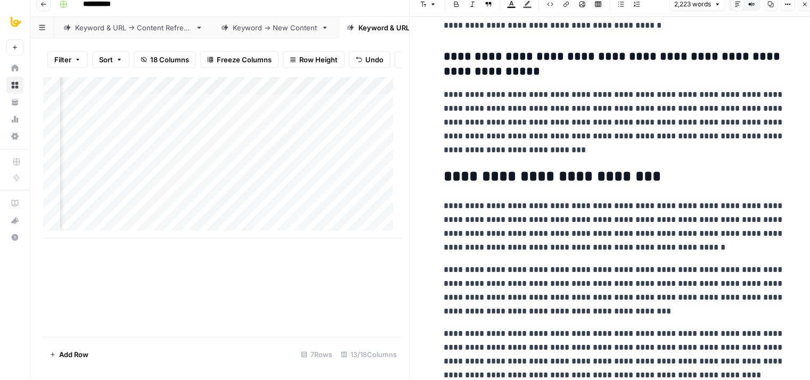
scroll to position [4828, 0]
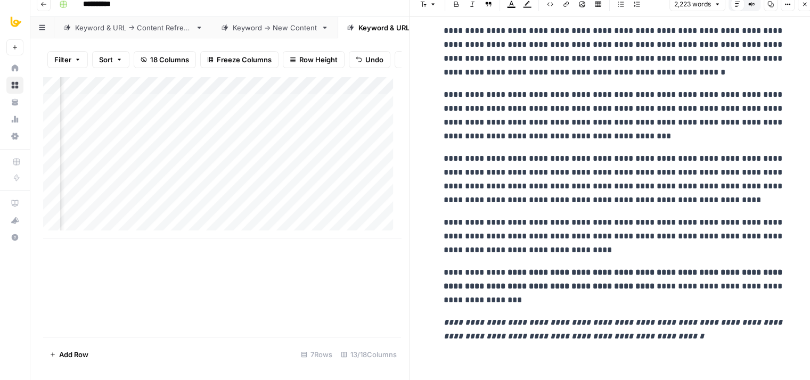
drag, startPoint x: 581, startPoint y: 198, endPoint x: 587, endPoint y: 360, distance: 163.0
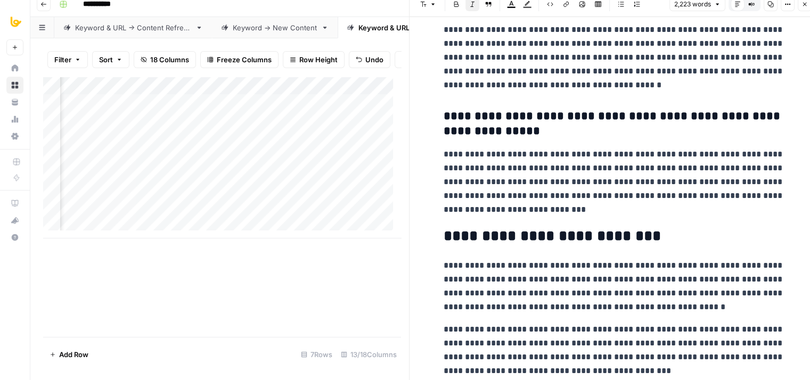
scroll to position [4392, 0]
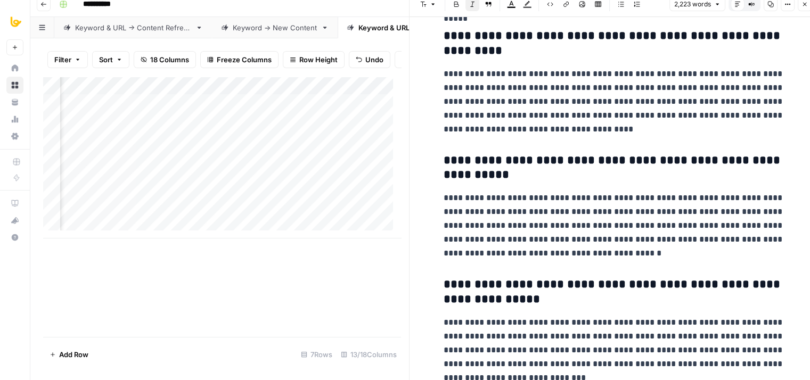
drag, startPoint x: 586, startPoint y: 346, endPoint x: 581, endPoint y: 223, distance: 123.1
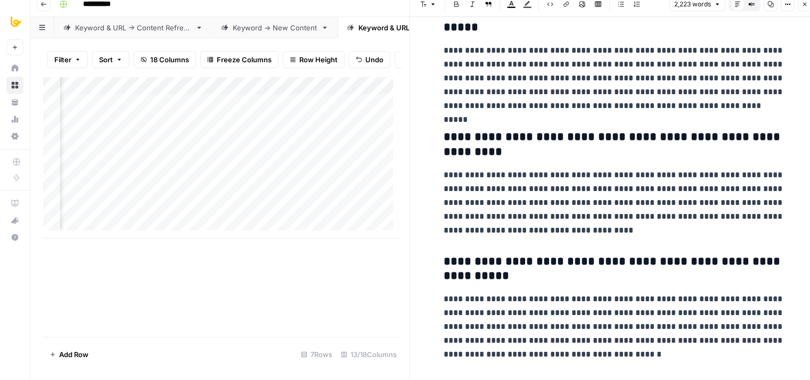
drag, startPoint x: 581, startPoint y: 287, endPoint x: 577, endPoint y: 233, distance: 53.9
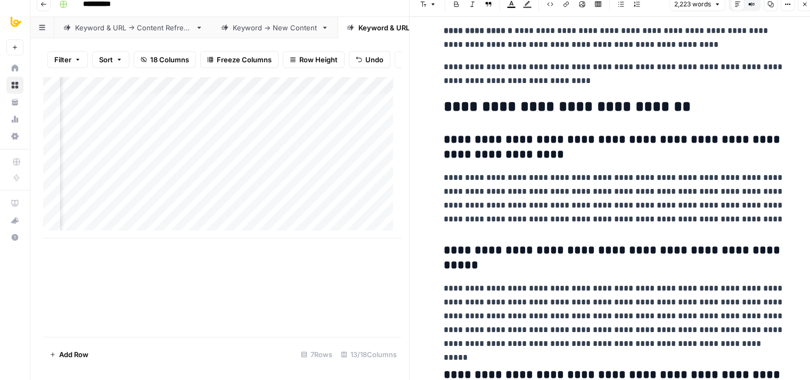
drag, startPoint x: 594, startPoint y: 274, endPoint x: 579, endPoint y: 190, distance: 85.4
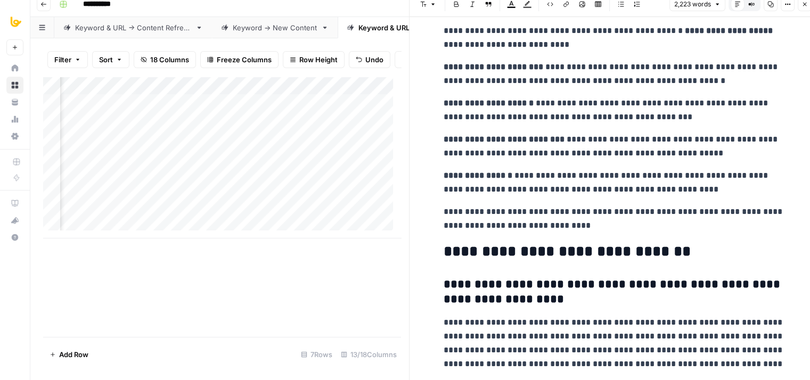
drag, startPoint x: 574, startPoint y: 253, endPoint x: 564, endPoint y: 135, distance: 119.2
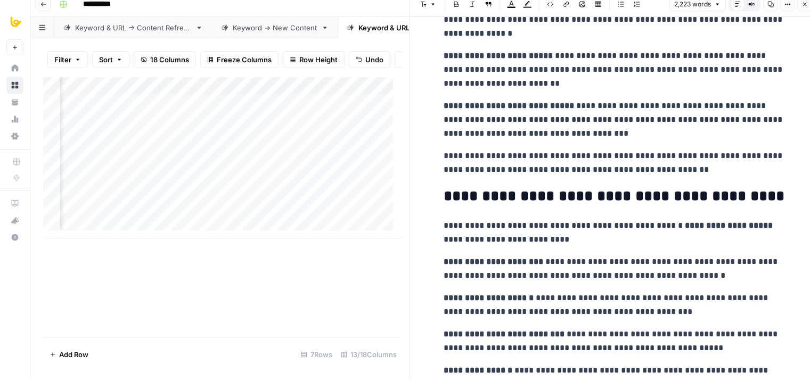
drag, startPoint x: 566, startPoint y: 232, endPoint x: 561, endPoint y: 132, distance: 100.2
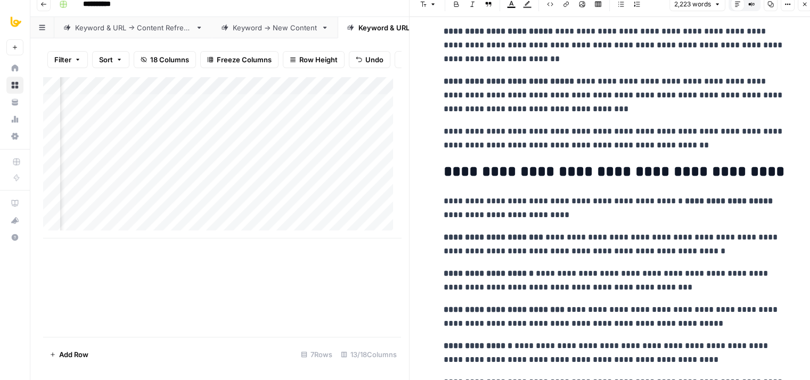
drag, startPoint x: 570, startPoint y: 244, endPoint x: 573, endPoint y: 307, distance: 62.9
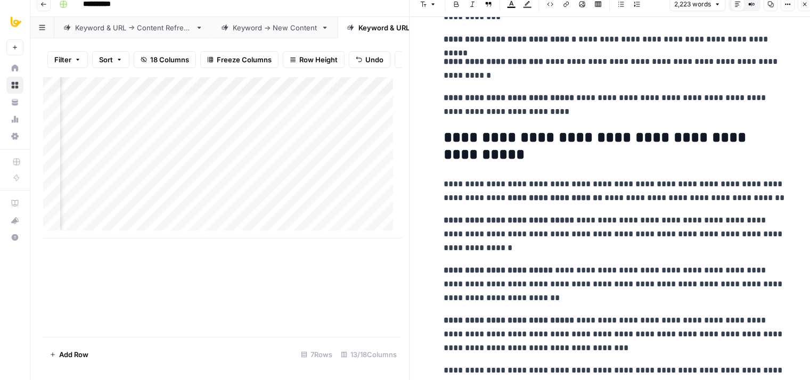
drag, startPoint x: 577, startPoint y: 292, endPoint x: 576, endPoint y: 200, distance: 92.6
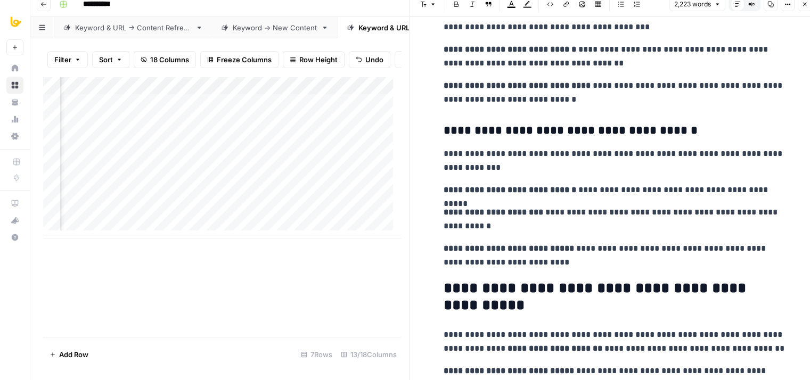
drag, startPoint x: 582, startPoint y: 284, endPoint x: 590, endPoint y: 194, distance: 89.8
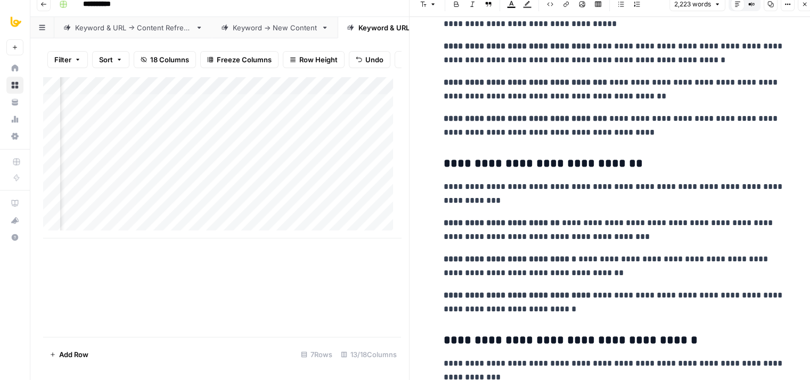
drag, startPoint x: 631, startPoint y: 280, endPoint x: 623, endPoint y: 168, distance: 112.1
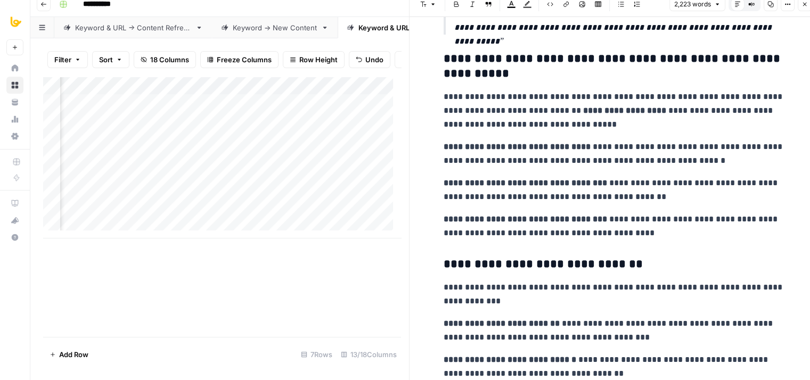
drag, startPoint x: 627, startPoint y: 226, endPoint x: 624, endPoint y: 138, distance: 88.4
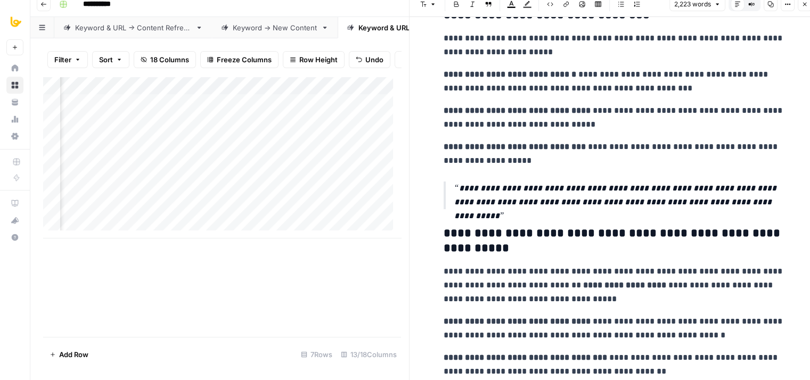
drag, startPoint x: 625, startPoint y: 215, endPoint x: 630, endPoint y: 95, distance: 119.4
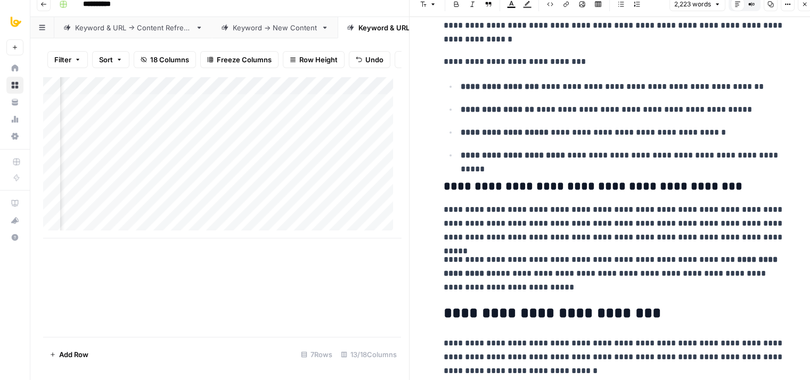
drag, startPoint x: 614, startPoint y: 231, endPoint x: 611, endPoint y: 179, distance: 51.2
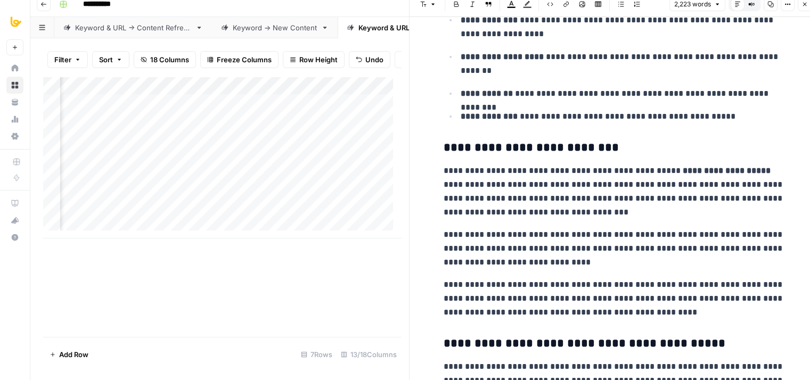
drag, startPoint x: 642, startPoint y: 245, endPoint x: 637, endPoint y: 159, distance: 86.9
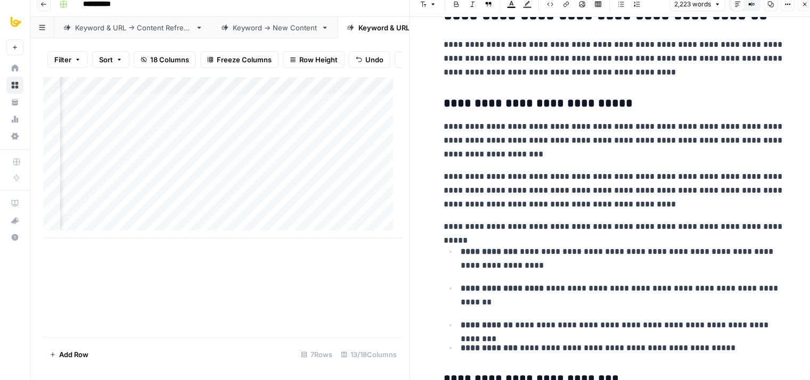
drag, startPoint x: 638, startPoint y: 187, endPoint x: 637, endPoint y: 135, distance: 52.7
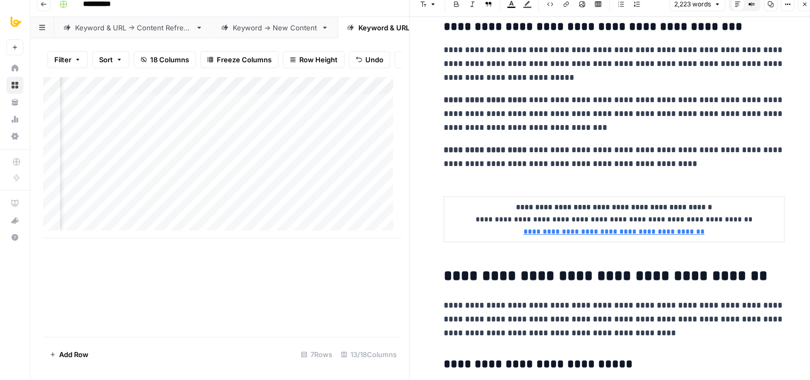
drag, startPoint x: 647, startPoint y: 177, endPoint x: 647, endPoint y: 111, distance: 66.0
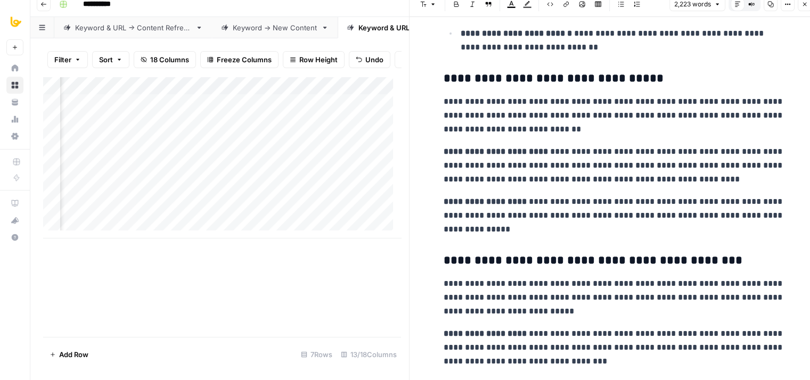
drag, startPoint x: 633, startPoint y: 172, endPoint x: 635, endPoint y: 102, distance: 69.8
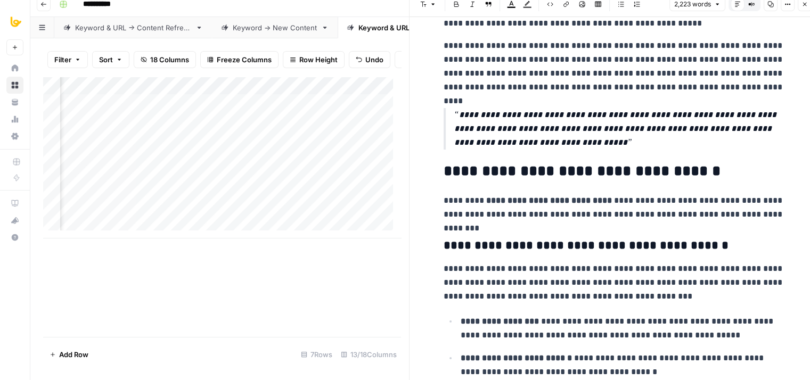
drag, startPoint x: 623, startPoint y: 140, endPoint x: 627, endPoint y: 80, distance: 59.7
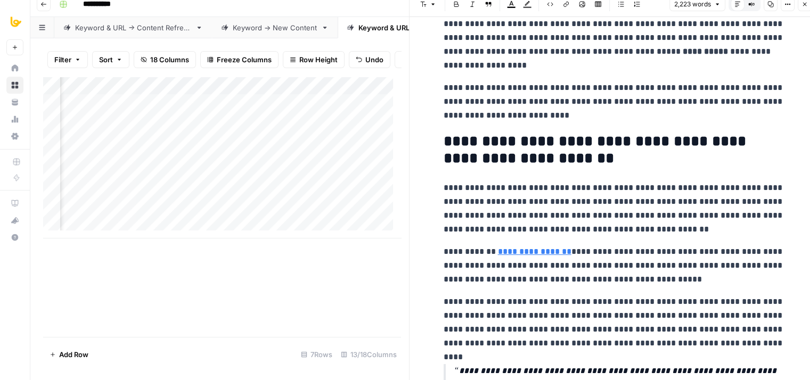
drag, startPoint x: 637, startPoint y: 175, endPoint x: 645, endPoint y: 91, distance: 85.1
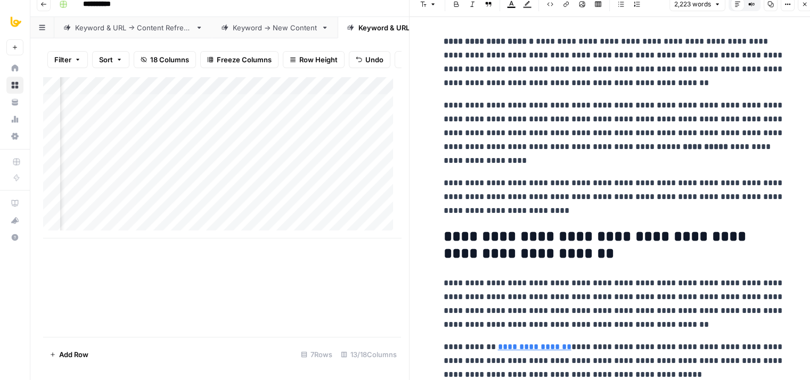
drag, startPoint x: 653, startPoint y: 150, endPoint x: 659, endPoint y: 69, distance: 81.2
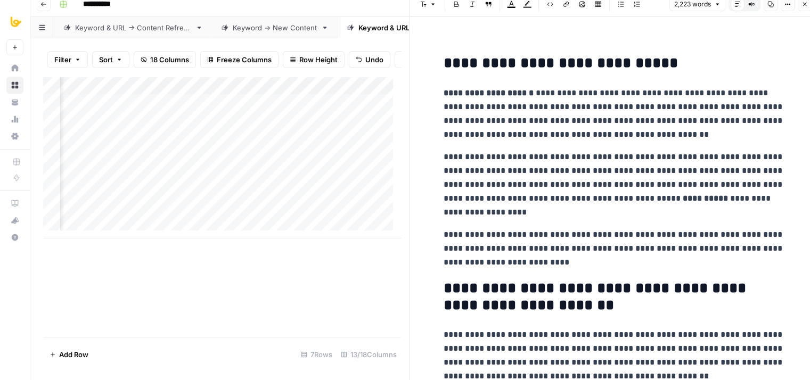
scroll to position [642, 0]
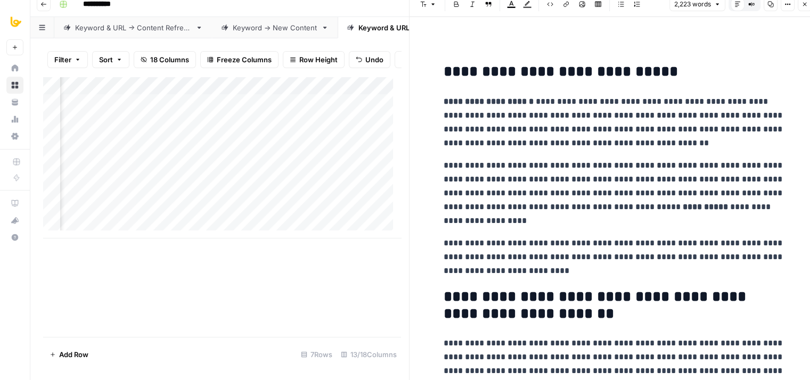
click at [799, 6] on button "Close" at bounding box center [805, 4] width 14 height 14
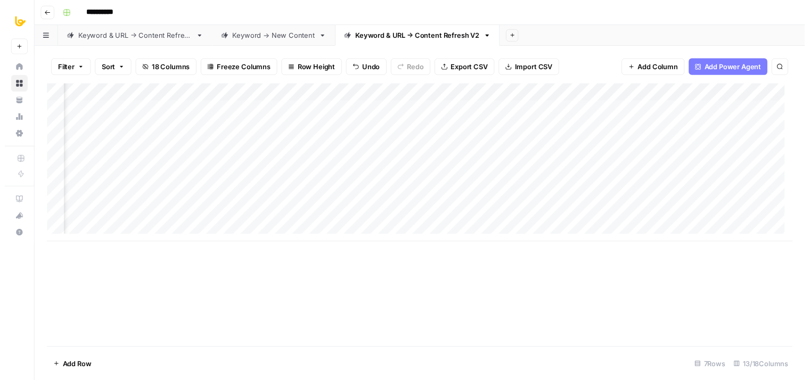
scroll to position [0, 165]
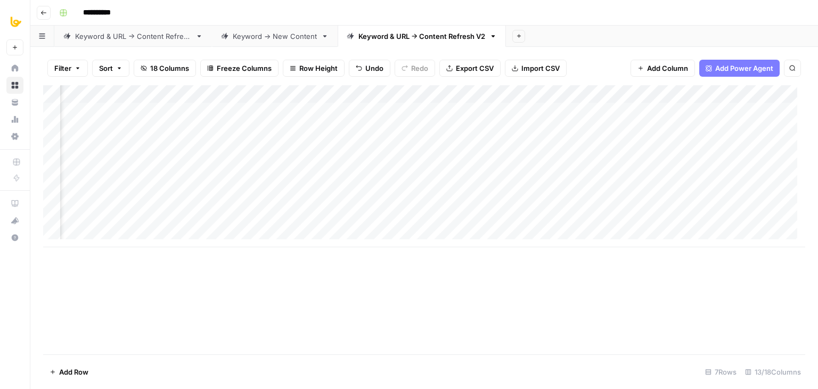
click at [368, 129] on div "Add Column" at bounding box center [424, 166] width 762 height 162
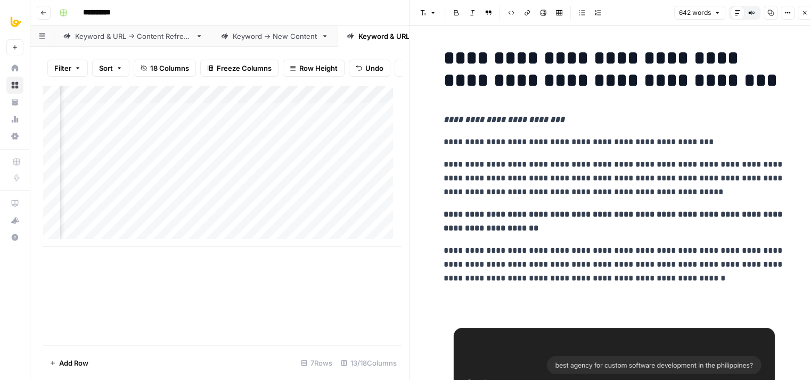
click at [800, 11] on button "Close" at bounding box center [805, 13] width 14 height 14
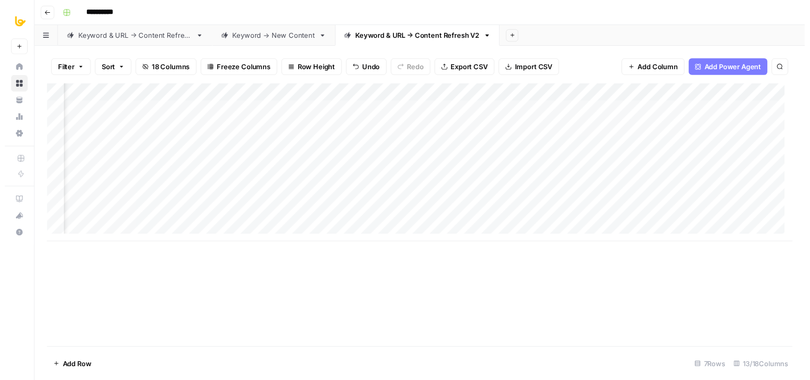
scroll to position [0, 363]
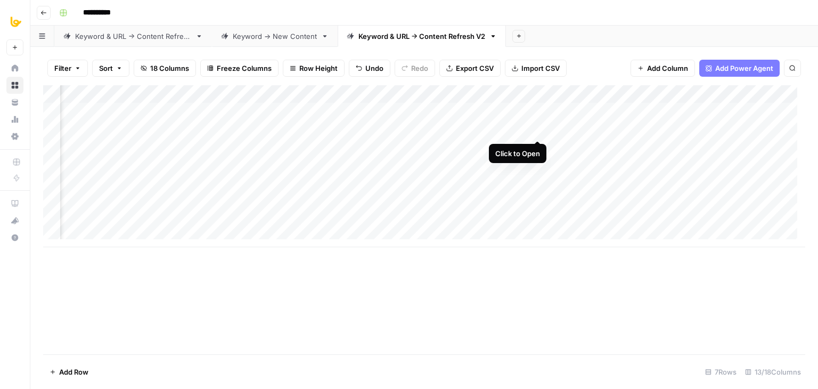
click at [540, 129] on div "Add Column" at bounding box center [424, 166] width 762 height 162
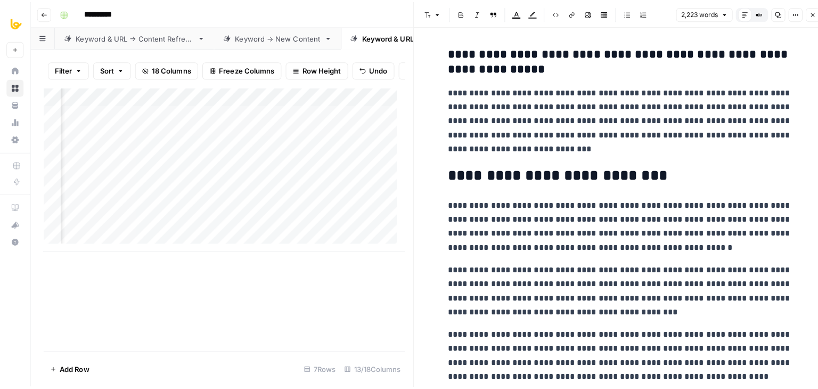
scroll to position [4484, 0]
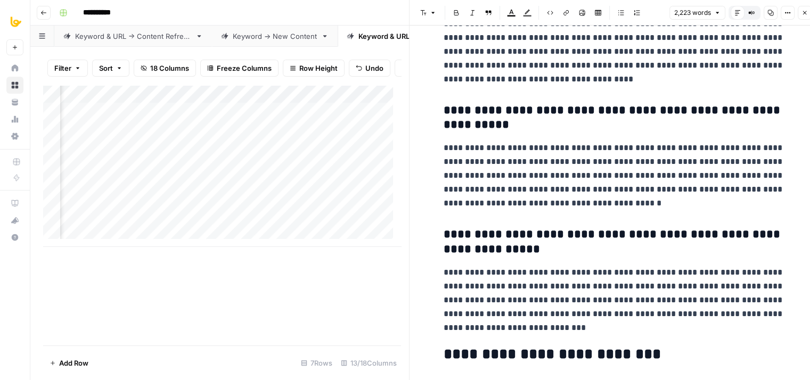
click at [802, 14] on icon "button" at bounding box center [804, 13] width 6 height 6
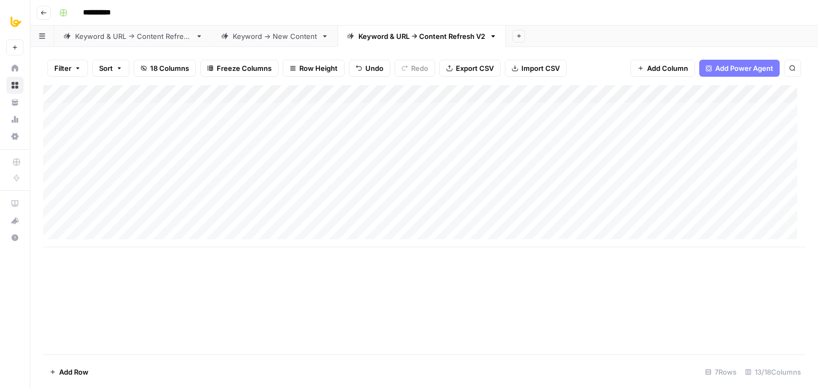
click at [526, 130] on div "Add Column" at bounding box center [424, 166] width 762 height 162
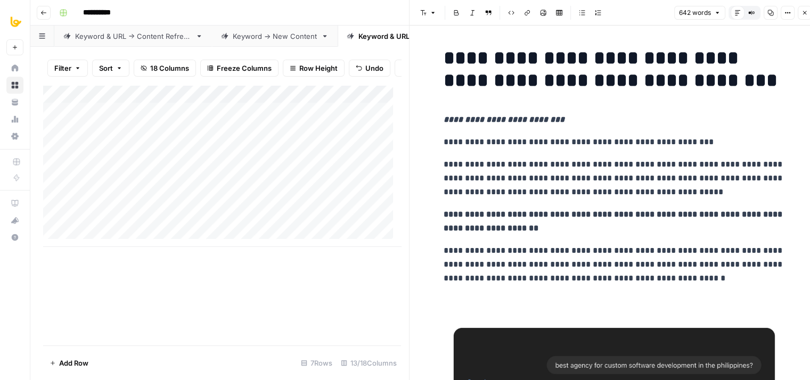
click at [536, 179] on p "**********" at bounding box center [613, 179] width 341 height 42
type input "c"
type input "told me about"
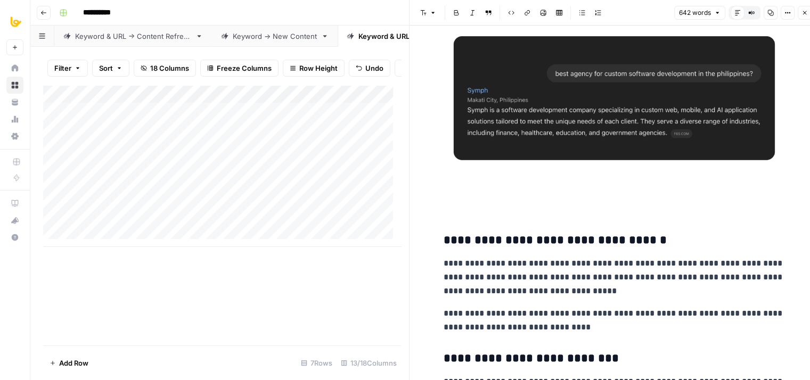
drag, startPoint x: 578, startPoint y: 214, endPoint x: 577, endPoint y: 273, distance: 59.1
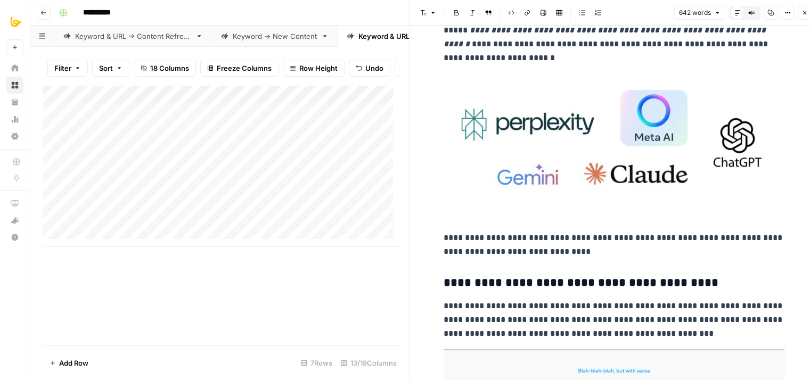
drag, startPoint x: 575, startPoint y: 290, endPoint x: 577, endPoint y: 335, distance: 45.3
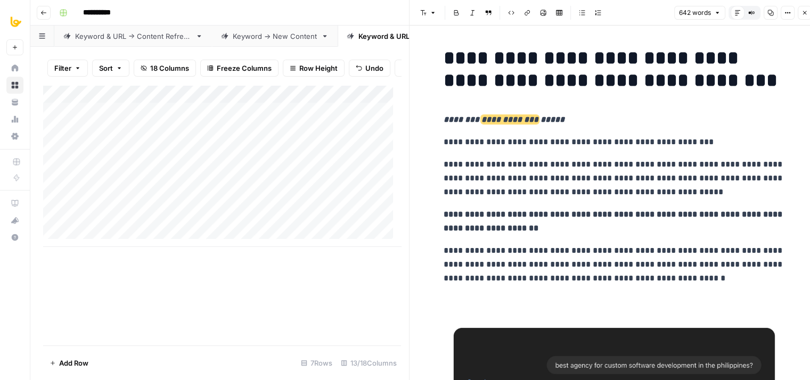
drag, startPoint x: 590, startPoint y: 347, endPoint x: 617, endPoint y: 179, distance: 170.4
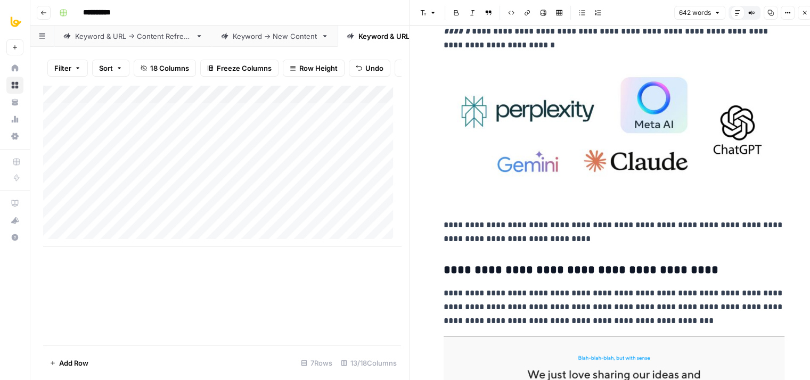
drag, startPoint x: 623, startPoint y: 141, endPoint x: 622, endPoint y: 290, distance: 149.1
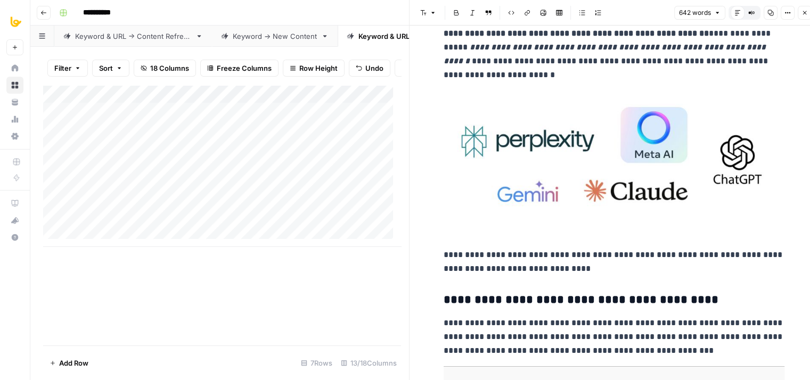
drag, startPoint x: 598, startPoint y: 211, endPoint x: 598, endPoint y: 143, distance: 68.7
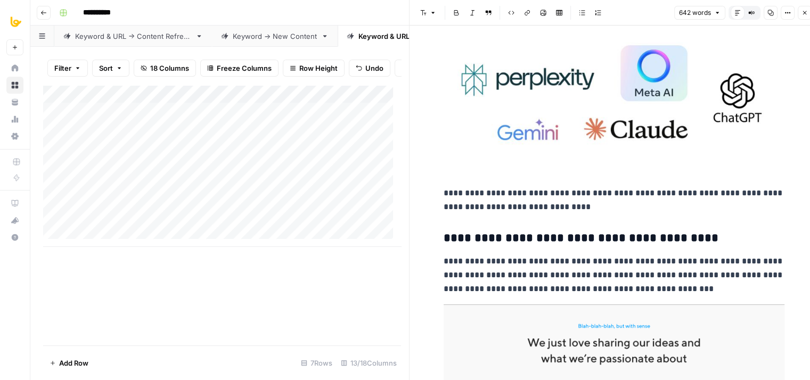
drag, startPoint x: 579, startPoint y: 283, endPoint x: 578, endPoint y: 294, distance: 11.2
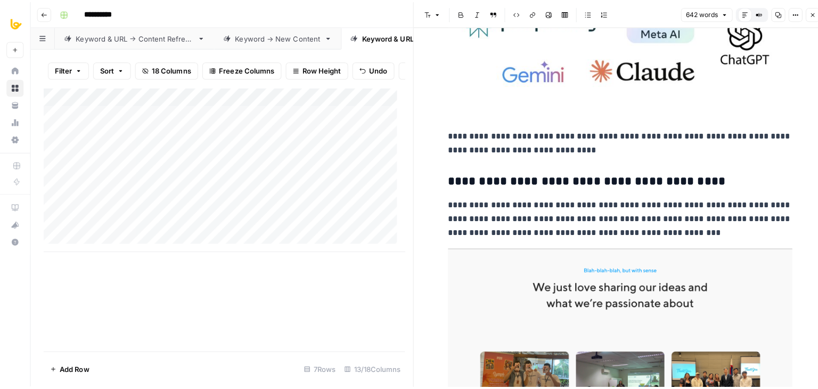
scroll to position [865, 0]
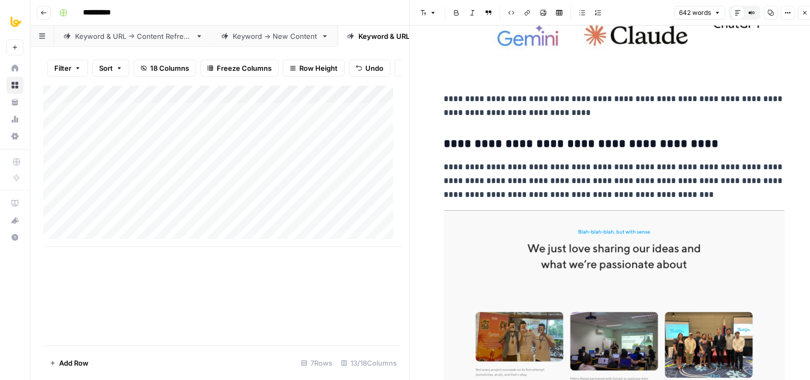
drag, startPoint x: 598, startPoint y: 214, endPoint x: 594, endPoint y: 274, distance: 59.8
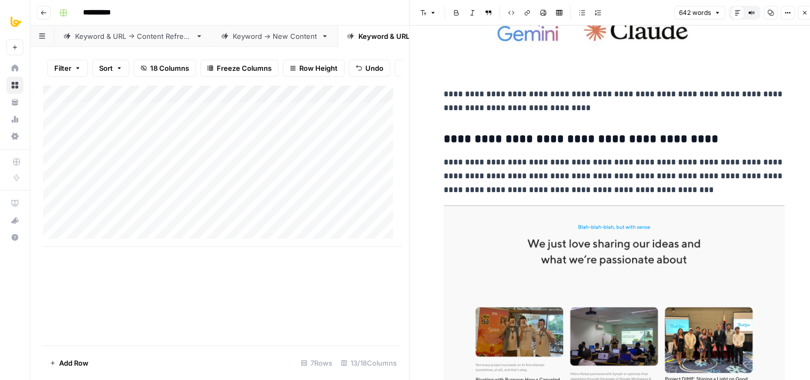
click at [803, 11] on icon "button" at bounding box center [804, 13] width 6 height 6
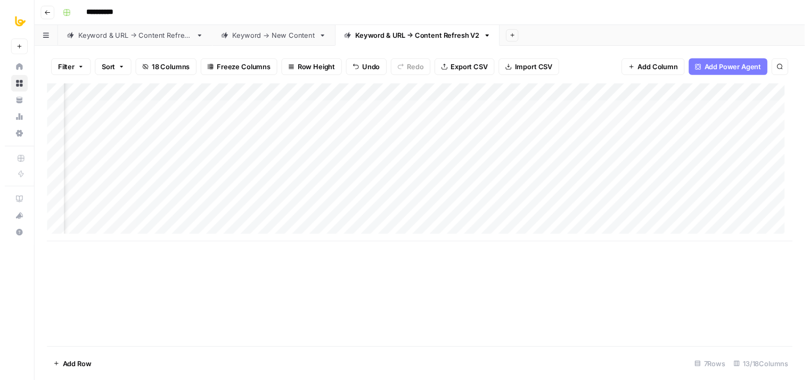
scroll to position [0, 394]
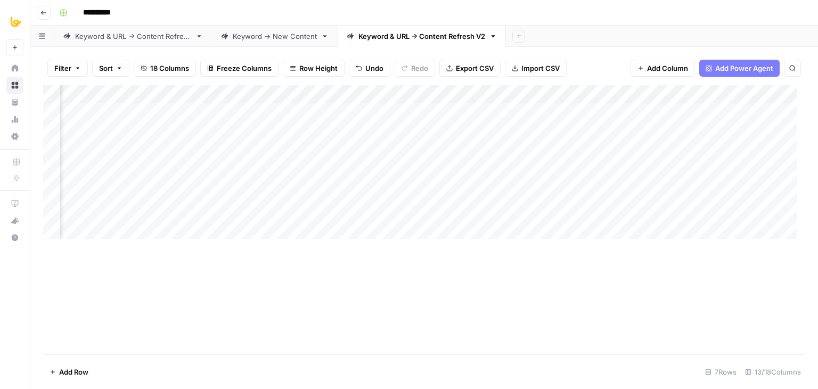
click at [507, 128] on div "Add Column" at bounding box center [424, 166] width 762 height 162
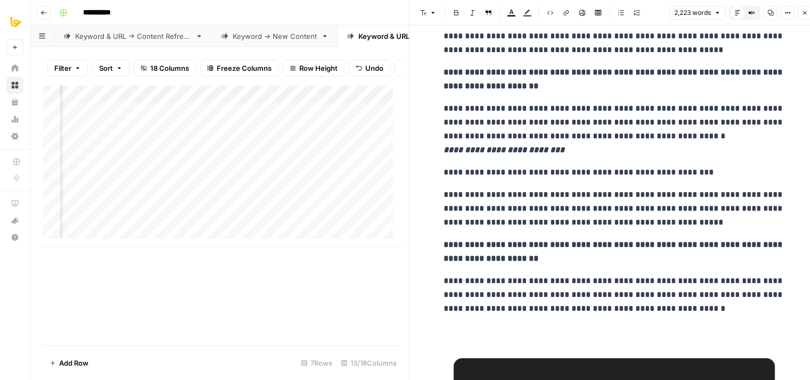
drag, startPoint x: 601, startPoint y: 67, endPoint x: 614, endPoint y: 265, distance: 198.5
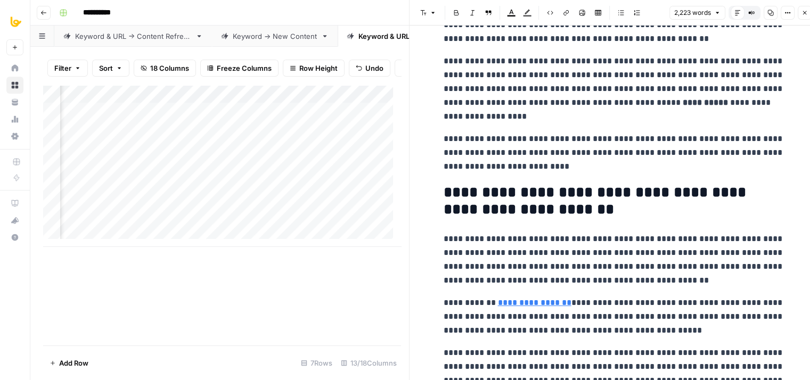
drag, startPoint x: 588, startPoint y: 126, endPoint x: 578, endPoint y: 274, distance: 148.3
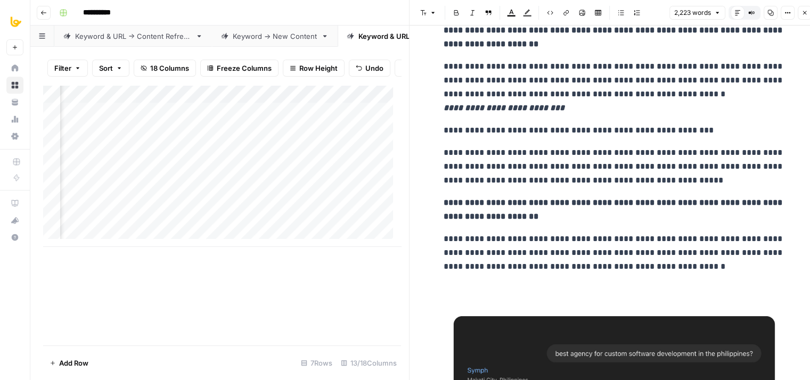
drag, startPoint x: 577, startPoint y: 253, endPoint x: 580, endPoint y: 100, distance: 153.4
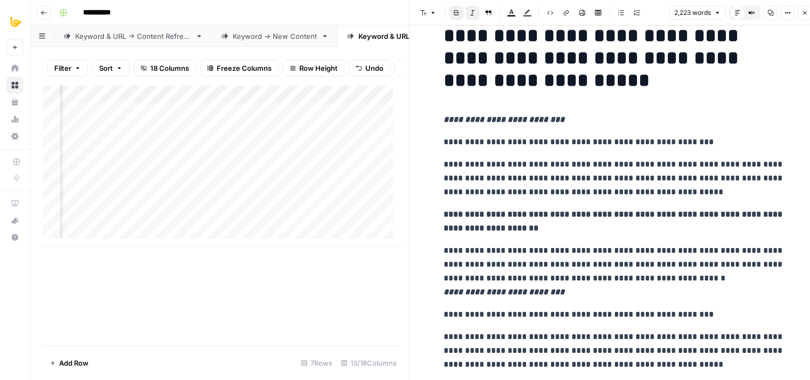
drag, startPoint x: 558, startPoint y: 196, endPoint x: 562, endPoint y: 134, distance: 62.4
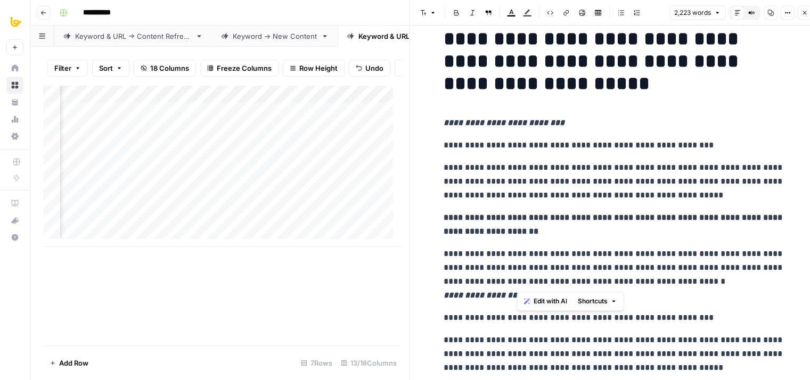
drag, startPoint x: 700, startPoint y: 282, endPoint x: 517, endPoint y: 264, distance: 183.0
click at [517, 264] on p "**********" at bounding box center [613, 274] width 341 height 55
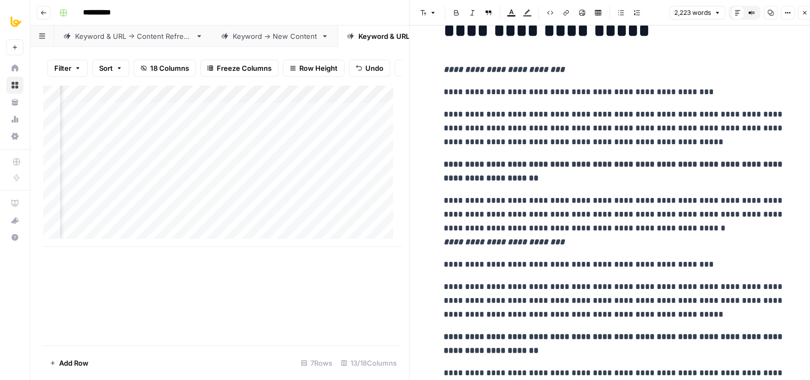
drag, startPoint x: 603, startPoint y: 174, endPoint x: 595, endPoint y: 234, distance: 60.7
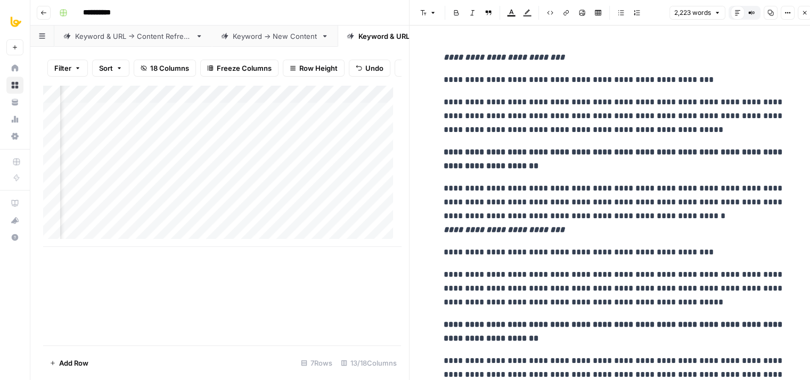
click at [588, 188] on p "**********" at bounding box center [613, 209] width 341 height 55
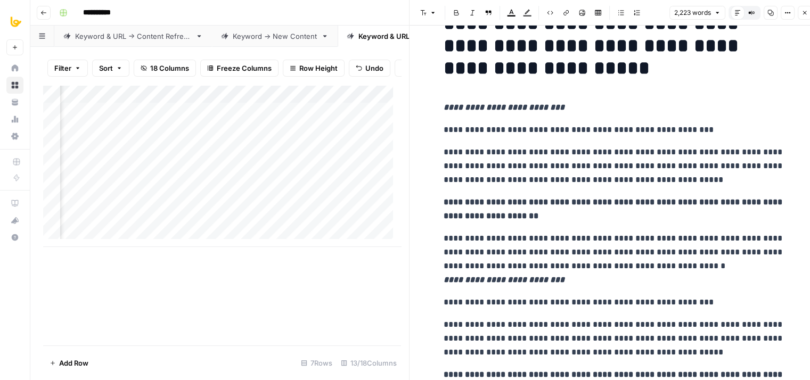
scroll to position [0, 0]
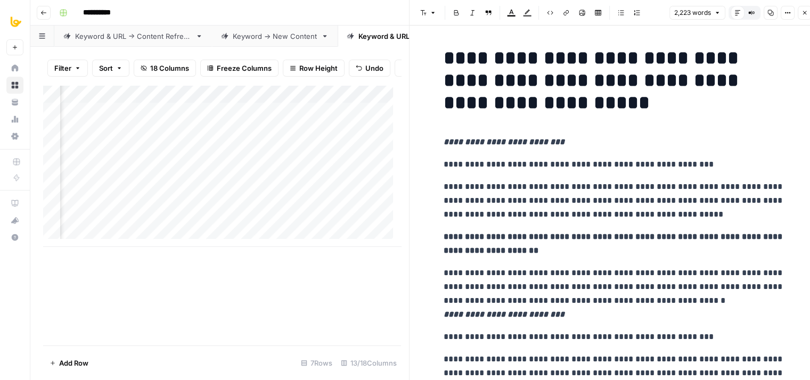
drag, startPoint x: 548, startPoint y: 244, endPoint x: 552, endPoint y: 196, distance: 47.5
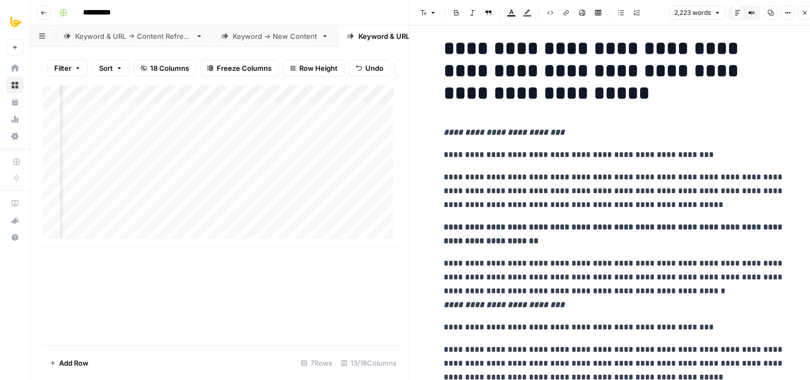
drag, startPoint x: 576, startPoint y: 153, endPoint x: 583, endPoint y: 196, distance: 43.7
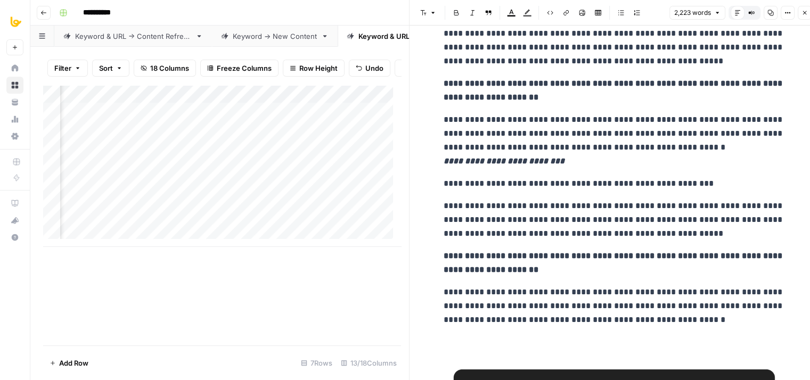
drag, startPoint x: 677, startPoint y: 209, endPoint x: 673, endPoint y: 237, distance: 27.9
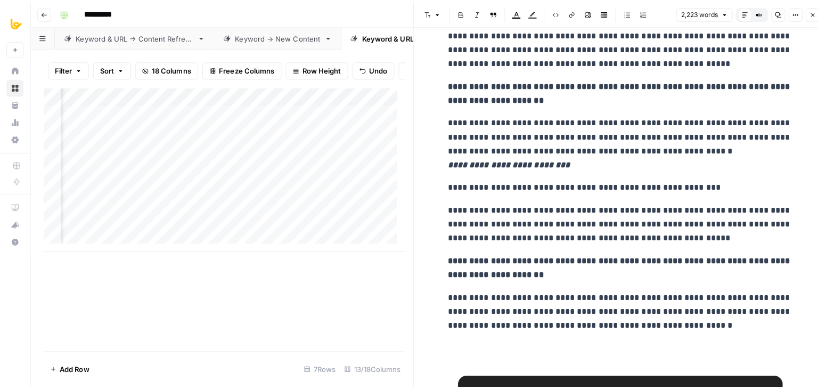
scroll to position [169, 0]
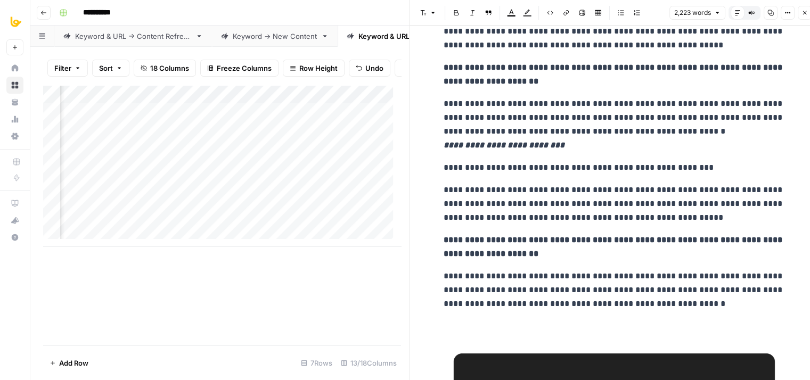
click at [803, 12] on icon "button" at bounding box center [804, 13] width 6 height 6
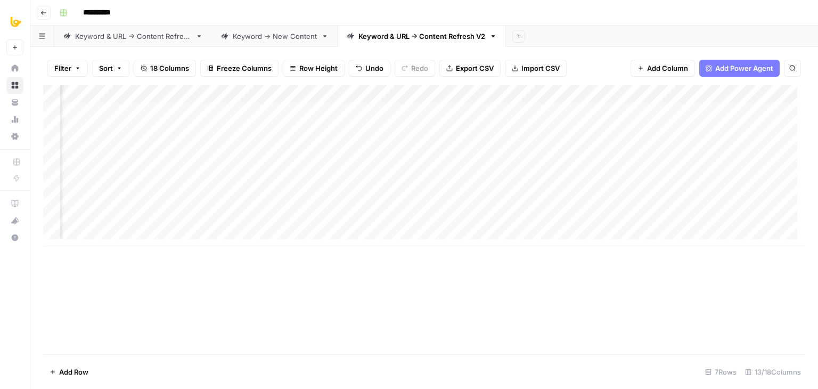
click at [406, 95] on div "Add Column" at bounding box center [424, 166] width 762 height 162
click at [251, 287] on div "Add Column" at bounding box center [424, 219] width 762 height 269
click at [362, 128] on div "Add Column" at bounding box center [424, 166] width 762 height 162
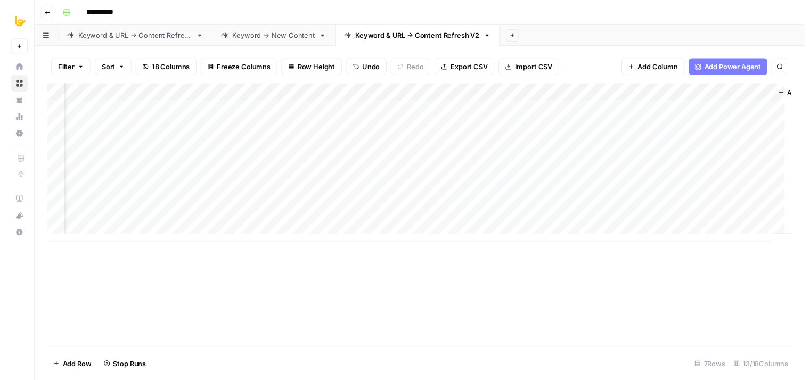
scroll to position [0, 492]
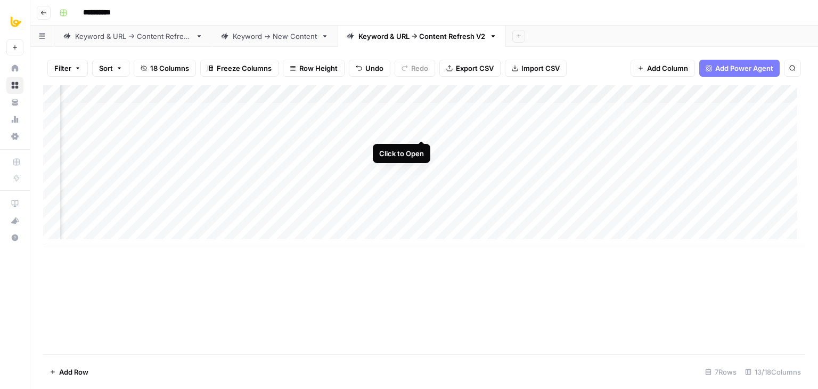
click at [420, 128] on div "Add Column" at bounding box center [424, 166] width 762 height 162
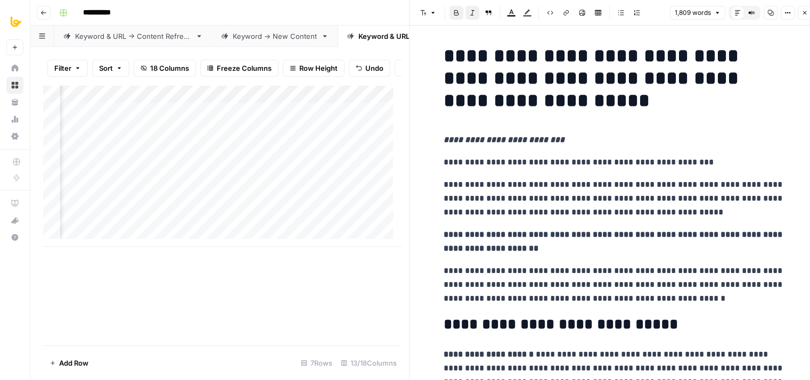
scroll to position [13, 0]
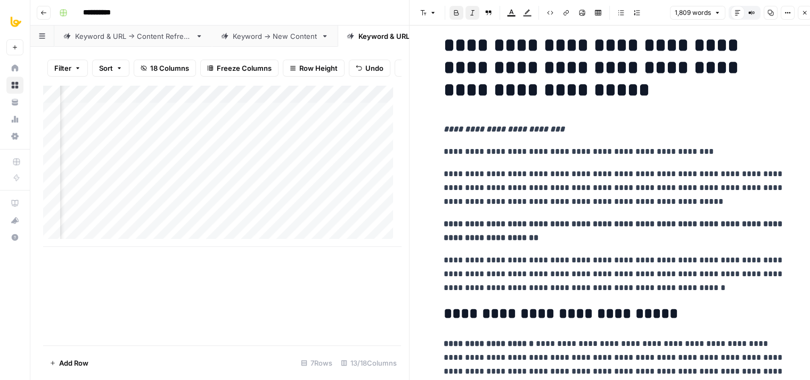
drag, startPoint x: 591, startPoint y: 145, endPoint x: 591, endPoint y: 167, distance: 21.3
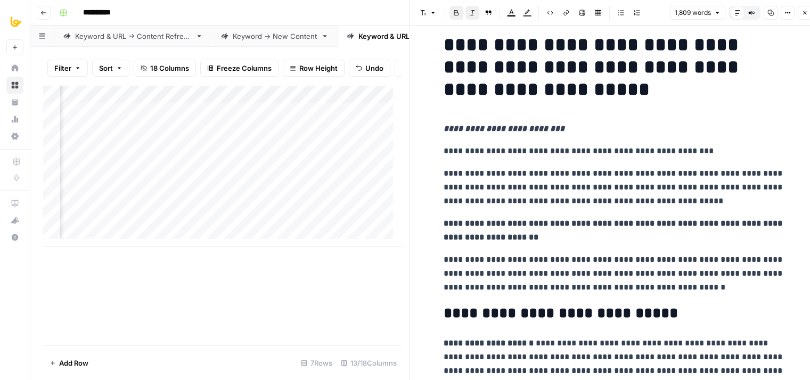
click at [580, 239] on p "**********" at bounding box center [613, 231] width 341 height 28
click at [588, 273] on p "**********" at bounding box center [613, 274] width 341 height 42
click at [612, 228] on p "**********" at bounding box center [613, 231] width 341 height 28
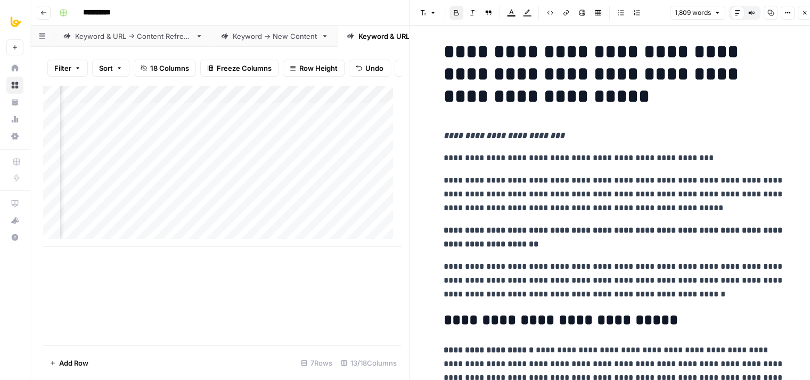
scroll to position [0, 0]
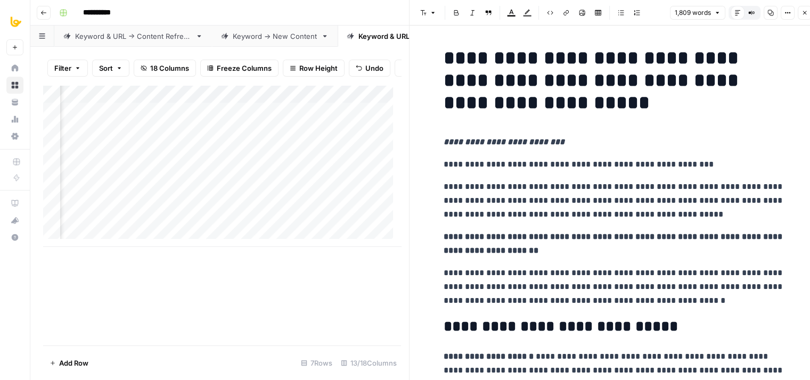
drag, startPoint x: 622, startPoint y: 267, endPoint x: 628, endPoint y: 208, distance: 59.4
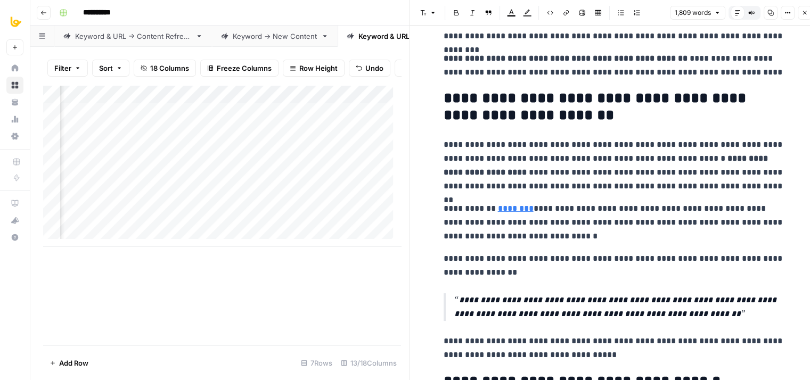
drag, startPoint x: 581, startPoint y: 175, endPoint x: 577, endPoint y: 291, distance: 116.1
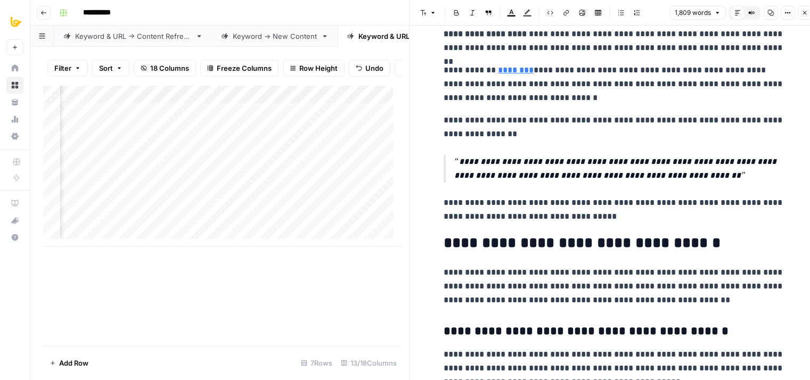
scroll to position [641, 0]
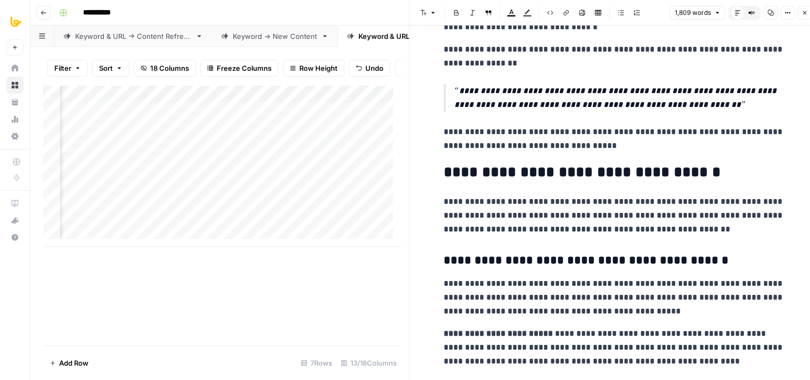
drag, startPoint x: 618, startPoint y: 128, endPoint x: 613, endPoint y: 209, distance: 81.0
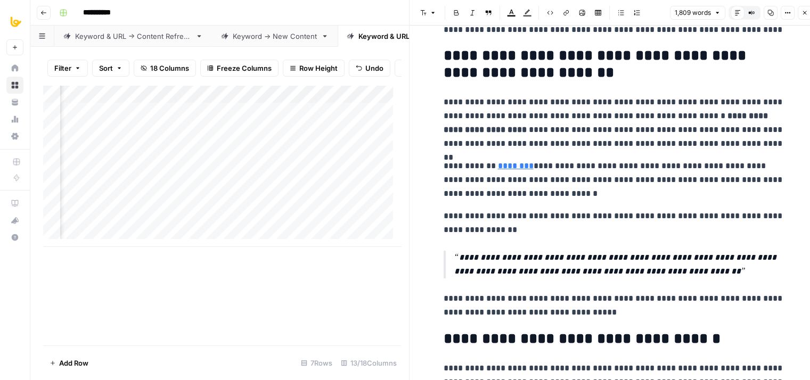
scroll to position [442, 0]
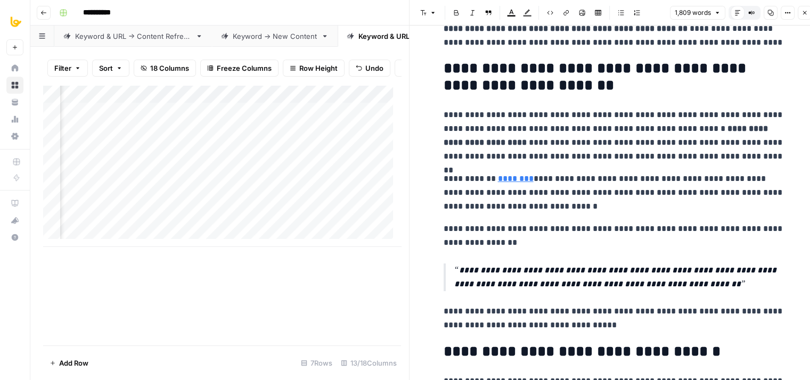
drag, startPoint x: 599, startPoint y: 207, endPoint x: 603, endPoint y: 187, distance: 20.0
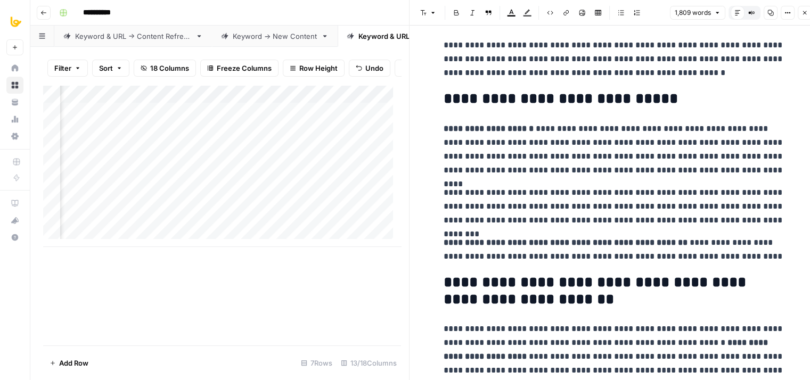
scroll to position [0, 0]
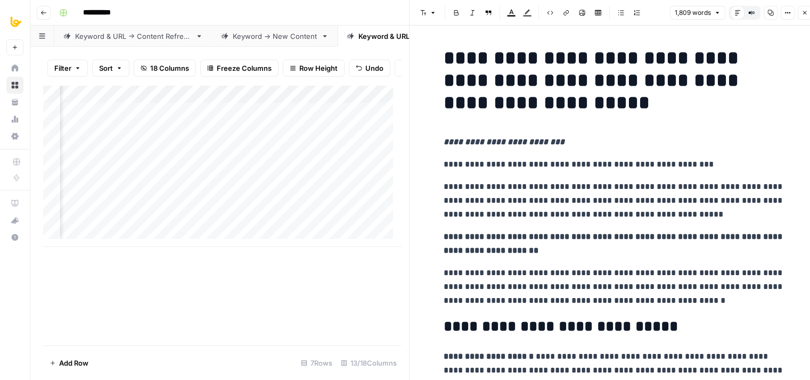
drag, startPoint x: 626, startPoint y: 311, endPoint x: 631, endPoint y: 144, distance: 166.7
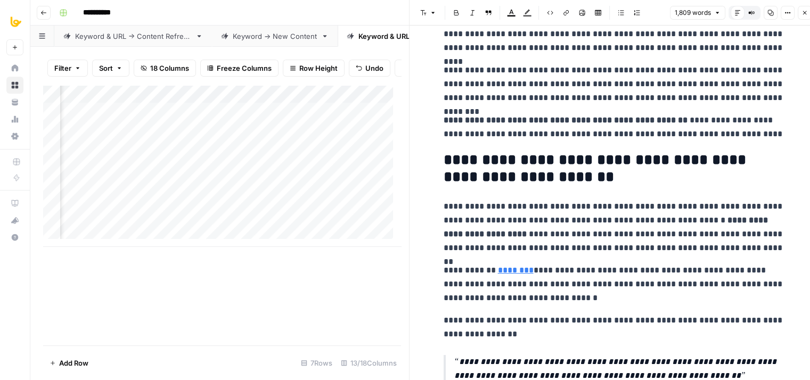
drag, startPoint x: 627, startPoint y: 177, endPoint x: 613, endPoint y: 265, distance: 88.9
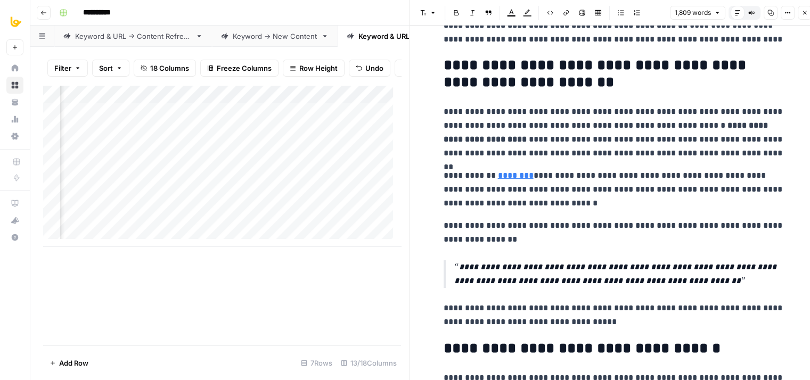
drag, startPoint x: 590, startPoint y: 242, endPoint x: 590, endPoint y: 275, distance: 32.5
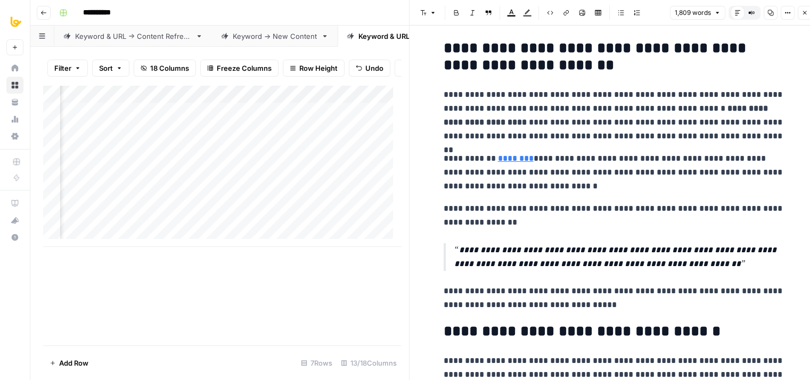
click at [592, 265] on p "**********" at bounding box center [619, 257] width 330 height 28
click at [511, 249] on p "**********" at bounding box center [619, 257] width 330 height 28
click at [554, 266] on p "**********" at bounding box center [619, 257] width 330 height 28
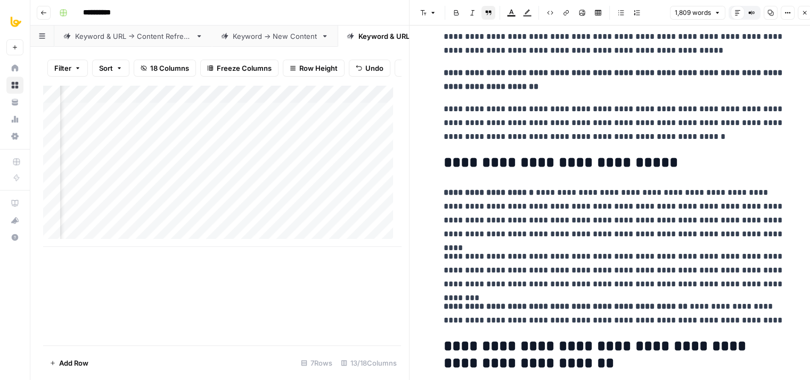
scroll to position [0, 0]
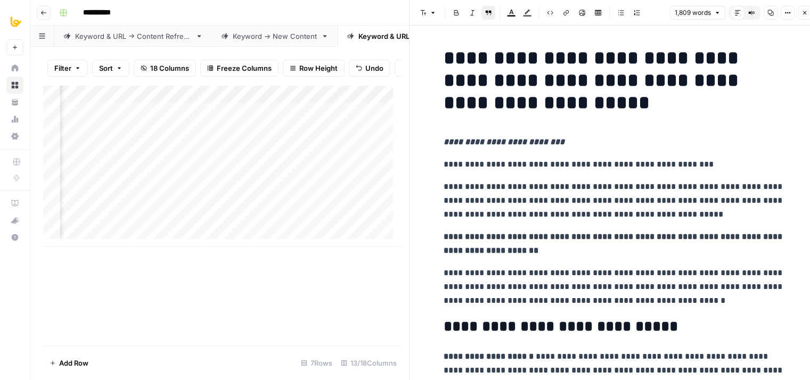
drag, startPoint x: 554, startPoint y: 266, endPoint x: 625, endPoint y: 124, distance: 158.6
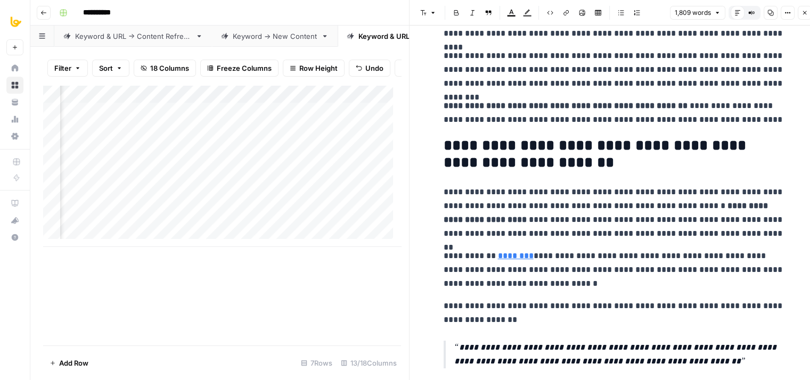
drag, startPoint x: 654, startPoint y: 208, endPoint x: 647, endPoint y: 293, distance: 85.4
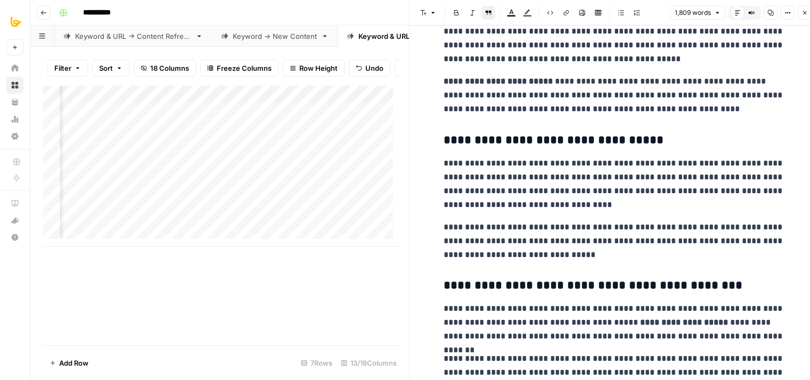
drag, startPoint x: 659, startPoint y: 216, endPoint x: 650, endPoint y: 321, distance: 105.2
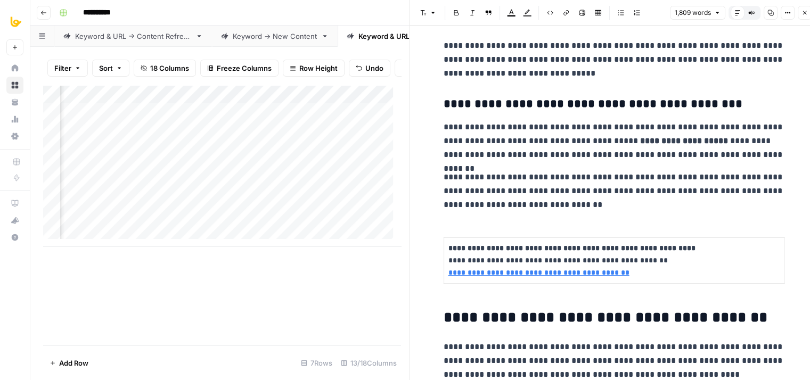
drag, startPoint x: 639, startPoint y: 218, endPoint x: 627, endPoint y: 314, distance: 96.6
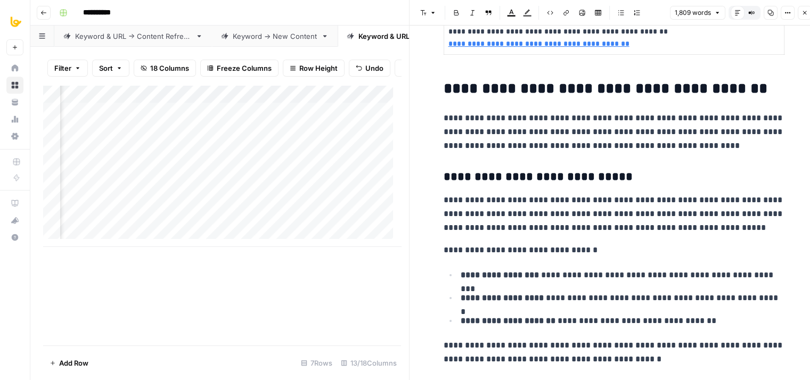
drag, startPoint x: 636, startPoint y: 178, endPoint x: 626, endPoint y: 282, distance: 103.8
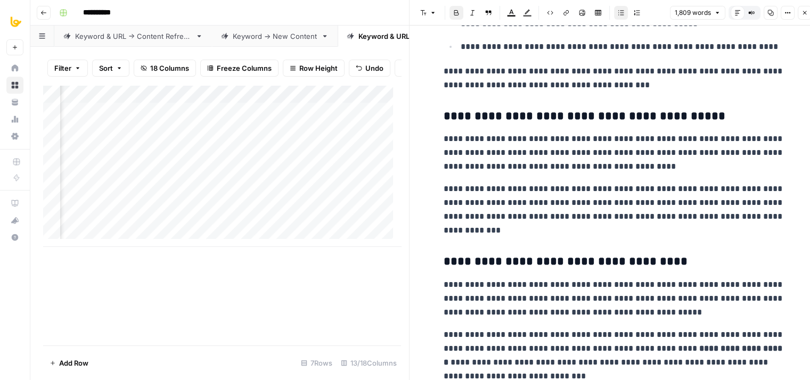
drag, startPoint x: 629, startPoint y: 199, endPoint x: 621, endPoint y: 307, distance: 108.4
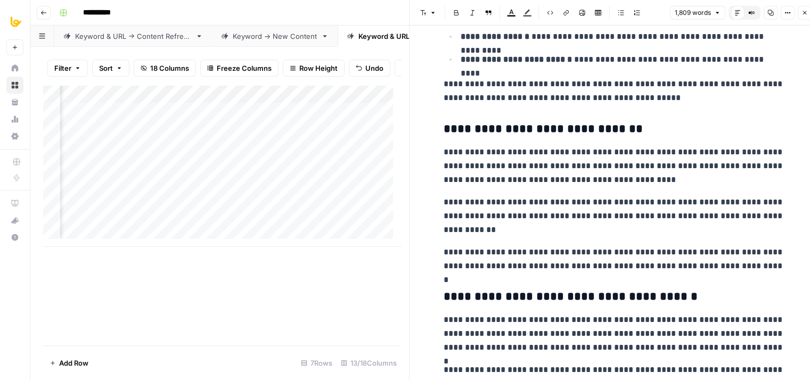
drag, startPoint x: 628, startPoint y: 192, endPoint x: 618, endPoint y: 336, distance: 144.1
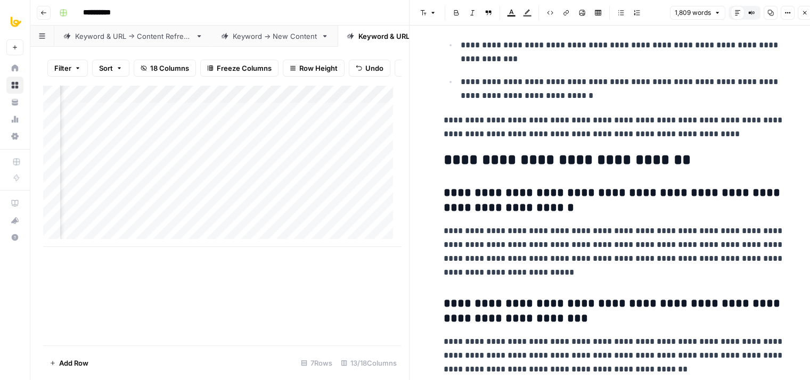
drag, startPoint x: 632, startPoint y: 147, endPoint x: 620, endPoint y: 314, distance: 167.1
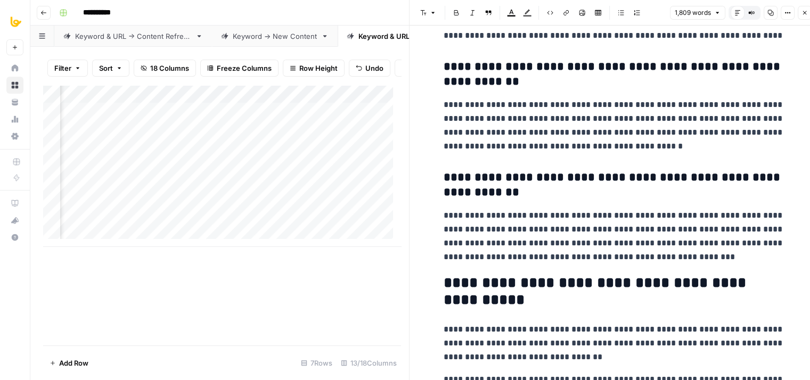
scroll to position [3758, 0]
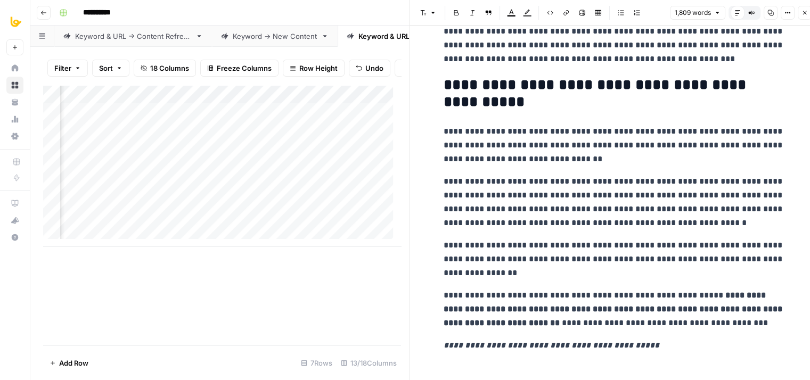
drag, startPoint x: 632, startPoint y: 245, endPoint x: 622, endPoint y: 354, distance: 109.1
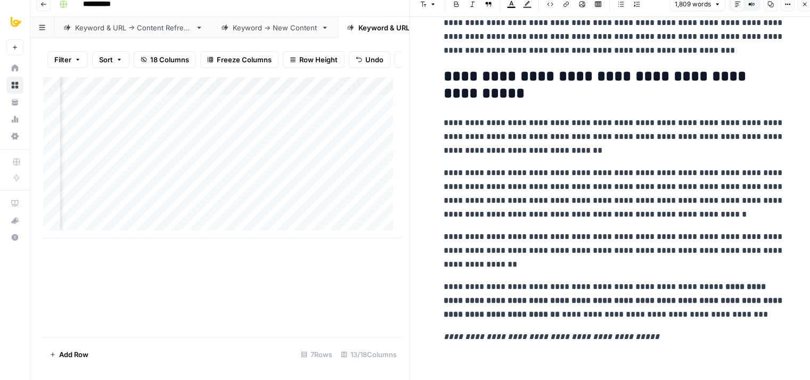
drag, startPoint x: 620, startPoint y: 193, endPoint x: 618, endPoint y: 277, distance: 83.6
drag, startPoint x: 607, startPoint y: 207, endPoint x: 599, endPoint y: 255, distance: 48.7
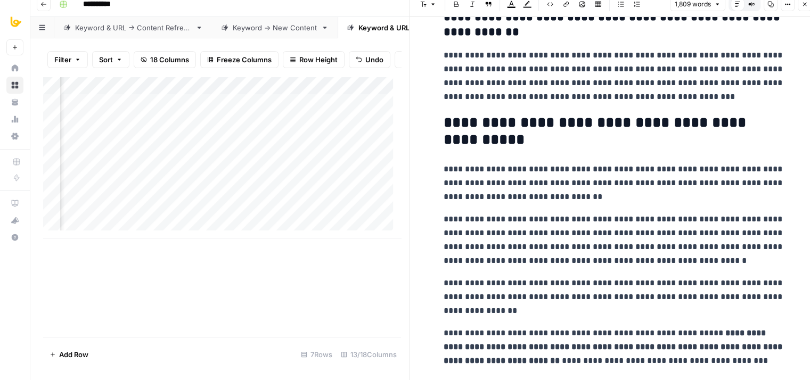
drag, startPoint x: 576, startPoint y: 242, endPoint x: 579, endPoint y: 231, distance: 11.6
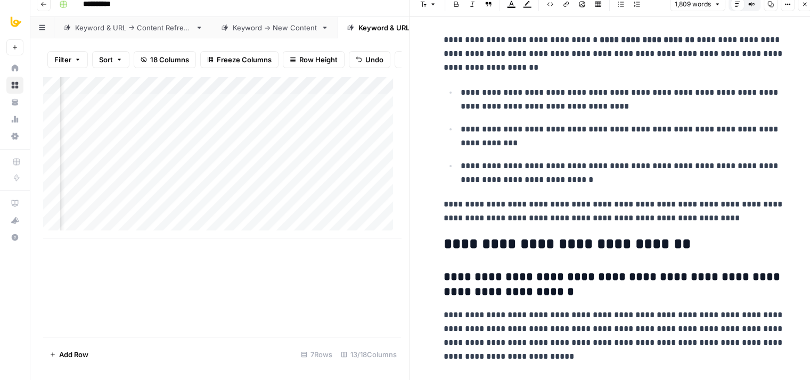
drag, startPoint x: 596, startPoint y: 219, endPoint x: 589, endPoint y: 103, distance: 115.8
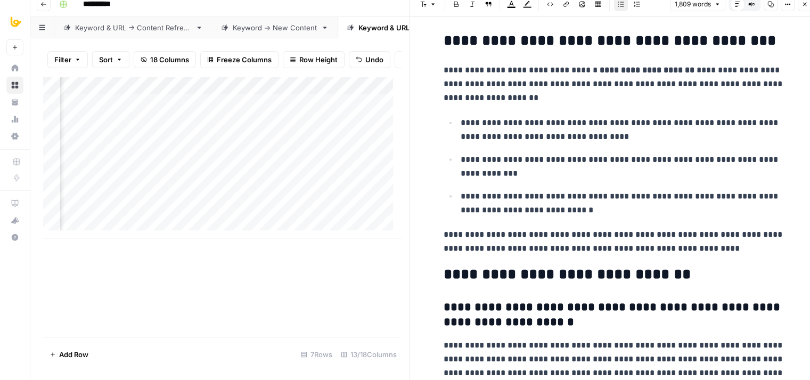
scroll to position [3758, 0]
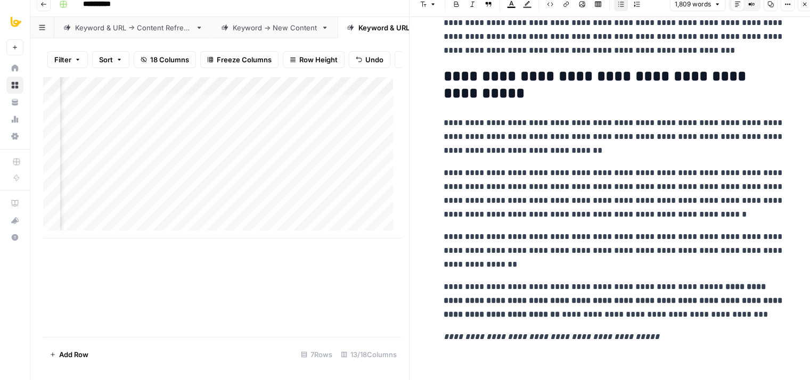
drag, startPoint x: 570, startPoint y: 357, endPoint x: 569, endPoint y: 413, distance: 55.9
click at [553, 249] on p "**********" at bounding box center [613, 251] width 341 height 42
click at [599, 202] on p "**********" at bounding box center [613, 193] width 341 height 55
drag, startPoint x: 583, startPoint y: 196, endPoint x: 514, endPoint y: 199, distance: 68.7
click at [514, 199] on p "**********" at bounding box center [613, 193] width 341 height 55
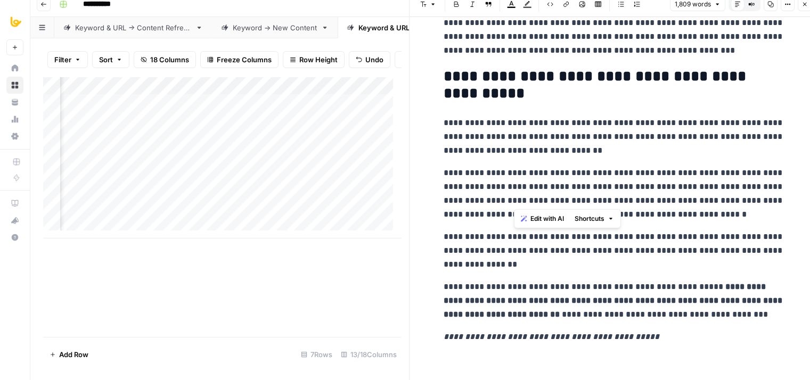
copy p "**********"
click at [637, 116] on p "**********" at bounding box center [613, 137] width 341 height 42
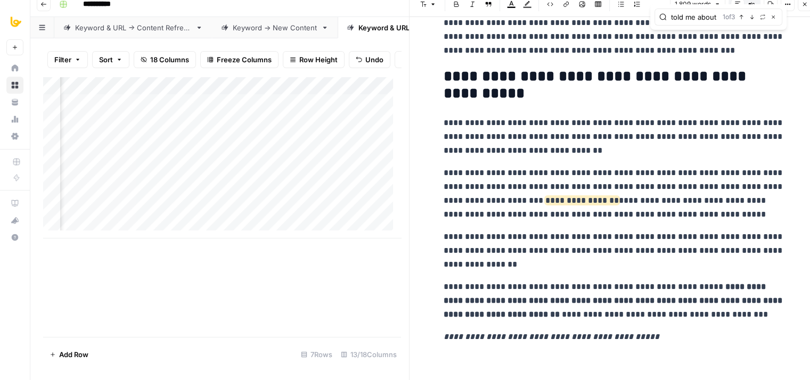
type input "told me about you"
click at [752, 15] on icon "button" at bounding box center [751, 16] width 5 height 5
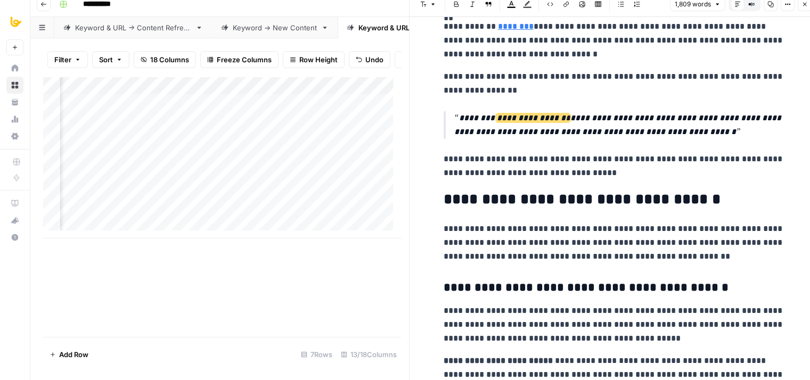
scroll to position [564, 0]
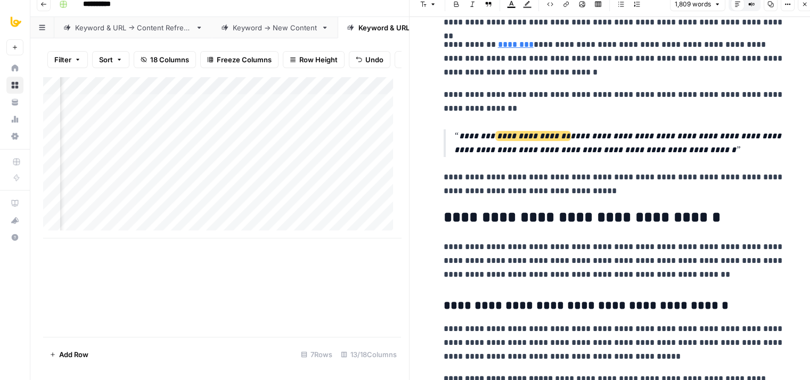
drag, startPoint x: 660, startPoint y: 169, endPoint x: 664, endPoint y: 126, distance: 42.8
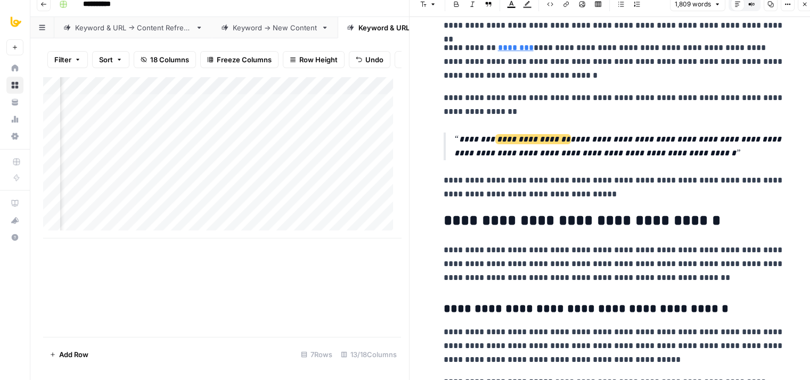
click at [646, 194] on p "**********" at bounding box center [613, 188] width 341 height 28
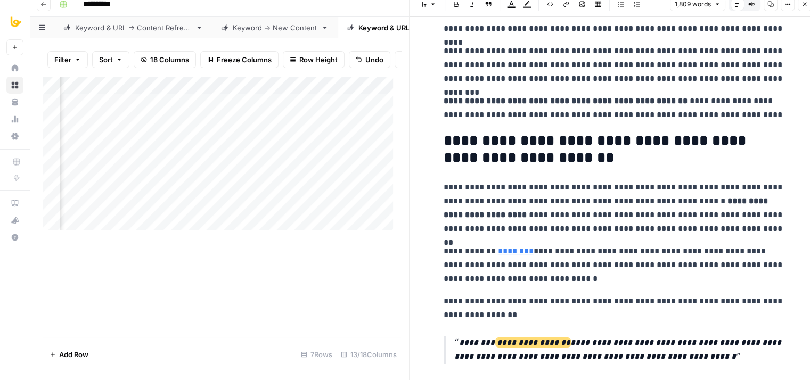
drag, startPoint x: 600, startPoint y: 268, endPoint x: 607, endPoint y: 228, distance: 40.5
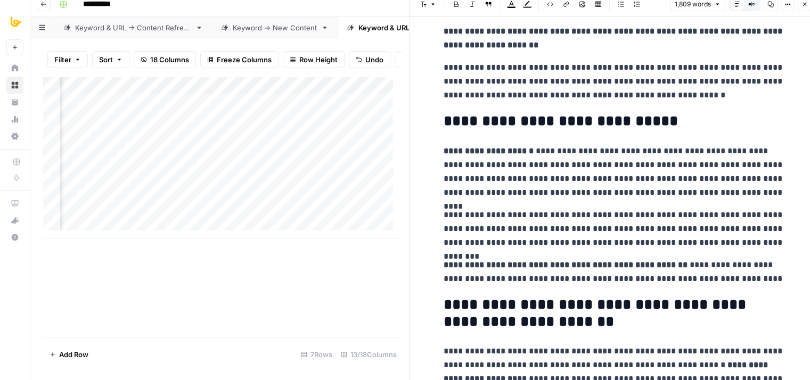
drag, startPoint x: 633, startPoint y: 224, endPoint x: 635, endPoint y: 209, distance: 15.1
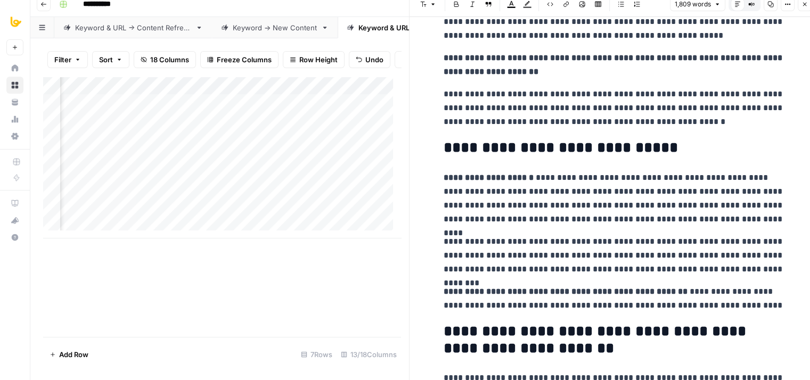
scroll to position [0, 0]
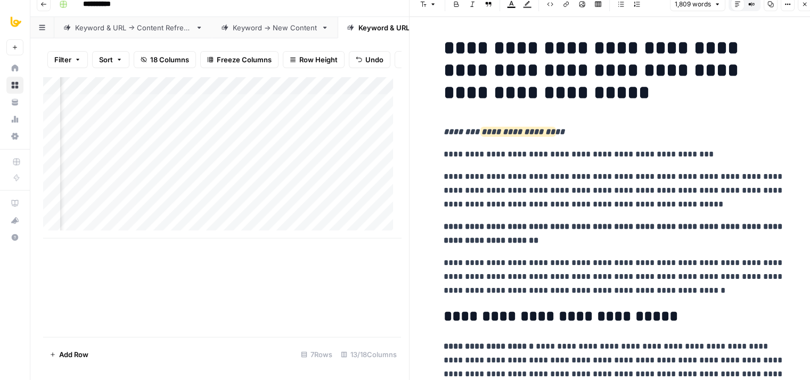
drag, startPoint x: 613, startPoint y: 254, endPoint x: 620, endPoint y: 136, distance: 117.9
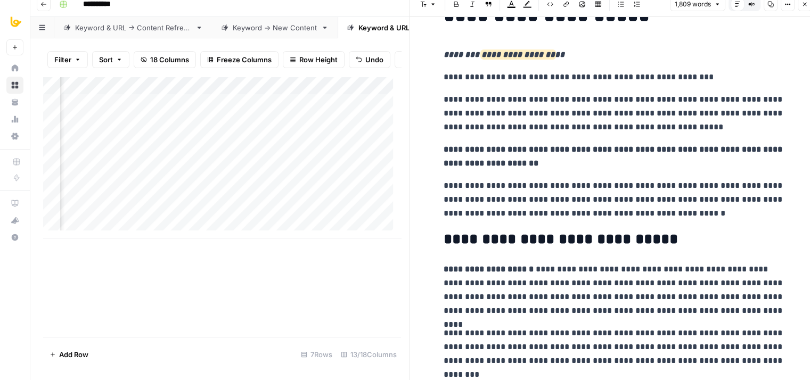
drag, startPoint x: 581, startPoint y: 200, endPoint x: 582, endPoint y: 254, distance: 54.3
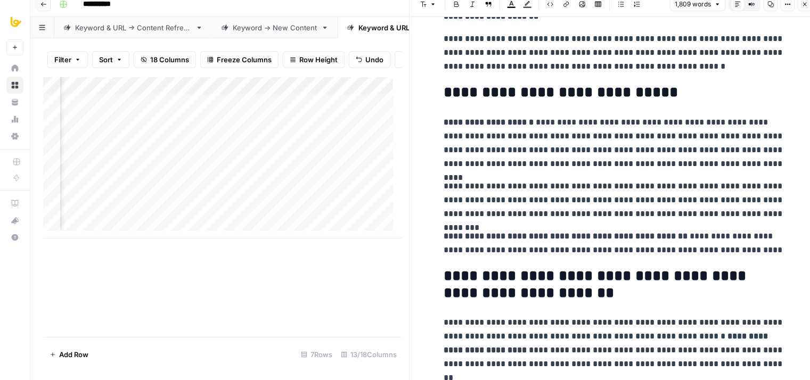
drag, startPoint x: 613, startPoint y: 221, endPoint x: 610, endPoint y: 287, distance: 66.6
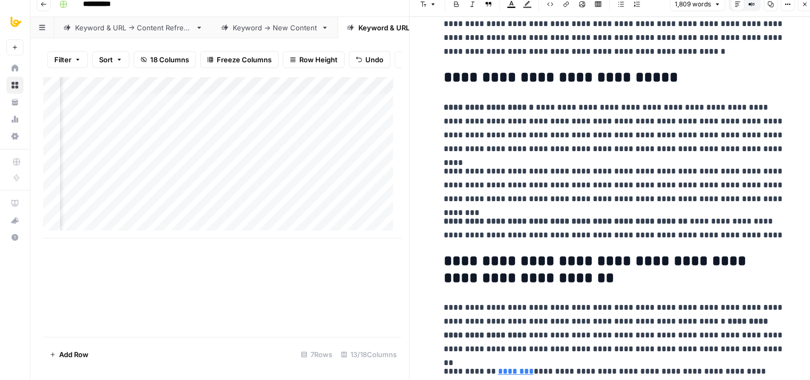
click at [622, 193] on p "**********" at bounding box center [613, 186] width 341 height 42
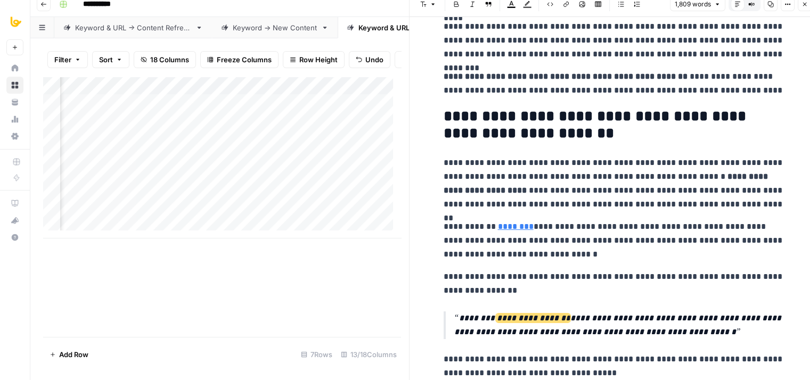
drag, startPoint x: 728, startPoint y: 196, endPoint x: 728, endPoint y: 239, distance: 42.6
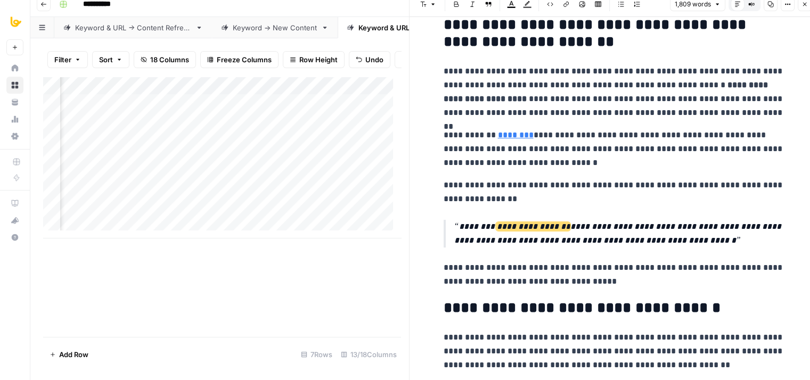
drag, startPoint x: 674, startPoint y: 177, endPoint x: 672, endPoint y: 230, distance: 52.8
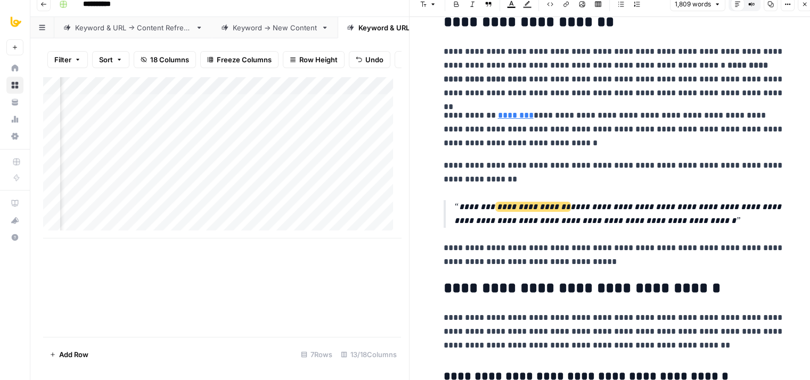
click at [593, 266] on p "**********" at bounding box center [613, 255] width 341 height 28
click at [649, 243] on p "**********" at bounding box center [613, 255] width 341 height 28
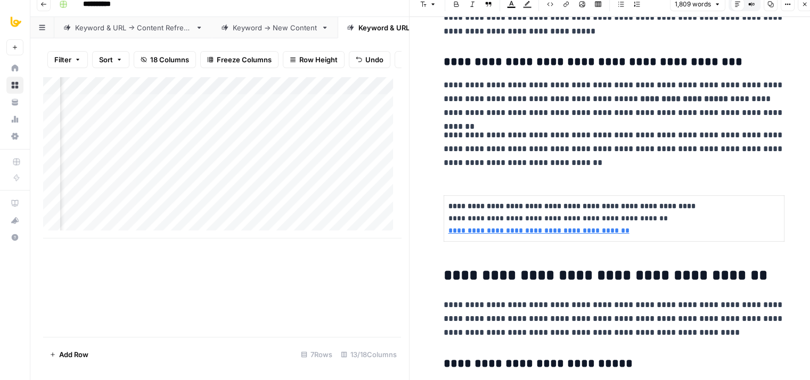
scroll to position [1186, 0]
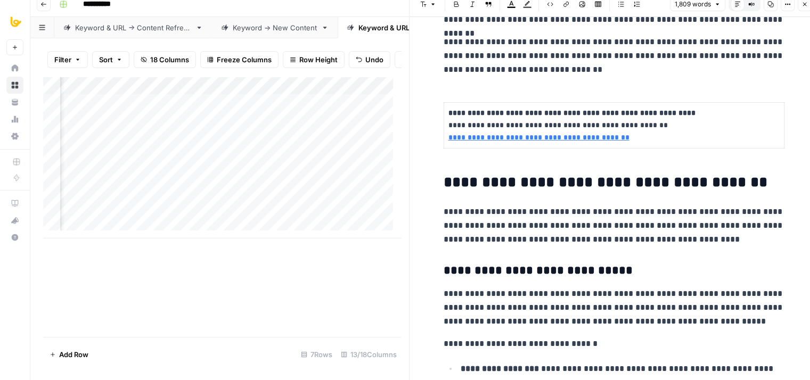
drag, startPoint x: 595, startPoint y: 247, endPoint x: 591, endPoint y: 320, distance: 73.1
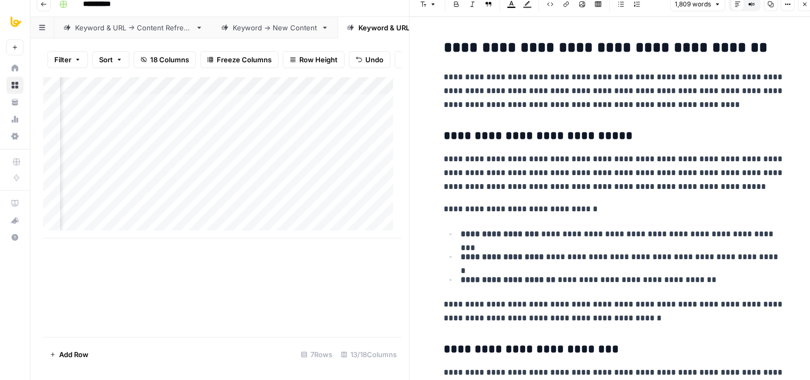
drag, startPoint x: 553, startPoint y: 252, endPoint x: 556, endPoint y: 272, distance: 20.5
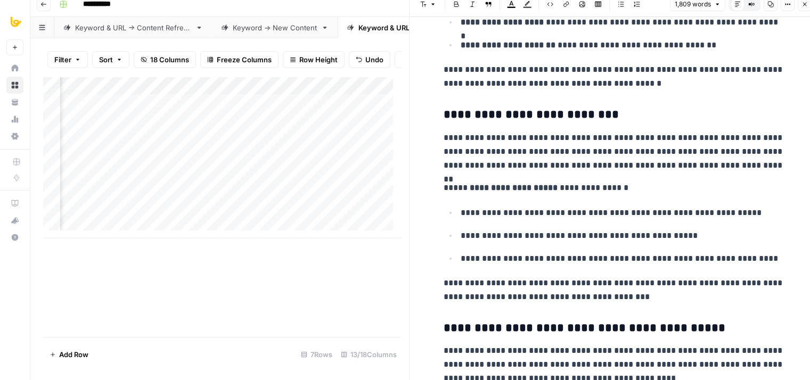
drag, startPoint x: 574, startPoint y: 196, endPoint x: 569, endPoint y: 289, distance: 92.8
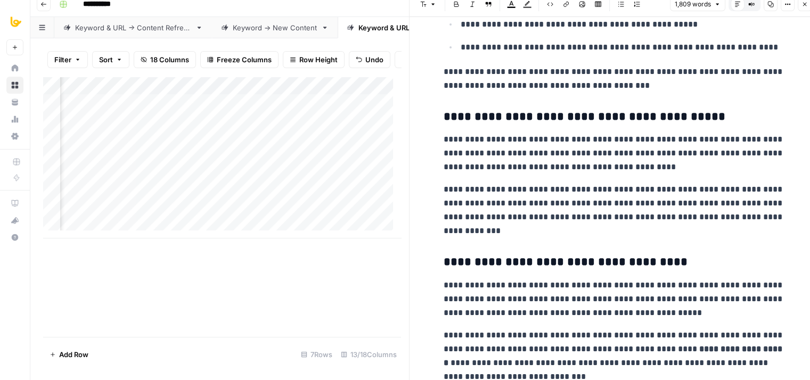
scroll to position [2065, 0]
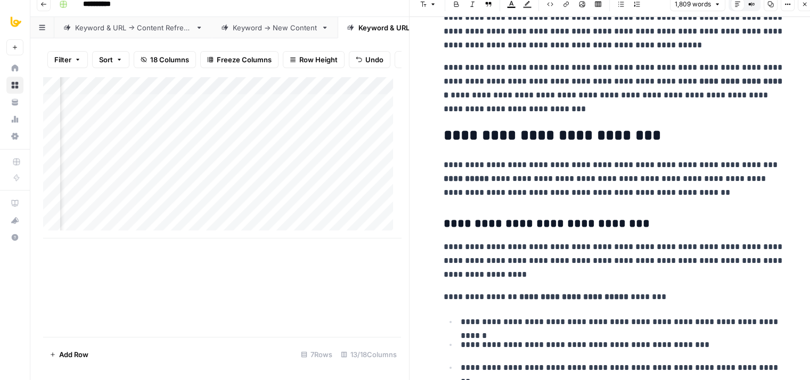
drag, startPoint x: 562, startPoint y: 219, endPoint x: 547, endPoint y: 304, distance: 86.4
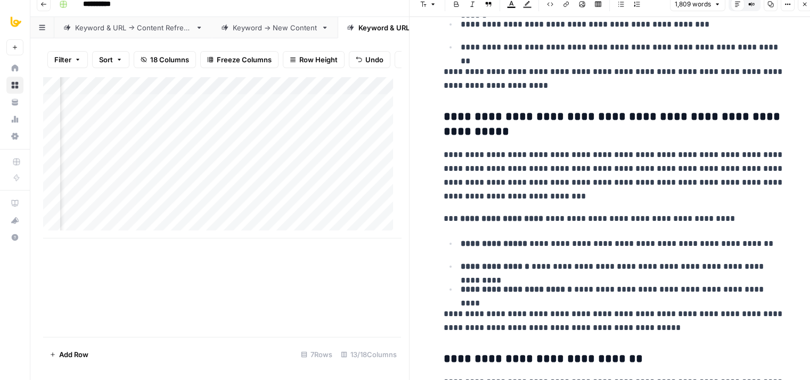
drag, startPoint x: 552, startPoint y: 113, endPoint x: 536, endPoint y: 258, distance: 145.2
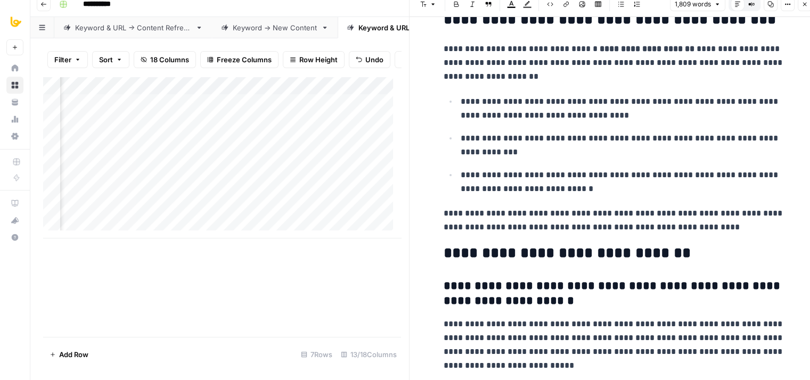
drag, startPoint x: 536, startPoint y: 266, endPoint x: 545, endPoint y: 259, distance: 11.0
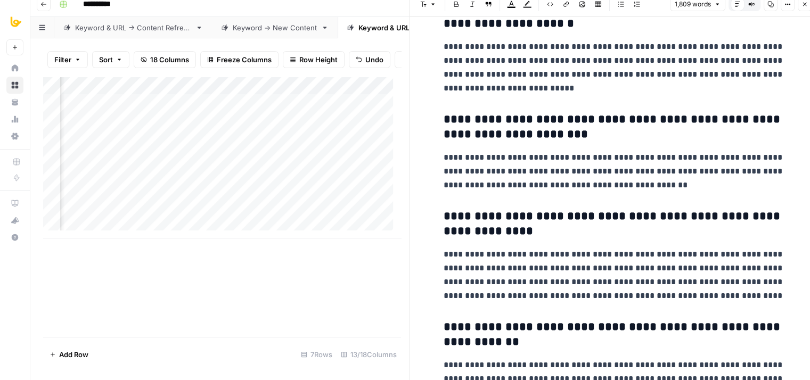
drag, startPoint x: 547, startPoint y: 196, endPoint x: 530, endPoint y: 318, distance: 123.2
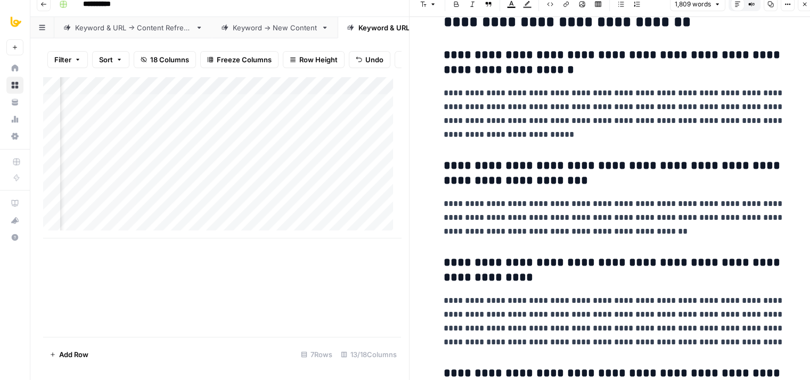
drag, startPoint x: 546, startPoint y: 194, endPoint x: 547, endPoint y: 188, distance: 6.5
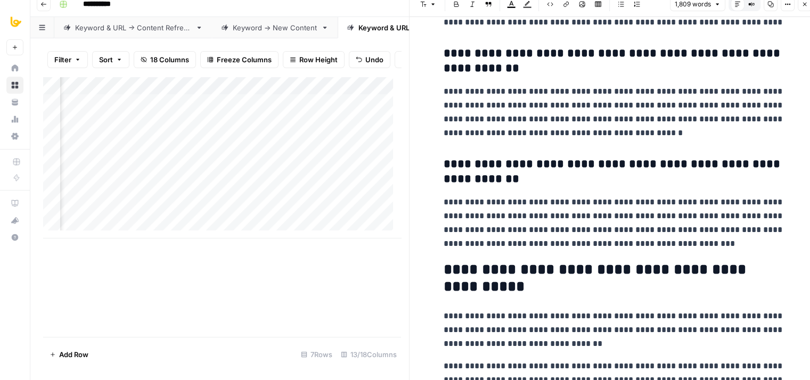
drag, startPoint x: 581, startPoint y: 123, endPoint x: 569, endPoint y: 220, distance: 98.1
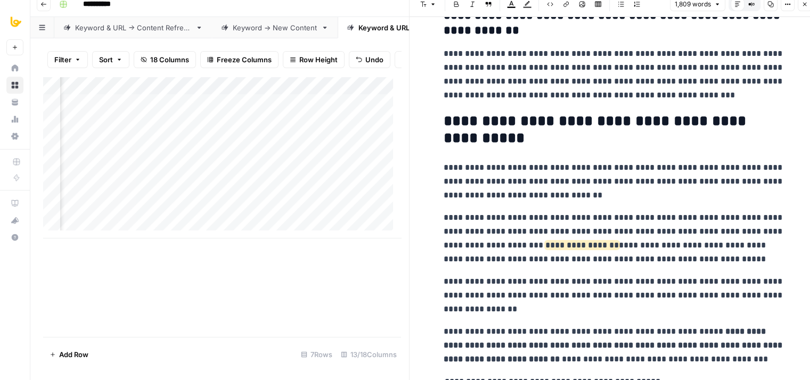
drag, startPoint x: 525, startPoint y: 226, endPoint x: 522, endPoint y: 254, distance: 28.9
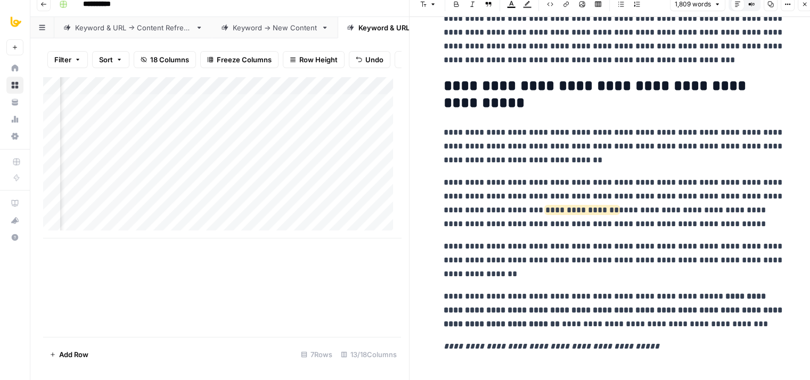
scroll to position [3758, 0]
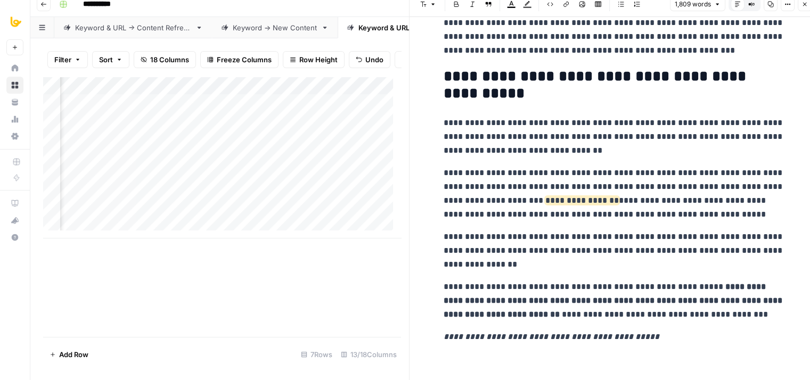
drag, startPoint x: 532, startPoint y: 233, endPoint x: 532, endPoint y: 268, distance: 35.7
click at [675, 214] on p "**********" at bounding box center [613, 193] width 341 height 55
click at [627, 187] on p "**********" at bounding box center [613, 193] width 341 height 55
click at [669, 185] on p "**********" at bounding box center [613, 193] width 341 height 55
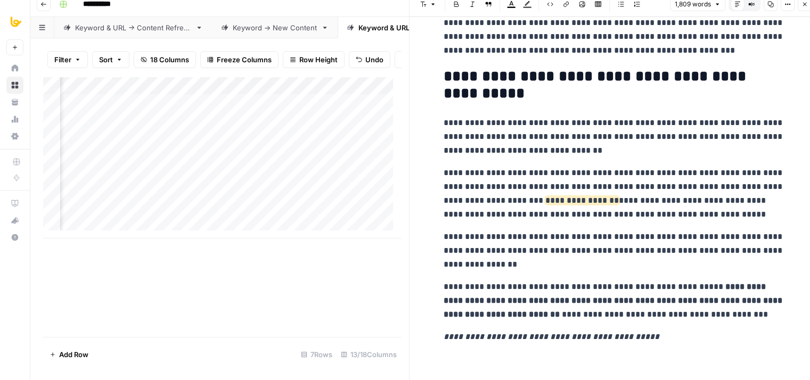
click at [443, 252] on p "**********" at bounding box center [613, 251] width 341 height 42
click at [533, 268] on p "**********" at bounding box center [613, 251] width 341 height 42
drag, startPoint x: 533, startPoint y: 268, endPoint x: 515, endPoint y: 325, distance: 59.8
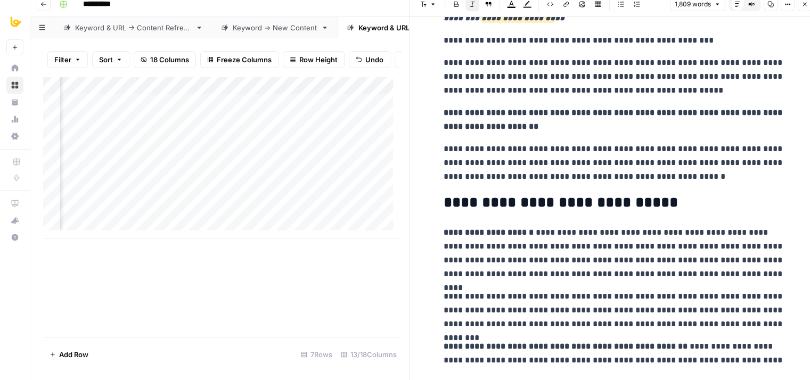
scroll to position [0, 0]
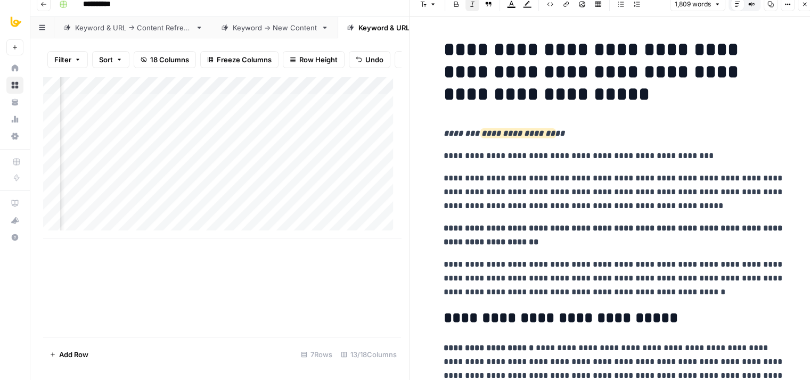
drag, startPoint x: 522, startPoint y: 343, endPoint x: 528, endPoint y: 179, distance: 164.6
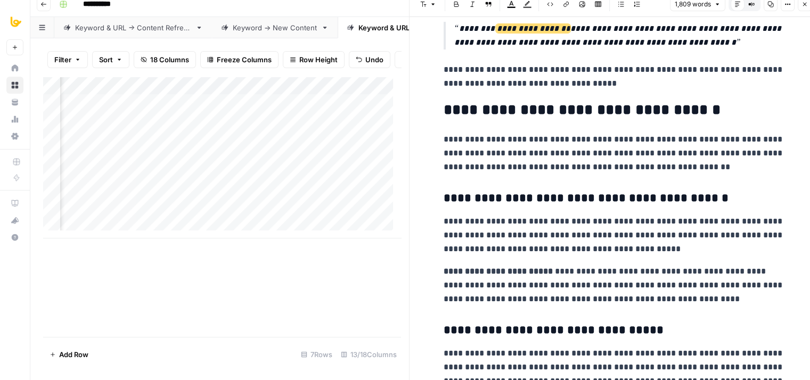
drag, startPoint x: 624, startPoint y: 64, endPoint x: 629, endPoint y: 269, distance: 204.5
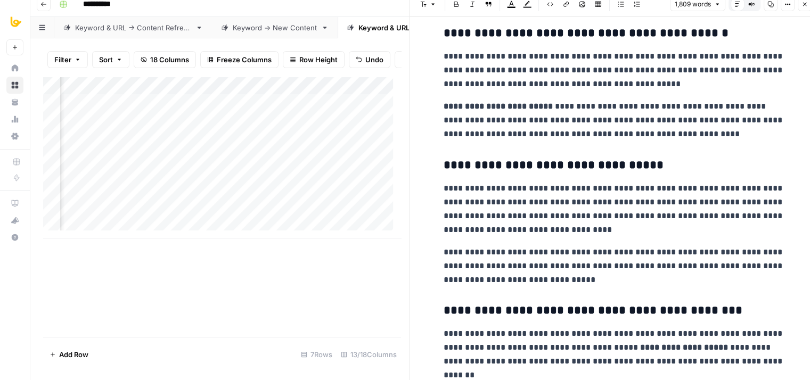
scroll to position [824, 0]
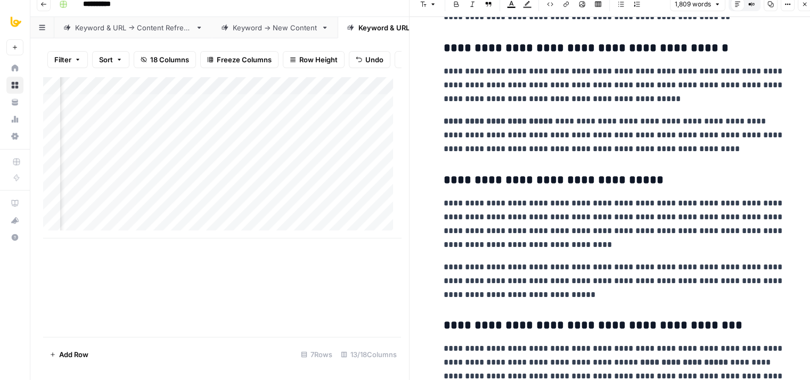
drag, startPoint x: 625, startPoint y: 223, endPoint x: 626, endPoint y: 192, distance: 30.4
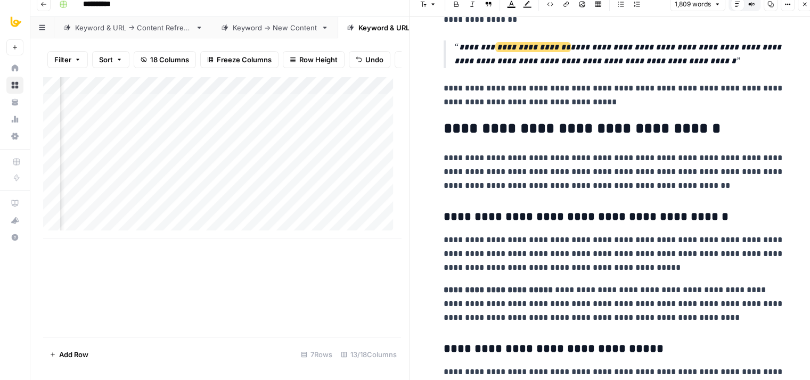
drag, startPoint x: 630, startPoint y: 241, endPoint x: 626, endPoint y: 191, distance: 50.2
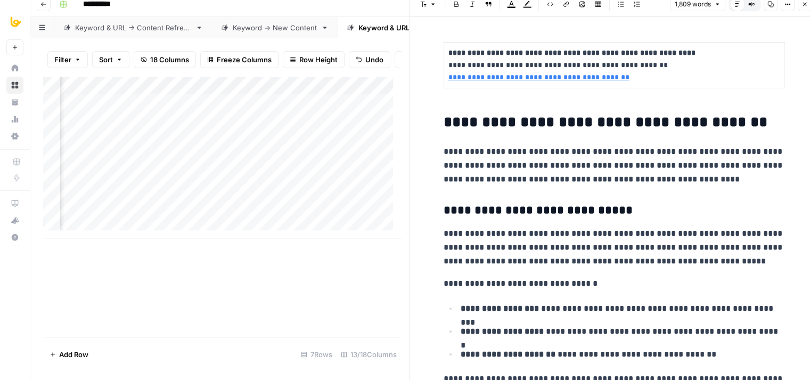
drag, startPoint x: 635, startPoint y: 161, endPoint x: 628, endPoint y: 289, distance: 128.5
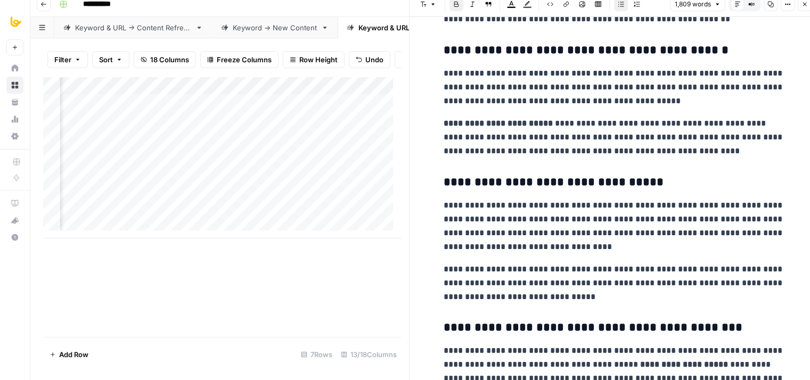
scroll to position [670, 0]
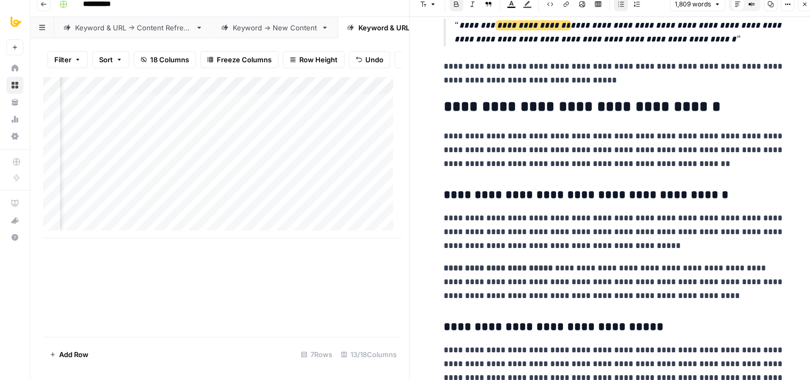
drag, startPoint x: 619, startPoint y: 182, endPoint x: 630, endPoint y: 90, distance: 92.8
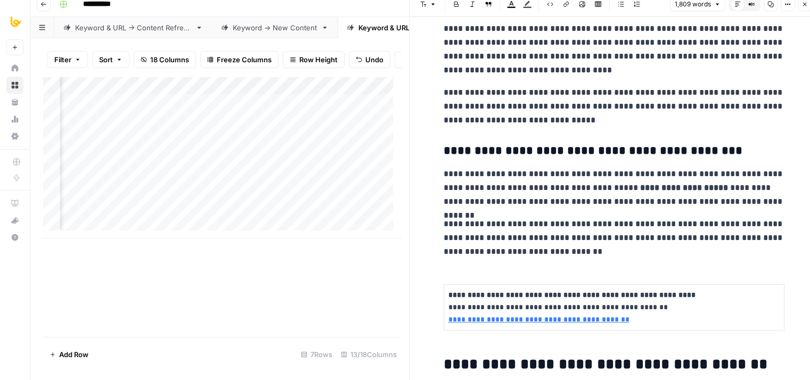
drag, startPoint x: 641, startPoint y: 152, endPoint x: 635, endPoint y: 231, distance: 79.1
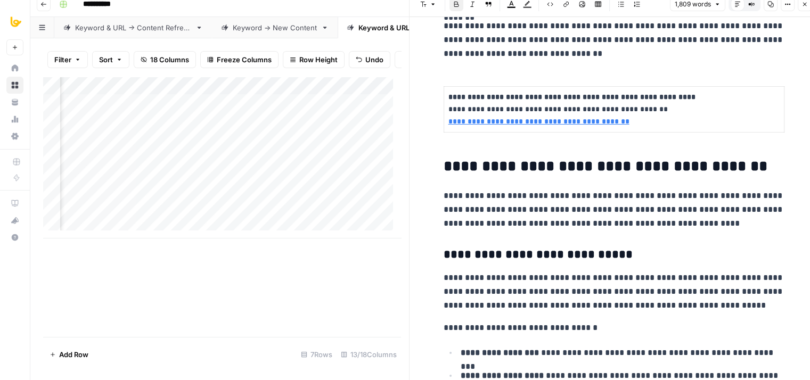
scroll to position [1256, 0]
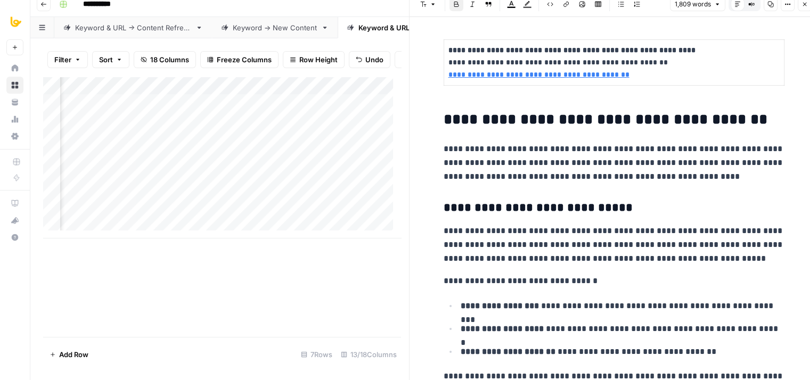
drag, startPoint x: 637, startPoint y: 179, endPoint x: 635, endPoint y: 248, distance: 68.2
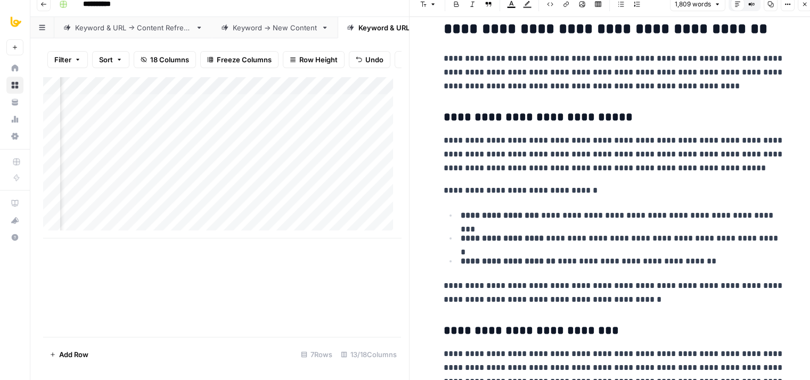
scroll to position [1359, 0]
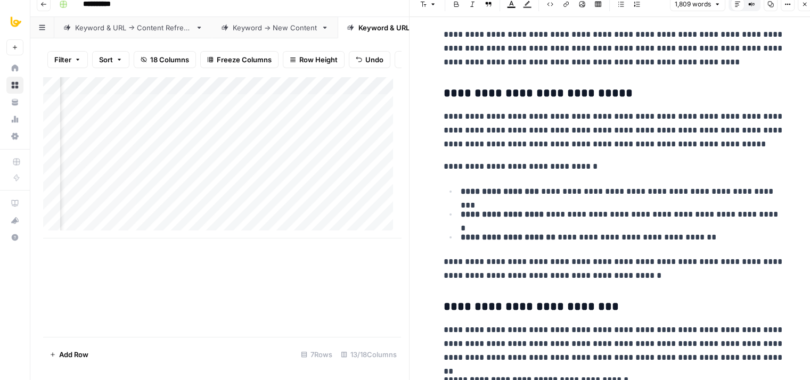
drag, startPoint x: 651, startPoint y: 144, endPoint x: 641, endPoint y: 202, distance: 58.4
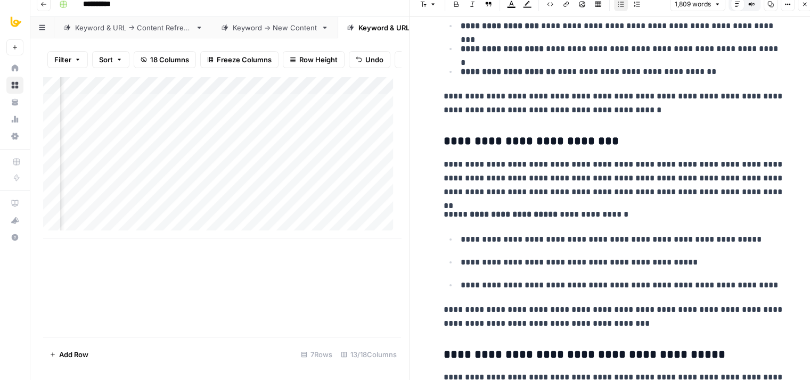
drag, startPoint x: 594, startPoint y: 194, endPoint x: 587, endPoint y: 280, distance: 85.5
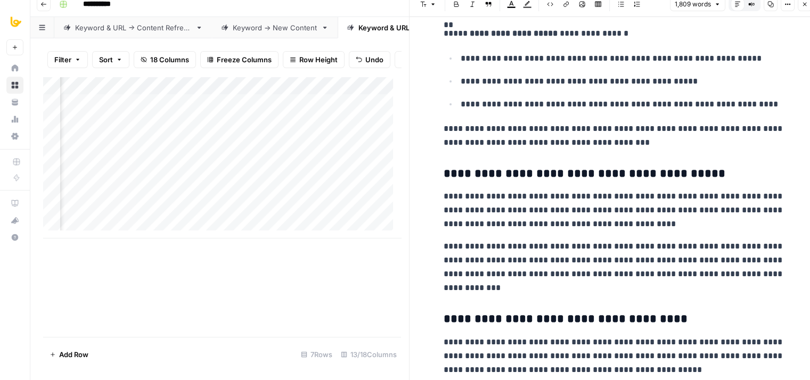
scroll to position [1732, 0]
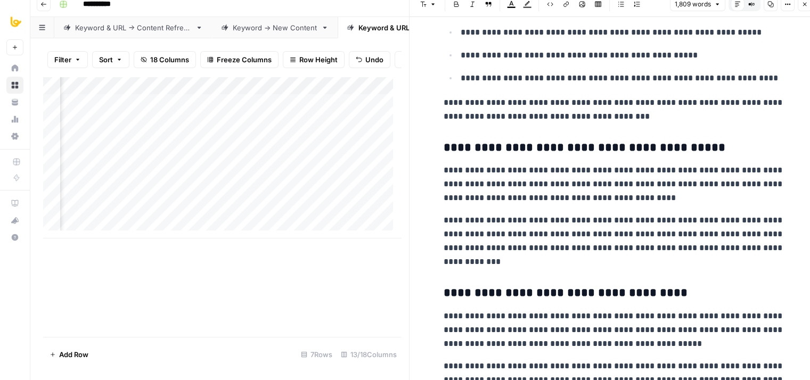
drag, startPoint x: 604, startPoint y: 167, endPoint x: 599, endPoint y: 207, distance: 40.7
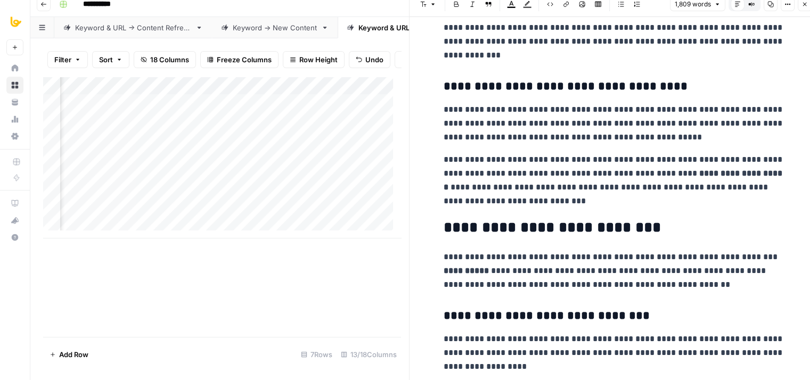
drag, startPoint x: 605, startPoint y: 182, endPoint x: 601, endPoint y: 249, distance: 67.7
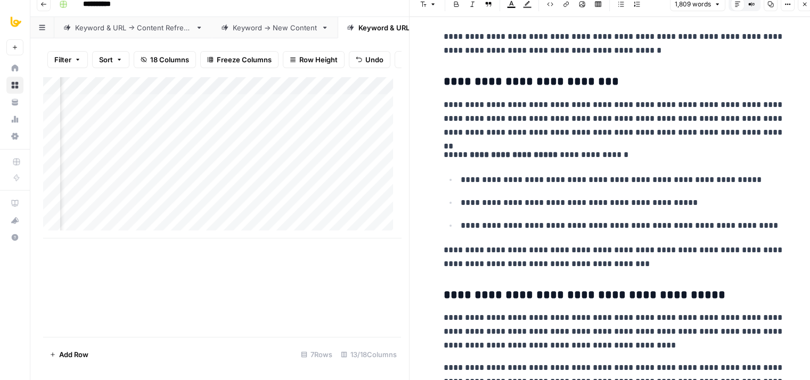
drag, startPoint x: 566, startPoint y: 265, endPoint x: 566, endPoint y: 175, distance: 89.4
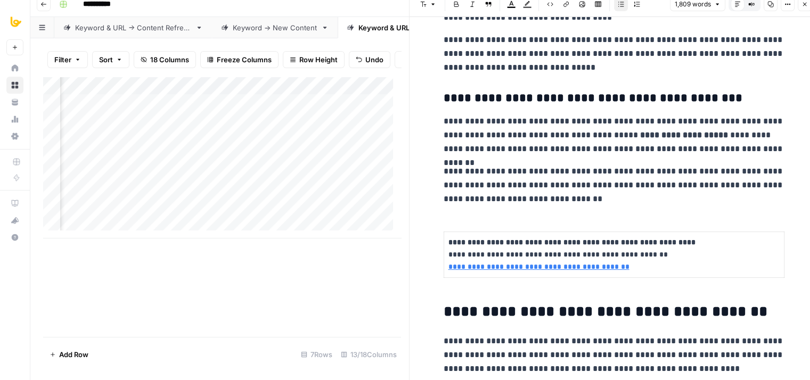
drag, startPoint x: 559, startPoint y: 264, endPoint x: 564, endPoint y: 167, distance: 97.5
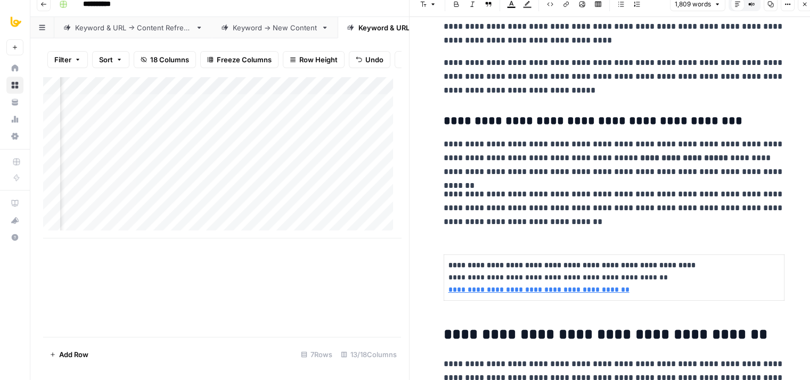
drag, startPoint x: 577, startPoint y: 201, endPoint x: 578, endPoint y: 169, distance: 32.0
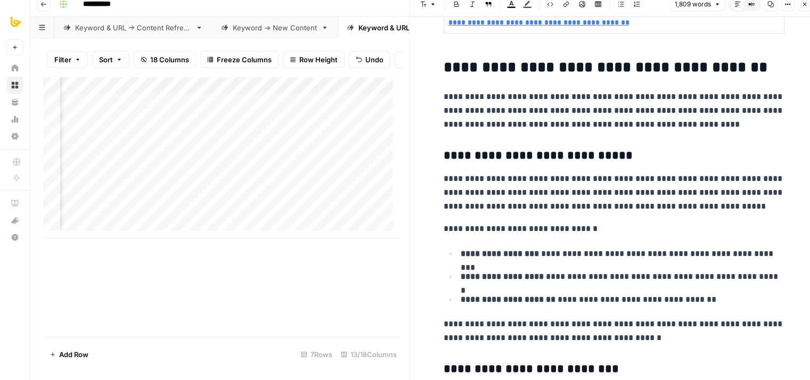
drag, startPoint x: 604, startPoint y: 158, endPoint x: 596, endPoint y: 231, distance: 73.8
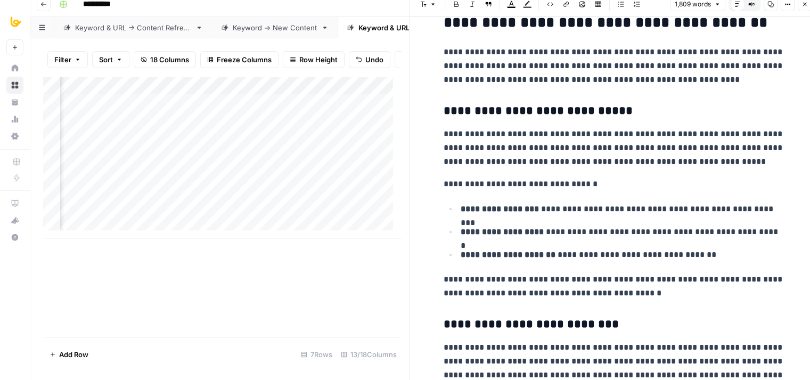
drag, startPoint x: 608, startPoint y: 176, endPoint x: 604, endPoint y: 204, distance: 28.5
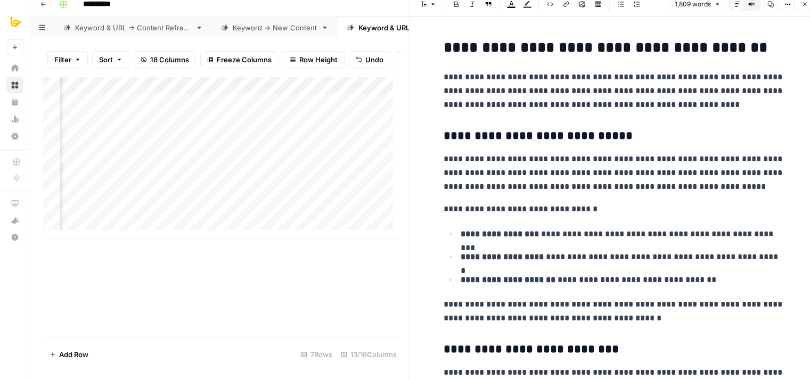
drag, startPoint x: 607, startPoint y: 145, endPoint x: 607, endPoint y: 109, distance: 35.7
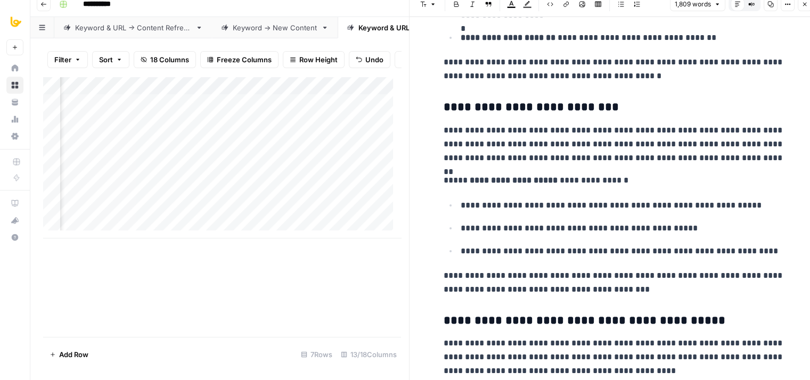
drag, startPoint x: 633, startPoint y: 106, endPoint x: 620, endPoint y: 200, distance: 95.2
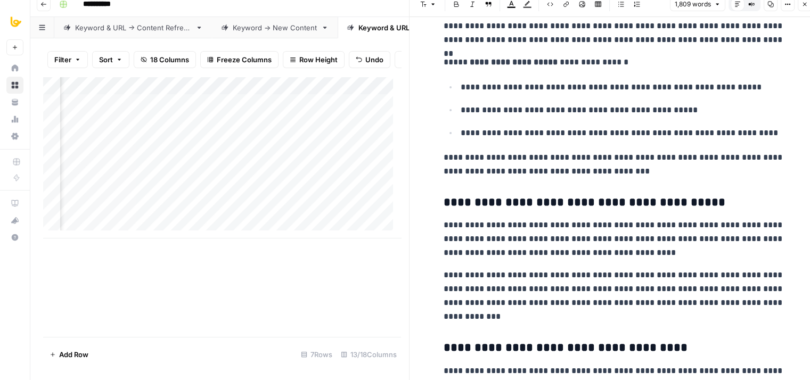
drag, startPoint x: 630, startPoint y: 162, endPoint x: 625, endPoint y: 228, distance: 66.2
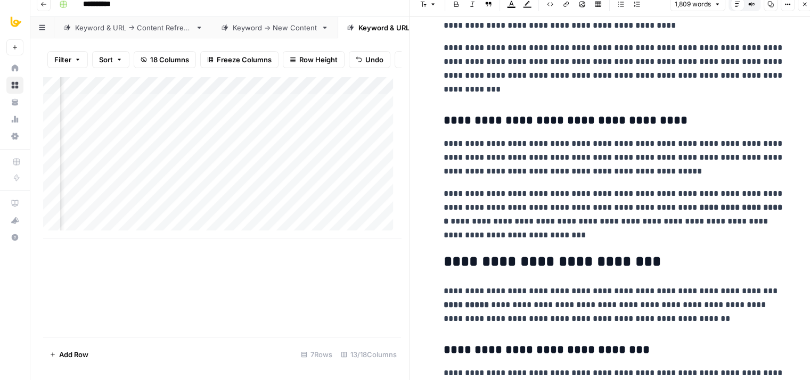
drag, startPoint x: 656, startPoint y: 184, endPoint x: 641, endPoint y: 226, distance: 45.1
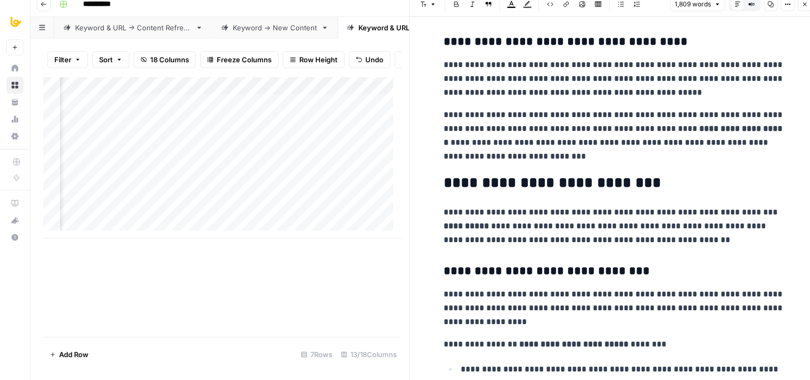
scroll to position [2059, 0]
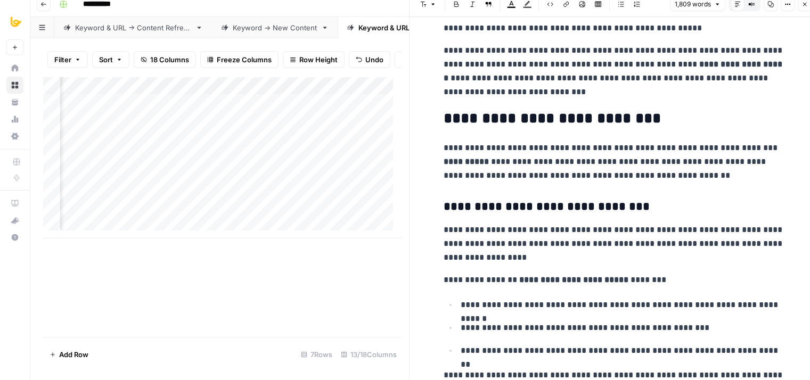
drag, startPoint x: 658, startPoint y: 158, endPoint x: 654, endPoint y: 227, distance: 68.8
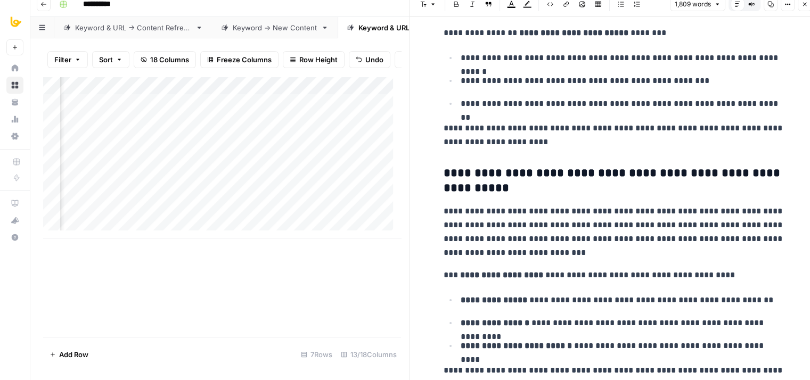
drag, startPoint x: 609, startPoint y: 152, endPoint x: 596, endPoint y: 251, distance: 100.4
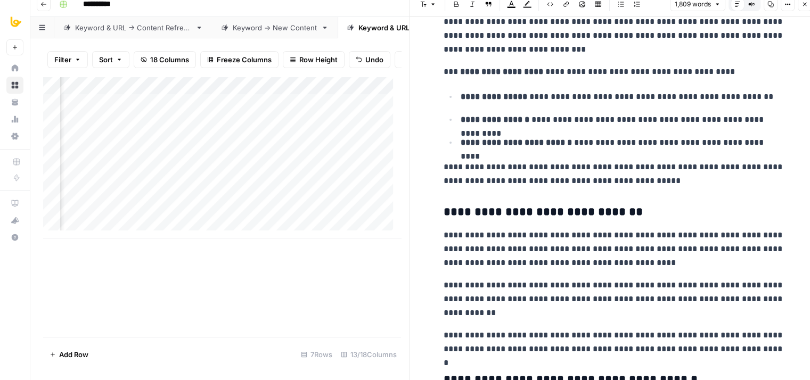
drag, startPoint x: 600, startPoint y: 171, endPoint x: 581, endPoint y: 267, distance: 97.7
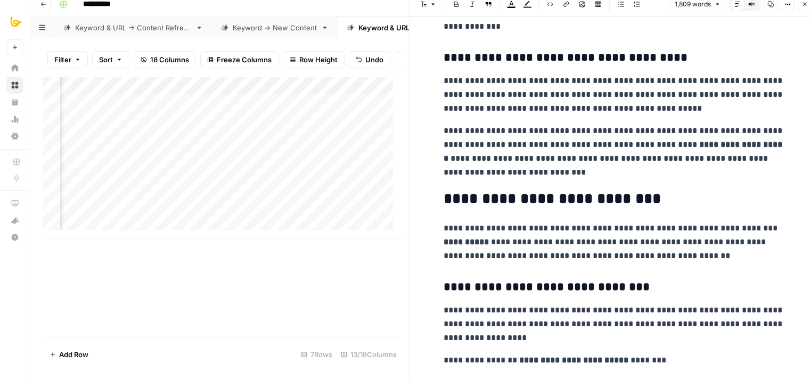
drag, startPoint x: 653, startPoint y: 241, endPoint x: 660, endPoint y: 117, distance: 123.7
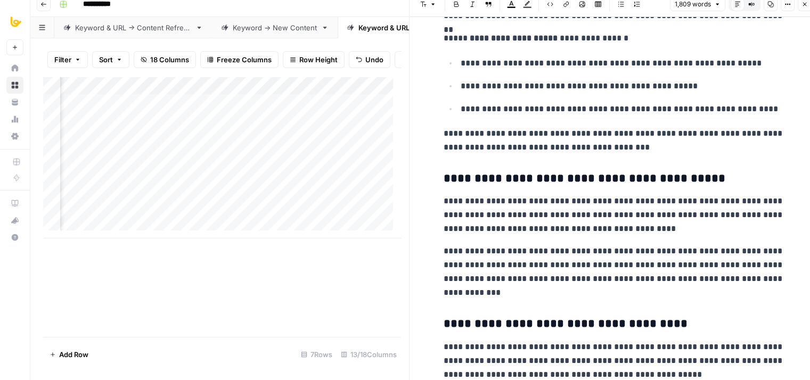
drag, startPoint x: 620, startPoint y: 216, endPoint x: 628, endPoint y: 140, distance: 76.0
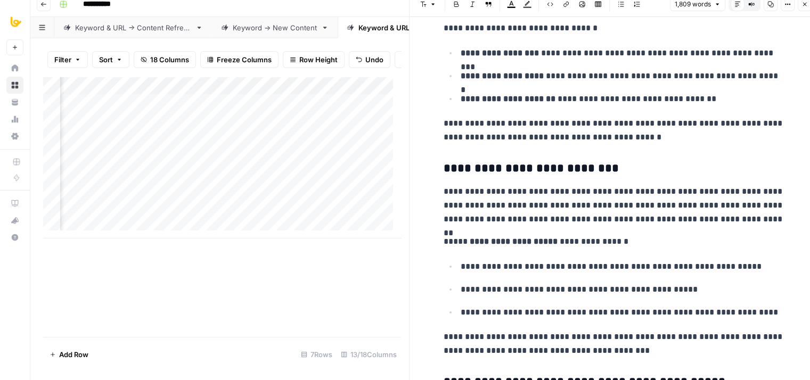
scroll to position [1335, 0]
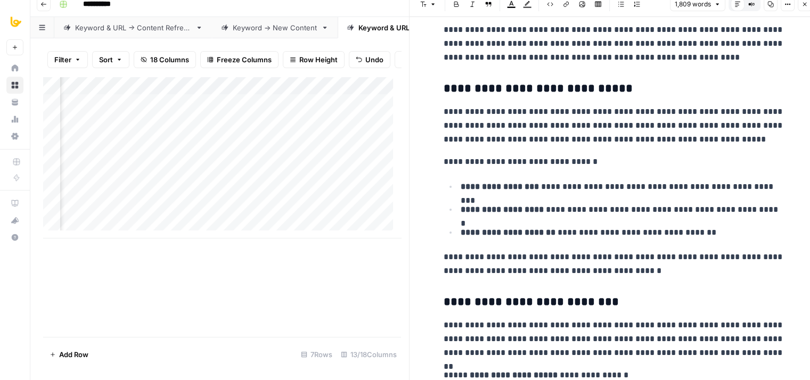
drag, startPoint x: 666, startPoint y: 229, endPoint x: 671, endPoint y: 130, distance: 99.7
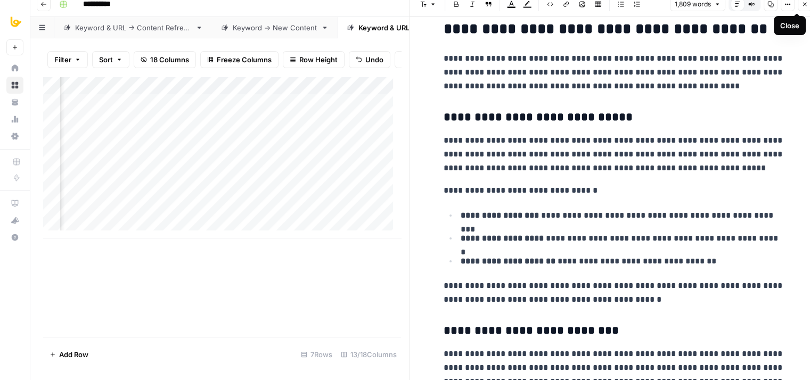
click at [803, 6] on icon "button" at bounding box center [804, 4] width 6 height 6
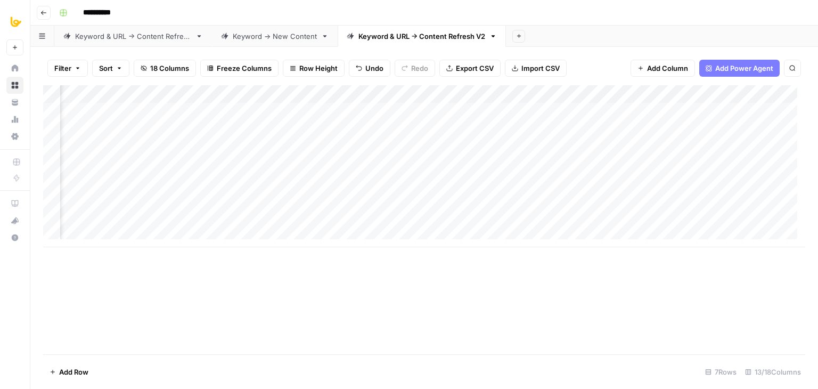
click at [417, 128] on div "Add Column" at bounding box center [424, 166] width 762 height 162
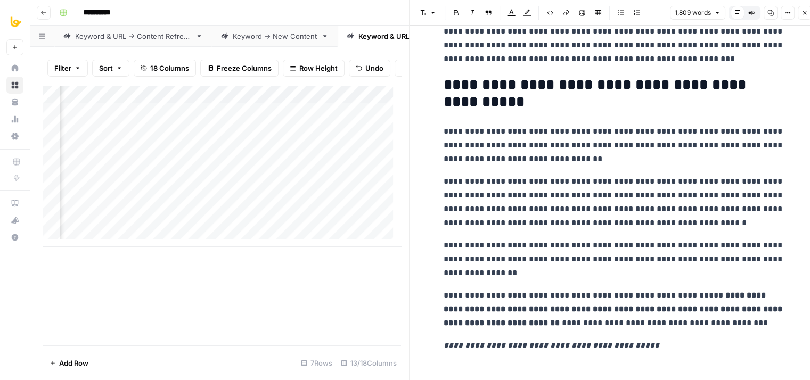
drag, startPoint x: 605, startPoint y: 202, endPoint x: 592, endPoint y: 413, distance: 211.8
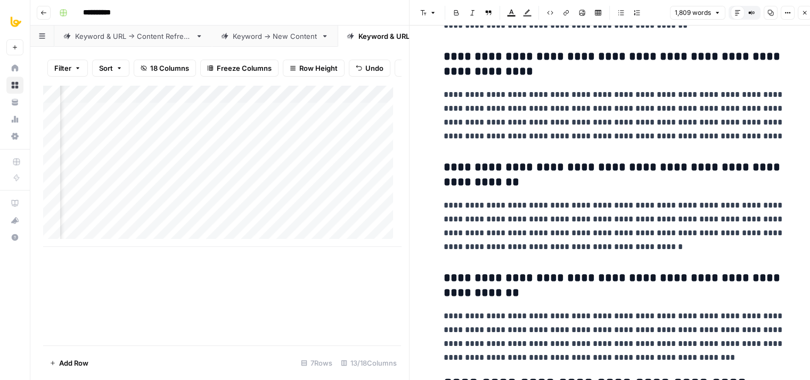
drag, startPoint x: 603, startPoint y: 304, endPoint x: 604, endPoint y: 212, distance: 91.6
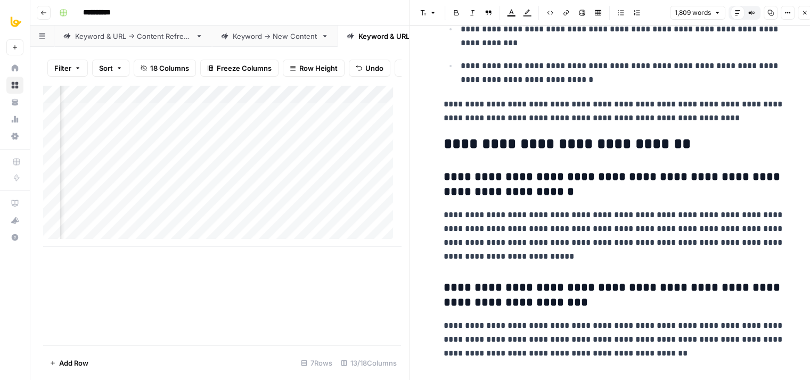
drag, startPoint x: 594, startPoint y: 276, endPoint x: 597, endPoint y: 168, distance: 108.1
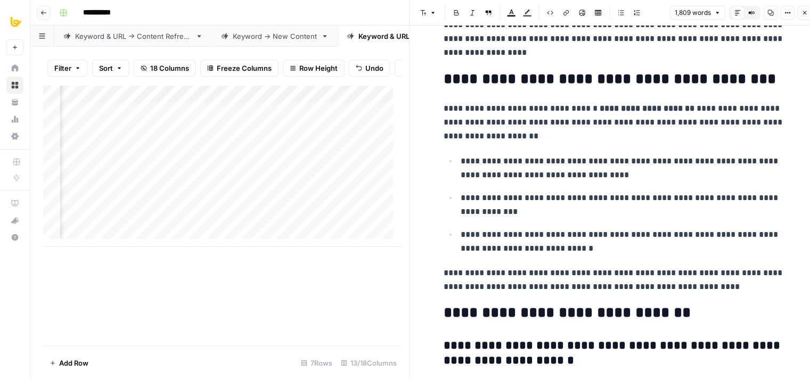
drag, startPoint x: 599, startPoint y: 257, endPoint x: 605, endPoint y: 177, distance: 79.5
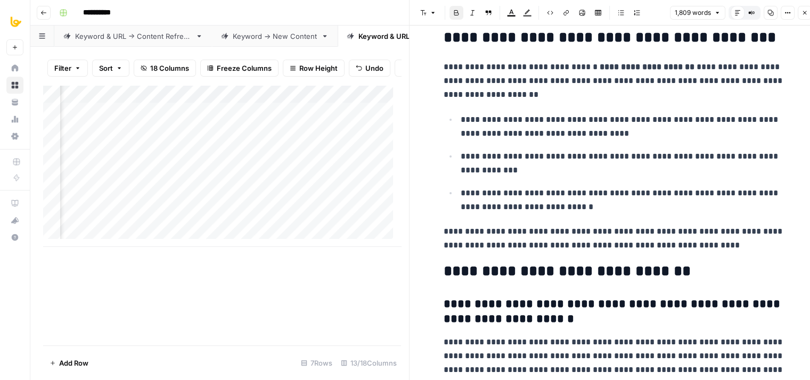
scroll to position [3082, 0]
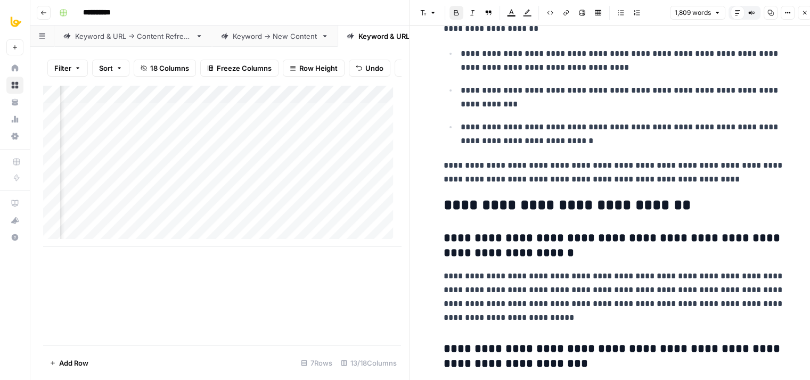
drag, startPoint x: 605, startPoint y: 147, endPoint x: 603, endPoint y: 220, distance: 73.0
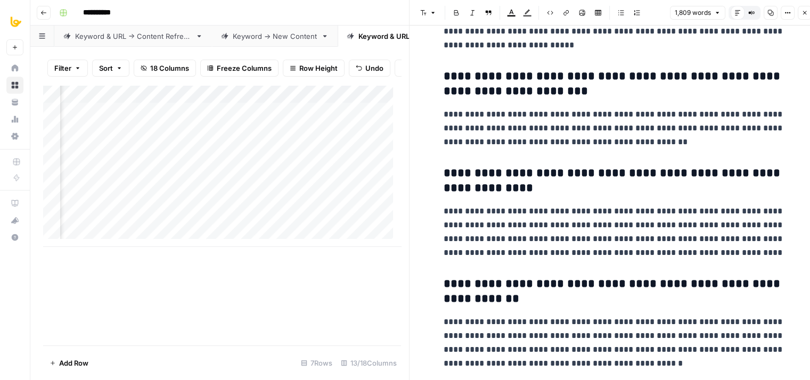
drag, startPoint x: 599, startPoint y: 137, endPoint x: 609, endPoint y: 302, distance: 165.3
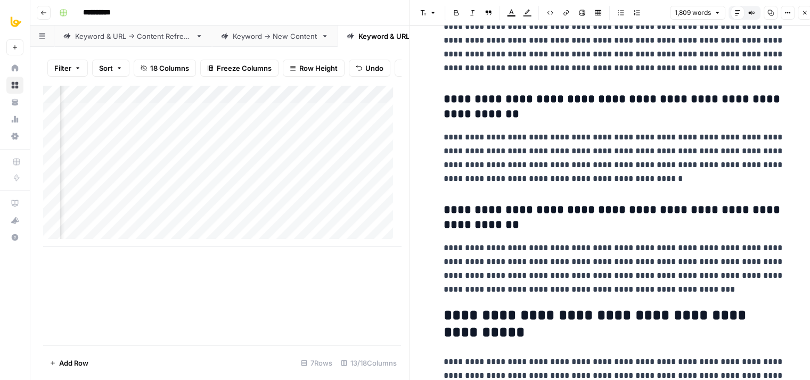
drag, startPoint x: 585, startPoint y: 198, endPoint x: 587, endPoint y: 271, distance: 73.5
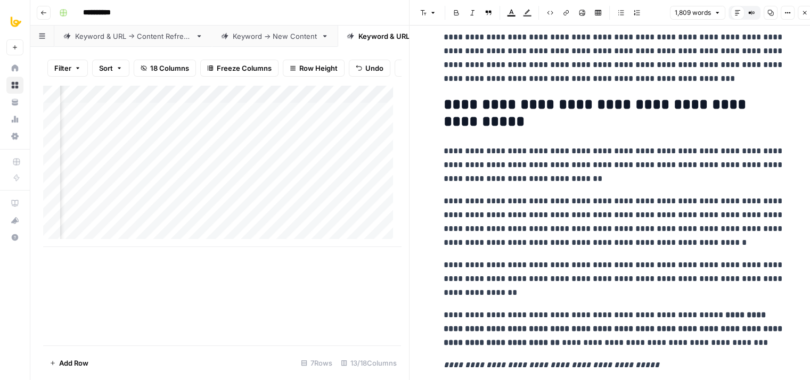
drag, startPoint x: 575, startPoint y: 178, endPoint x: 573, endPoint y: 280, distance: 101.7
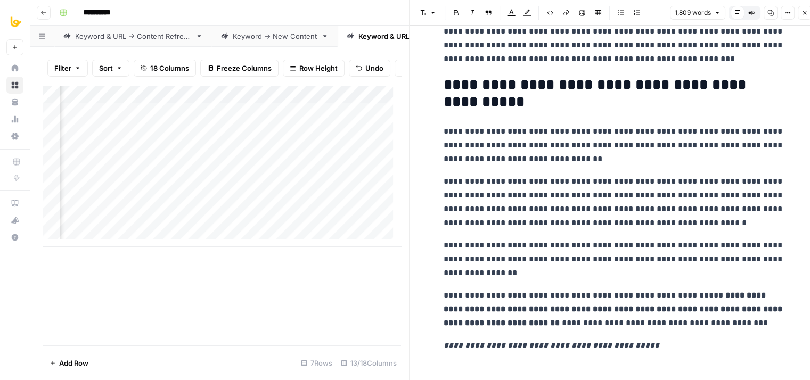
scroll to position [9, 0]
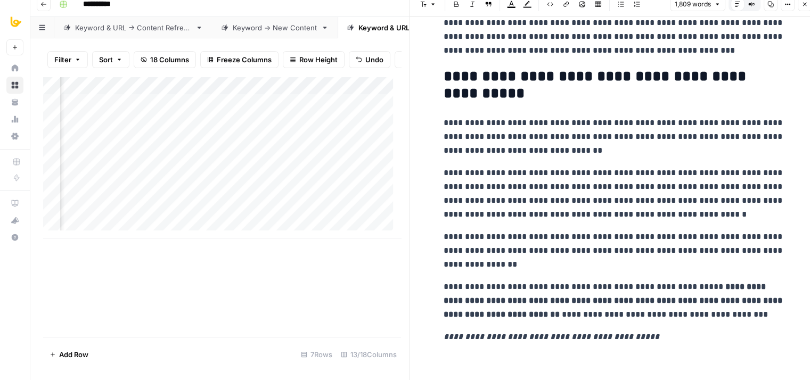
drag, startPoint x: 575, startPoint y: 229, endPoint x: 577, endPoint y: 266, distance: 37.3
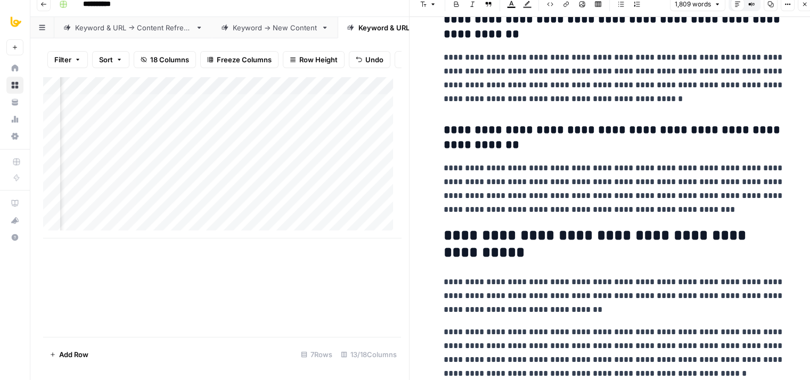
drag, startPoint x: 631, startPoint y: 319, endPoint x: 632, endPoint y: 149, distance: 169.8
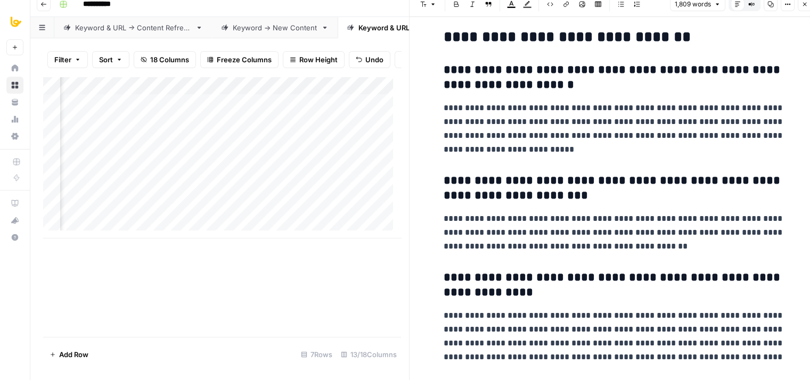
drag, startPoint x: 622, startPoint y: 124, endPoint x: 619, endPoint y: 49, distance: 75.1
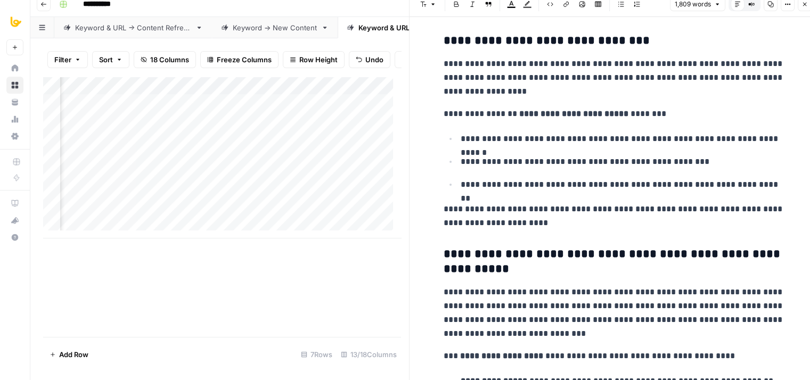
drag, startPoint x: 618, startPoint y: 75, endPoint x: 620, endPoint y: 45, distance: 29.9
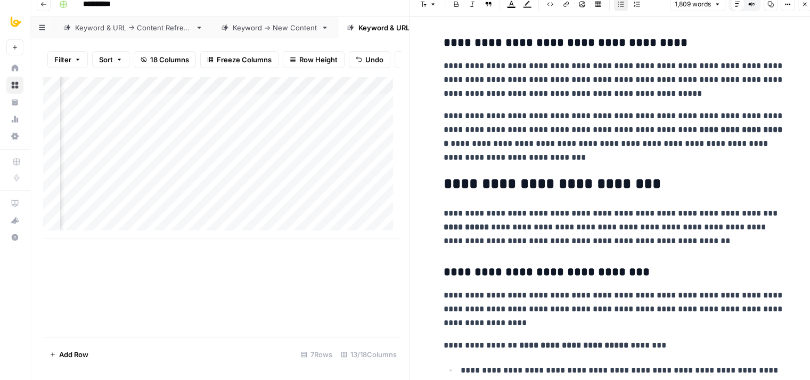
drag, startPoint x: 609, startPoint y: 116, endPoint x: 624, endPoint y: 35, distance: 82.9
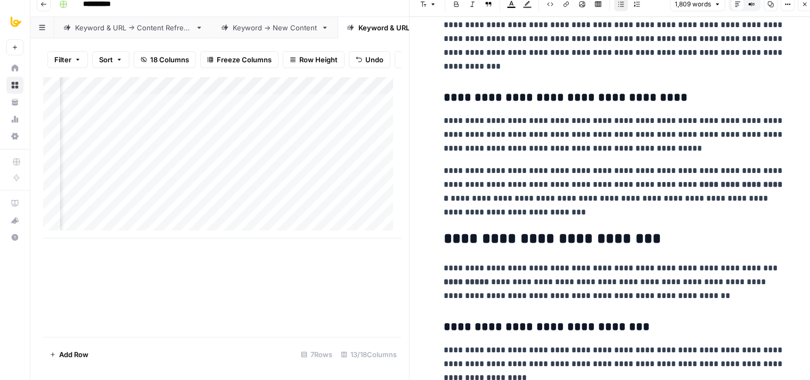
click at [772, 6] on icon "button" at bounding box center [770, 4] width 6 height 6
click at [699, 75] on div "**********" at bounding box center [614, 143] width 354 height 4072
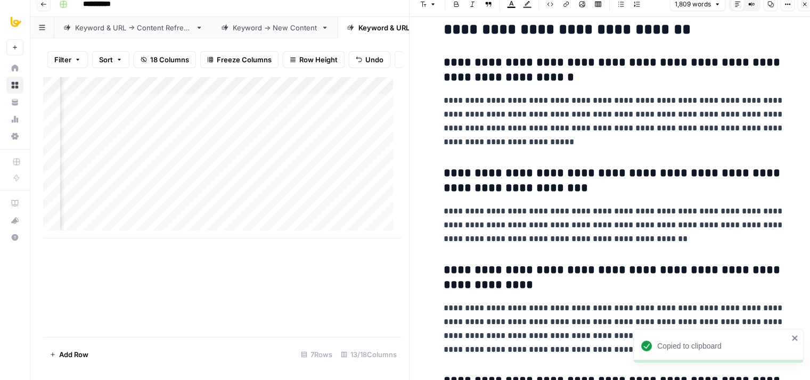
scroll to position [3758, 0]
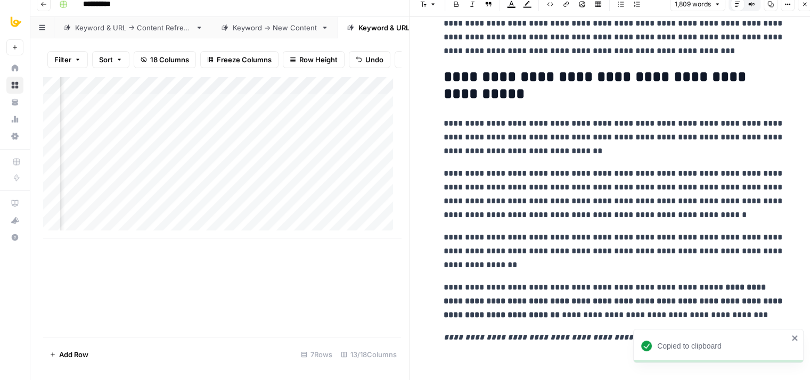
drag, startPoint x: 541, startPoint y: 307, endPoint x: 535, endPoint y: 367, distance: 60.0
drag, startPoint x: 528, startPoint y: 166, endPoint x: 519, endPoint y: 301, distance: 135.0
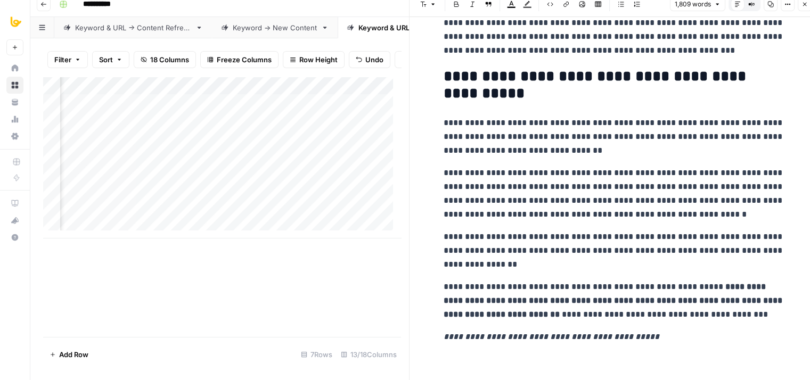
click at [519, 280] on p "**********" at bounding box center [613, 301] width 341 height 42
click at [549, 305] on p "**********" at bounding box center [613, 301] width 341 height 42
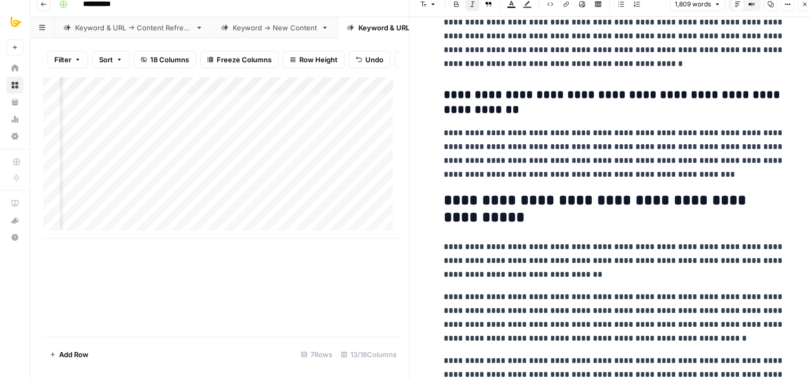
scroll to position [3105, 0]
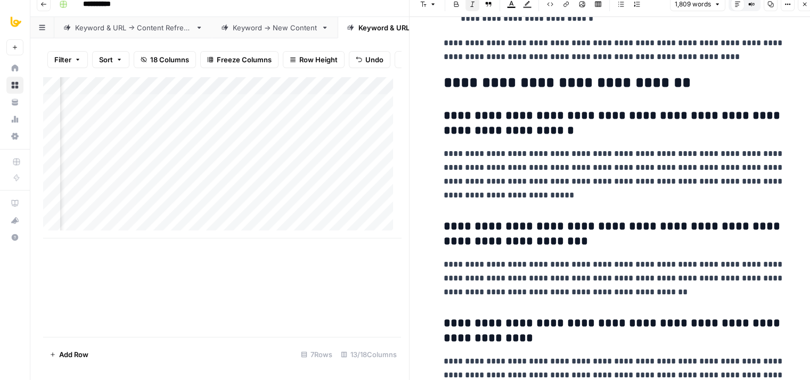
drag, startPoint x: 587, startPoint y: 245, endPoint x: 597, endPoint y: 152, distance: 93.8
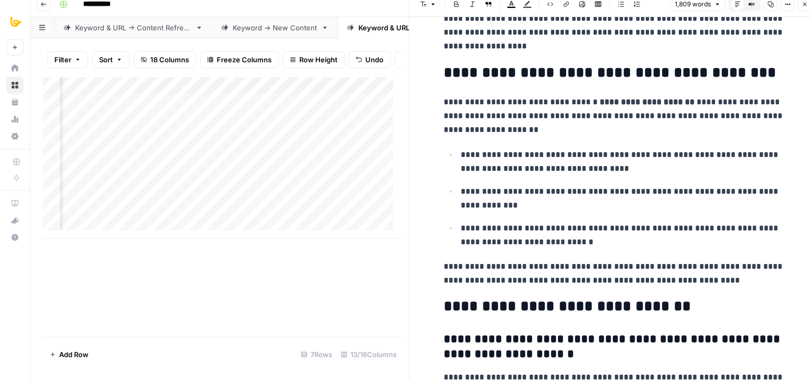
drag, startPoint x: 607, startPoint y: 271, endPoint x: 617, endPoint y: 124, distance: 147.8
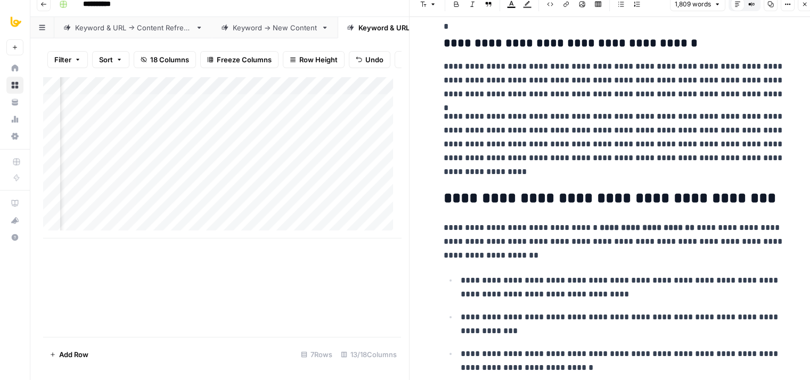
drag, startPoint x: 629, startPoint y: 73, endPoint x: 637, endPoint y: 162, distance: 89.8
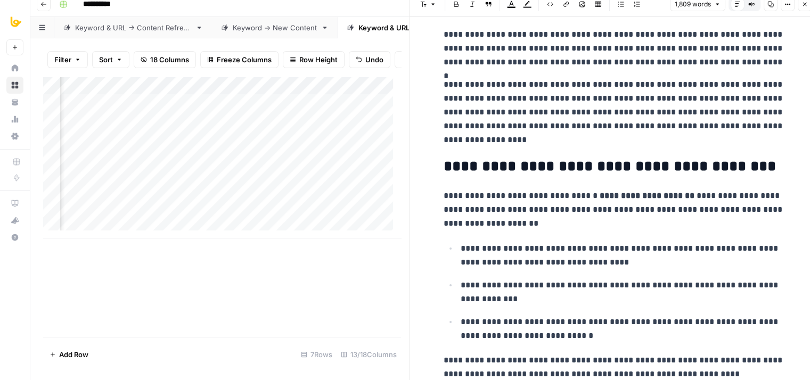
click at [807, 6] on icon "button" at bounding box center [804, 4] width 6 height 6
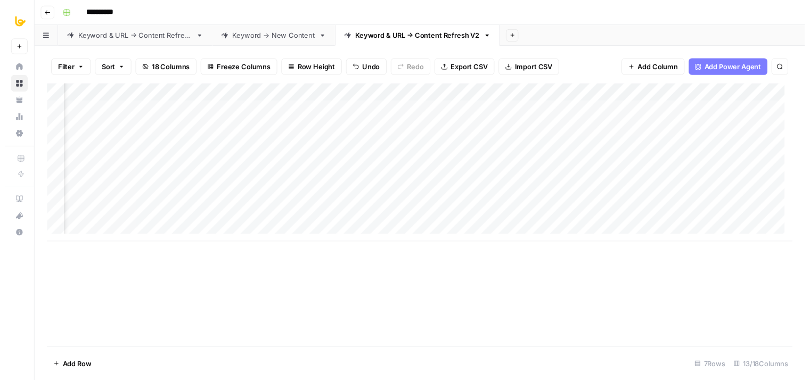
scroll to position [0, 362]
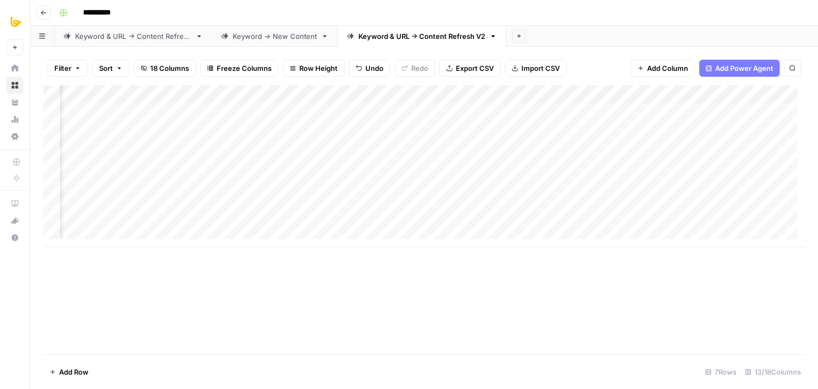
click at [549, 127] on div "Add Column" at bounding box center [424, 166] width 762 height 162
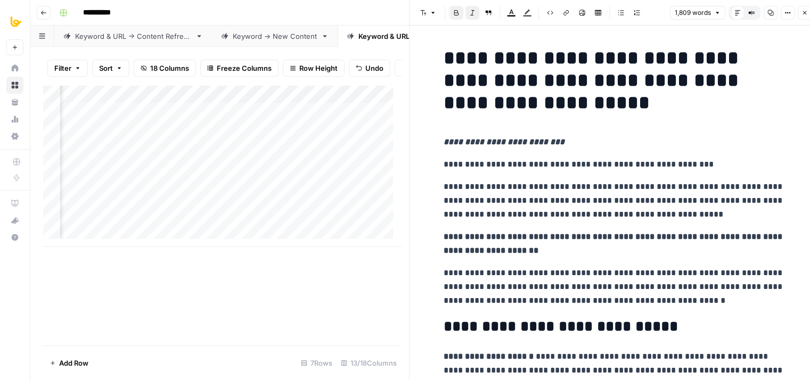
click at [664, 99] on h1 "**********" at bounding box center [613, 80] width 341 height 67
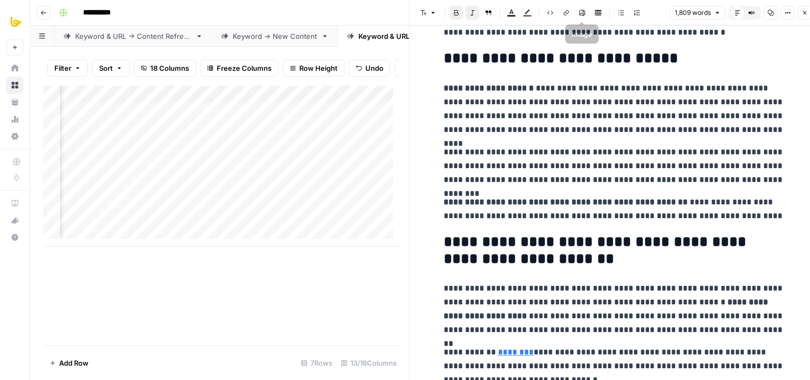
drag, startPoint x: 653, startPoint y: 144, endPoint x: 673, endPoint y: 245, distance: 103.7
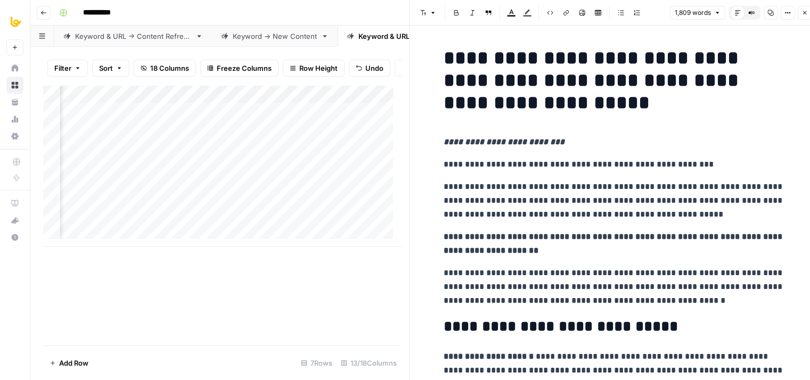
drag, startPoint x: 658, startPoint y: 133, endPoint x: 640, endPoint y: 22, distance: 112.7
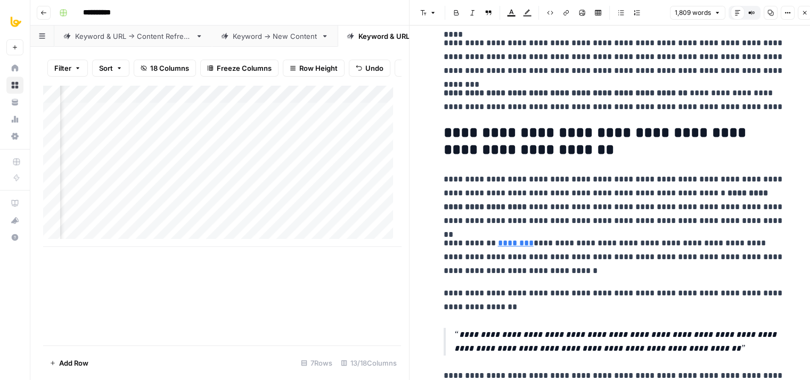
drag, startPoint x: 642, startPoint y: 236, endPoint x: 643, endPoint y: 250, distance: 13.9
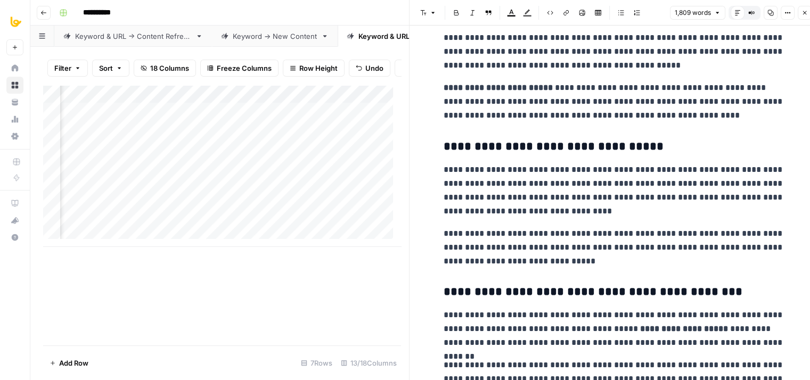
drag, startPoint x: 662, startPoint y: 107, endPoint x: 672, endPoint y: 289, distance: 181.9
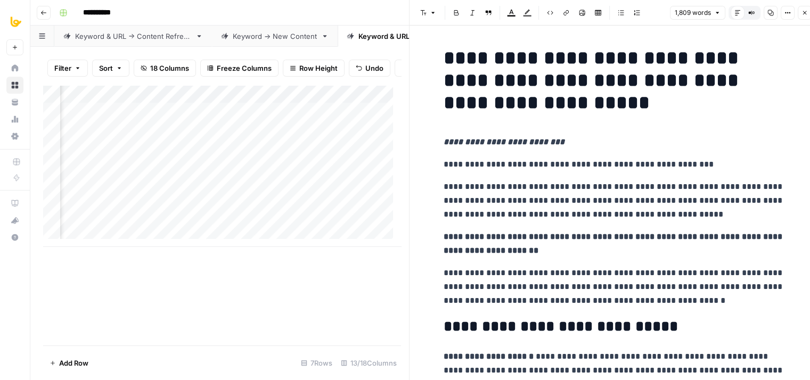
drag, startPoint x: 672, startPoint y: 289, endPoint x: 676, endPoint y: 111, distance: 177.9
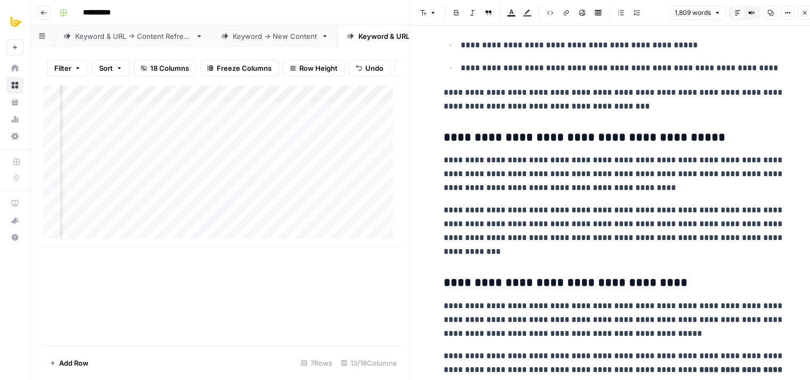
drag, startPoint x: 681, startPoint y: 91, endPoint x: 691, endPoint y: 324, distance: 233.9
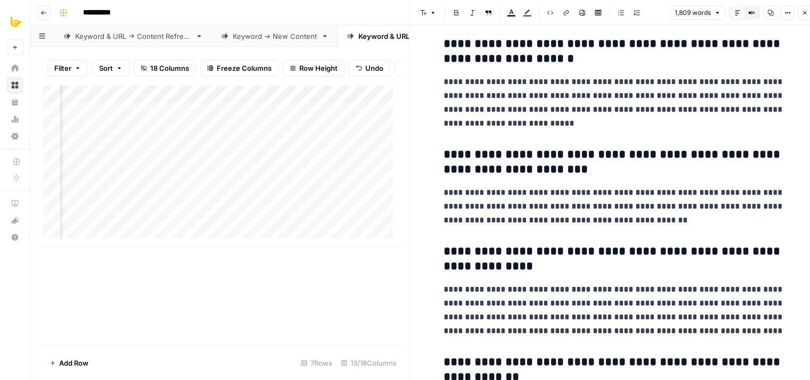
scroll to position [3758, 0]
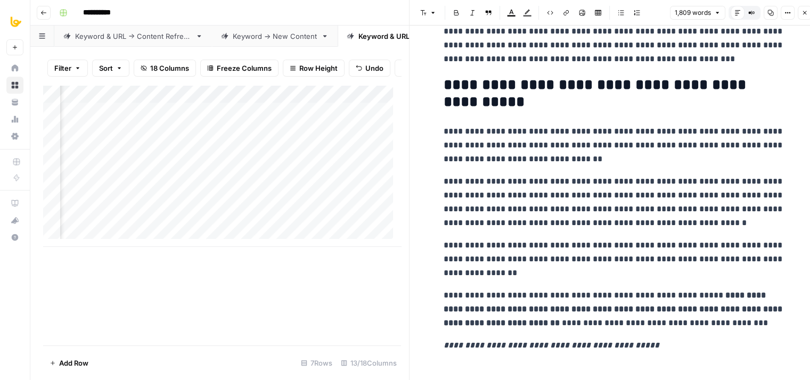
drag, startPoint x: 663, startPoint y: 258, endPoint x: 666, endPoint y: 365, distance: 106.5
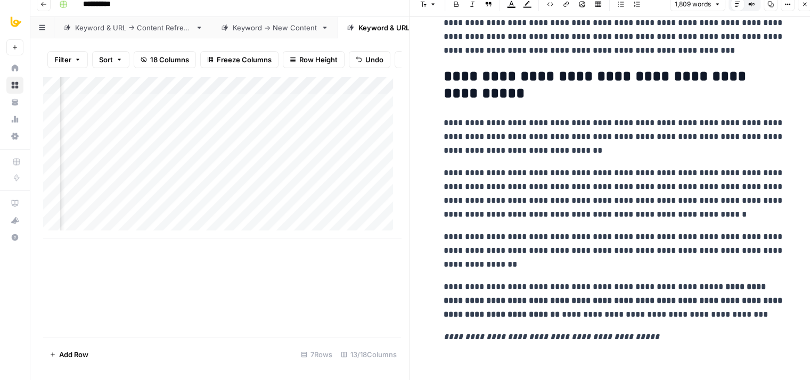
drag, startPoint x: 662, startPoint y: 150, endPoint x: 668, endPoint y: 313, distance: 162.5
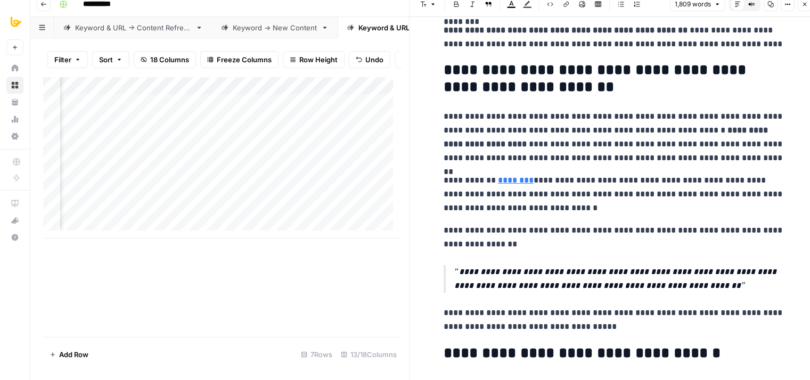
scroll to position [0, 0]
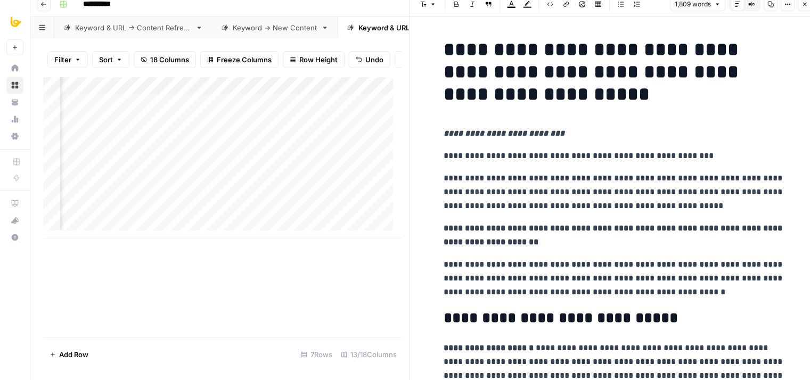
drag, startPoint x: 670, startPoint y: 315, endPoint x: 667, endPoint y: 15, distance: 299.2
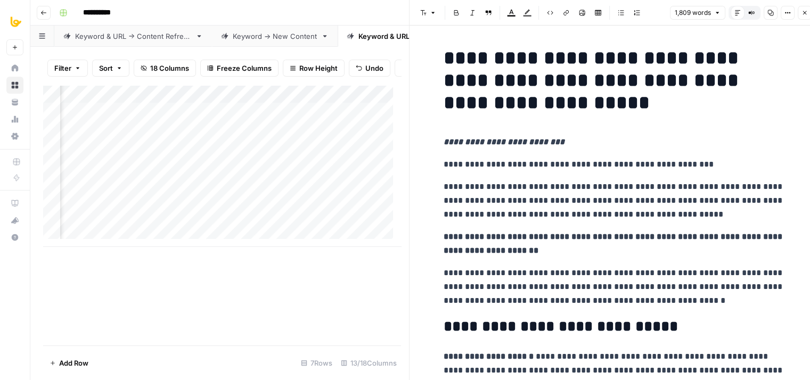
drag, startPoint x: 673, startPoint y: 175, endPoint x: 664, endPoint y: 43, distance: 132.3
click at [770, 11] on icon "button" at bounding box center [770, 13] width 6 height 6
click at [739, 50] on h1 "**********" at bounding box center [613, 80] width 341 height 67
click at [615, 183] on p "**********" at bounding box center [613, 201] width 341 height 42
click at [805, 14] on icon "button" at bounding box center [804, 13] width 6 height 6
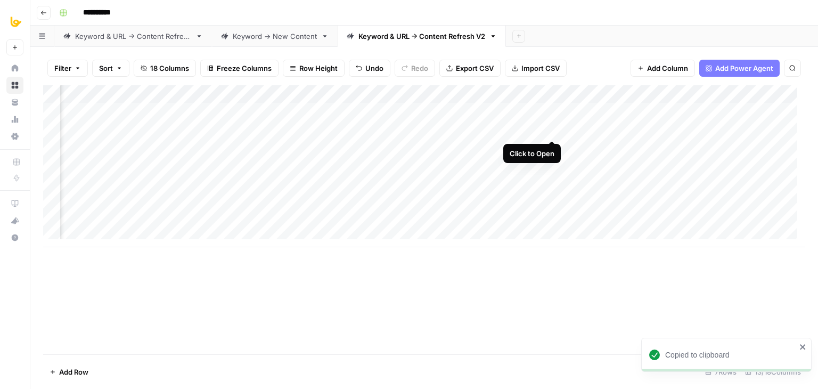
click at [552, 129] on div "Add Column" at bounding box center [424, 166] width 762 height 162
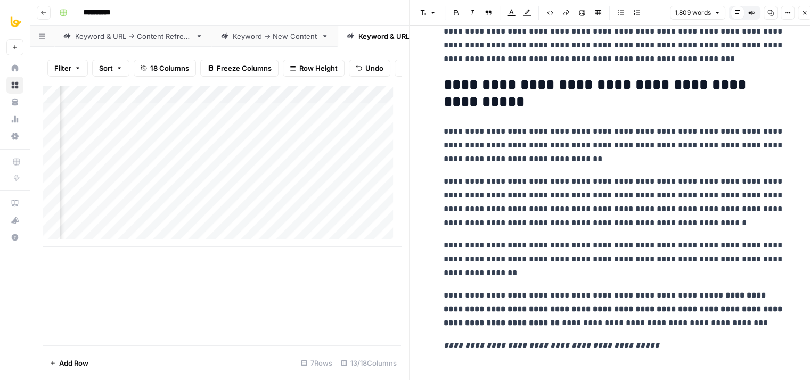
drag, startPoint x: 663, startPoint y: 229, endPoint x: 679, endPoint y: 396, distance: 167.4
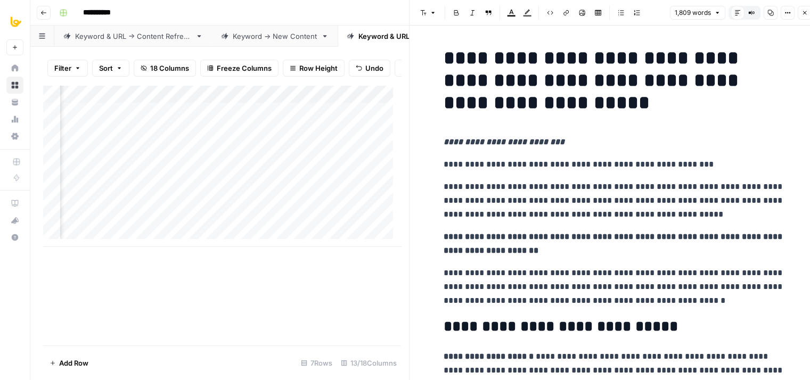
drag, startPoint x: 677, startPoint y: 380, endPoint x: 703, endPoint y: 57, distance: 323.2
click at [804, 15] on icon "button" at bounding box center [804, 13] width 6 height 6
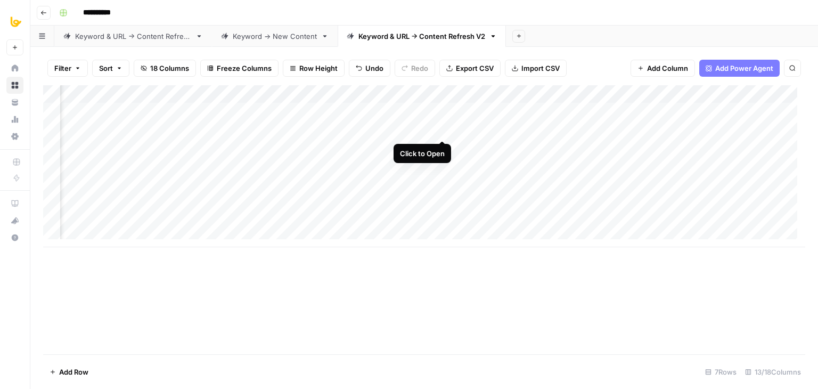
click at [444, 128] on div "Add Column" at bounding box center [424, 166] width 762 height 162
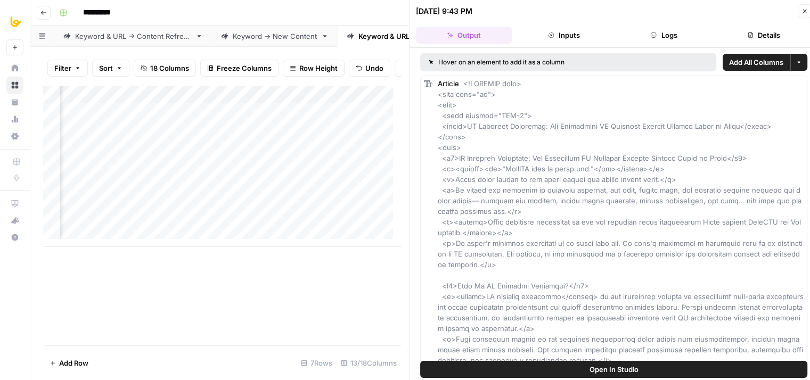
click at [669, 37] on button "Logs" at bounding box center [664, 35] width 96 height 17
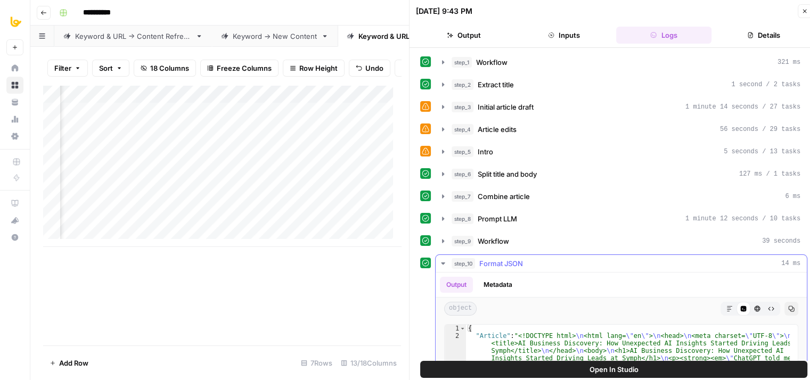
click at [473, 255] on button "step_10 Format JSON 14 ms" at bounding box center [621, 263] width 371 height 17
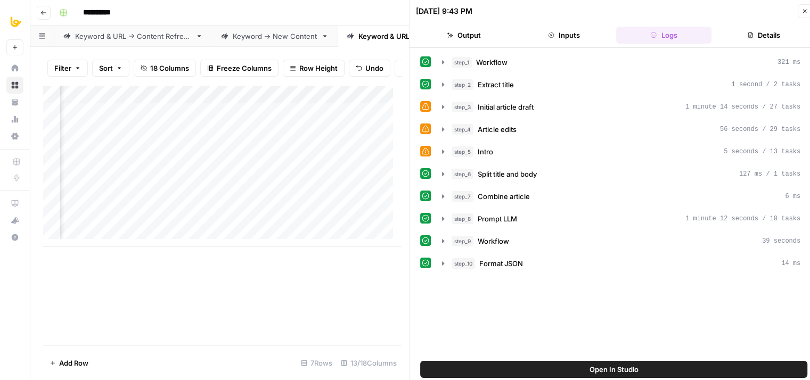
click at [572, 31] on button "Inputs" at bounding box center [564, 35] width 96 height 17
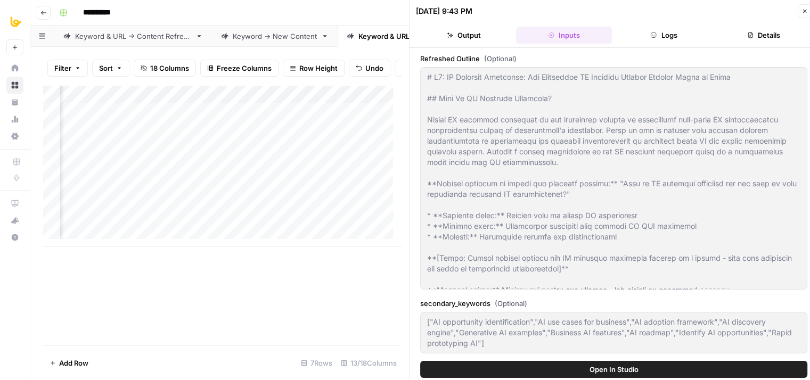
click at [486, 37] on button "Output" at bounding box center [464, 35] width 96 height 17
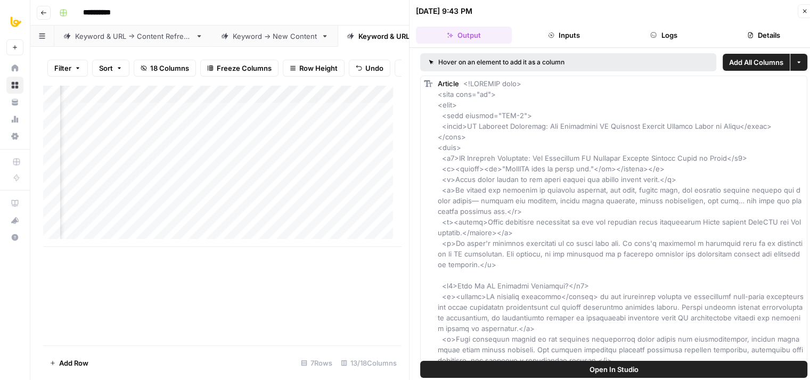
click at [763, 31] on button "Details" at bounding box center [764, 35] width 96 height 17
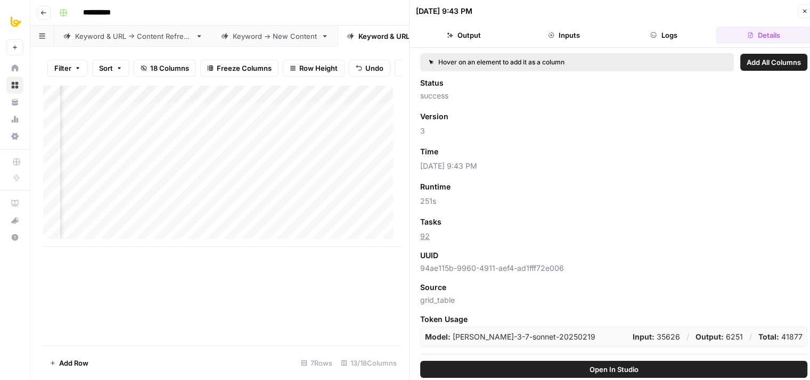
click at [798, 9] on button "Close" at bounding box center [805, 11] width 14 height 14
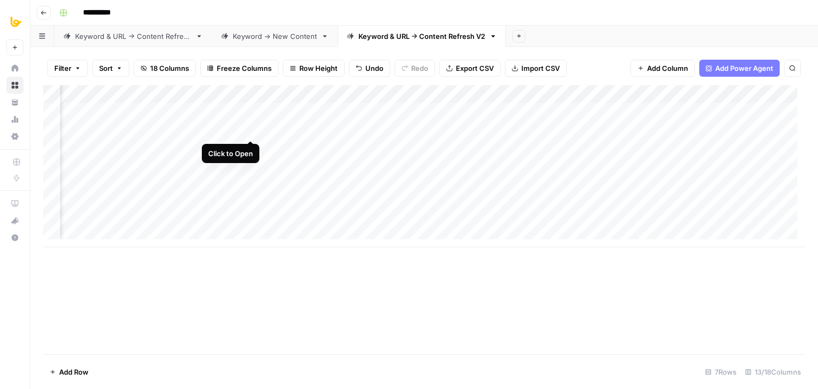
click at [249, 129] on div "Add Column" at bounding box center [424, 166] width 762 height 162
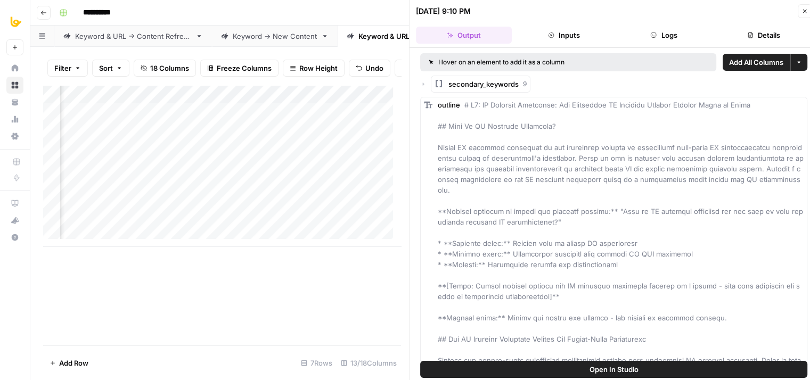
click at [756, 35] on button "Details" at bounding box center [764, 35] width 96 height 17
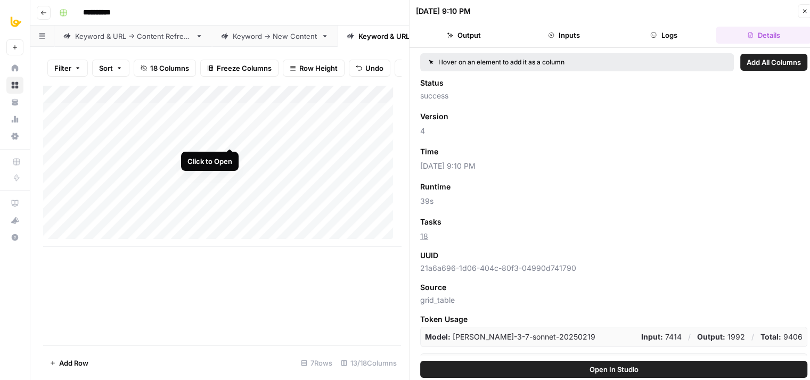
click at [227, 135] on div "Add Column" at bounding box center [222, 166] width 358 height 162
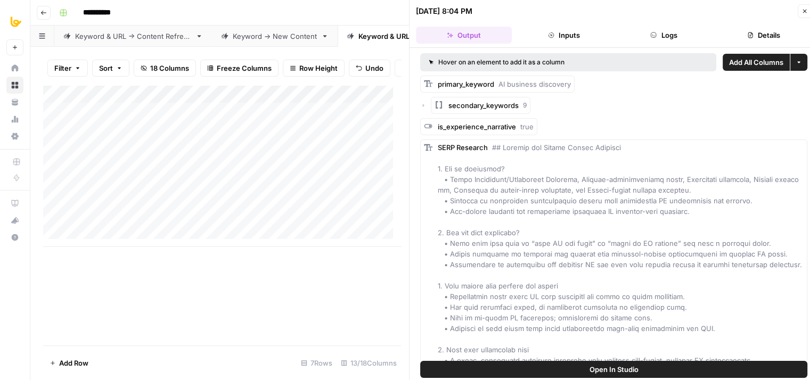
scroll to position [9, 0]
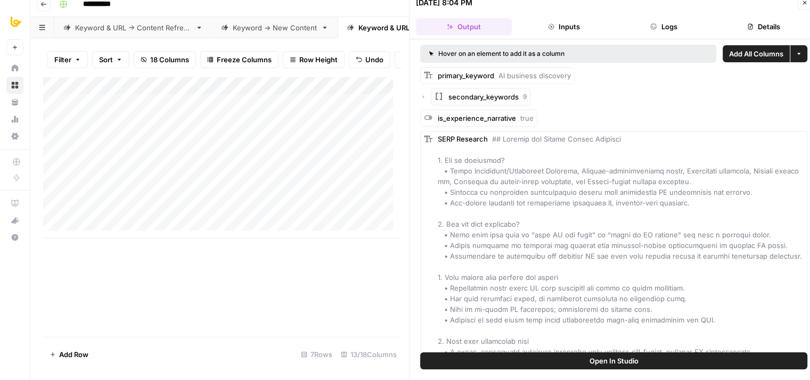
click at [759, 23] on button "Details" at bounding box center [764, 26] width 96 height 17
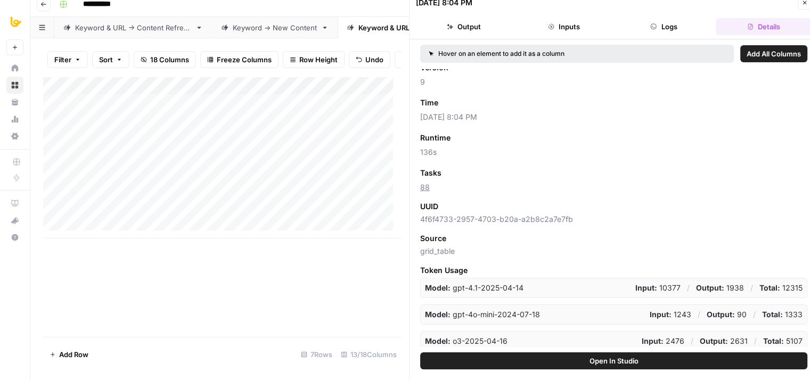
scroll to position [44, 0]
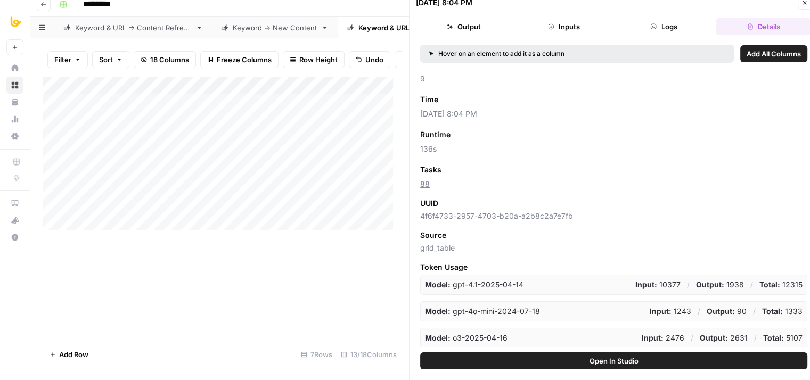
drag, startPoint x: 560, startPoint y: 140, endPoint x: 556, endPoint y: 205, distance: 65.1
click at [806, 0] on icon "button" at bounding box center [804, 2] width 6 height 6
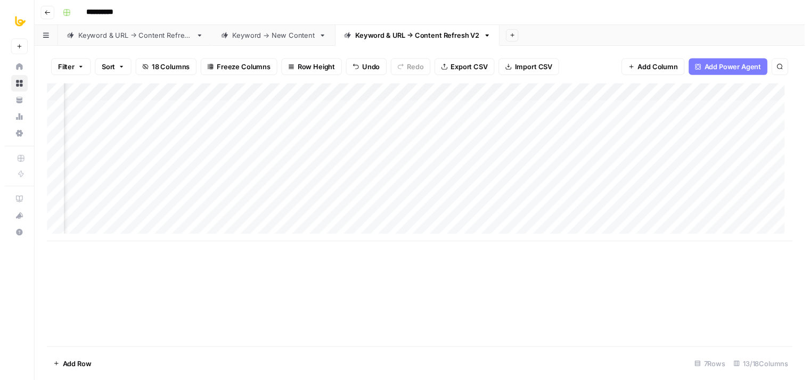
scroll to position [0, 281]
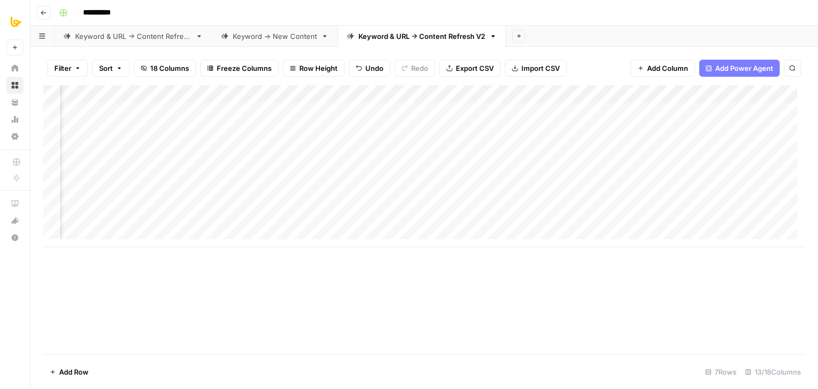
click at [632, 130] on div "Add Column" at bounding box center [424, 166] width 762 height 162
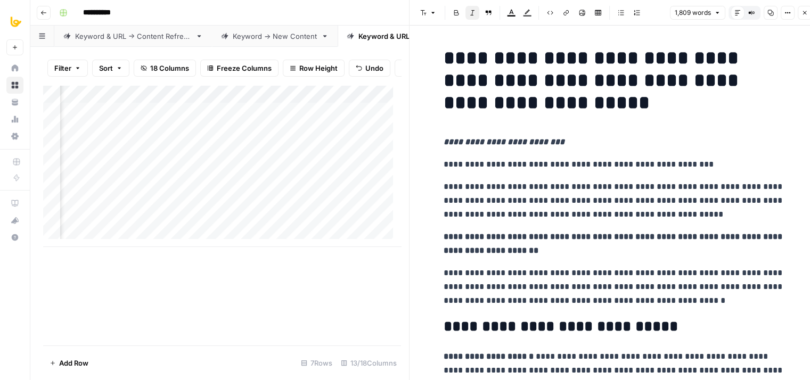
click at [768, 15] on icon "button" at bounding box center [770, 13] width 6 height 6
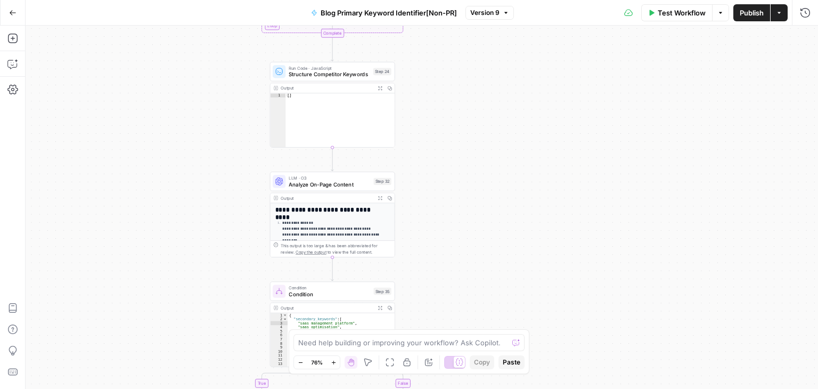
click at [163, 245] on div "true false true false Workflow Set Inputs Inputs Workflow Workflow Step 31 Outp…" at bounding box center [422, 207] width 792 height 363
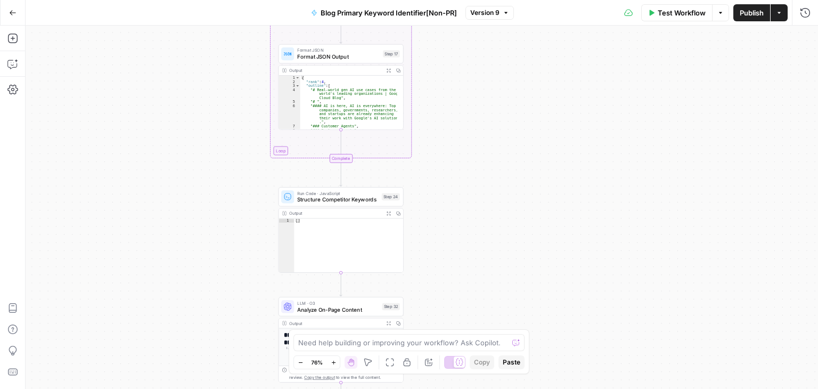
drag, startPoint x: 160, startPoint y: 112, endPoint x: 169, endPoint y: 237, distance: 125.4
click at [169, 237] on div "true false true false Workflow Set Inputs Inputs Workflow Workflow Step 31 Outp…" at bounding box center [422, 207] width 792 height 363
click at [150, 249] on div "true false true false Workflow Set Inputs Inputs Workflow Workflow Step 31 Outp…" at bounding box center [422, 207] width 792 height 363
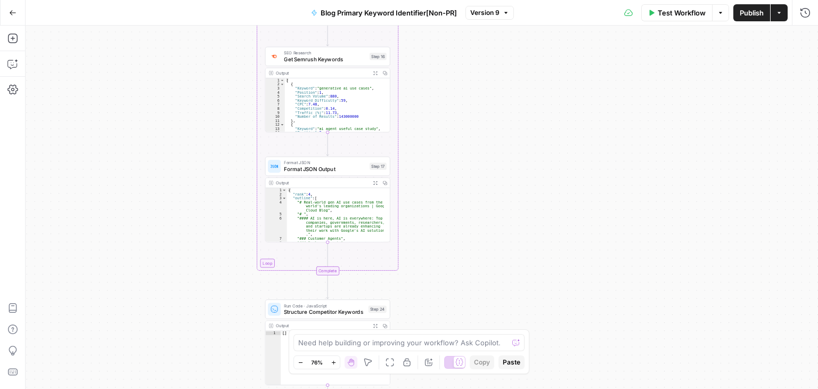
click at [136, 294] on div "true false true false Workflow Set Inputs Inputs Workflow Workflow Step 31 Outp…" at bounding box center [422, 207] width 792 height 363
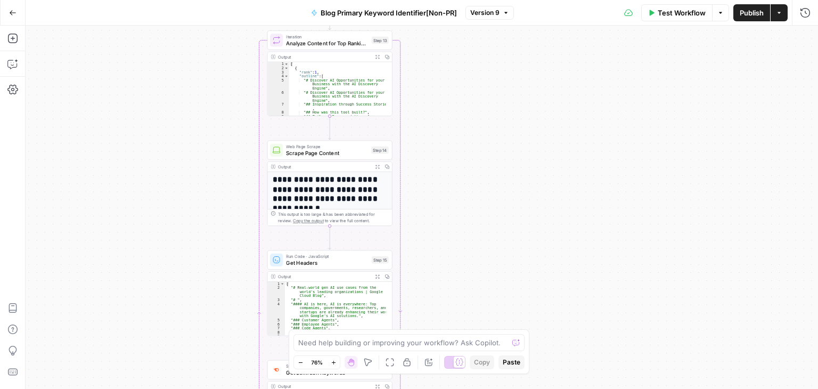
click at [175, 237] on div "true false true false Workflow Set Inputs Inputs Workflow Workflow Step 31 Outp…" at bounding box center [422, 207] width 792 height 363
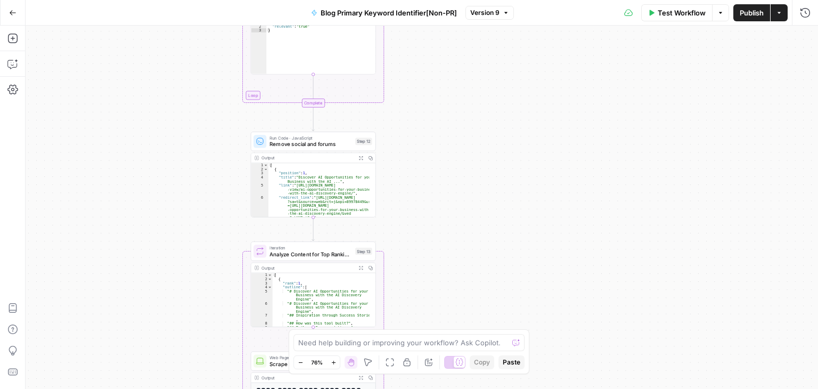
drag, startPoint x: 196, startPoint y: 54, endPoint x: 179, endPoint y: 298, distance: 243.9
click at [179, 298] on div "true false true false Workflow Set Inputs Inputs Workflow Workflow Step 31 Outp…" at bounding box center [422, 207] width 792 height 363
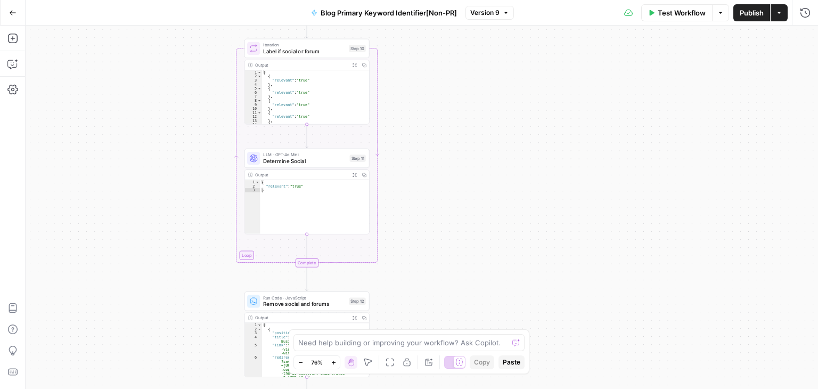
click at [202, 268] on div "true false true false Workflow Set Inputs Inputs Workflow Workflow Step 31 Outp…" at bounding box center [422, 207] width 792 height 363
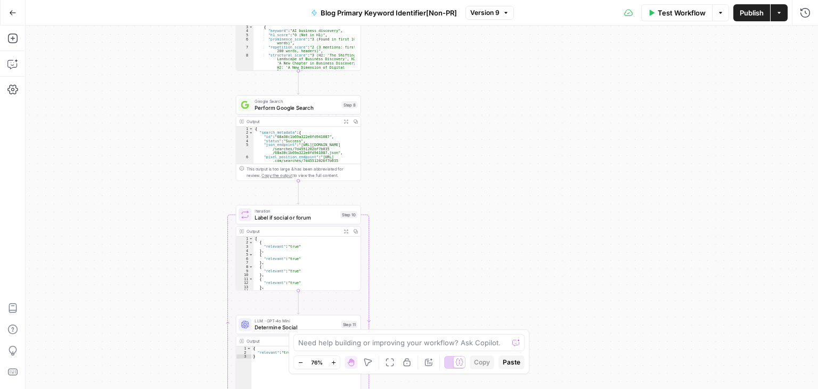
drag, startPoint x: 217, startPoint y: 74, endPoint x: 209, endPoint y: 240, distance: 166.3
click at [209, 240] on div "true false true false Workflow Set Inputs Inputs Workflow Workflow Step 31 Outp…" at bounding box center [422, 207] width 792 height 363
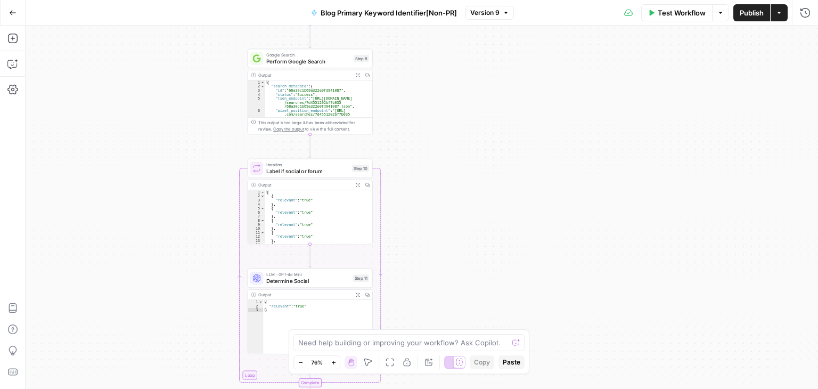
click at [209, 158] on div "true false true false Workflow Set Inputs Inputs Workflow Workflow Step 31 Outp…" at bounding box center [422, 207] width 792 height 363
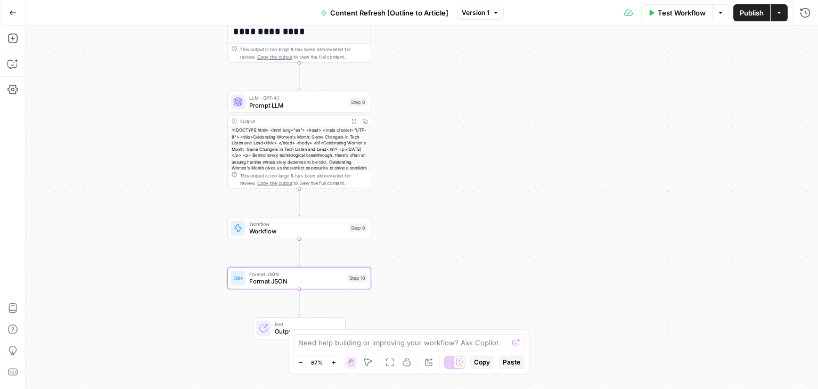
scroll to position [20, 0]
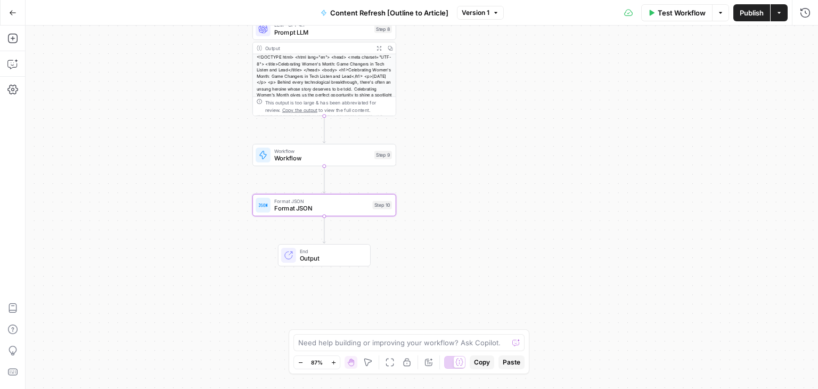
click at [520, 194] on div "Workflow Set Inputs Inputs Workflow Workflow Step 1 Output Expand Output Copy 1…" at bounding box center [422, 207] width 792 height 363
click at [166, 187] on div "Workflow Set Inputs Inputs Workflow Workflow Step 1 Output Expand Output Copy 1…" at bounding box center [422, 207] width 792 height 363
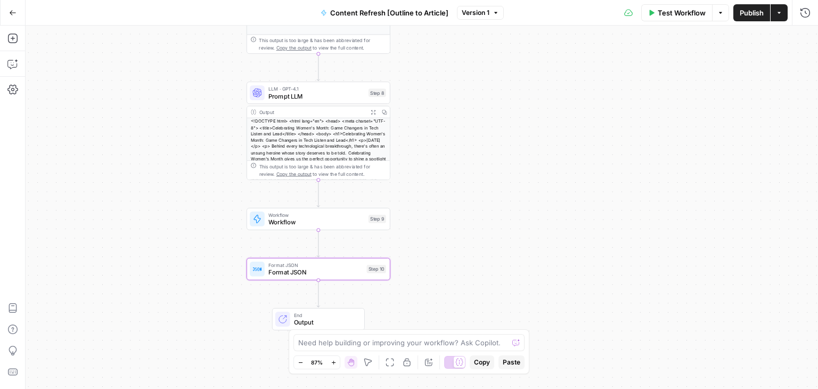
drag, startPoint x: 149, startPoint y: 145, endPoint x: 251, endPoint y: 134, distance: 103.4
click at [148, 145] on div "Workflow Set Inputs Inputs Workflow Workflow Step 1 Output Expand Output Copy 1…" at bounding box center [422, 207] width 792 height 363
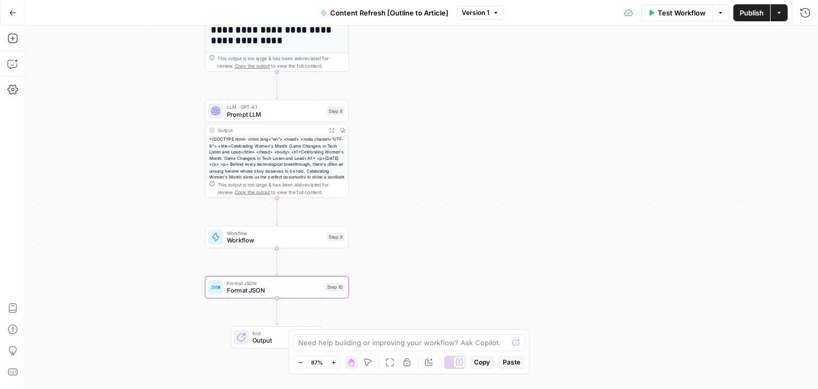
click at [268, 117] on span "Prompt LLM" at bounding box center [275, 114] width 96 height 9
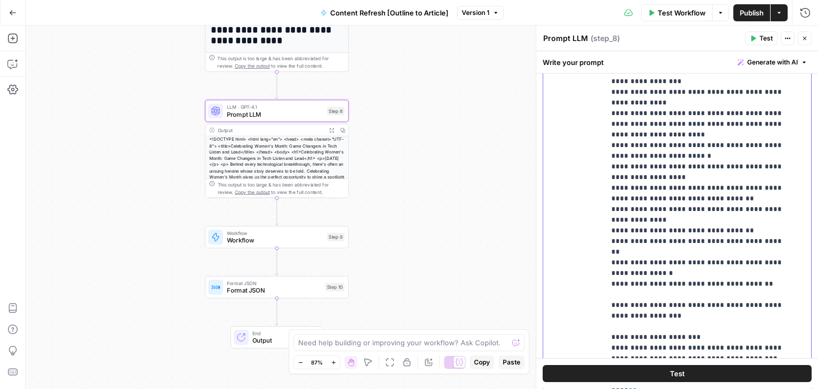
scroll to position [54, 0]
drag, startPoint x: 667, startPoint y: 253, endPoint x: 667, endPoint y: 280, distance: 26.6
click at [666, 258] on p "**********" at bounding box center [699, 154] width 177 height 479
click at [694, 262] on p "**********" at bounding box center [699, 154] width 177 height 479
click at [740, 258] on p "**********" at bounding box center [699, 154] width 177 height 479
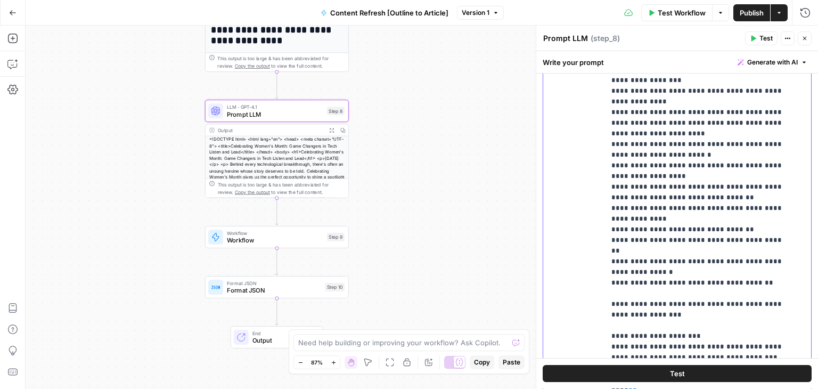
click at [618, 262] on p "**********" at bounding box center [699, 154] width 177 height 479
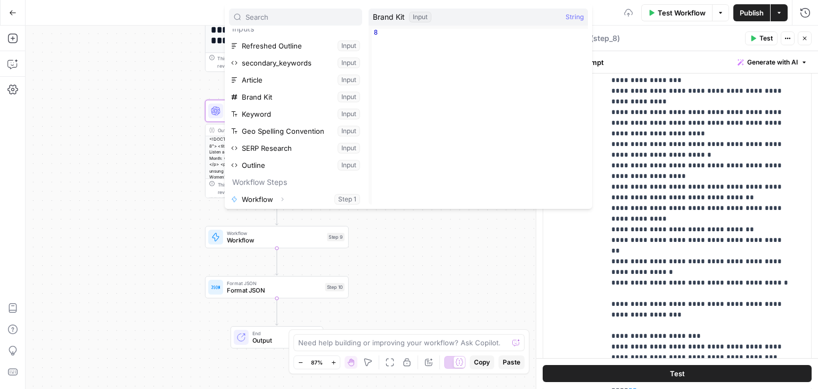
scroll to position [0, 0]
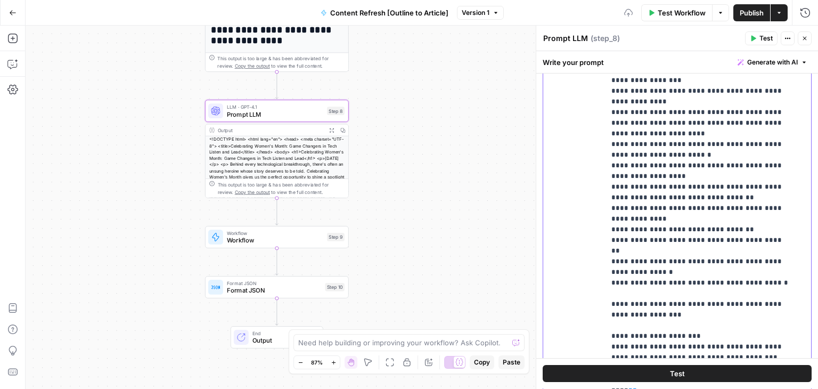
click at [744, 269] on p "**********" at bounding box center [699, 154] width 177 height 479
drag, startPoint x: 766, startPoint y: 261, endPoint x: 608, endPoint y: 261, distance: 158.1
click at [608, 261] on div "**********" at bounding box center [704, 182] width 198 height 434
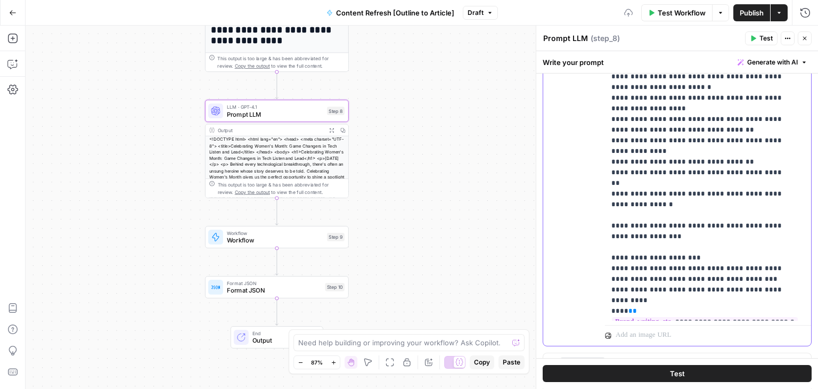
scroll to position [410, 0]
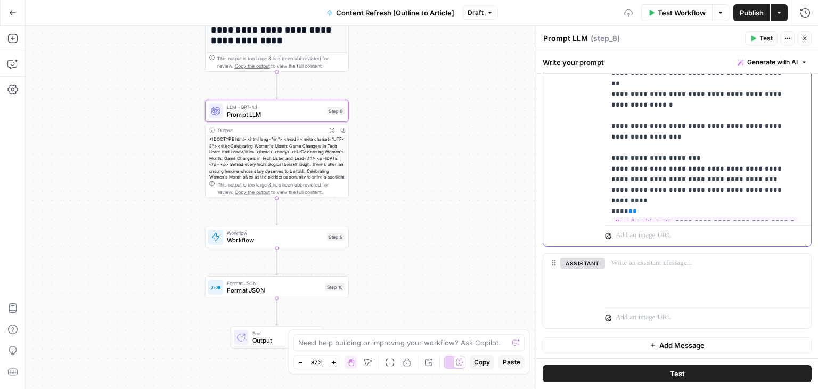
drag, startPoint x: 692, startPoint y: 196, endPoint x: 690, endPoint y: 294, distance: 98.0
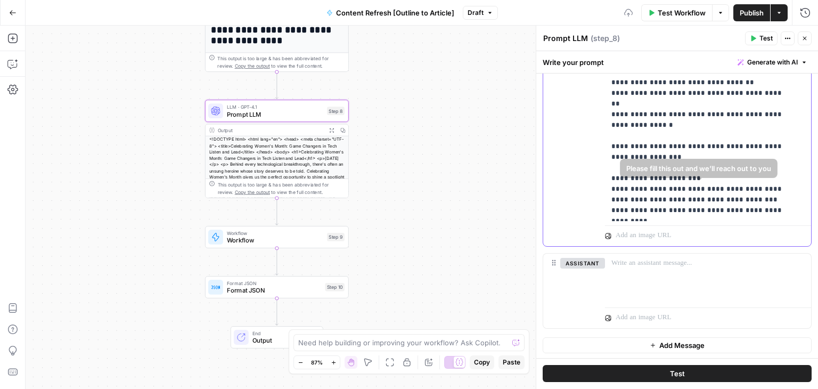
scroll to position [0, 0]
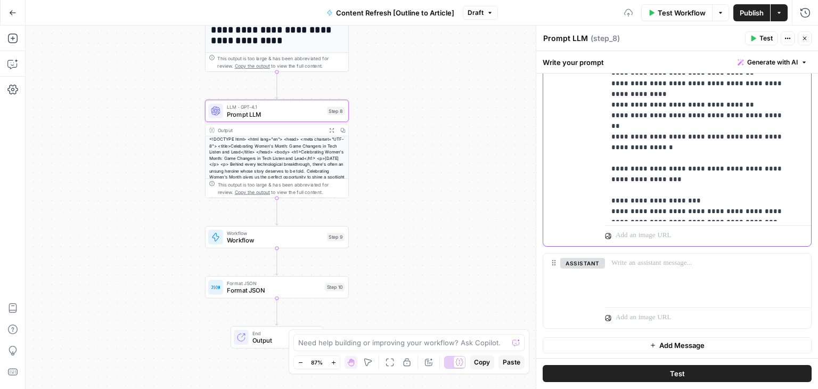
drag, startPoint x: 739, startPoint y: 175, endPoint x: 736, endPoint y: 132, distance: 42.7
click at [669, 136] on p "**********" at bounding box center [699, 25] width 177 height 469
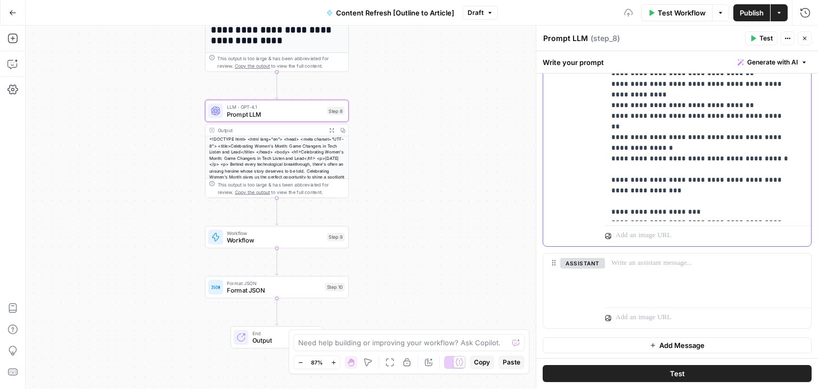
click at [639, 151] on p "**********" at bounding box center [699, 30] width 177 height 479
drag, startPoint x: 758, startPoint y: 139, endPoint x: 544, endPoint y: 134, distance: 214.6
click at [544, 134] on div "**********" at bounding box center [677, 16] width 268 height 459
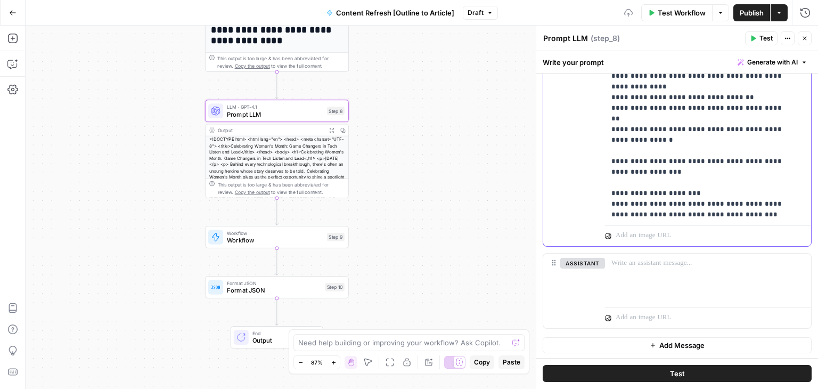
scroll to position [43, 0]
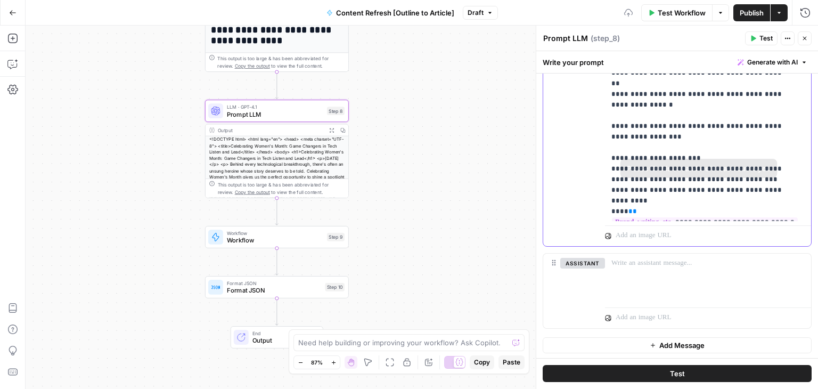
drag, startPoint x: 688, startPoint y: 129, endPoint x: 693, endPoint y: 222, distance: 92.8
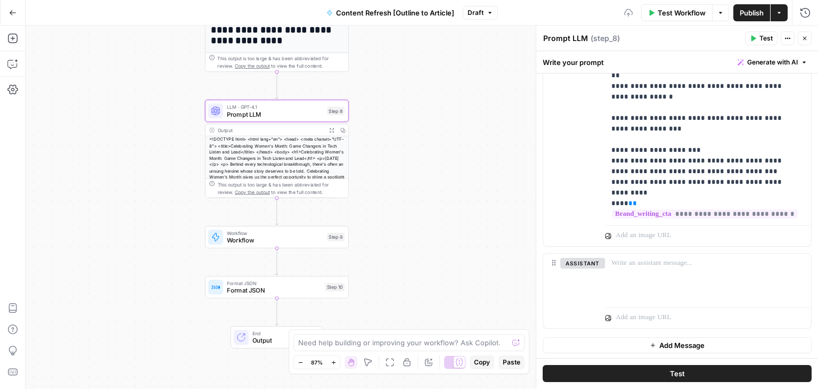
click at [759, 9] on span "Publish" at bounding box center [752, 12] width 24 height 11
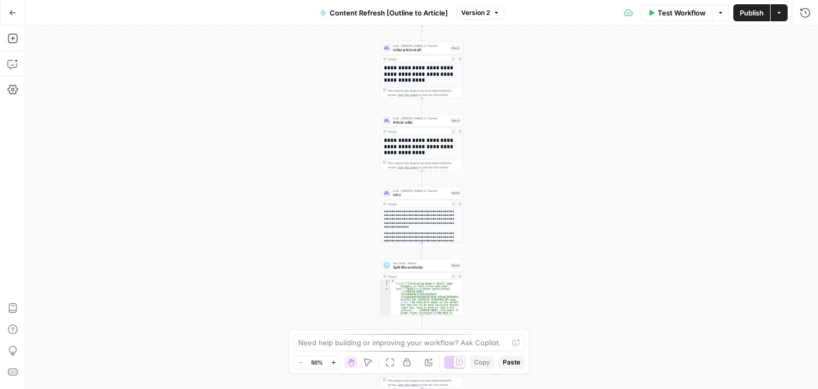
click at [228, 118] on div "Workflow Set Inputs Inputs Workflow Workflow Step 1 Output Expand Output Copy 1…" at bounding box center [422, 207] width 792 height 363
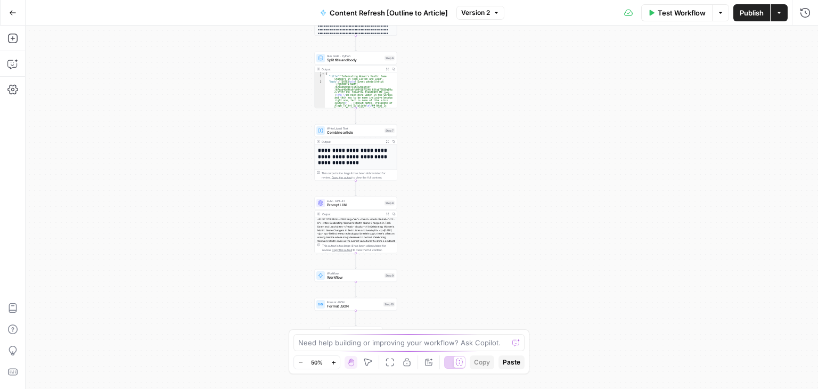
drag, startPoint x: 255, startPoint y: 169, endPoint x: 256, endPoint y: 102, distance: 66.6
click at [256, 103] on div "Workflow Set Inputs Inputs Workflow Workflow Step 1 Output Expand Output Copy 1…" at bounding box center [422, 207] width 792 height 363
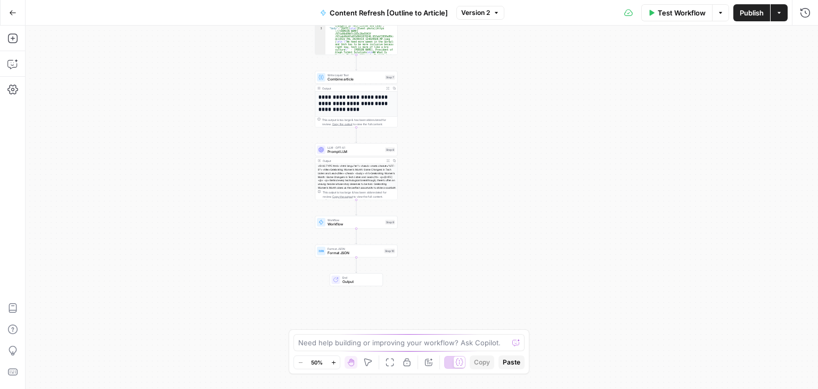
drag, startPoint x: 248, startPoint y: 188, endPoint x: 224, endPoint y: 249, distance: 65.3
click at [224, 249] on div "Workflow Set Inputs Inputs Workflow Workflow Step 1 Output Expand Output Copy 1…" at bounding box center [422, 207] width 792 height 363
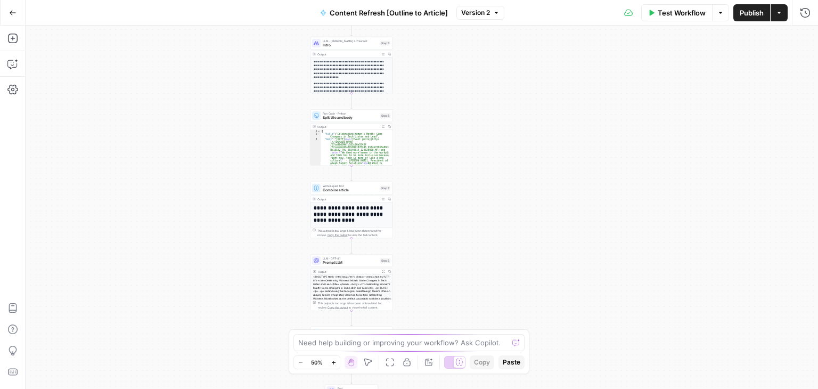
drag, startPoint x: 444, startPoint y: 183, endPoint x: 445, endPoint y: 189, distance: 6.5
click at [446, 184] on div "Workflow Set Inputs Inputs Workflow Workflow Step 1 Output Expand Output Copy 1…" at bounding box center [422, 207] width 792 height 363
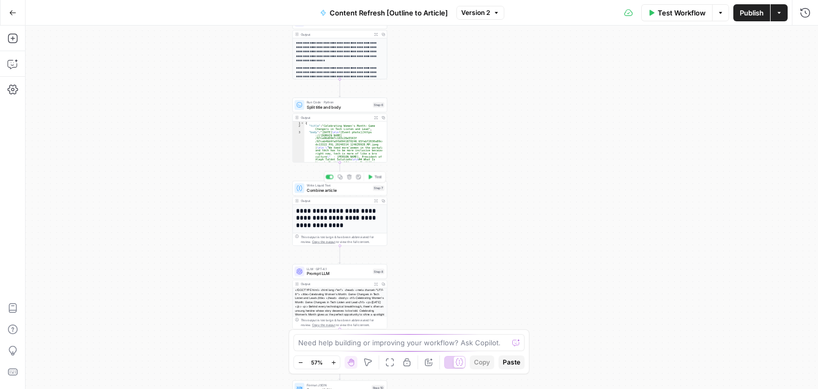
click at [321, 191] on span "Combine article" at bounding box center [338, 190] width 63 height 6
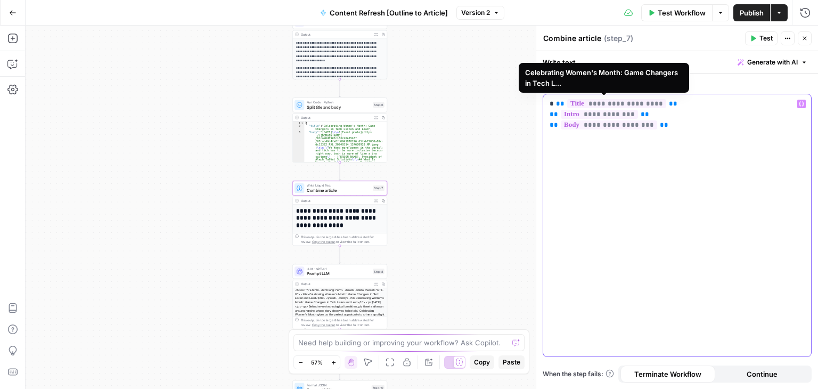
click at [587, 102] on span "**********" at bounding box center [616, 103] width 99 height 9
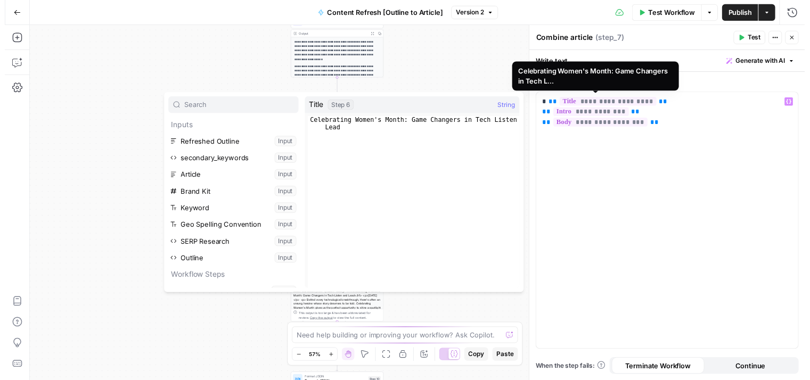
scroll to position [182, 0]
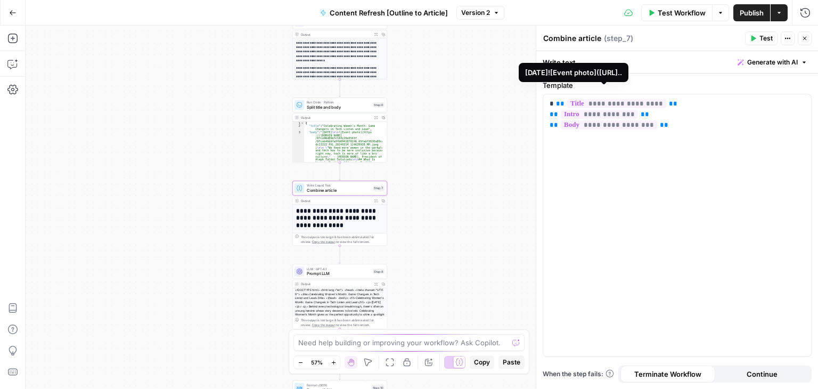
click at [430, 64] on div "Workflow Set Inputs Inputs Workflow Workflow Step 1 Output Expand Output Copy 1…" at bounding box center [422, 207] width 792 height 363
click at [809, 36] on button "Close" at bounding box center [805, 38] width 14 height 14
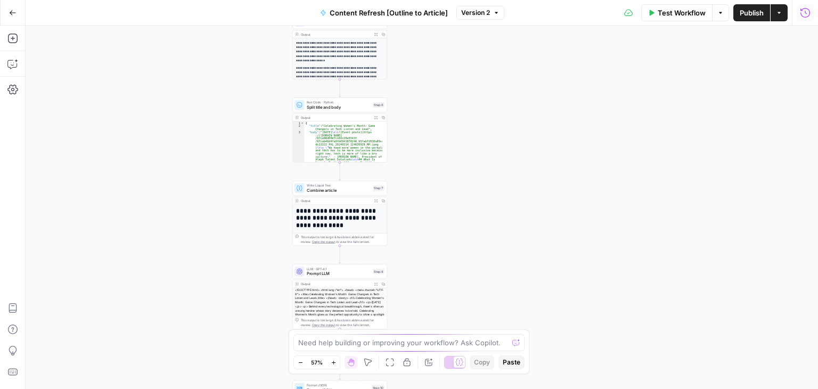
click at [806, 10] on icon "button" at bounding box center [805, 12] width 11 height 11
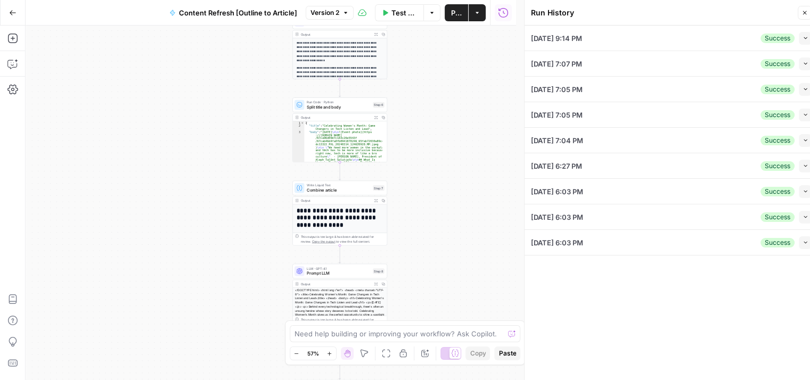
click at [789, 39] on div "Success" at bounding box center [777, 39] width 34 height 10
click at [803, 39] on icon "button" at bounding box center [805, 38] width 6 height 6
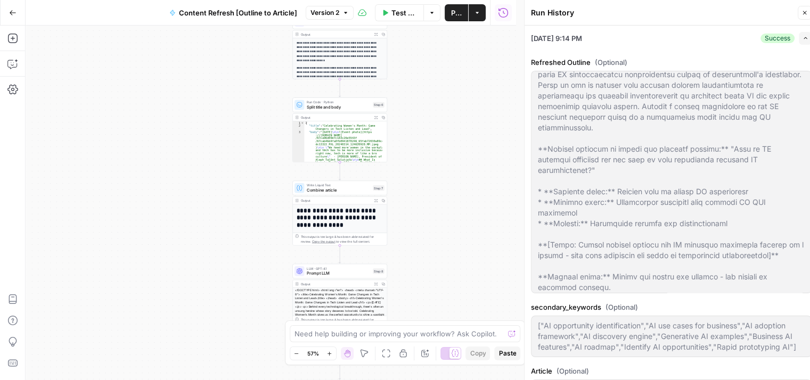
scroll to position [213, 0]
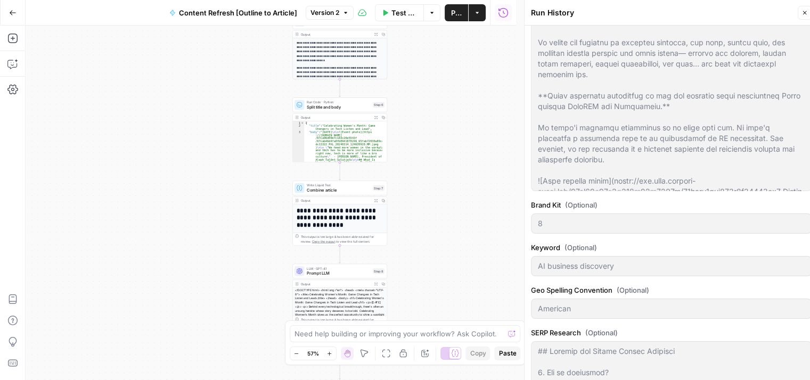
drag, startPoint x: 680, startPoint y: 105, endPoint x: 672, endPoint y: 184, distance: 79.3
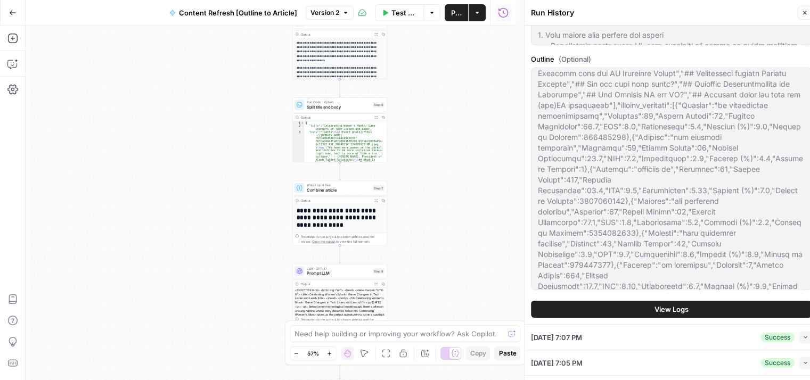
scroll to position [34, 0]
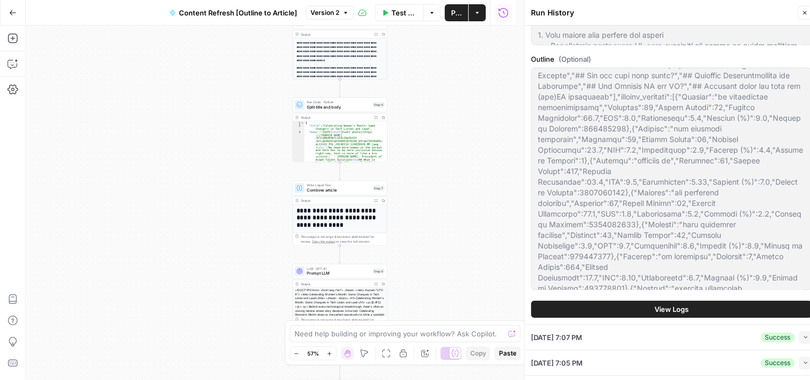
drag, startPoint x: 672, startPoint y: 184, endPoint x: 673, endPoint y: 309, distance: 125.1
click at [662, 310] on span "View Logs" at bounding box center [671, 309] width 34 height 11
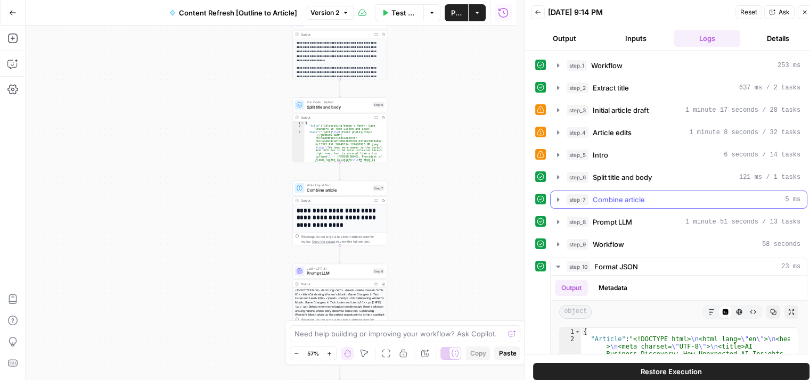
click at [605, 198] on span "Combine article" at bounding box center [619, 199] width 52 height 11
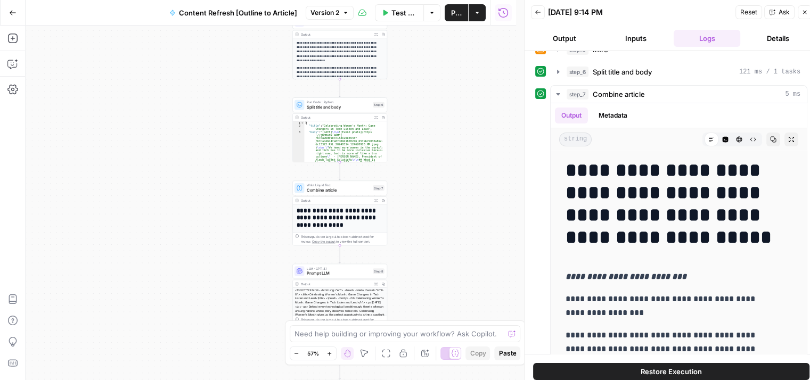
drag, startPoint x: 535, startPoint y: 222, endPoint x: 540, endPoint y: 303, distance: 81.6
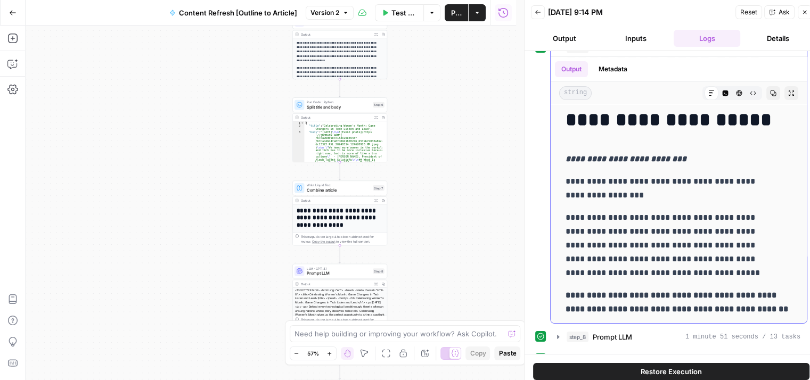
drag, startPoint x: 648, startPoint y: 190, endPoint x: 656, endPoint y: 244, distance: 55.3
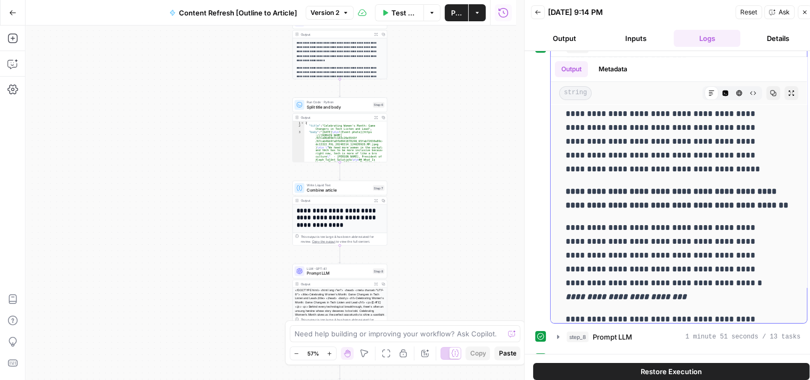
drag, startPoint x: 693, startPoint y: 192, endPoint x: 684, endPoint y: 253, distance: 61.4
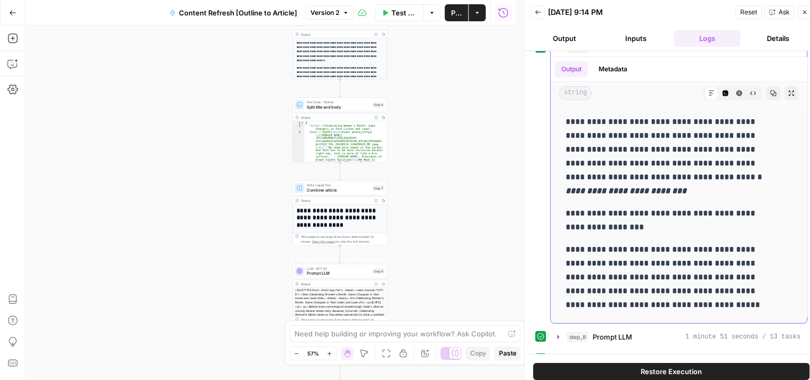
drag, startPoint x: 692, startPoint y: 196, endPoint x: 685, endPoint y: 249, distance: 53.2
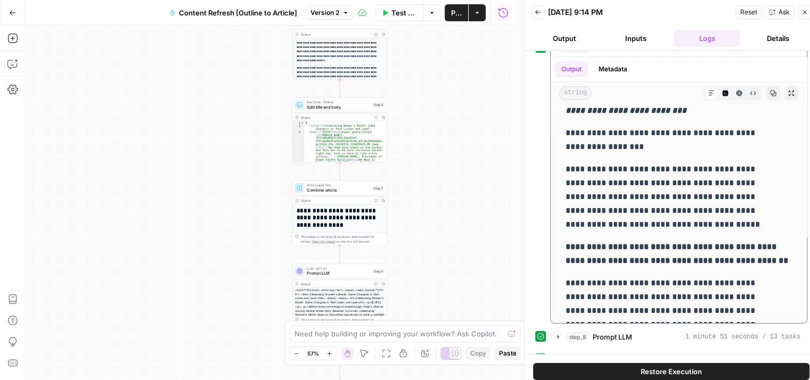
drag, startPoint x: 705, startPoint y: 220, endPoint x: 700, endPoint y: 270, distance: 50.4
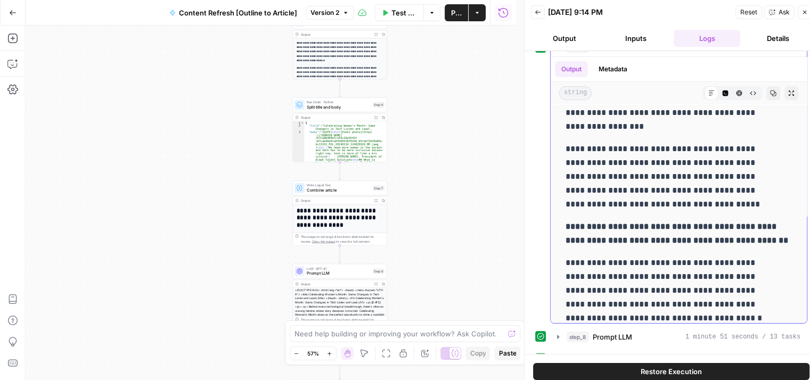
drag, startPoint x: 701, startPoint y: 218, endPoint x: 694, endPoint y: 267, distance: 49.5
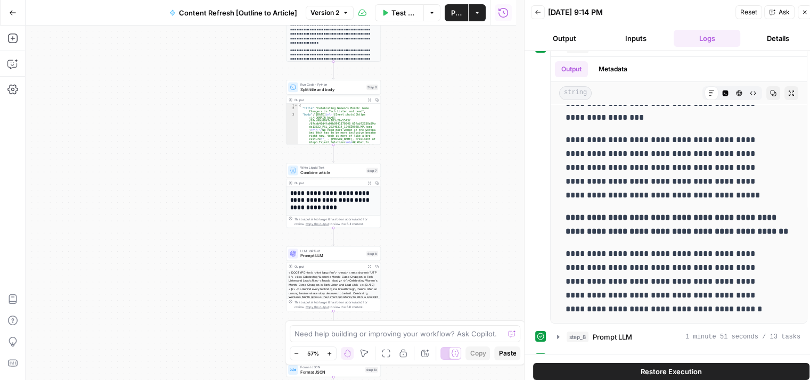
click at [430, 213] on div "Workflow Set Inputs Inputs Workflow Workflow Step 1 Output Expand Output Copy 1…" at bounding box center [271, 203] width 490 height 355
drag, startPoint x: 420, startPoint y: 155, endPoint x: 423, endPoint y: 202, distance: 46.4
click at [423, 202] on div "Workflow Set Inputs Inputs Workflow Workflow Step 1 Output Expand Output Copy 1…" at bounding box center [271, 203] width 490 height 355
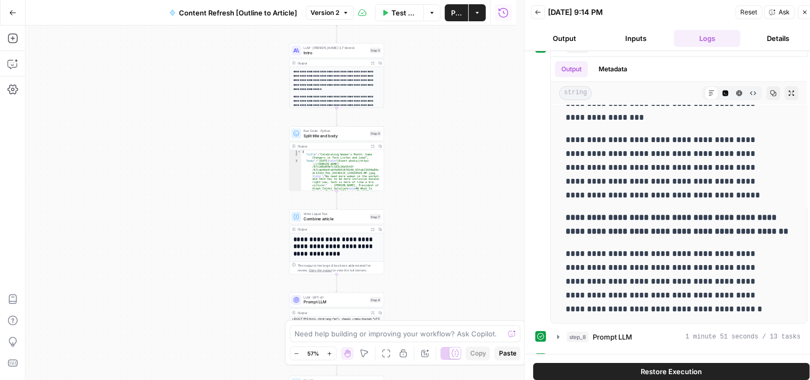
drag, startPoint x: 427, startPoint y: 231, endPoint x: 431, endPoint y: 192, distance: 39.0
click at [431, 192] on div "Workflow Set Inputs Inputs Workflow Workflow Step 1 Output Expand Output Copy 1…" at bounding box center [271, 203] width 490 height 355
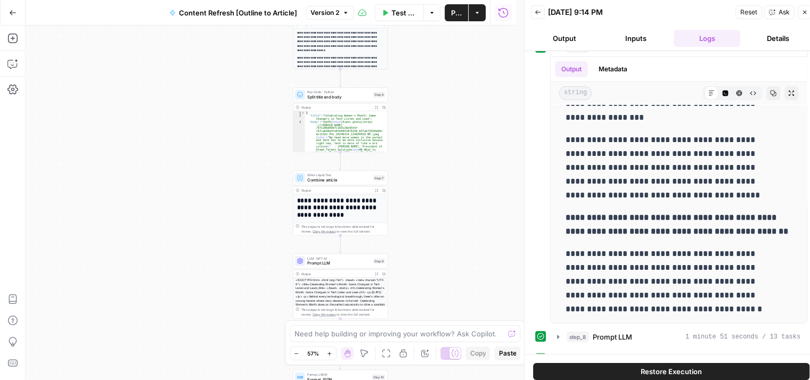
click at [460, 226] on div "Workflow Set Inputs Inputs Workflow Workflow Step 1 Output Expand Output Copy 1…" at bounding box center [271, 203] width 490 height 355
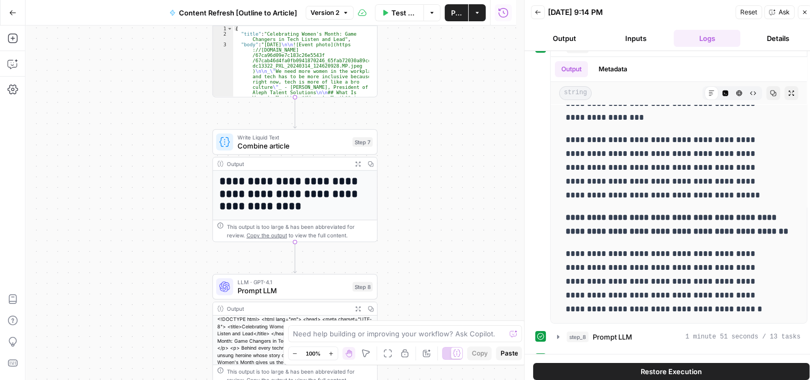
drag, startPoint x: 433, startPoint y: 107, endPoint x: 459, endPoint y: 228, distance: 123.6
click at [459, 228] on div "Workflow Set Inputs Inputs Workflow Workflow Step 1 Output Expand Output Copy 1…" at bounding box center [271, 203] width 490 height 355
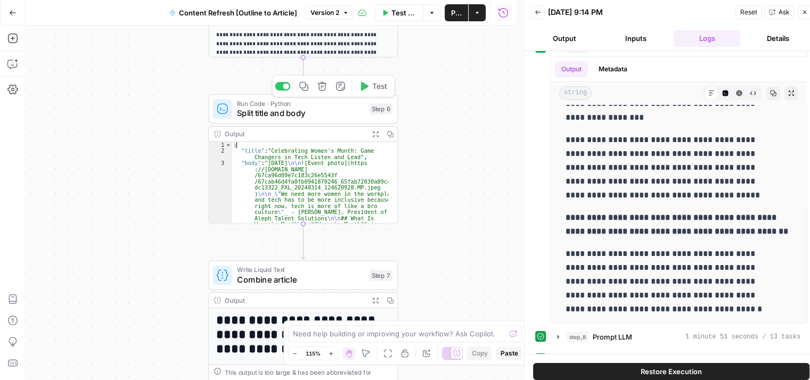
click at [311, 113] on span "Split title and body" at bounding box center [300, 113] width 127 height 12
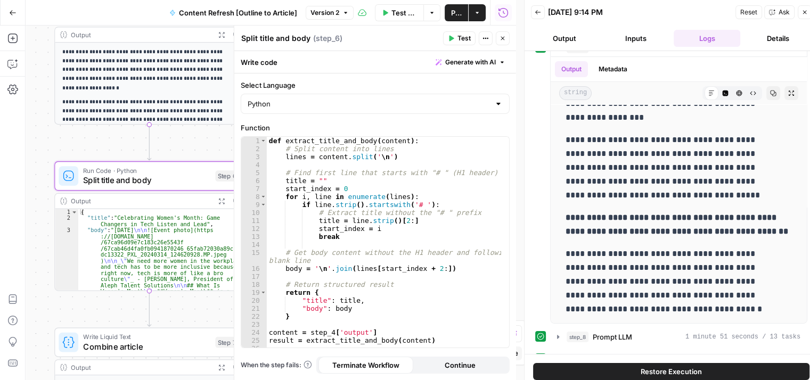
drag, startPoint x: 133, startPoint y: 125, endPoint x: 2, endPoint y: 179, distance: 142.5
click at [2, 179] on div "Add Steps Copilot Settings AirOps Academy Help Give Feedback Shortcuts Workflow…" at bounding box center [258, 203] width 516 height 355
type textarea "**********"
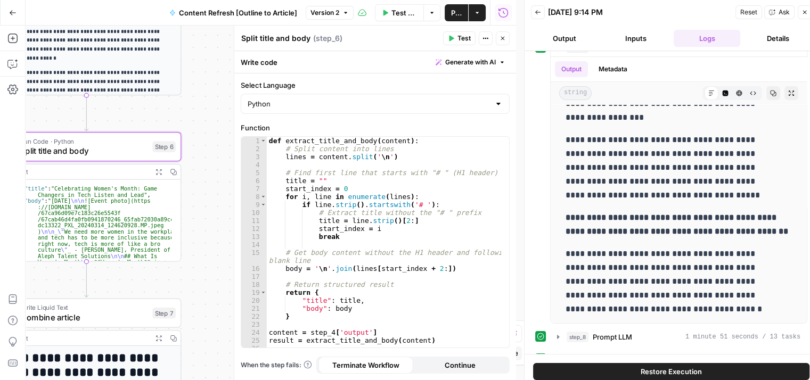
drag, startPoint x: 111, startPoint y: 137, endPoint x: 48, endPoint y: 108, distance: 69.3
click at [48, 108] on div "Workflow Set Inputs Inputs Workflow Workflow Step 1 Output Expand Output Copy 1…" at bounding box center [271, 203] width 490 height 355
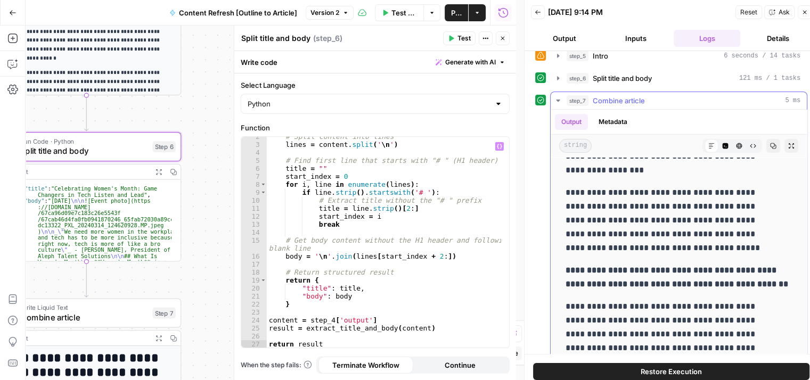
scroll to position [98, 0]
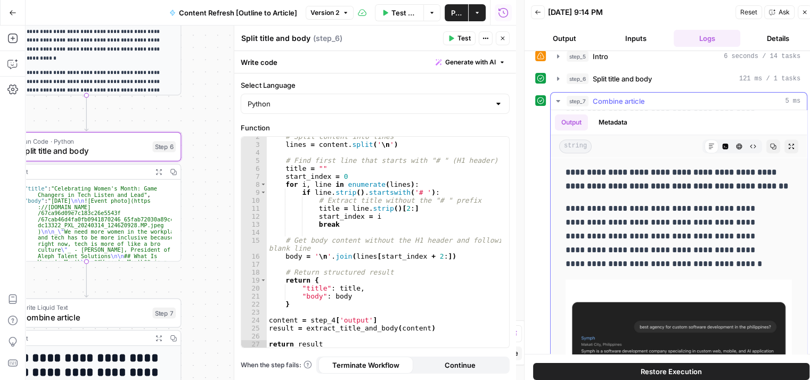
drag, startPoint x: 656, startPoint y: 246, endPoint x: 661, endPoint y: 323, distance: 76.8
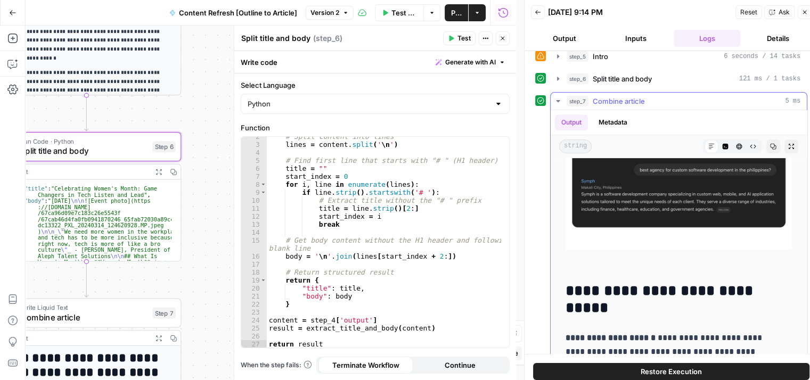
scroll to position [731, 0]
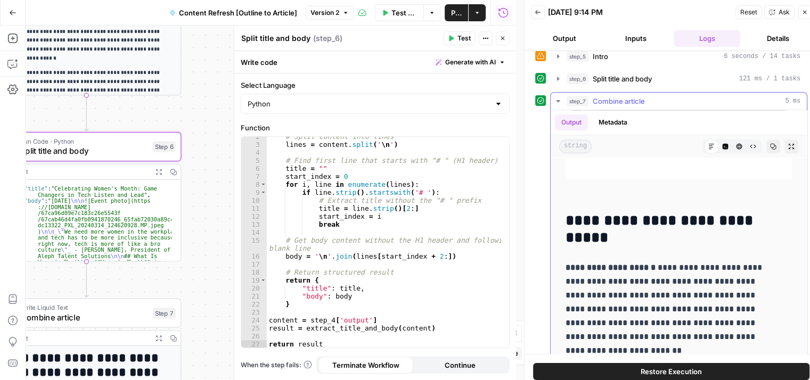
drag, startPoint x: 672, startPoint y: 229, endPoint x: 669, endPoint y: 303, distance: 74.1
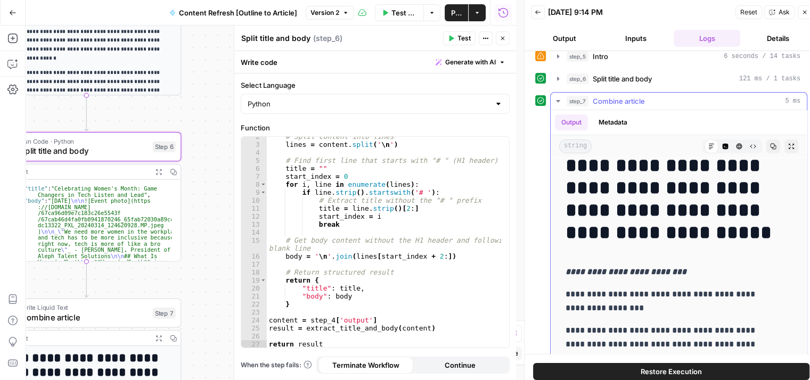
scroll to position [0, 0]
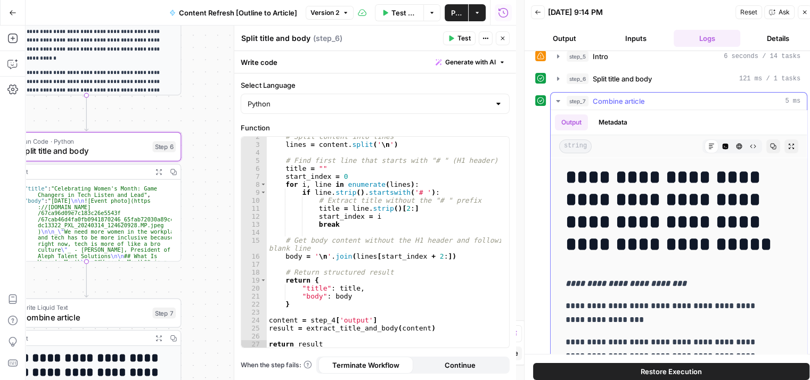
drag, startPoint x: 677, startPoint y: 245, endPoint x: 675, endPoint y: 166, distance: 79.9
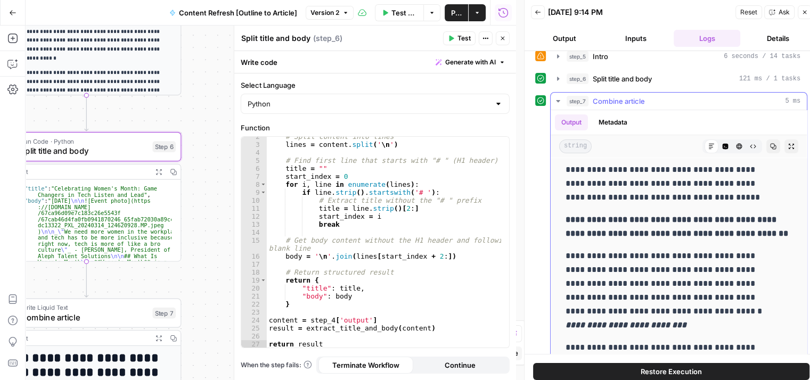
drag, startPoint x: 669, startPoint y: 240, endPoint x: 670, endPoint y: 309, distance: 69.8
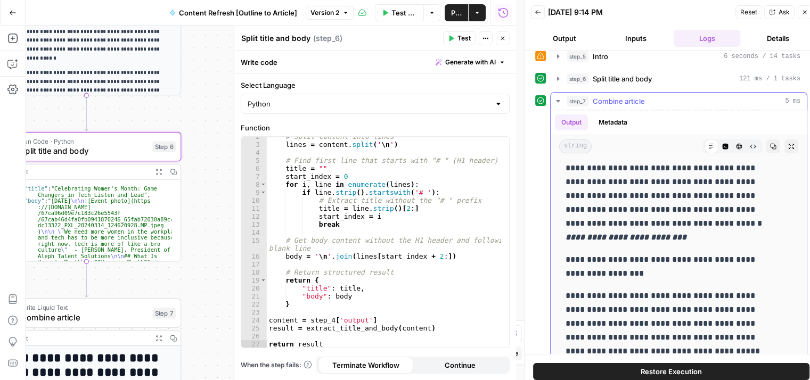
scroll to position [305, 0]
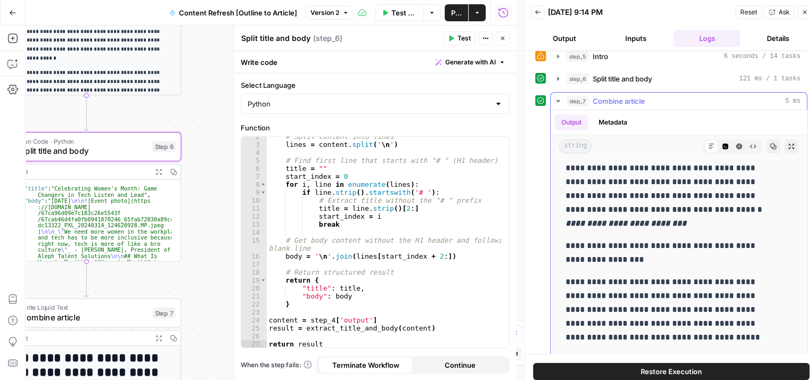
drag, startPoint x: 661, startPoint y: 278, endPoint x: 661, endPoint y: 293, distance: 14.4
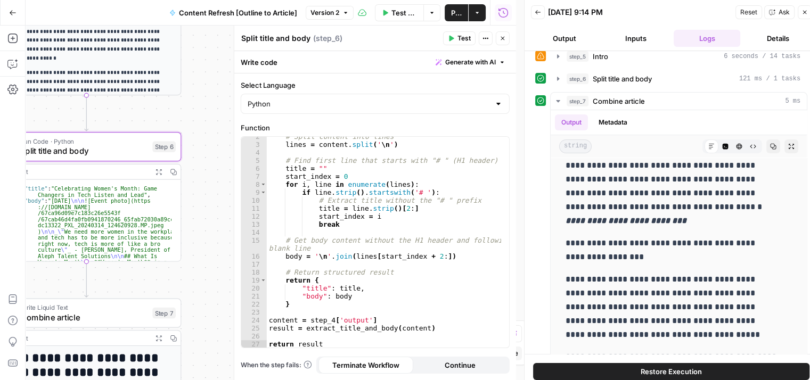
click at [496, 39] on button "Close" at bounding box center [503, 38] width 14 height 14
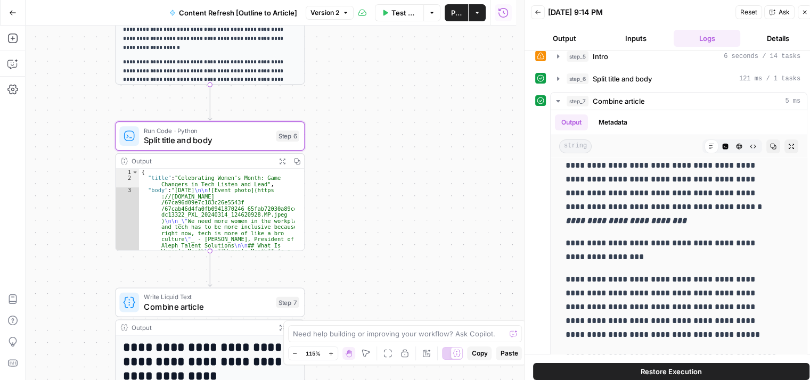
drag, startPoint x: 420, startPoint y: 158, endPoint x: 445, endPoint y: 157, distance: 24.5
click at [445, 157] on div "Workflow Set Inputs Inputs Workflow Workflow Step 1 Output Expand Output Copy 1…" at bounding box center [271, 203] width 490 height 355
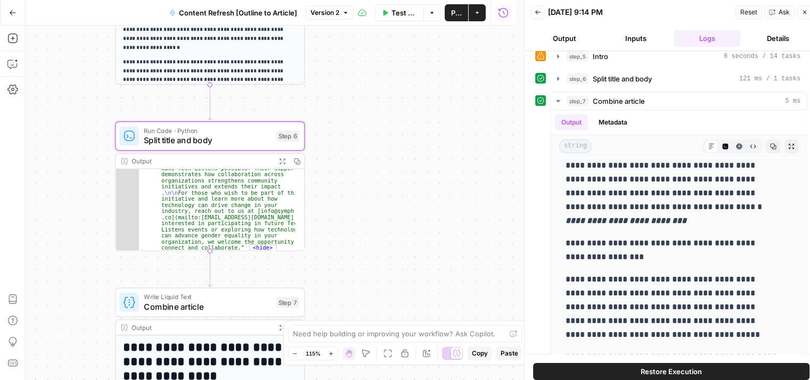
scroll to position [0, 0]
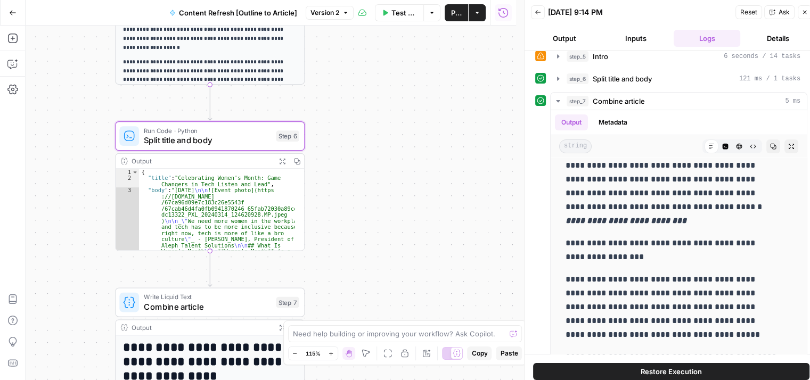
click at [207, 138] on span "Split title and body" at bounding box center [207, 140] width 127 height 12
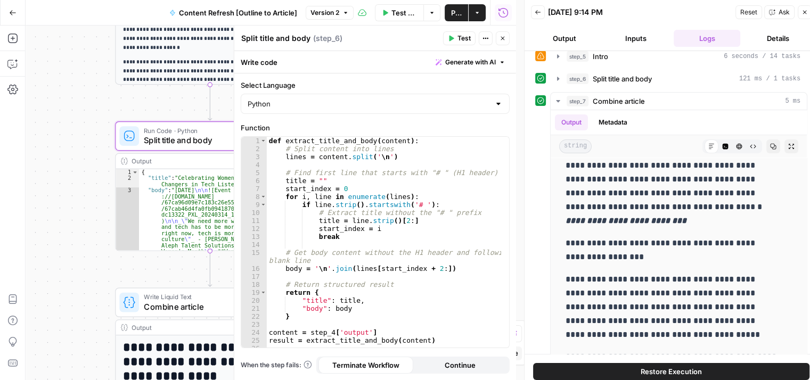
click at [428, 173] on div "def extract_title_and_body ( content ) : # Split content into lines lines = con…" at bounding box center [384, 250] width 235 height 227
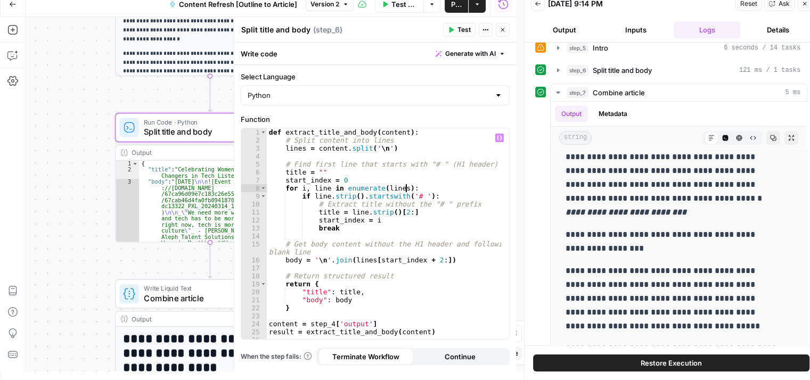
drag, startPoint x: 426, startPoint y: 199, endPoint x: 420, endPoint y: 236, distance: 38.3
drag, startPoint x: 418, startPoint y: 201, endPoint x: 408, endPoint y: 254, distance: 53.8
click at [404, 276] on div "def extract_title_and_body ( content ) : # Split content into lines lines = con…" at bounding box center [384, 241] width 235 height 227
click at [409, 258] on div "def extract_title_and_body ( content ) : # Split content into lines lines = con…" at bounding box center [384, 241] width 235 height 227
click at [424, 229] on div "def extract_title_and_body ( content ) : # Split content into lines lines = con…" at bounding box center [384, 241] width 235 height 227
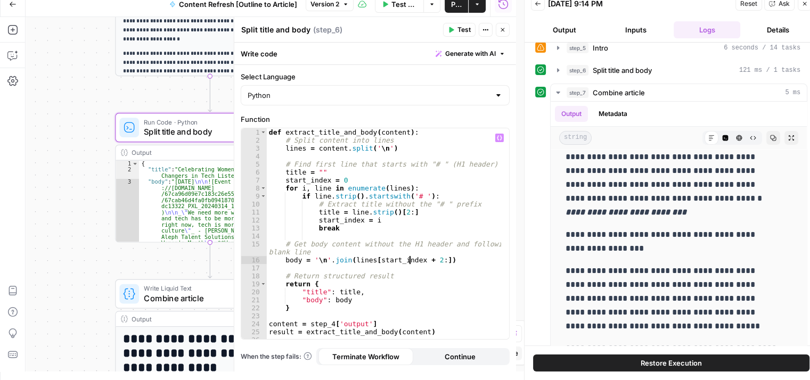
type textarea "*****"
click at [502, 33] on button "Close" at bounding box center [503, 30] width 14 height 14
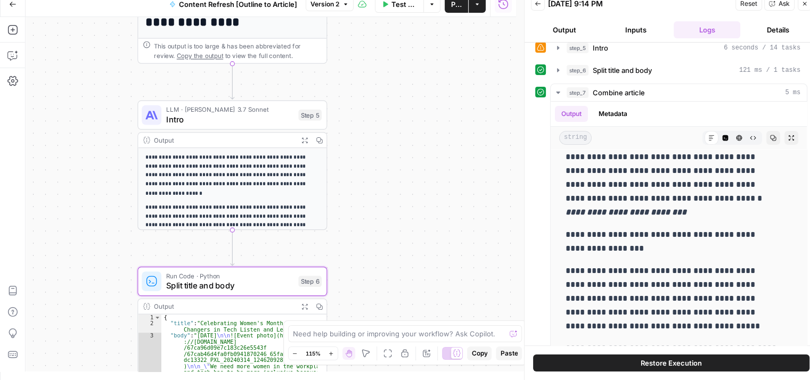
drag, startPoint x: 363, startPoint y: 145, endPoint x: 375, endPoint y: 248, distance: 103.5
click at [375, 248] on div "Workflow Set Inputs Inputs Workflow Workflow Step 1 Output Expand Output Copy 1…" at bounding box center [271, 194] width 490 height 355
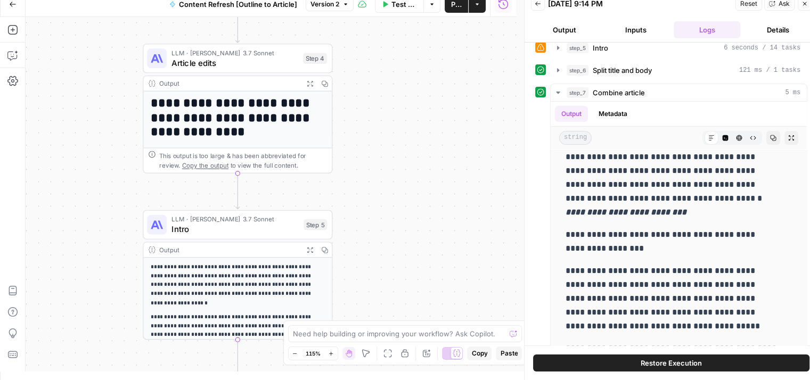
drag, startPoint x: 114, startPoint y: 113, endPoint x: 120, endPoint y: 243, distance: 130.0
click at [120, 243] on div "Workflow Set Inputs Inputs Workflow Workflow Step 1 Output Expand Output Copy 1…" at bounding box center [271, 194] width 490 height 355
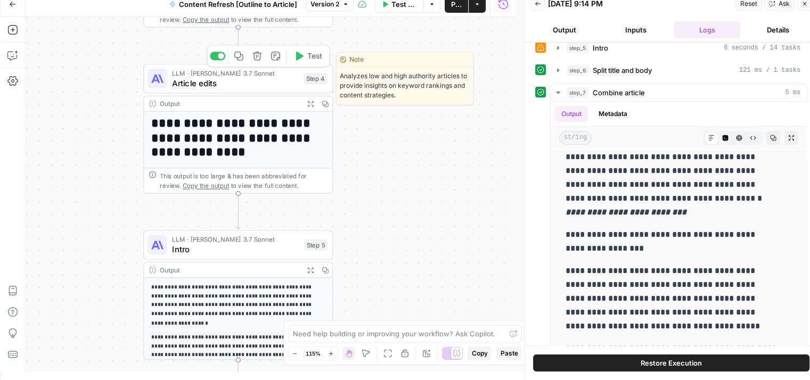
click at [218, 81] on span "Article edits" at bounding box center [235, 83] width 127 height 12
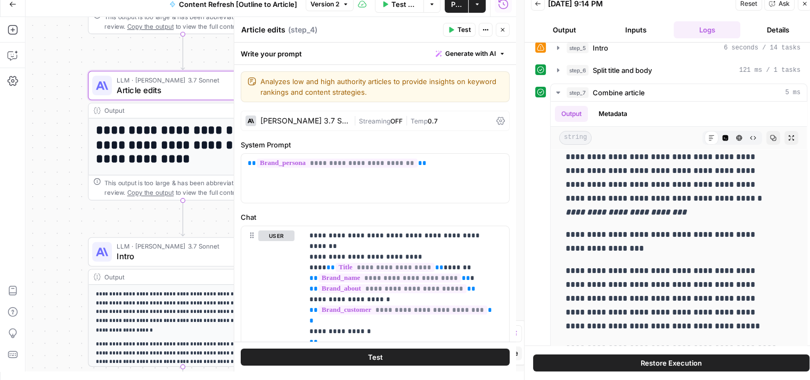
drag, startPoint x: 68, startPoint y: 117, endPoint x: 47, endPoint y: 117, distance: 21.3
click at [47, 117] on div "Workflow Set Inputs Inputs Workflow Workflow Step 1 Output Expand Output Copy 1…" at bounding box center [271, 194] width 490 height 355
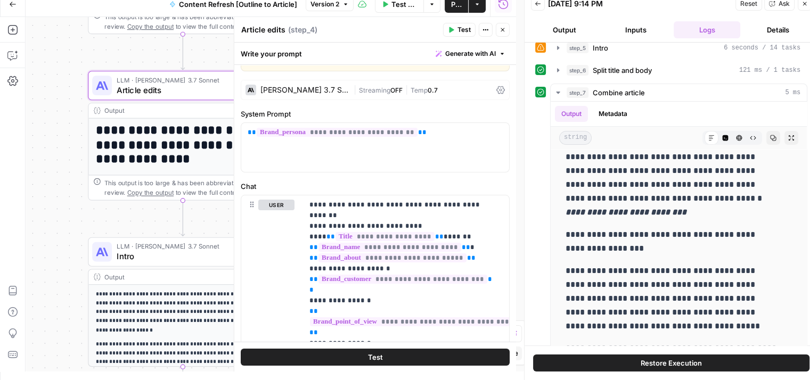
drag, startPoint x: 372, startPoint y: 205, endPoint x: 376, endPoint y: 241, distance: 36.5
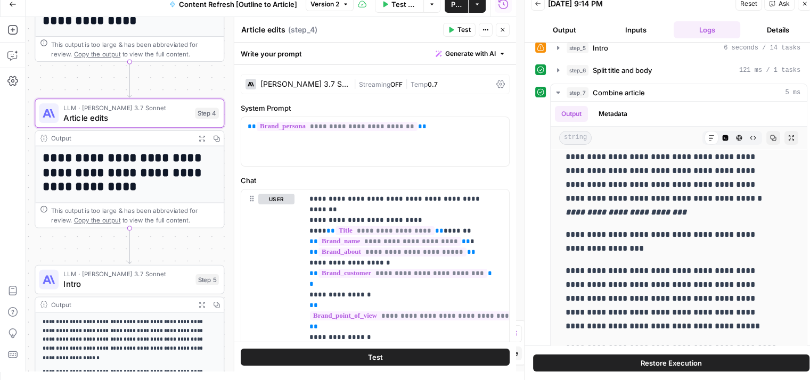
drag, startPoint x: 6, startPoint y: 154, endPoint x: 85, endPoint y: 173, distance: 81.0
click at [0, 157] on div "Add Steps Copilot Settings AirOps Academy Help Give Feedback Shortcuts Workflow…" at bounding box center [258, 194] width 516 height 355
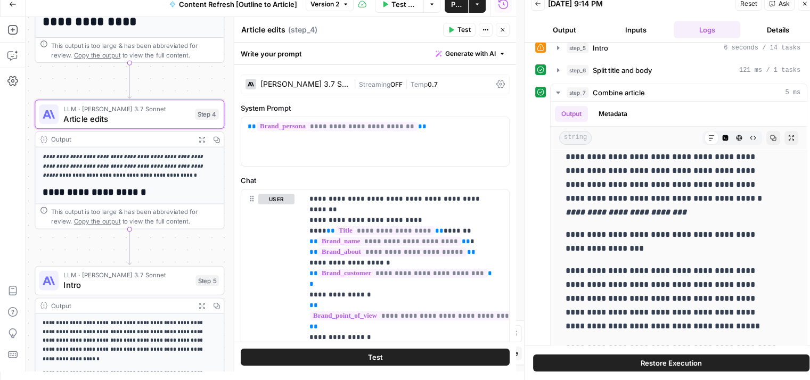
scroll to position [206, 0]
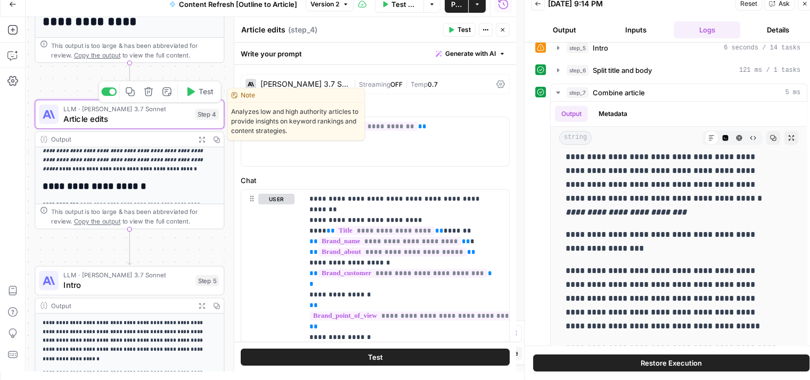
click at [193, 84] on button "Test" at bounding box center [199, 92] width 38 height 16
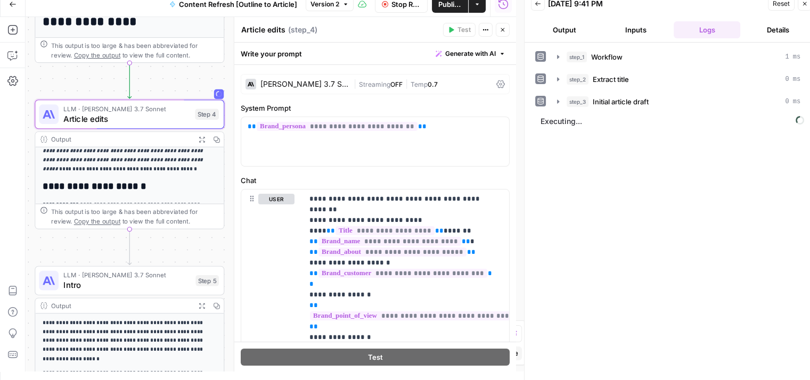
click at [391, 5] on span "Stop Run" at bounding box center [405, 4] width 29 height 11
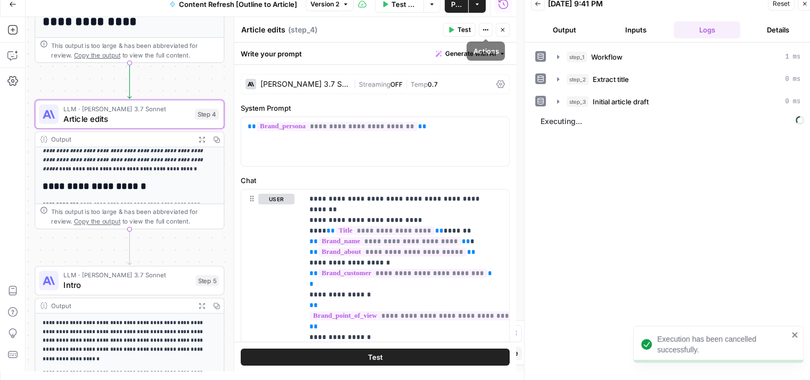
click at [501, 32] on icon "button" at bounding box center [502, 30] width 6 height 6
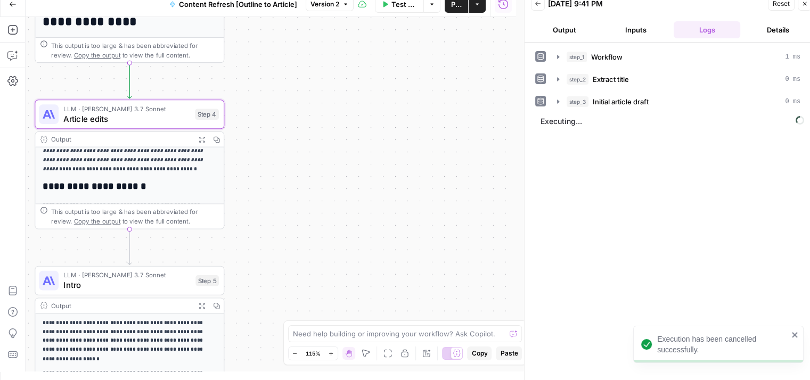
drag, startPoint x: 338, startPoint y: 233, endPoint x: 428, endPoint y: 122, distance: 143.1
click at [426, 127] on div "Workflow Set Inputs Inputs Workflow Workflow Step 1 Output Expand Output Copy 1…" at bounding box center [271, 194] width 490 height 355
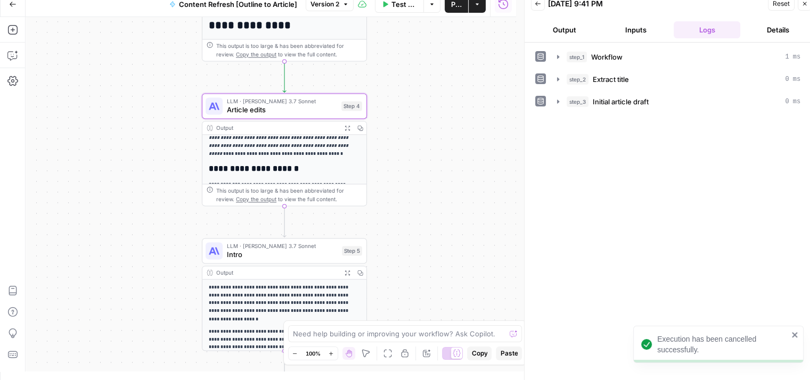
drag, startPoint x: 356, startPoint y: 118, endPoint x: 450, endPoint y: 244, distance: 157.8
click at [447, 241] on div "Workflow Set Inputs Inputs Workflow Workflow Step 1 Output Expand Output Copy 1…" at bounding box center [271, 194] width 490 height 355
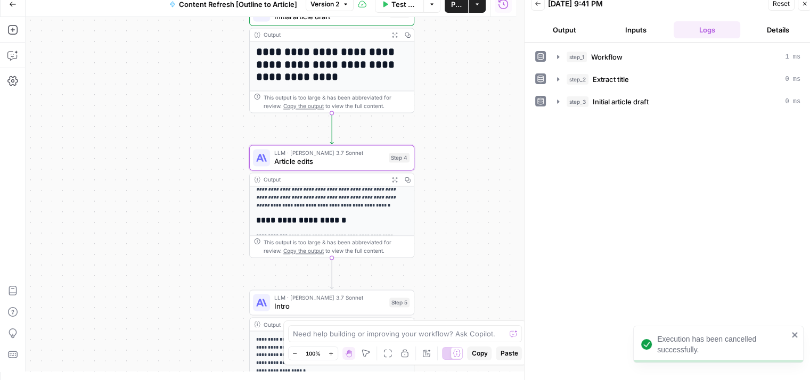
click at [449, 196] on div "Workflow Set Inputs Inputs Workflow Workflow Step 1 Output Expand Output Copy 1…" at bounding box center [271, 194] width 490 height 355
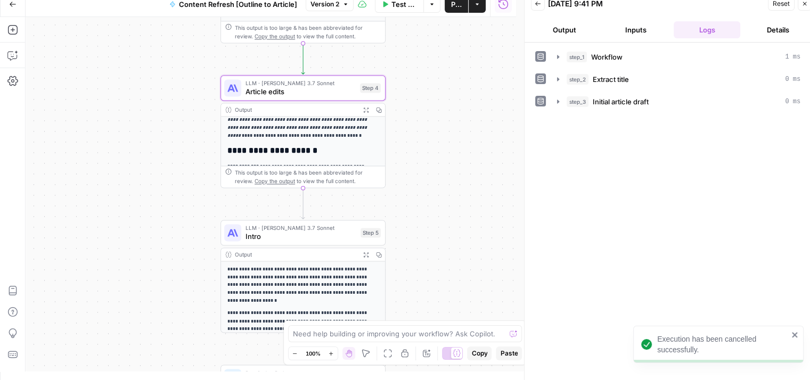
drag, startPoint x: 454, startPoint y: 213, endPoint x: 424, endPoint y: 141, distance: 78.3
click at [428, 157] on div "Workflow Set Inputs Inputs Workflow Workflow Step 1 Output Expand Output Copy 1…" at bounding box center [271, 194] width 490 height 355
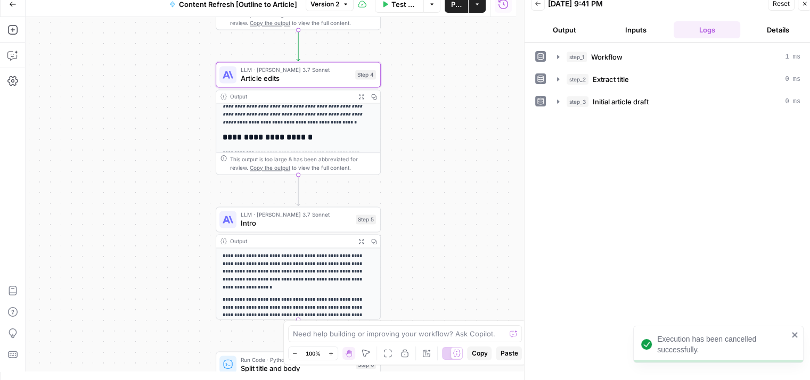
drag, startPoint x: 447, startPoint y: 272, endPoint x: 422, endPoint y: 137, distance: 137.1
click at [422, 137] on div "Workflow Set Inputs Inputs Workflow Workflow Step 1 Output Expand Output Copy 1…" at bounding box center [271, 194] width 490 height 355
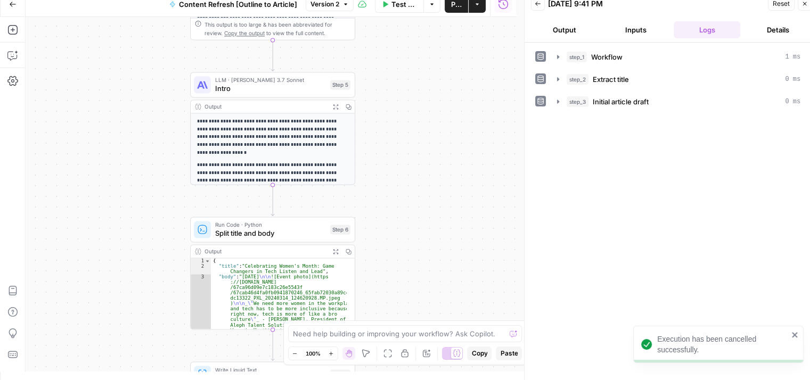
click at [305, 237] on span "Split title and body" at bounding box center [270, 233] width 111 height 11
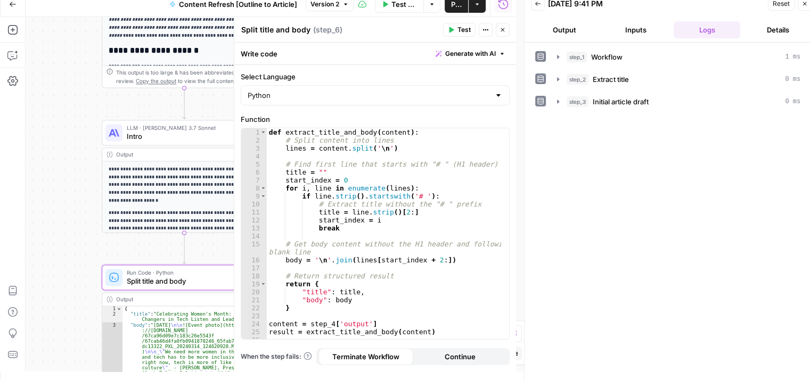
drag, startPoint x: 142, startPoint y: 152, endPoint x: 42, endPoint y: 217, distance: 119.3
click at [42, 217] on div "Workflow Set Inputs Inputs Workflow Workflow Step 1 Output Expand Output Copy 1…" at bounding box center [271, 194] width 490 height 355
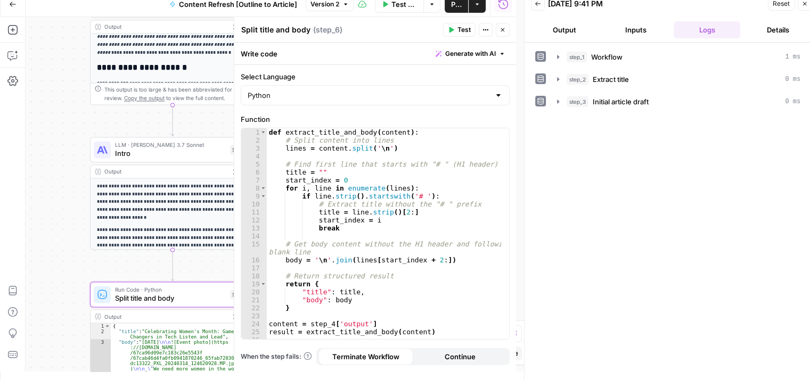
click at [504, 28] on icon "button" at bounding box center [502, 30] width 6 height 6
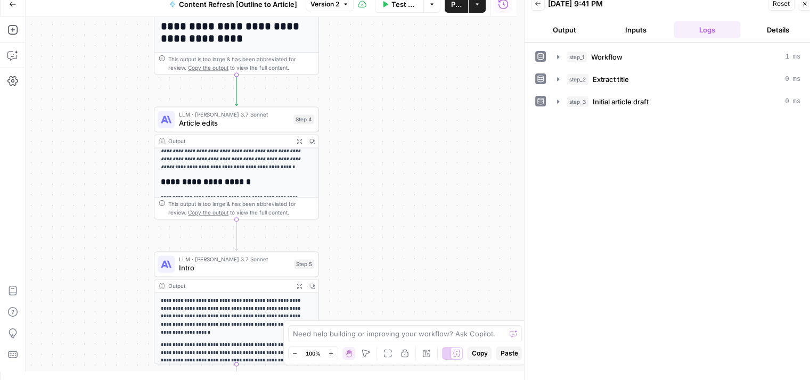
drag, startPoint x: 349, startPoint y: 200, endPoint x: 414, endPoint y: 316, distance: 132.7
click at [414, 316] on div "Workflow Set Inputs Inputs Workflow Workflow Step 1 Output Expand Output Copy 1…" at bounding box center [271, 194] width 490 height 355
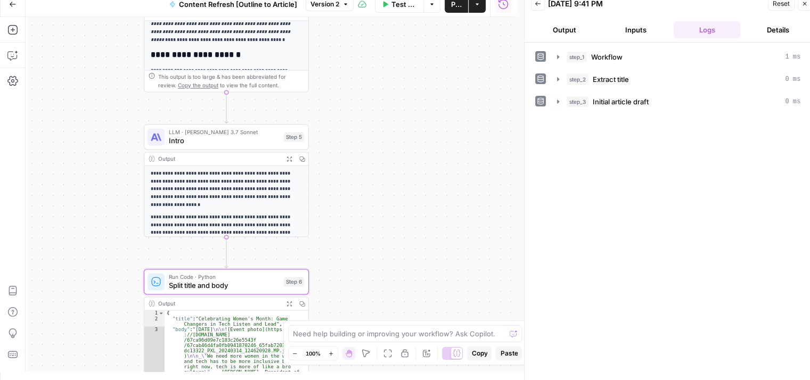
drag, startPoint x: 368, startPoint y: 109, endPoint x: 368, endPoint y: 90, distance: 19.2
click at [368, 90] on div "Workflow Set Inputs Inputs Workflow Workflow Step 1 Output Expand Output Copy 1…" at bounding box center [271, 194] width 490 height 355
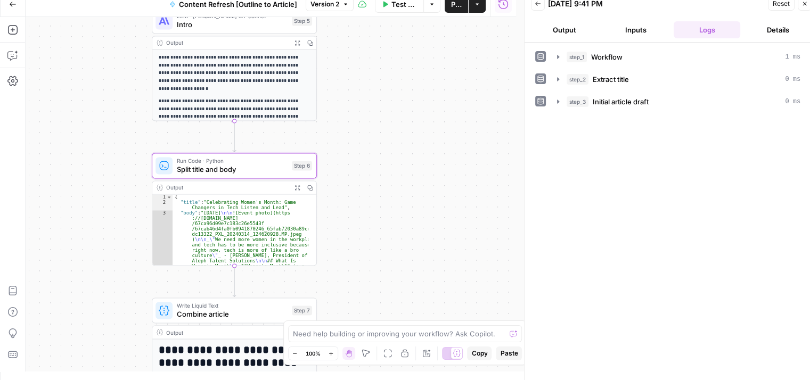
drag, startPoint x: 397, startPoint y: 256, endPoint x: 405, endPoint y: 154, distance: 102.5
click at [405, 154] on div "Workflow Set Inputs Inputs Workflow Workflow Step 1 Output Expand Output Copy 1…" at bounding box center [271, 194] width 490 height 355
click at [264, 166] on span "Split title and body" at bounding box center [232, 169] width 111 height 11
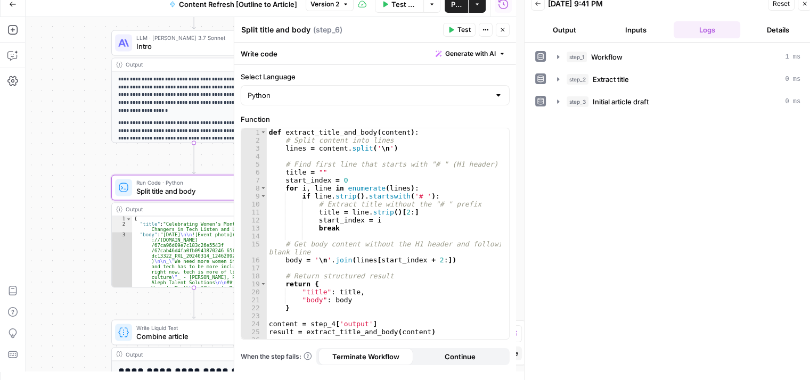
drag, startPoint x: 56, startPoint y: 146, endPoint x: 122, endPoint y: 153, distance: 66.9
click at [55, 146] on div "Workflow Set Inputs Inputs Workflow Workflow Step 1 Output Expand Output Copy 1…" at bounding box center [271, 194] width 490 height 355
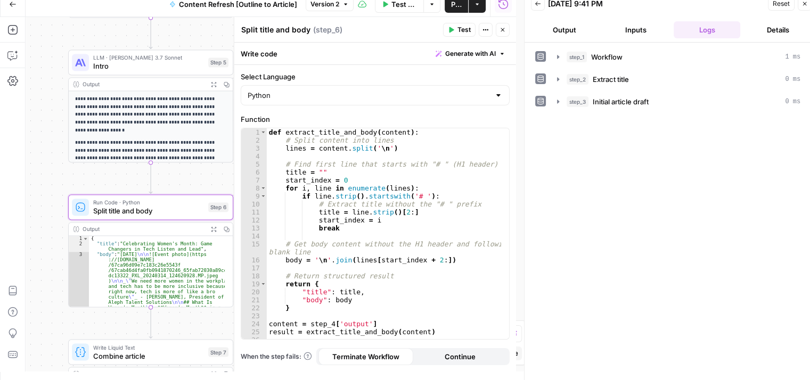
drag, startPoint x: 53, startPoint y: 101, endPoint x: 11, endPoint y: 120, distance: 46.2
click at [11, 120] on div "Add Steps Copilot Settings AirOps Academy Help Give Feedback Shortcuts Workflow…" at bounding box center [258, 194] width 516 height 355
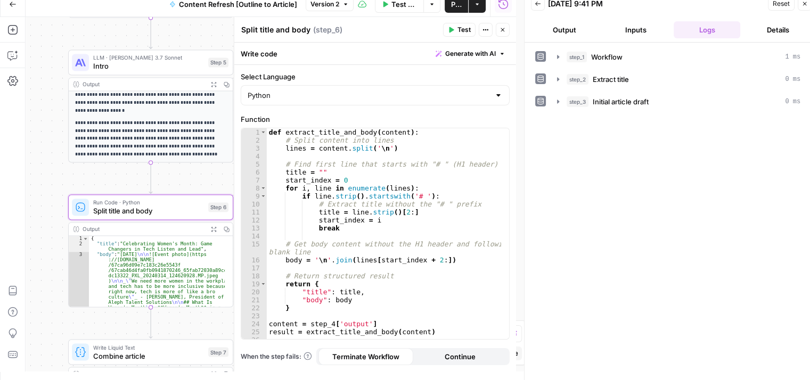
scroll to position [0, 0]
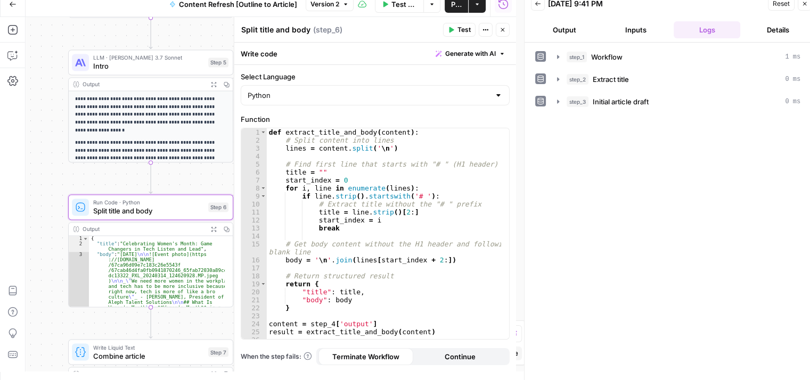
click at [373, 164] on div "def extract_title_and_body ( content ) : # Split content into lines lines = con…" at bounding box center [384, 241] width 235 height 227
type textarea "**********"
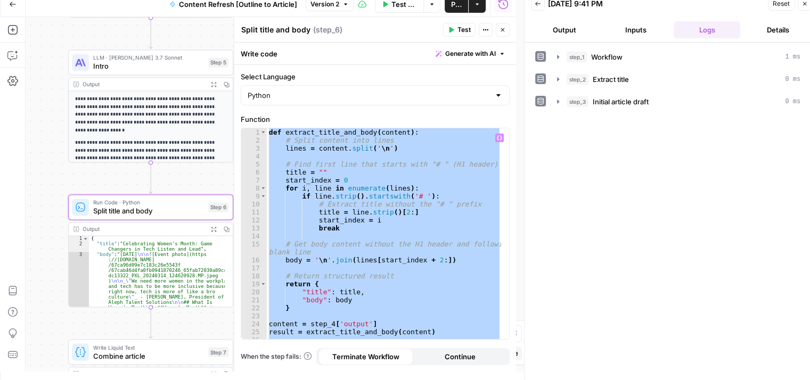
click at [431, 160] on div "def extract_title_and_body ( content ) : # Split content into lines lines = con…" at bounding box center [384, 233] width 234 height 211
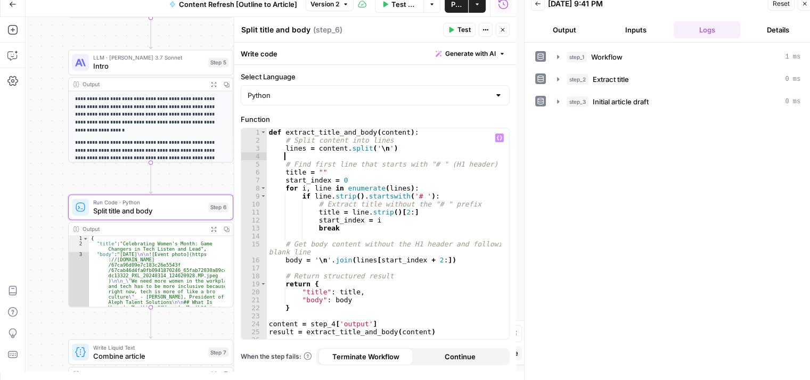
click at [456, 50] on span "Generate with AI" at bounding box center [470, 54] width 51 height 10
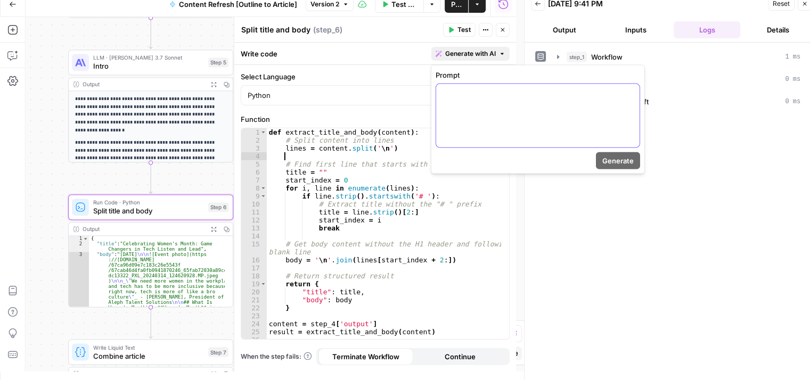
click at [450, 116] on div at bounding box center [537, 115] width 203 height 63
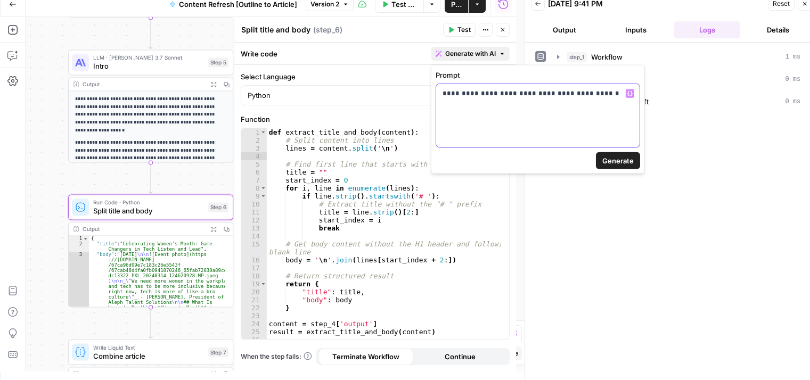
click at [613, 115] on div "**********" at bounding box center [537, 115] width 203 height 63
click at [618, 163] on span "Generate" at bounding box center [617, 160] width 31 height 11
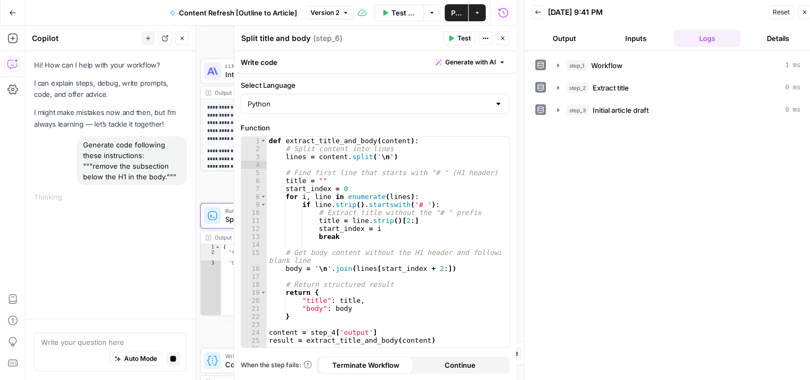
click at [802, 9] on icon "button" at bounding box center [804, 12] width 6 height 6
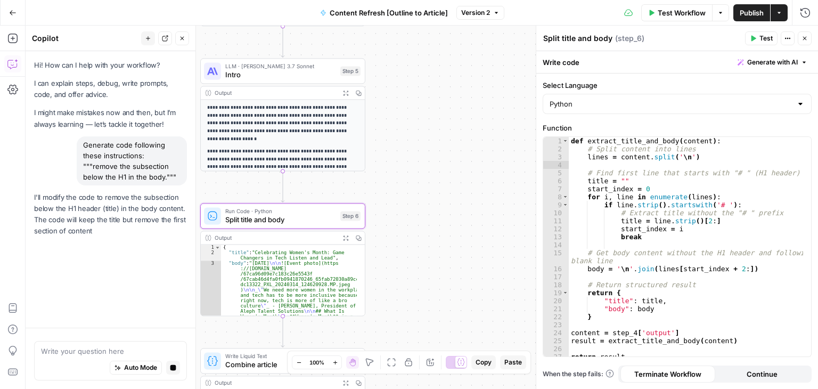
drag, startPoint x: 422, startPoint y: 131, endPoint x: 456, endPoint y: 119, distance: 36.5
click at [456, 119] on div "Workflow Set Inputs Inputs Workflow Workflow Step 1 Output Expand Output Copy 1…" at bounding box center [422, 207] width 792 height 363
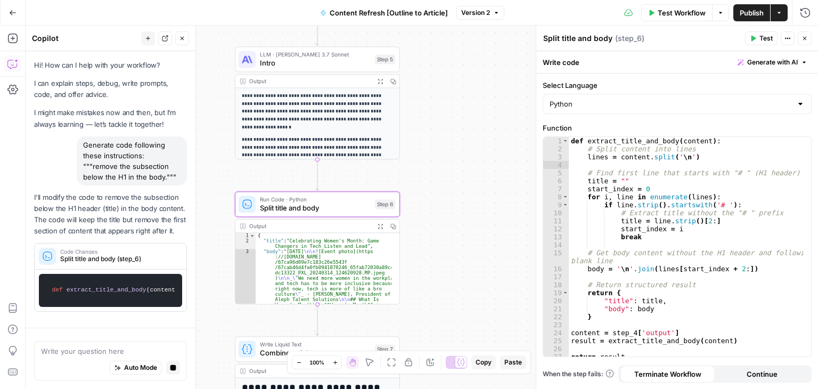
drag, startPoint x: 76, startPoint y: 118, endPoint x: 76, endPoint y: 144, distance: 26.6
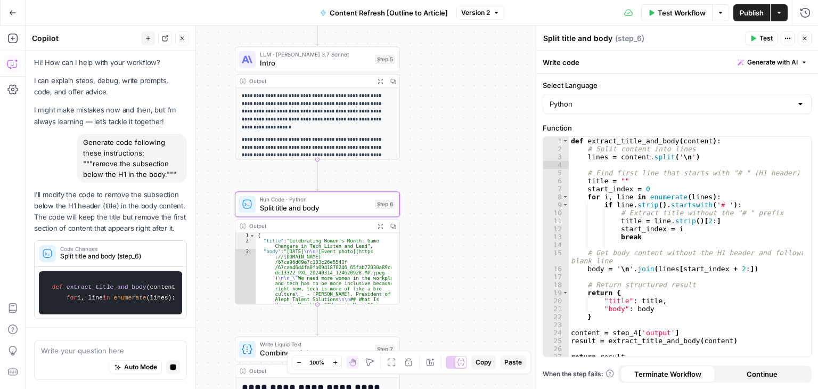
scroll to position [45, 0]
drag, startPoint x: 104, startPoint y: 116, endPoint x: 105, endPoint y: 84, distance: 32.0
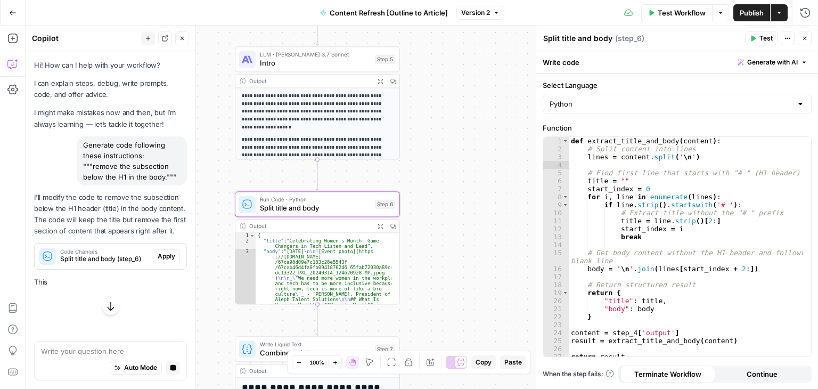
scroll to position [0, 0]
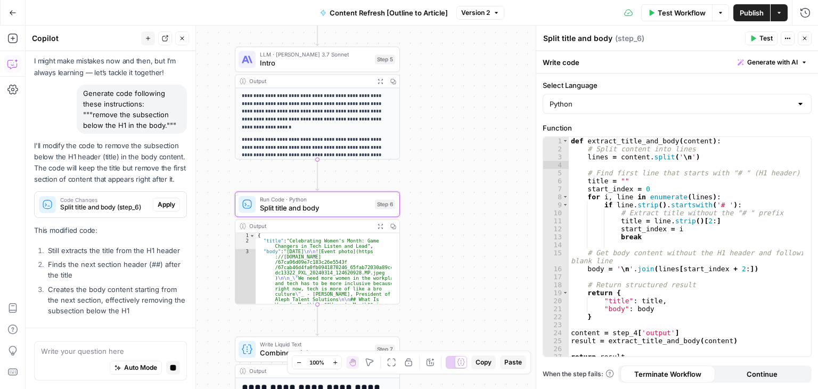
drag, startPoint x: 61, startPoint y: 162, endPoint x: 70, endPoint y: 111, distance: 51.9
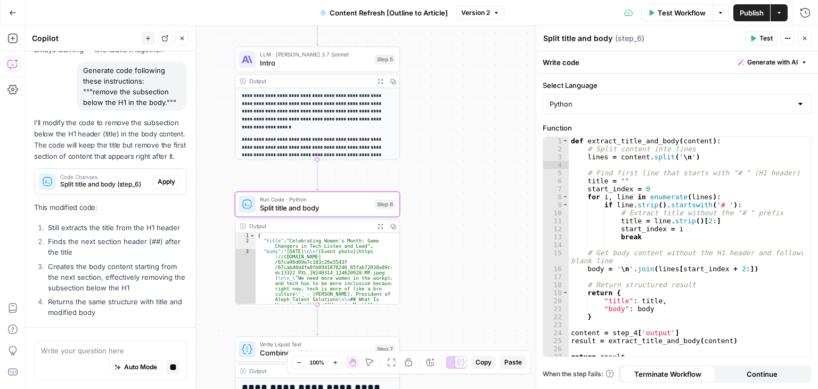
scroll to position [60, 0]
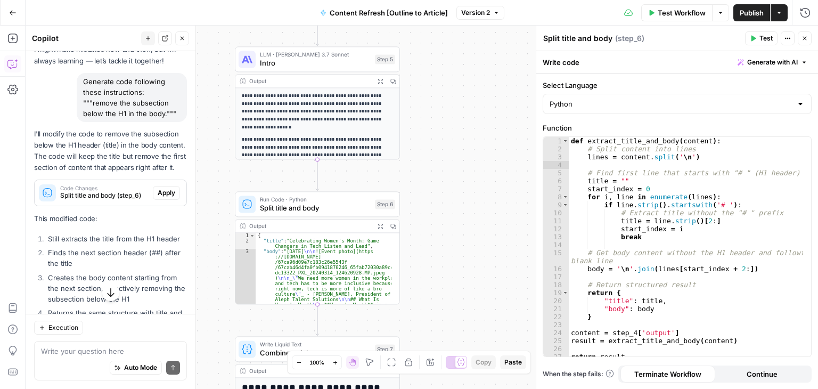
drag, startPoint x: 70, startPoint y: 151, endPoint x: 87, endPoint y: 224, distance: 74.8
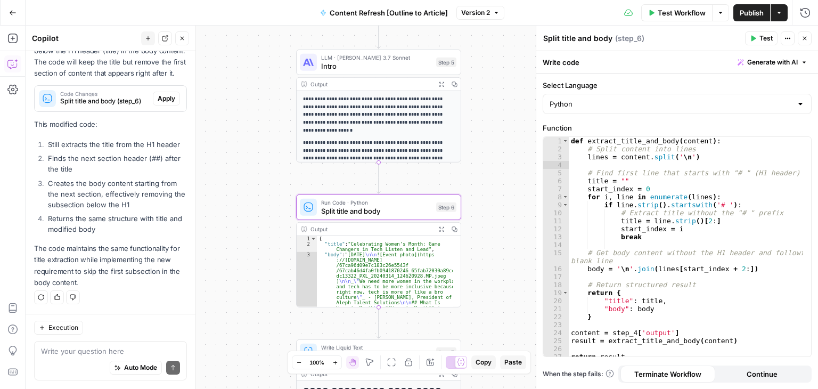
click at [158, 101] on span "Apply" at bounding box center [167, 99] width 18 height 10
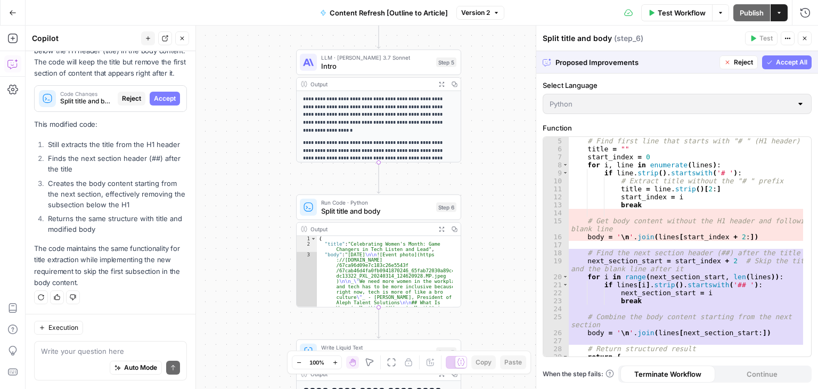
scroll to position [32, 0]
click at [784, 61] on span "Accept All" at bounding box center [791, 62] width 31 height 10
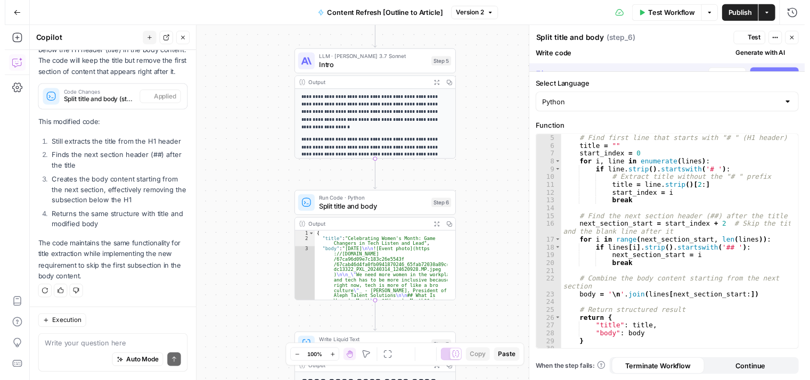
scroll to position [196, 0]
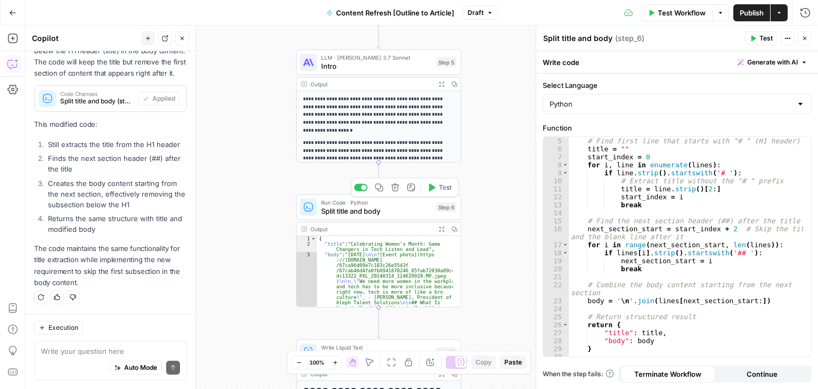
click at [443, 187] on span "Test" at bounding box center [445, 188] width 13 height 10
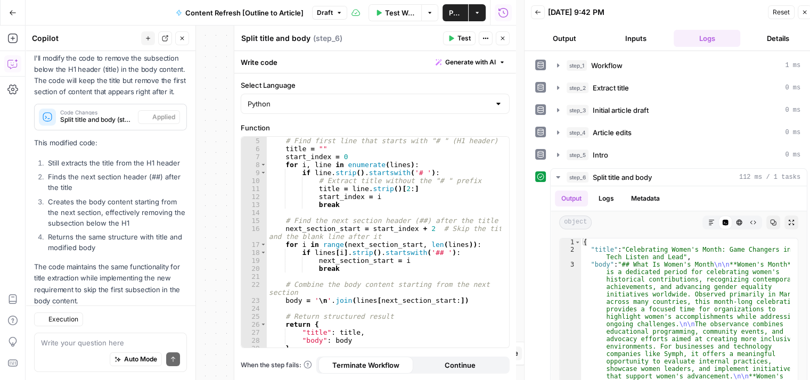
scroll to position [204, 0]
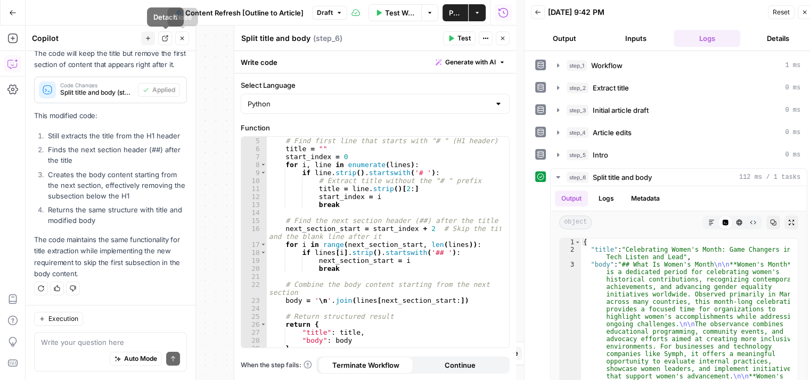
click at [179, 38] on icon "button" at bounding box center [182, 38] width 6 height 6
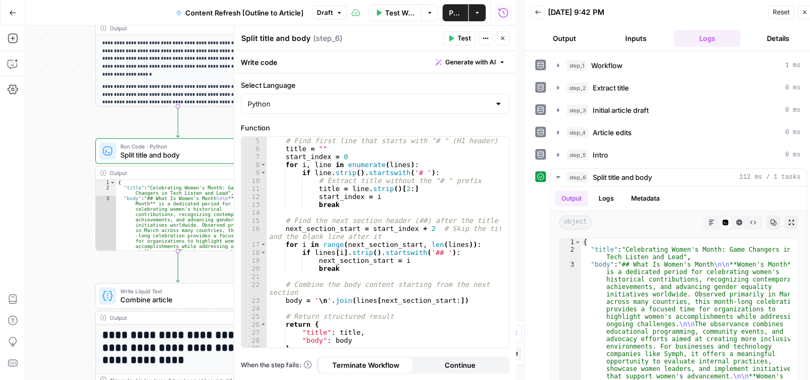
drag, startPoint x: 119, startPoint y: 76, endPoint x: 0, endPoint y: 41, distance: 124.3
click at [0, 41] on div "Add Steps Copilot Settings AirOps Academy Help Give Feedback Shortcuts Workflow…" at bounding box center [258, 203] width 516 height 355
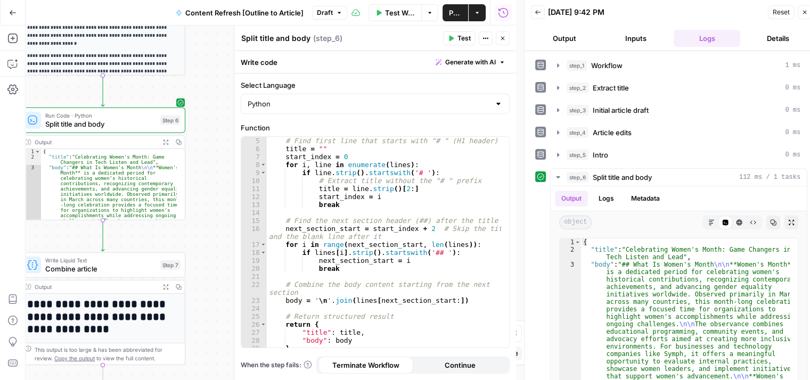
click at [38, 231] on div "Workflow Set Inputs Inputs Workflow Workflow Step 1 Output Expand Output Copy 1…" at bounding box center [271, 203] width 490 height 355
click at [165, 246] on span "Test" at bounding box center [169, 246] width 13 height 10
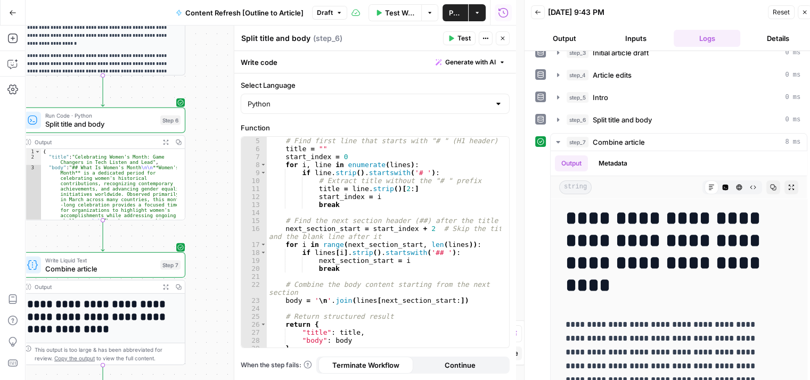
scroll to position [89, 0]
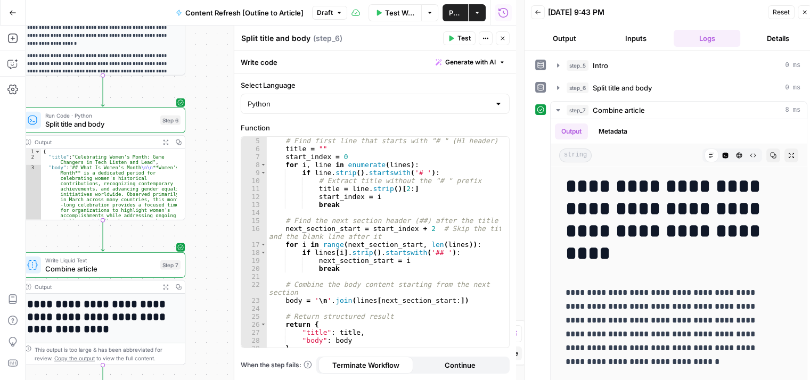
drag, startPoint x: 532, startPoint y: 232, endPoint x: 546, endPoint y: 286, distance: 55.9
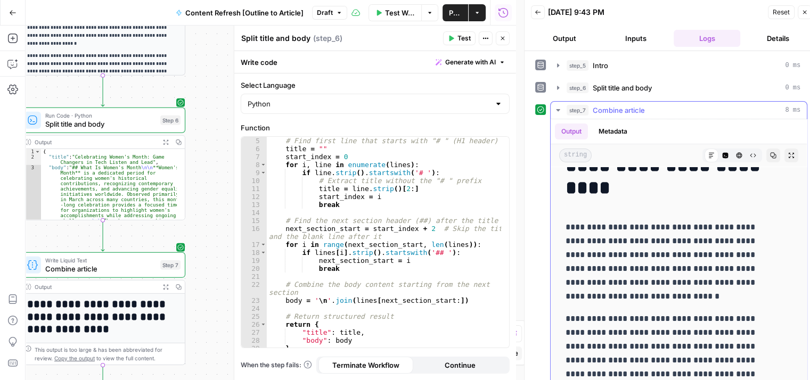
drag, startPoint x: 675, startPoint y: 218, endPoint x: 664, endPoint y: 278, distance: 61.1
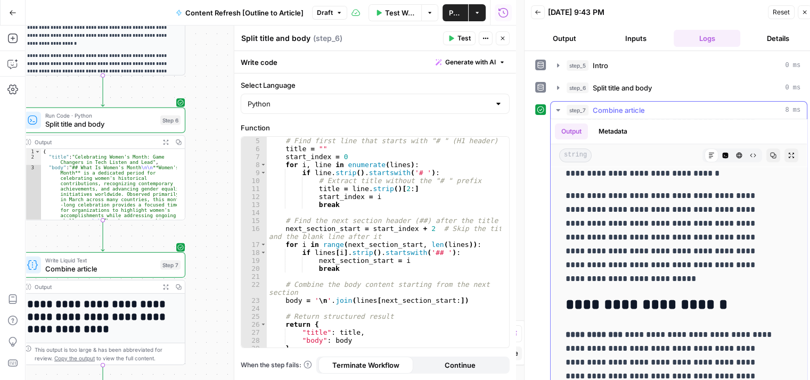
drag, startPoint x: 674, startPoint y: 209, endPoint x: 662, endPoint y: 275, distance: 66.5
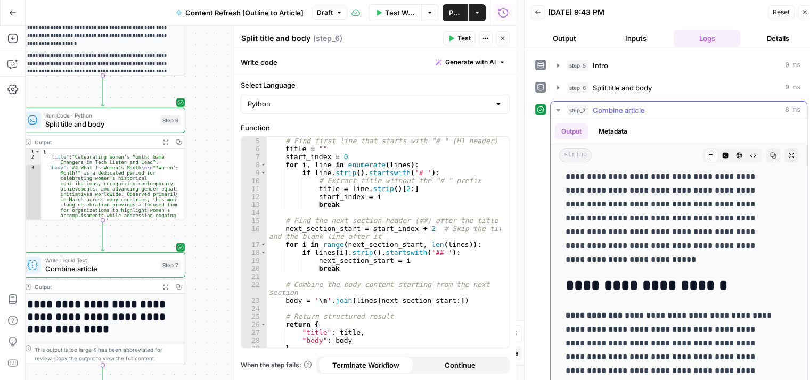
drag, startPoint x: 664, startPoint y: 215, endPoint x: 686, endPoint y: 318, distance: 105.5
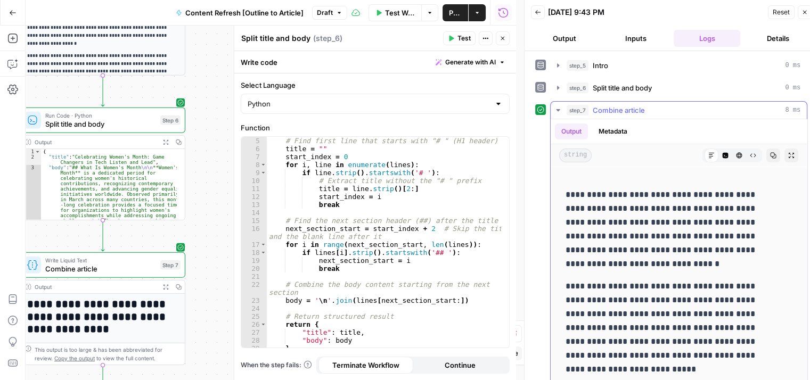
scroll to position [15, 0]
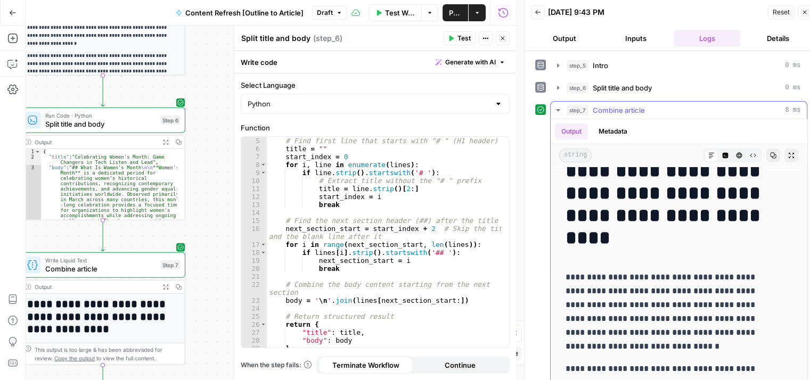
drag, startPoint x: 686, startPoint y: 318, endPoint x: 686, endPoint y: 221, distance: 96.4
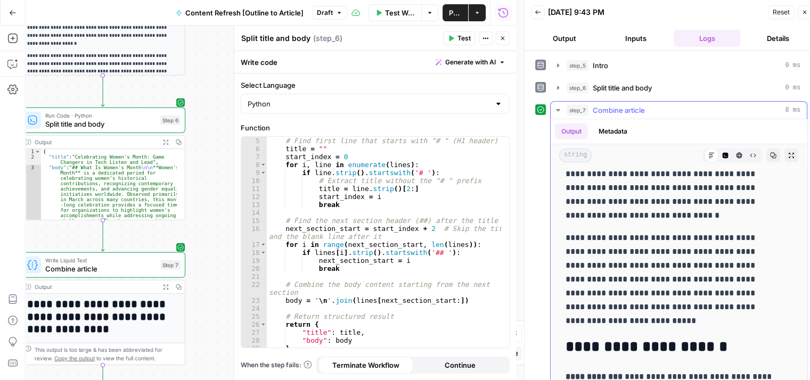
drag, startPoint x: 694, startPoint y: 259, endPoint x: 686, endPoint y: 347, distance: 88.8
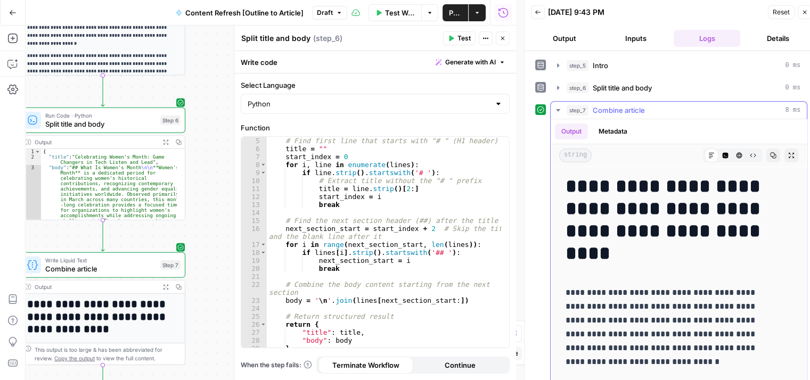
drag, startPoint x: 684, startPoint y: 330, endPoint x: 687, endPoint y: 239, distance: 91.1
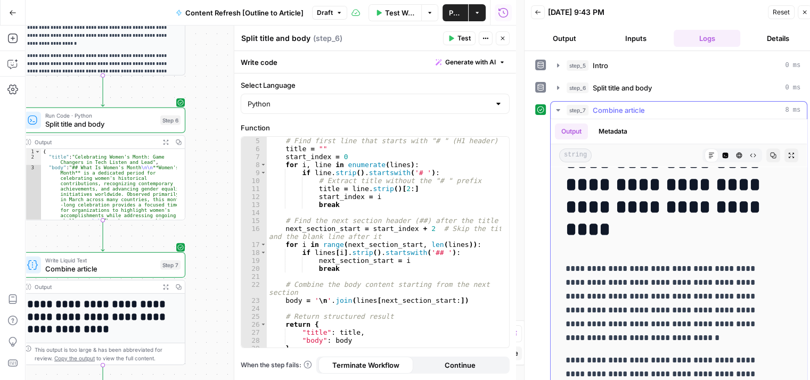
scroll to position [166, 0]
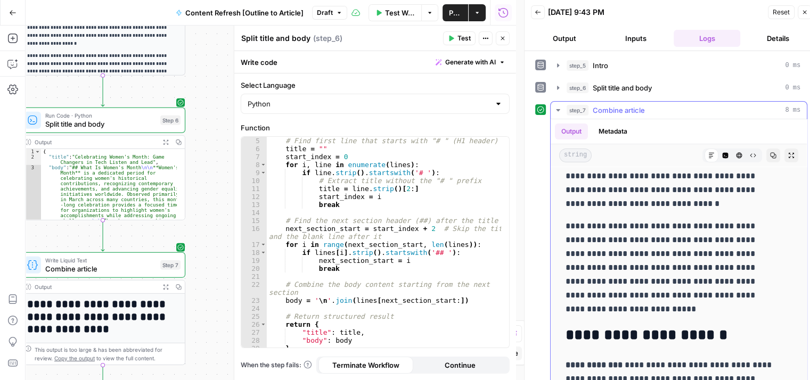
drag, startPoint x: 684, startPoint y: 217, endPoint x: 672, endPoint y: 307, distance: 90.7
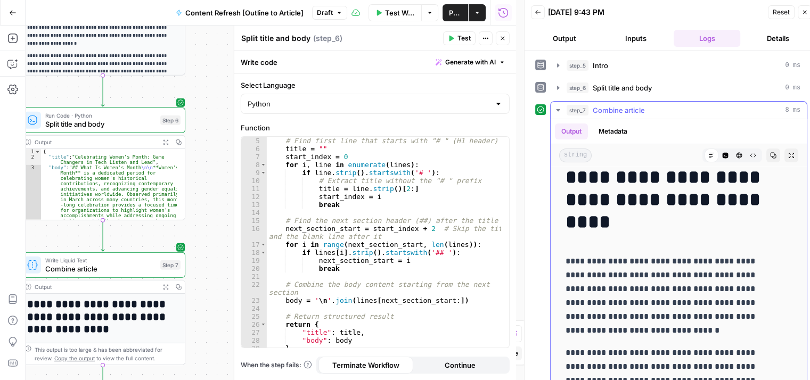
drag, startPoint x: 679, startPoint y: 271, endPoint x: 677, endPoint y: 203, distance: 67.6
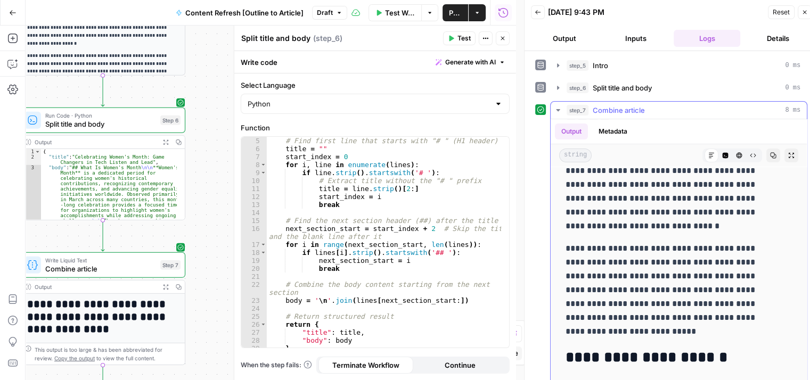
drag, startPoint x: 669, startPoint y: 247, endPoint x: 656, endPoint y: 276, distance: 31.7
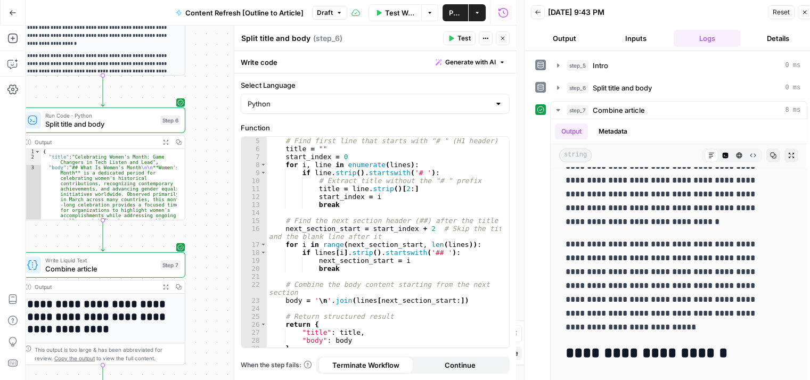
click at [500, 33] on button "Close" at bounding box center [503, 38] width 14 height 14
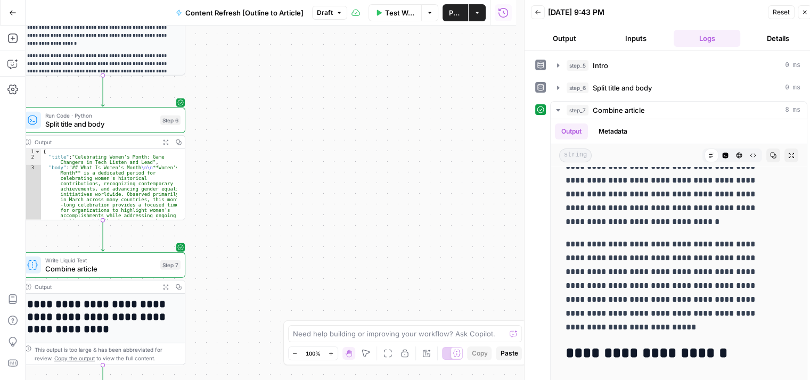
drag, startPoint x: 286, startPoint y: 80, endPoint x: 552, endPoint y: 133, distance: 270.3
click at [551, 134] on body "All About AI New Home Browse Your Data Usage Settings Recent Grids Symph Grid F…" at bounding box center [405, 190] width 810 height 380
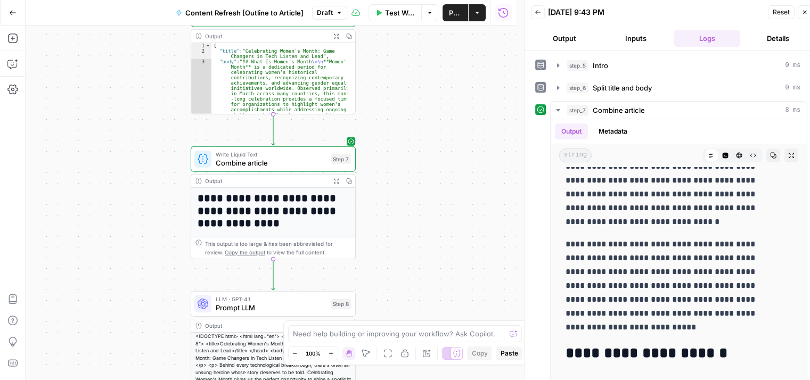
drag, startPoint x: 407, startPoint y: 62, endPoint x: 419, endPoint y: 128, distance: 67.0
click at [396, 35] on div "Workflow Set Inputs Inputs Workflow Workflow Step 1 Output Expand Output Copy 1…" at bounding box center [271, 203] width 490 height 355
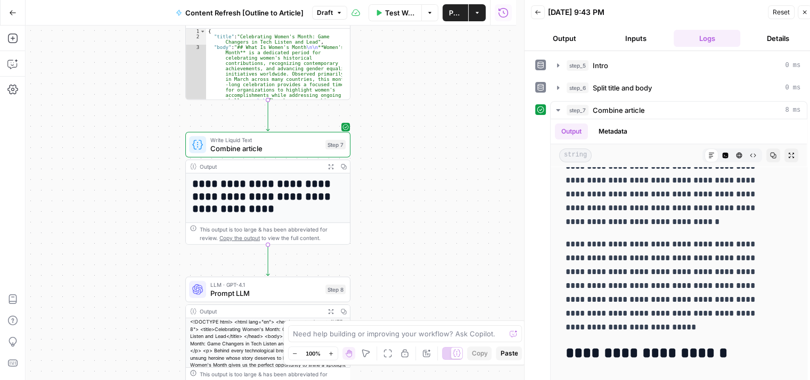
drag, startPoint x: 437, startPoint y: 176, endPoint x: 430, endPoint y: 133, distance: 43.6
click at [430, 134] on div "Workflow Set Inputs Inputs Workflow Workflow Step 1 Output Expand Output Copy 1…" at bounding box center [271, 203] width 490 height 355
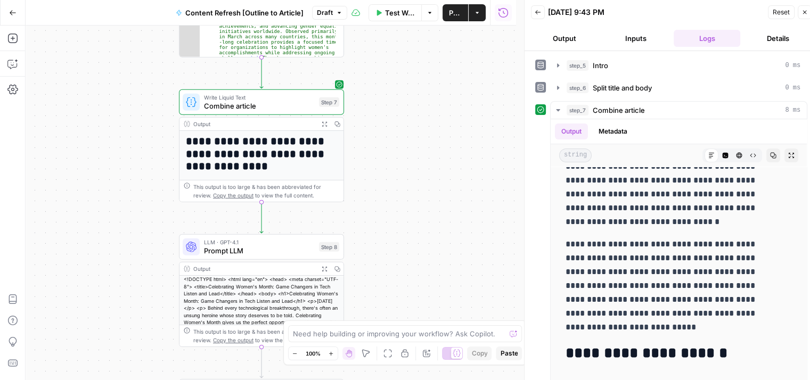
click at [457, 15] on span "Publish" at bounding box center [455, 12] width 13 height 11
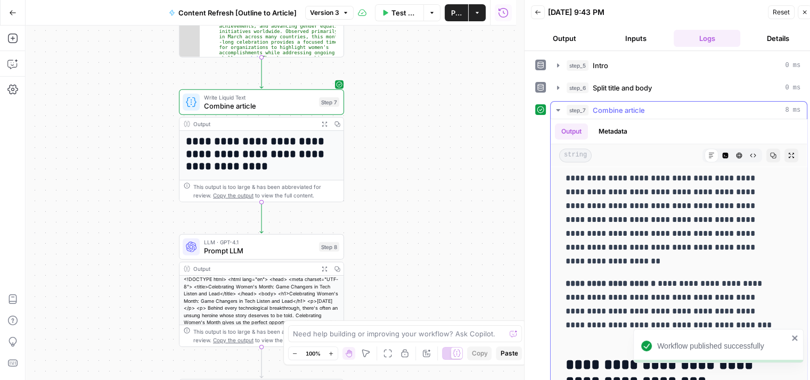
drag, startPoint x: 694, startPoint y: 174, endPoint x: 680, endPoint y: 309, distance: 135.9
